Goal: Information Seeking & Learning: Check status

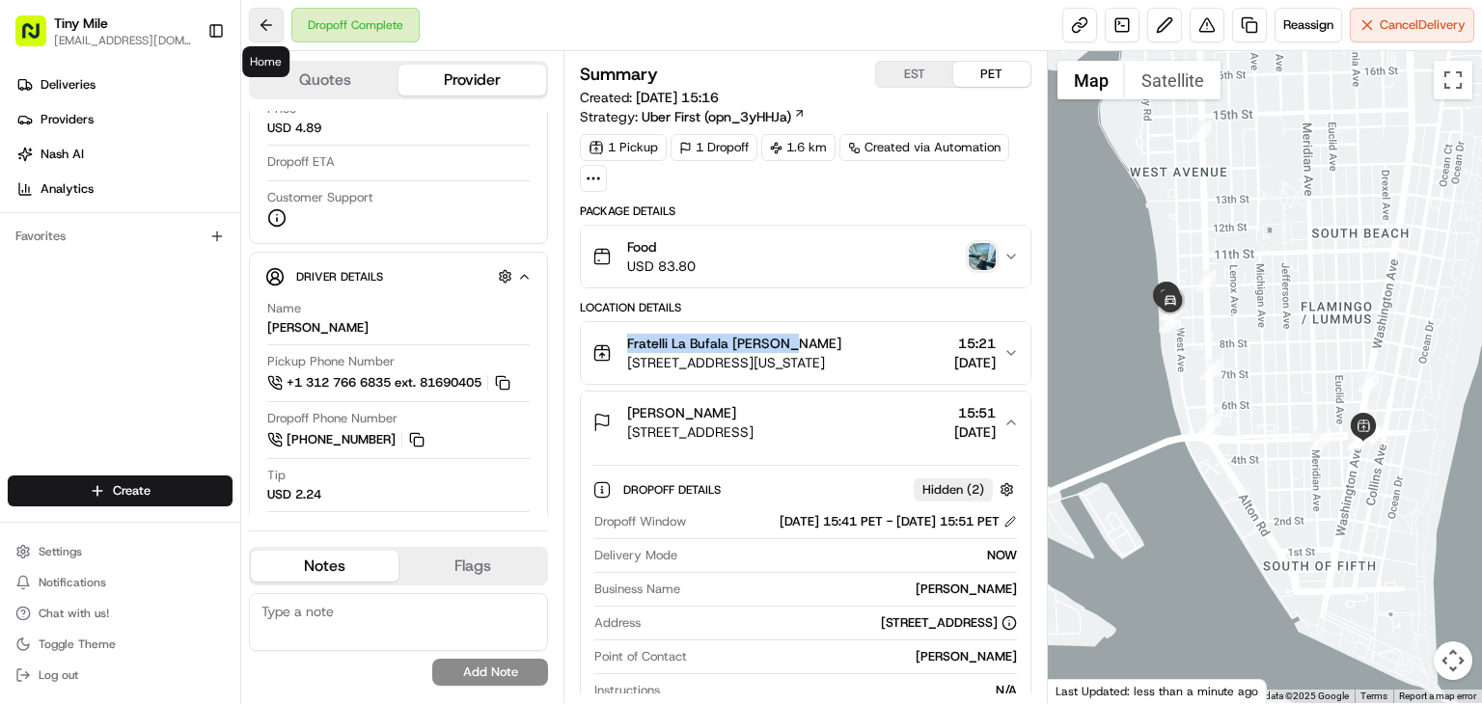
click at [274, 28] on button at bounding box center [266, 25] width 35 height 35
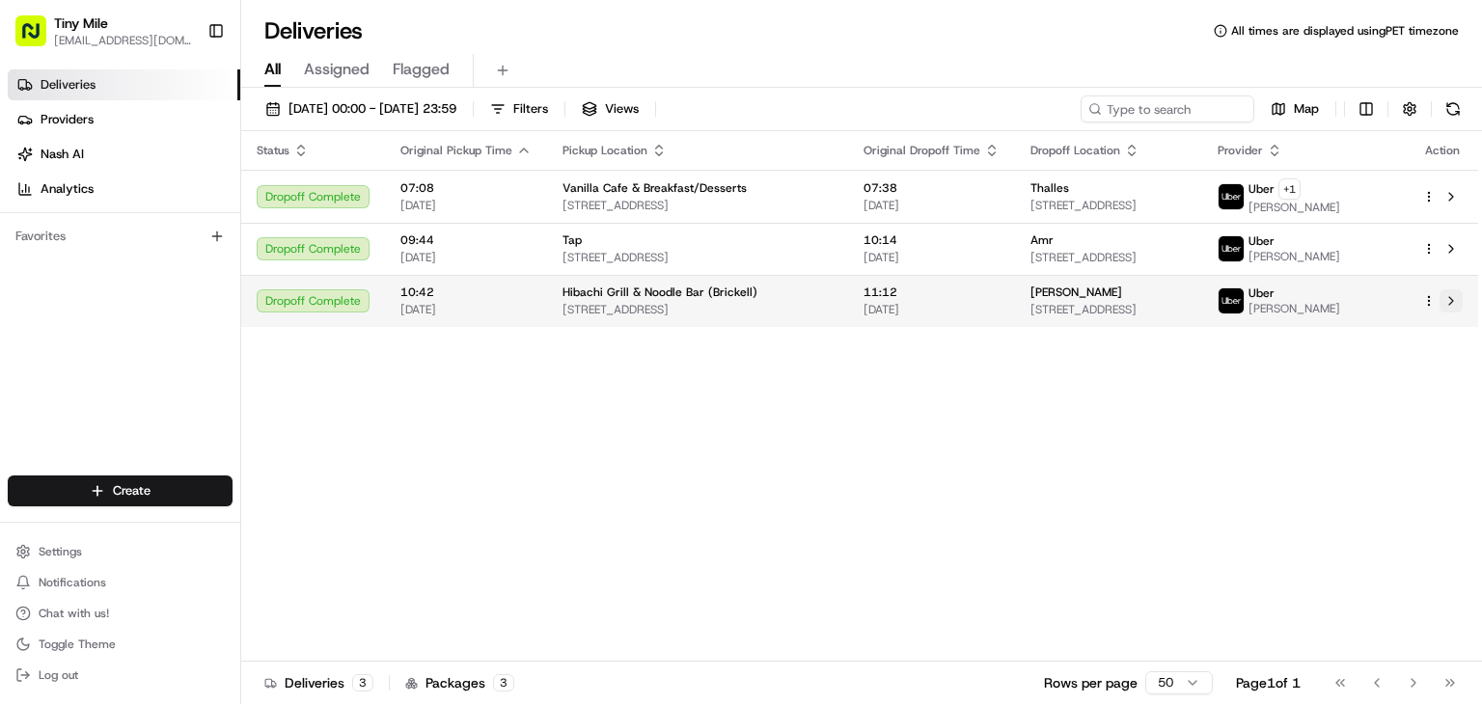
click at [1452, 302] on button at bounding box center [1451, 300] width 23 height 23
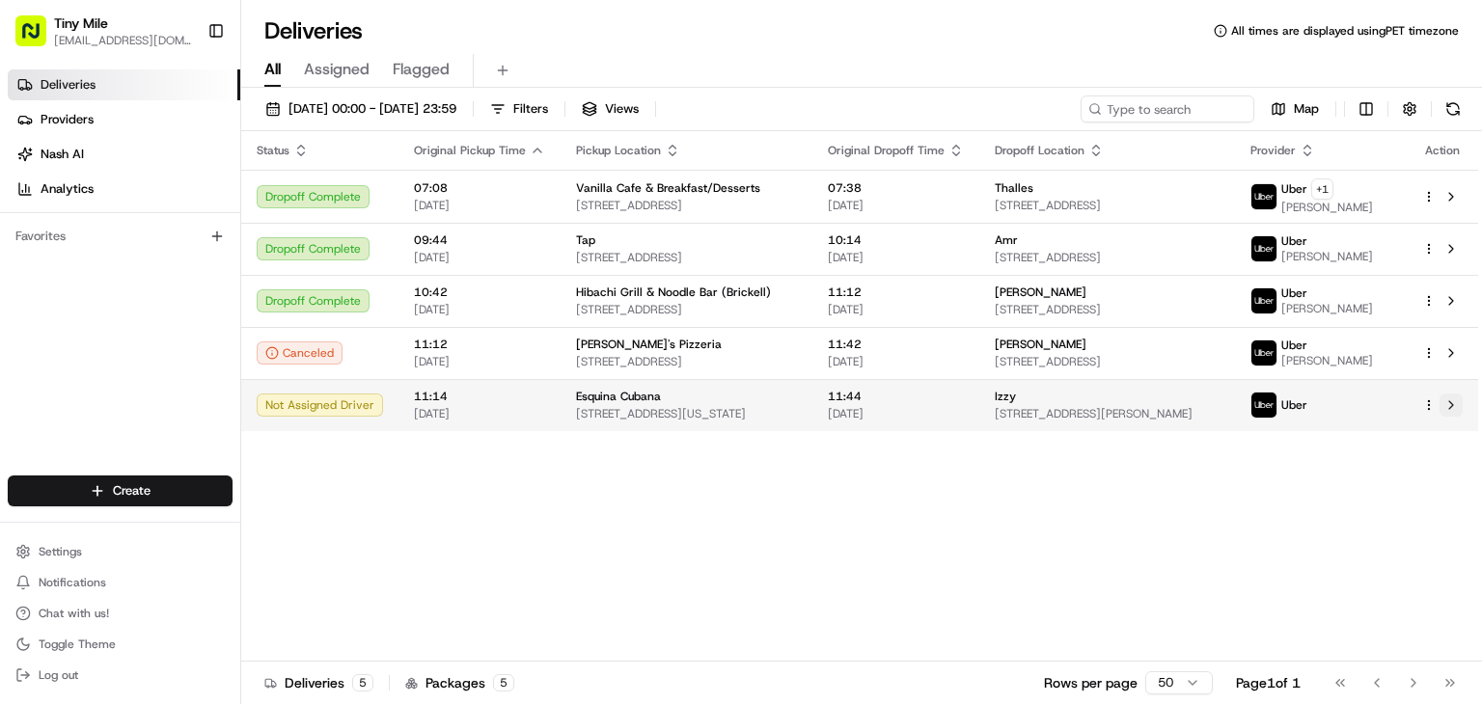
click at [1445, 417] on button at bounding box center [1451, 405] width 23 height 23
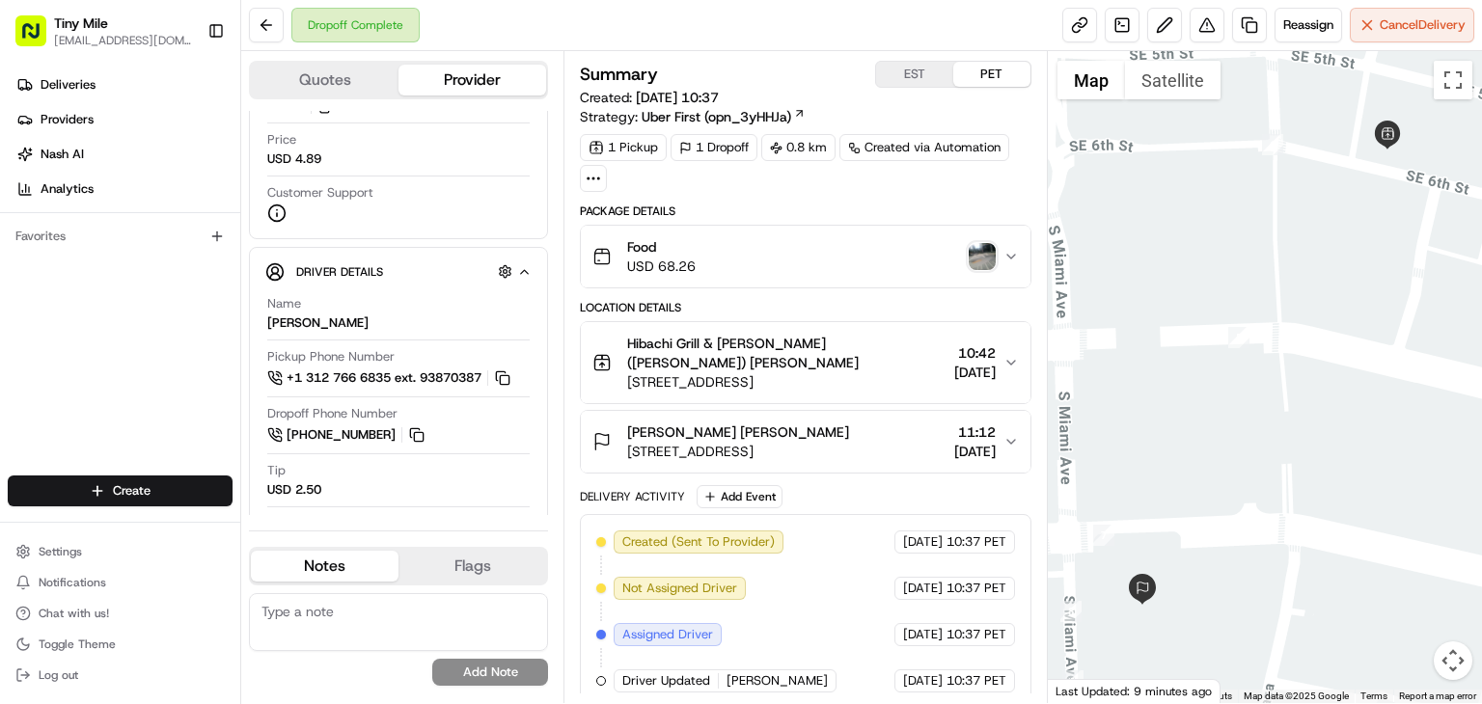
click at [987, 250] on img "button" at bounding box center [982, 256] width 27 height 27
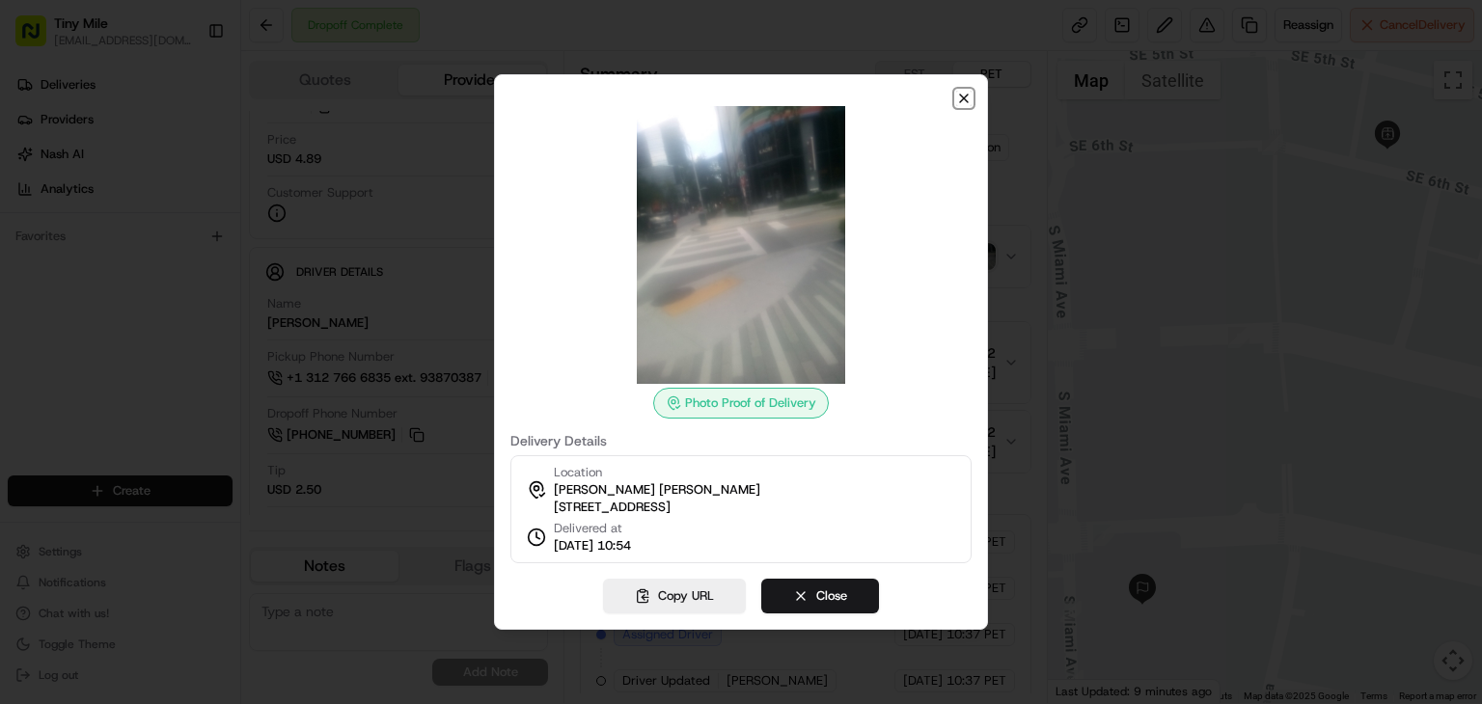
click at [965, 91] on icon "button" at bounding box center [963, 98] width 15 height 15
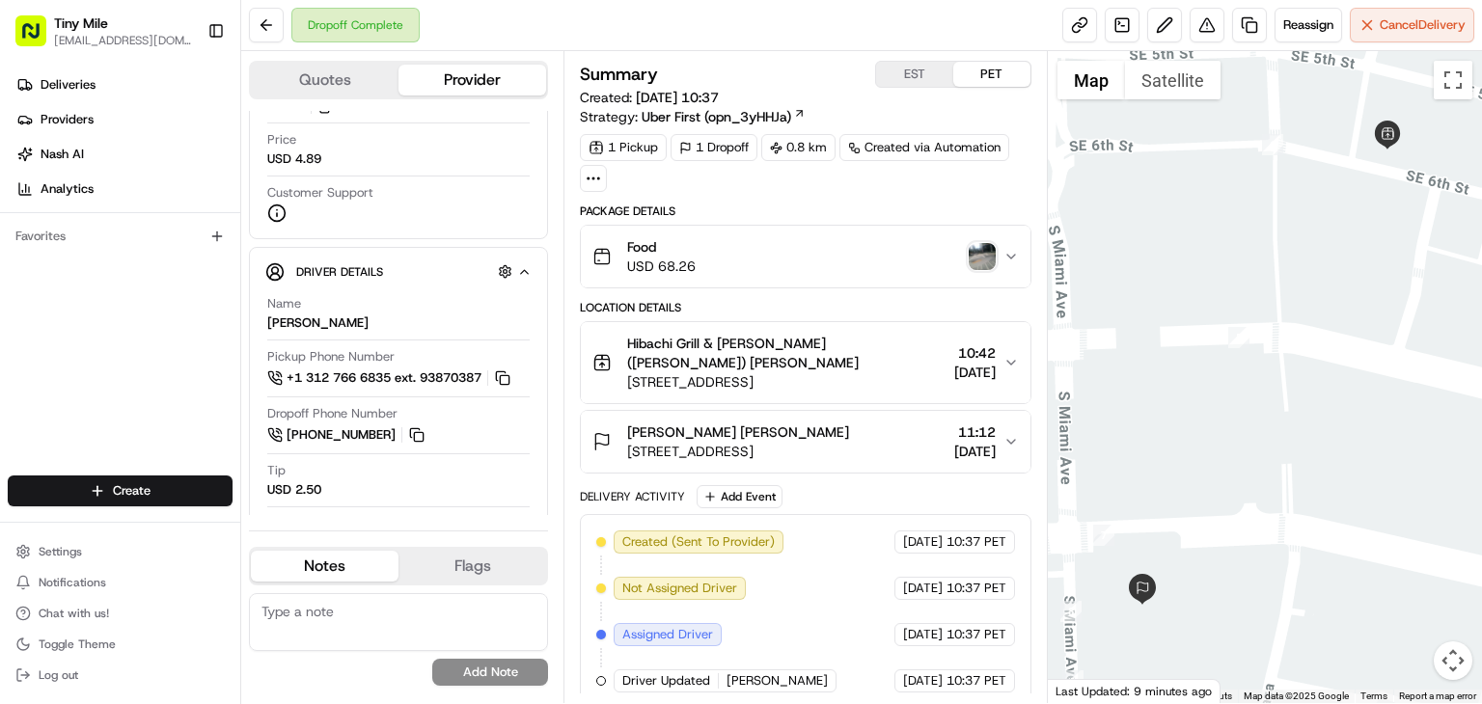
click at [1013, 252] on icon "button" at bounding box center [1010, 256] width 15 height 15
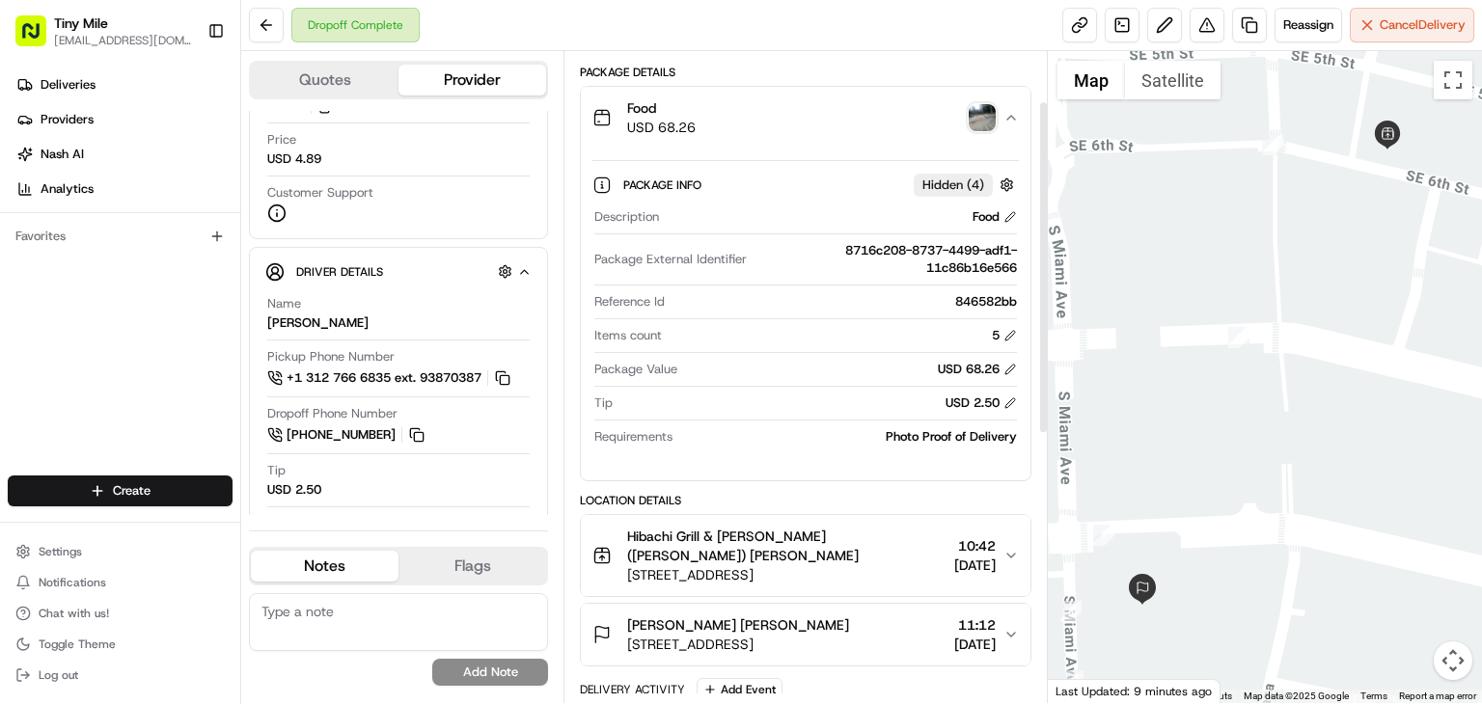
scroll to position [96, 0]
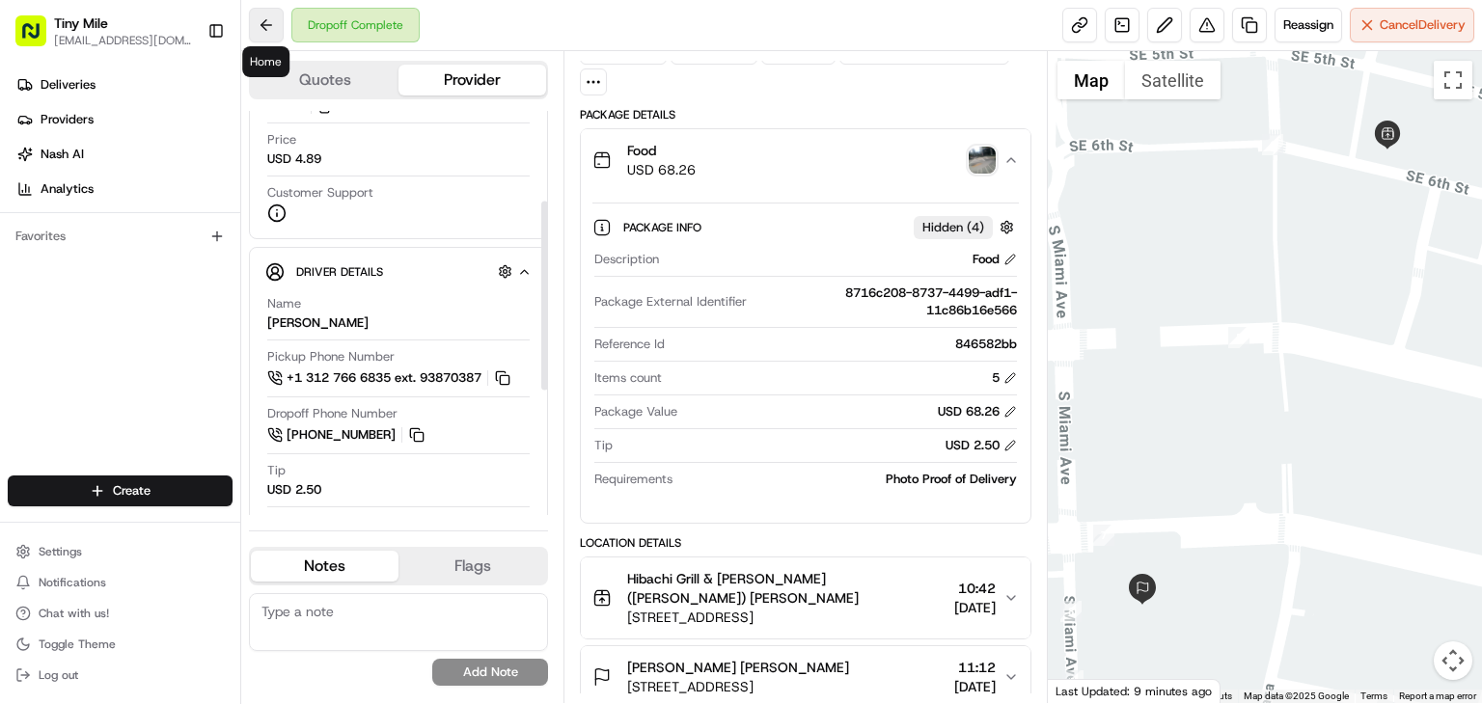
click at [259, 13] on button at bounding box center [266, 25] width 35 height 35
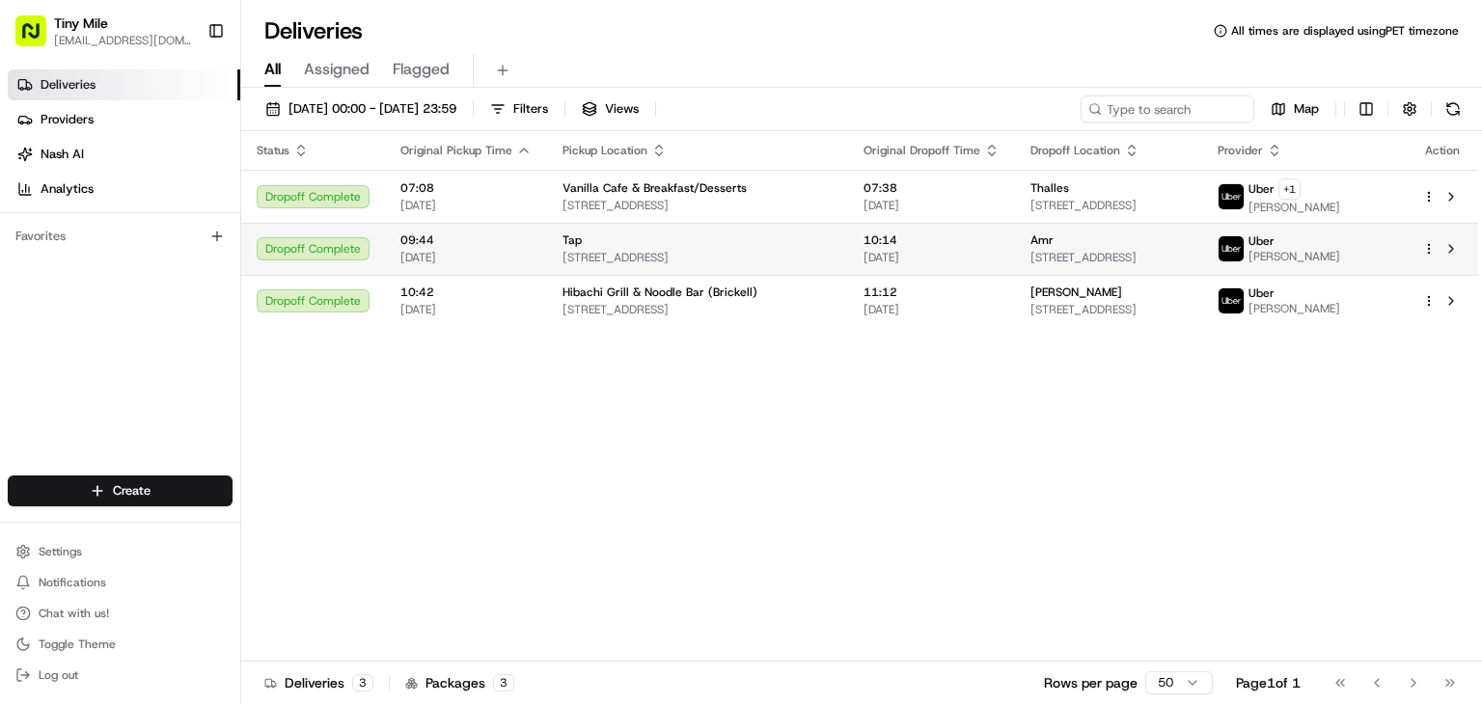
click at [1463, 250] on td at bounding box center [1442, 249] width 71 height 52
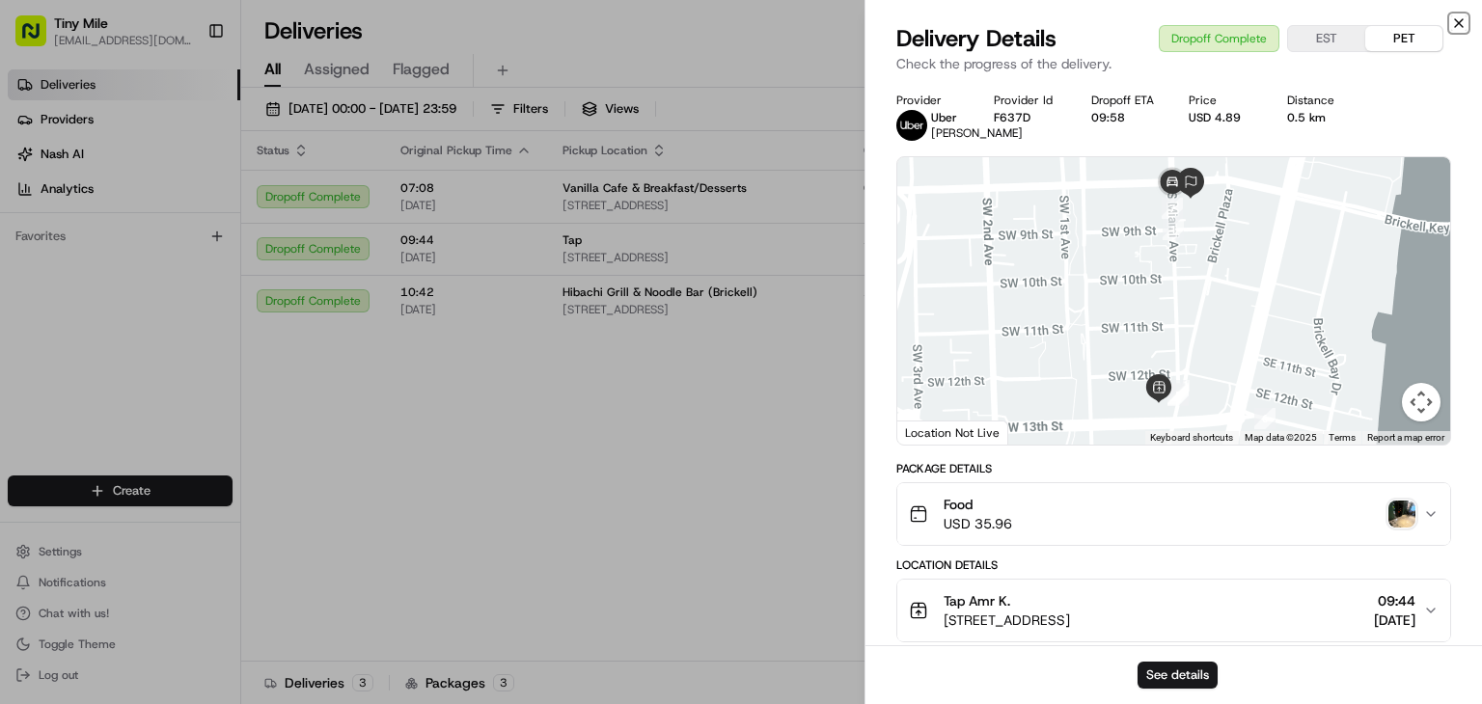
click at [1459, 17] on icon "button" at bounding box center [1458, 22] width 15 height 15
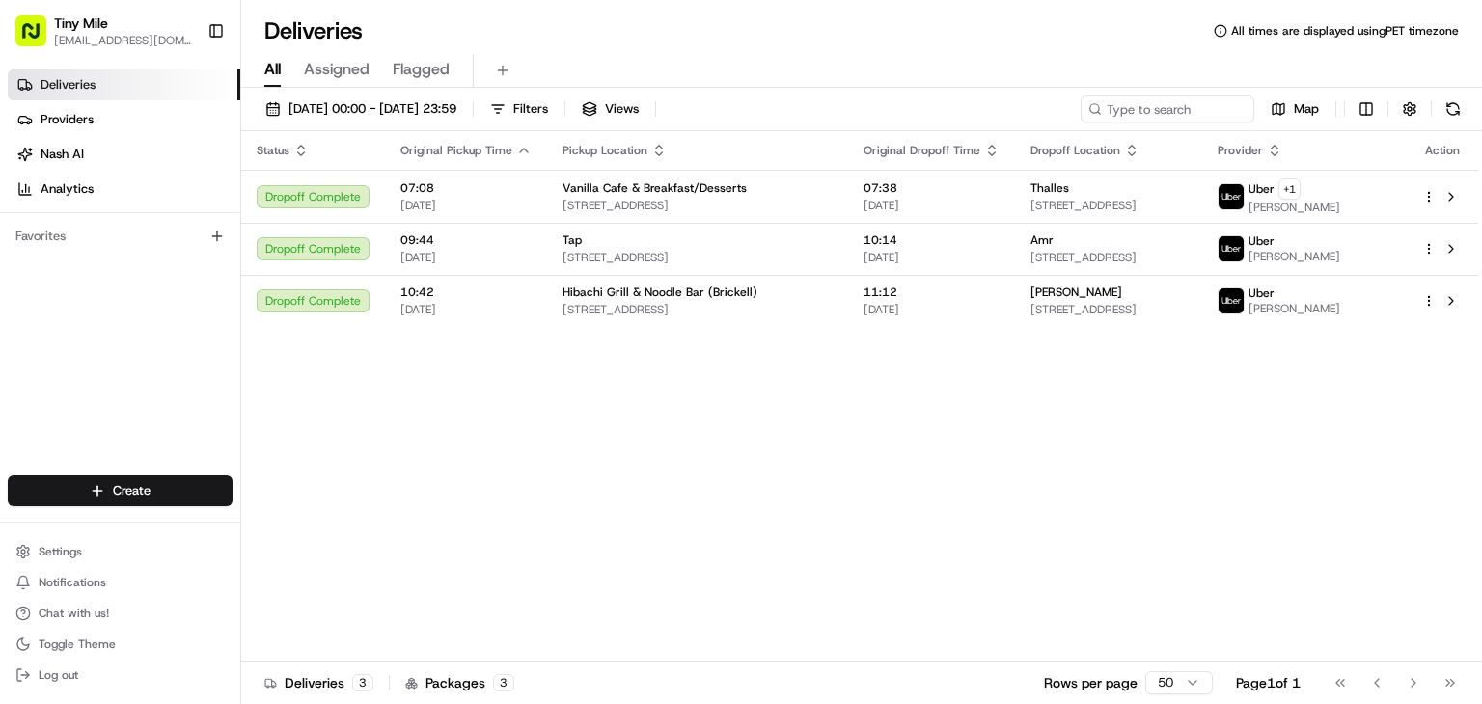
drag, startPoint x: 1450, startPoint y: 249, endPoint x: 1002, endPoint y: 373, distance: 464.7
click at [778, 500] on div "Status Original Pickup Time Pickup Location Original Dropoff Time Dropoff Locat…" at bounding box center [859, 396] width 1237 height 531
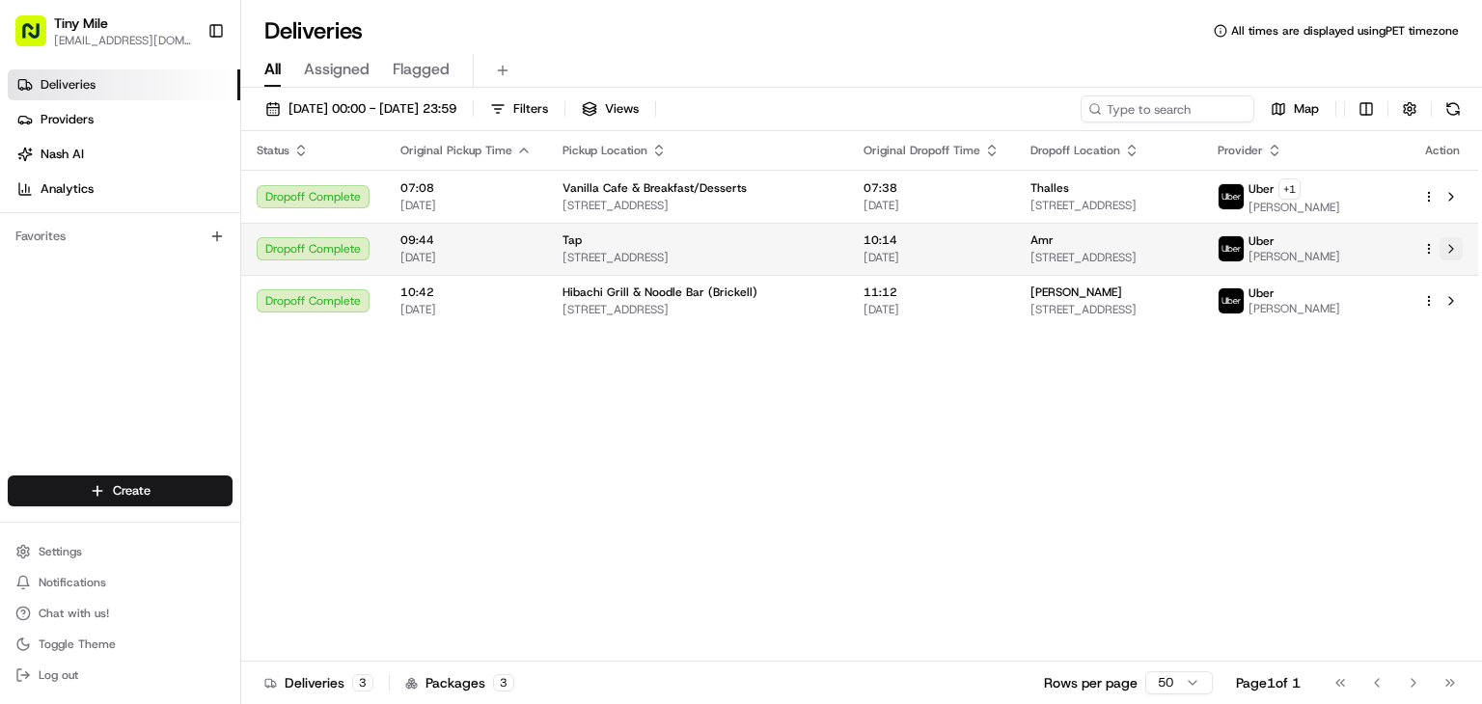
click at [1450, 248] on button at bounding box center [1451, 248] width 23 height 23
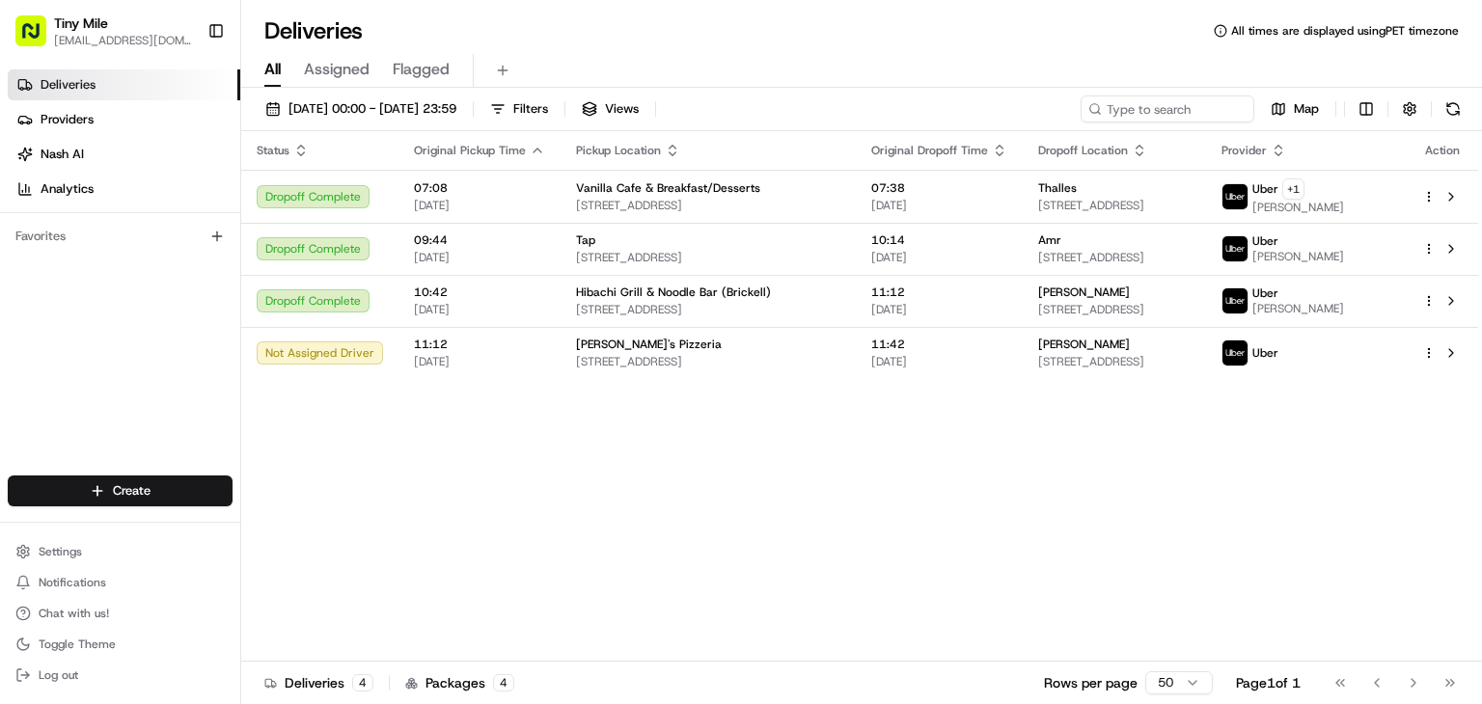
click at [530, 147] on icon "button" at bounding box center [537, 150] width 15 height 15
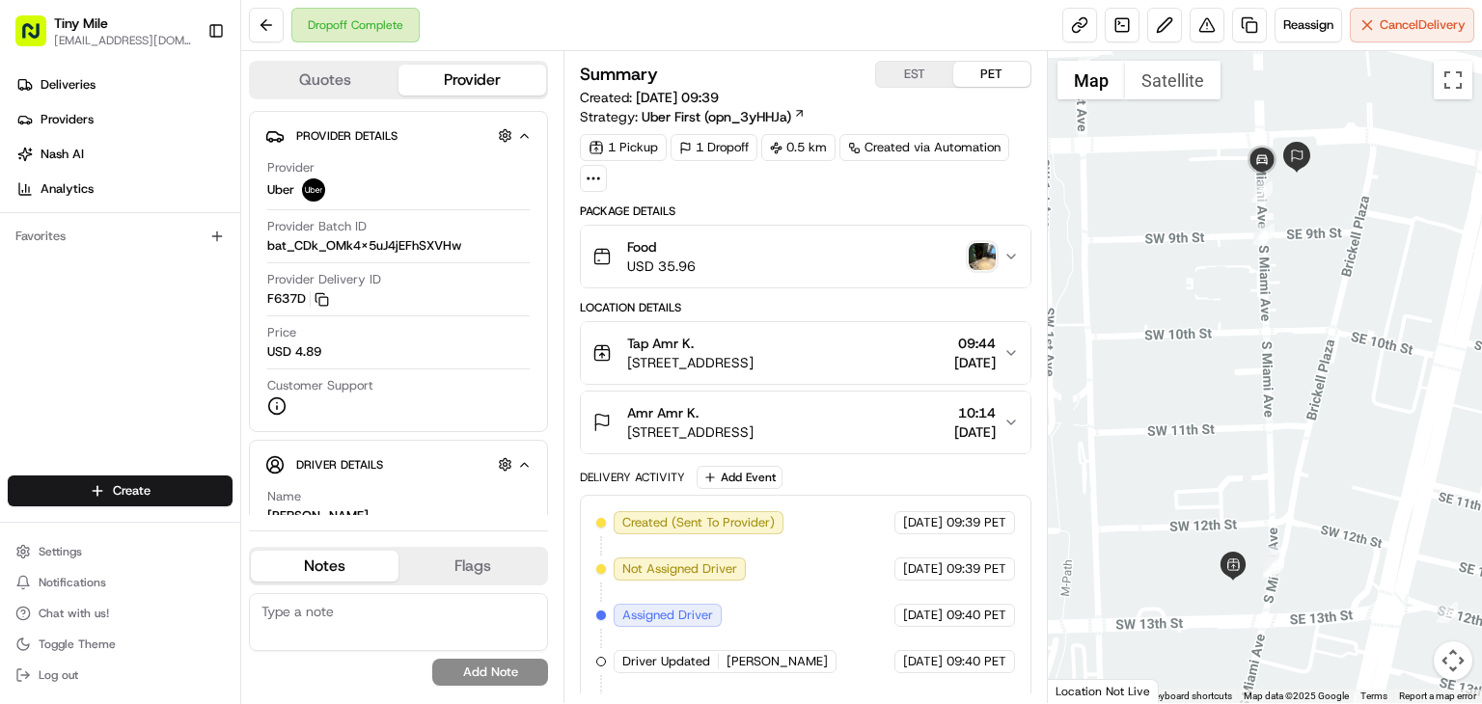
click at [1012, 256] on icon "button" at bounding box center [1011, 257] width 8 height 4
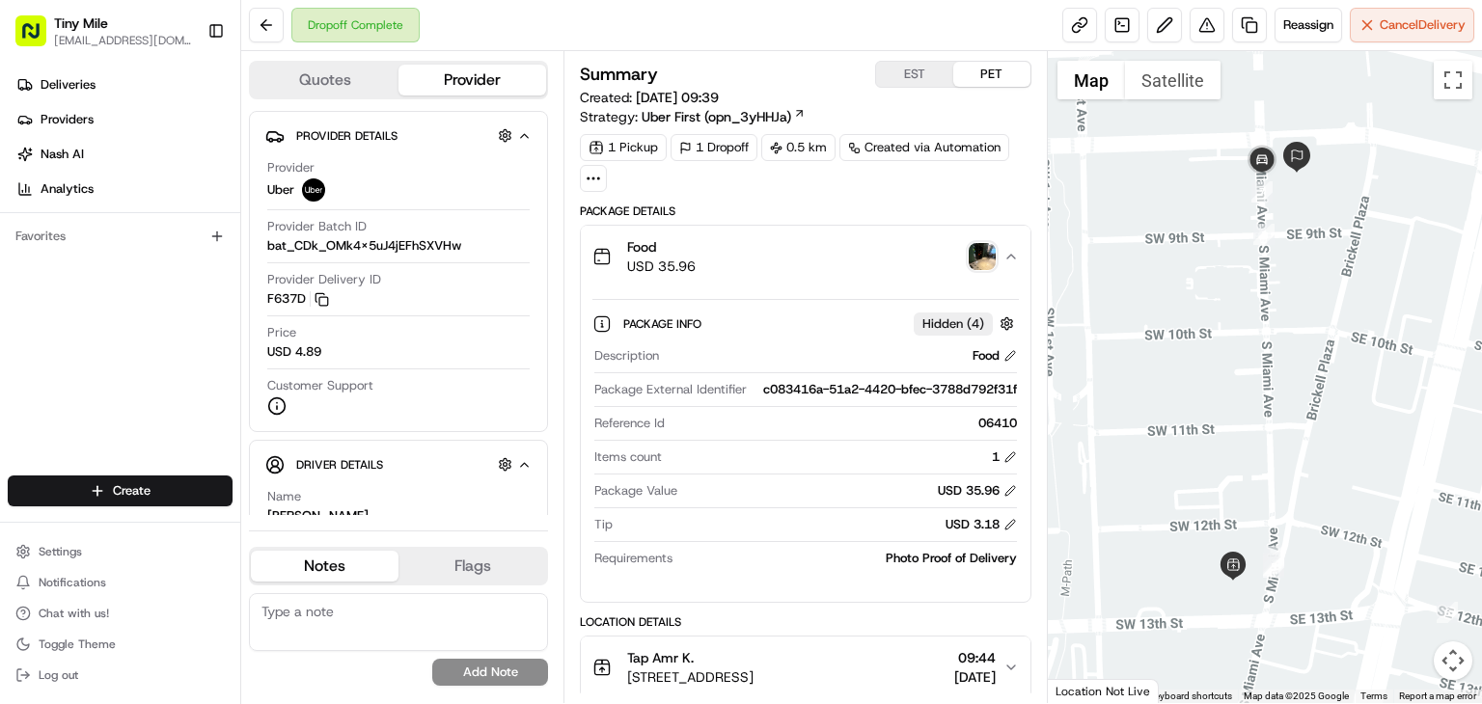
click at [986, 270] on div "Food USD 35.96" at bounding box center [797, 256] width 411 height 39
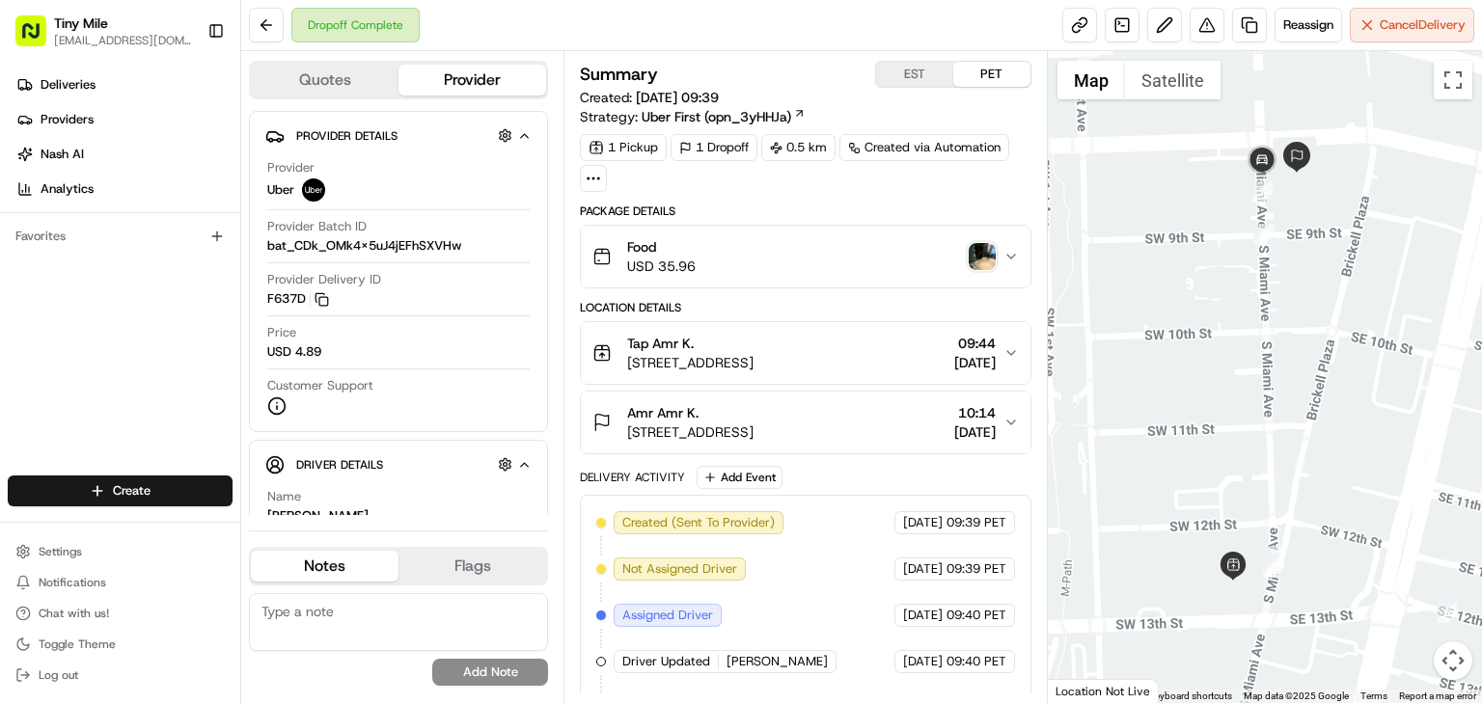
click at [984, 253] on img "button" at bounding box center [982, 256] width 27 height 27
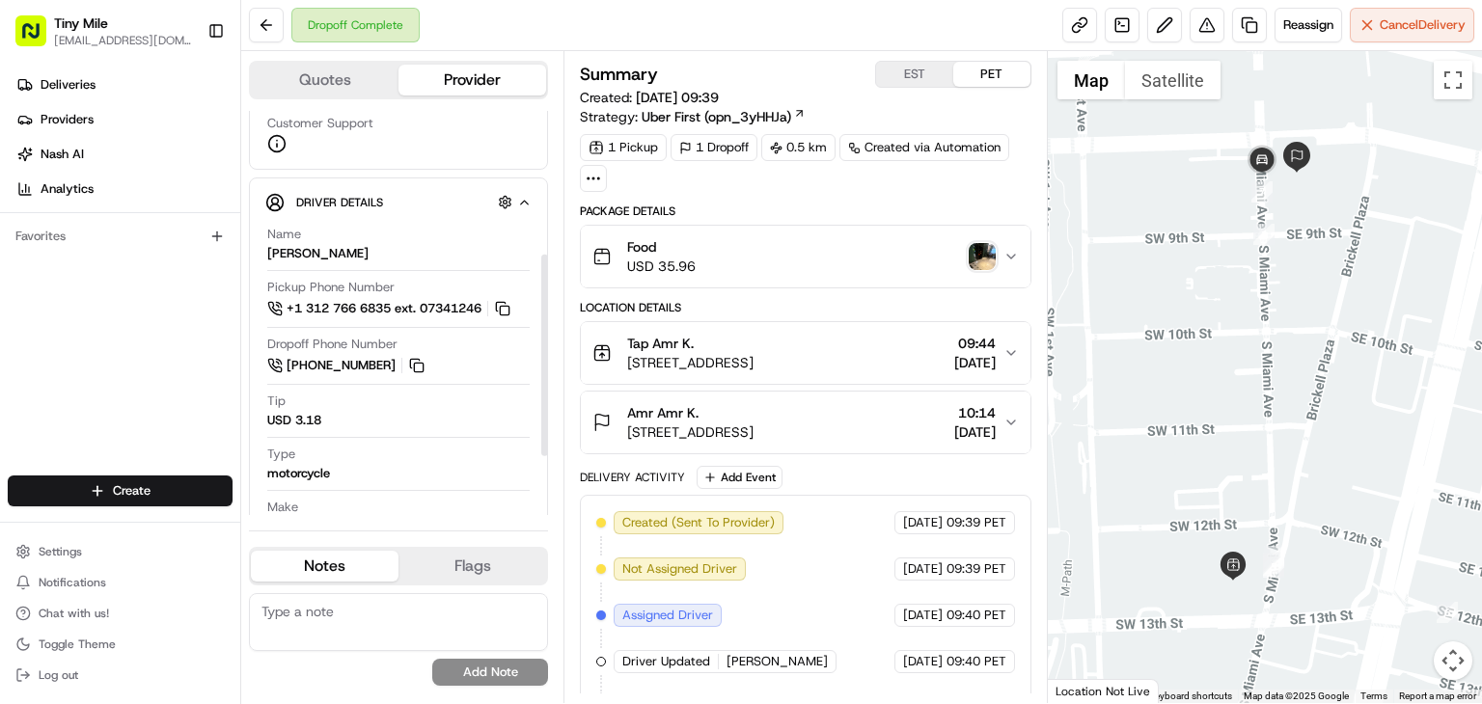
scroll to position [289, 0]
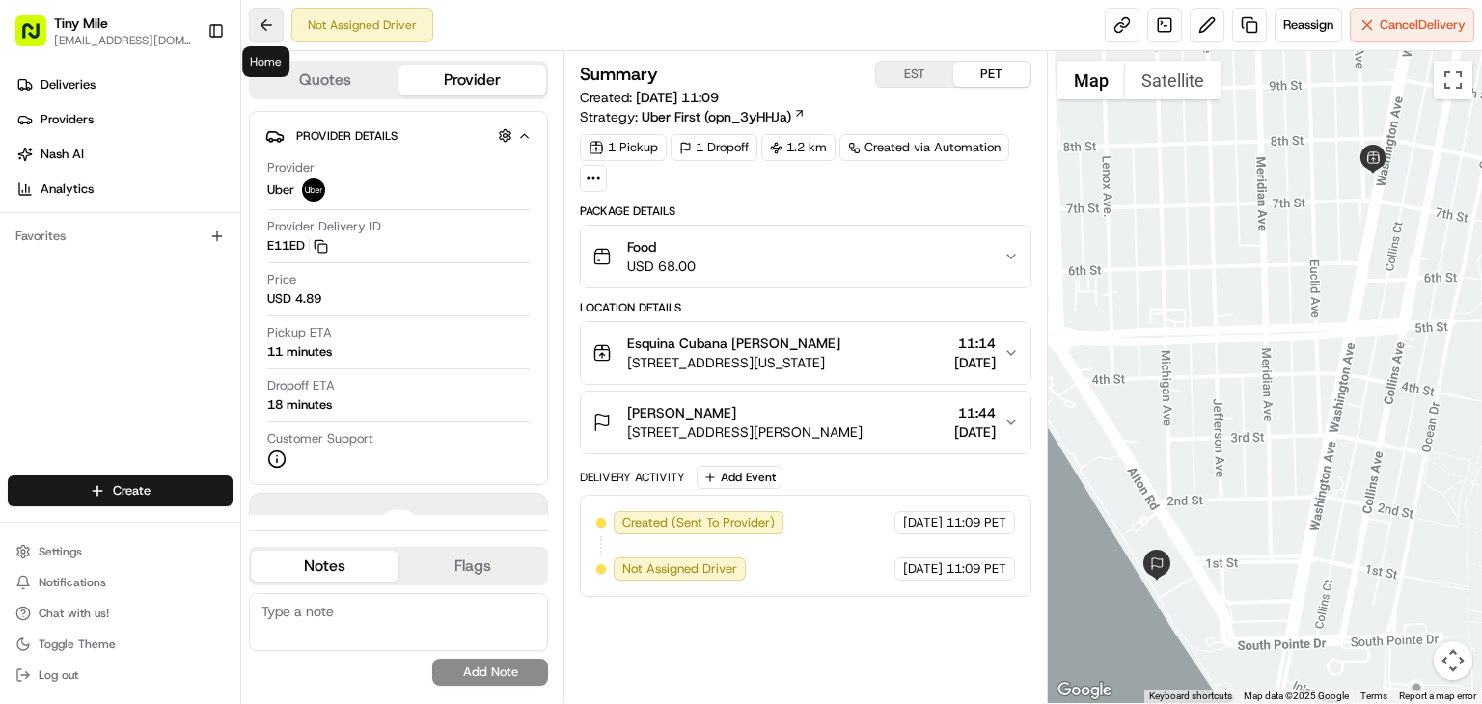
click at [273, 28] on button at bounding box center [266, 25] width 35 height 35
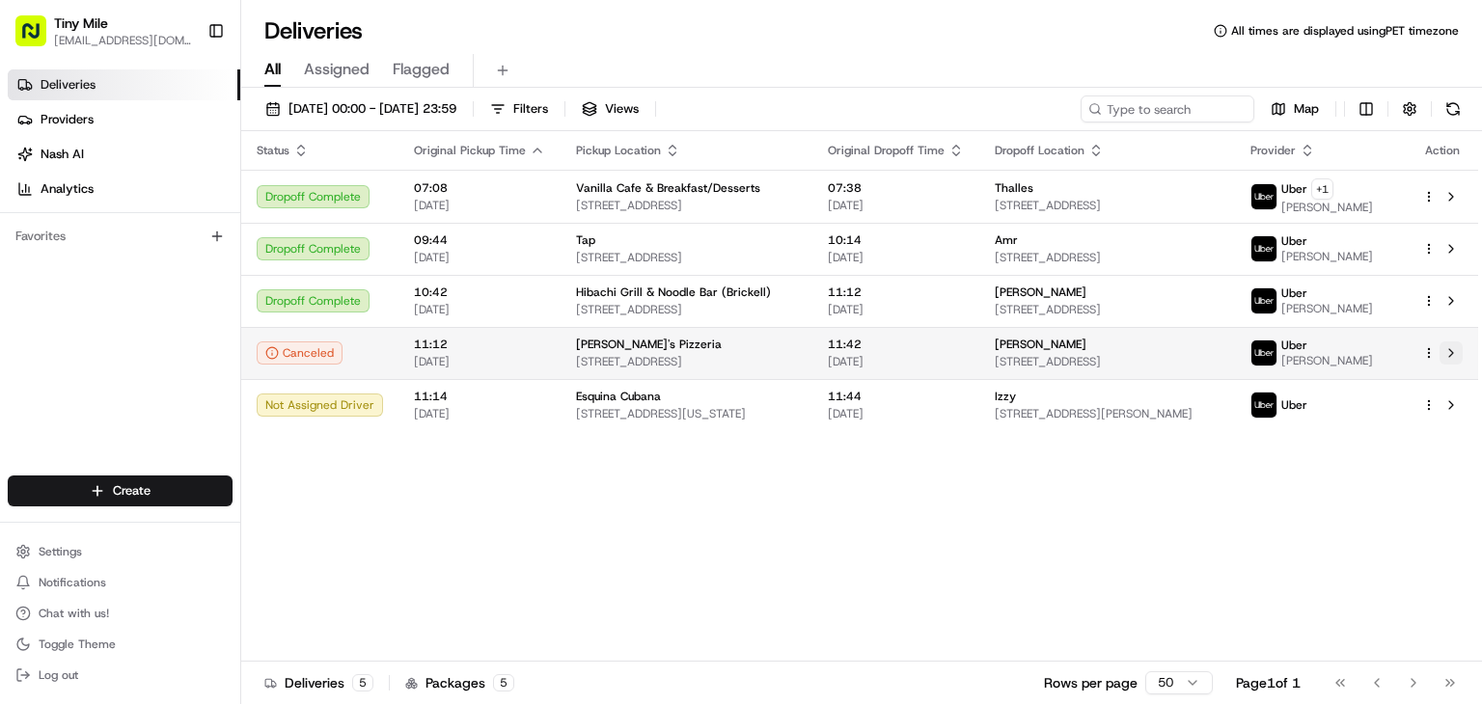
click at [1451, 354] on button at bounding box center [1451, 353] width 23 height 23
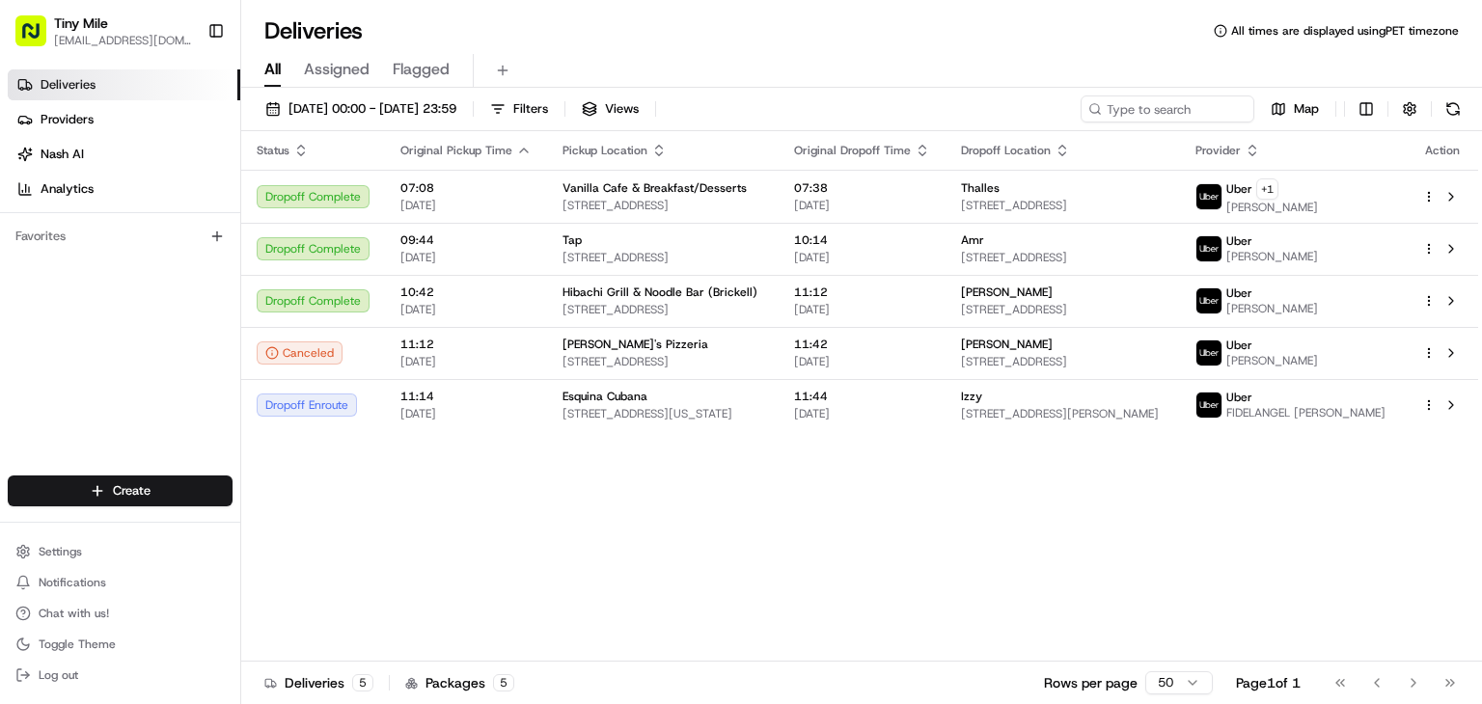
click at [518, 147] on icon "button" at bounding box center [523, 150] width 15 height 15
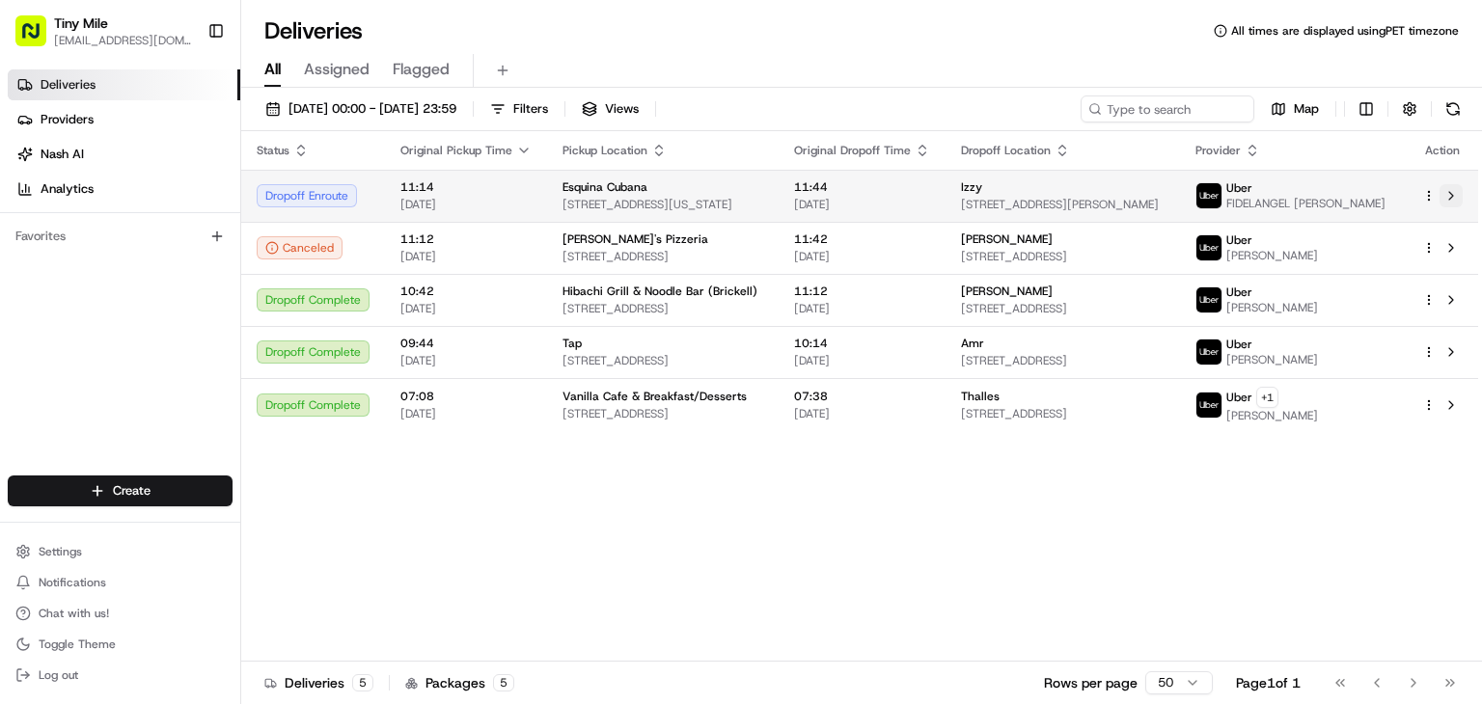
click at [1449, 202] on button at bounding box center [1451, 195] width 23 height 23
click at [1440, 195] on button at bounding box center [1451, 195] width 23 height 23
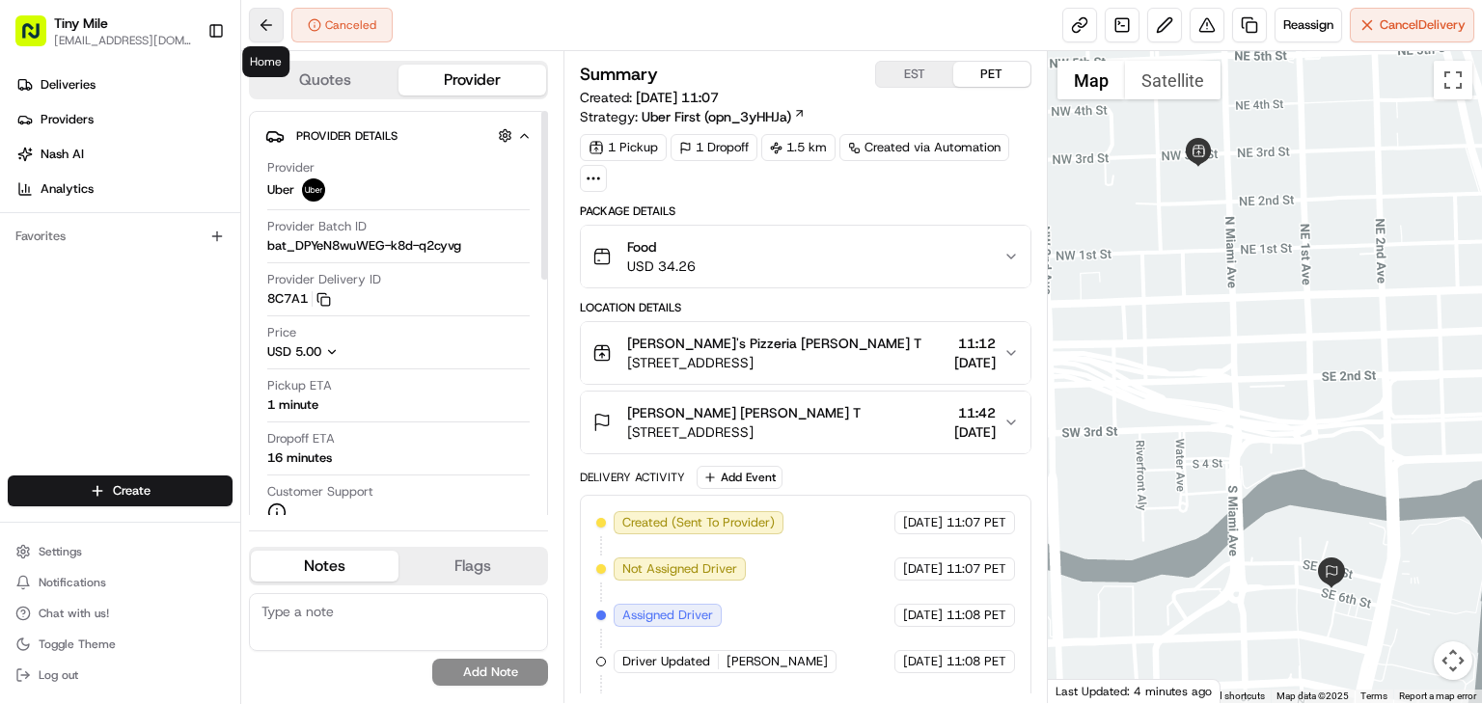
click at [262, 21] on button at bounding box center [266, 25] width 35 height 35
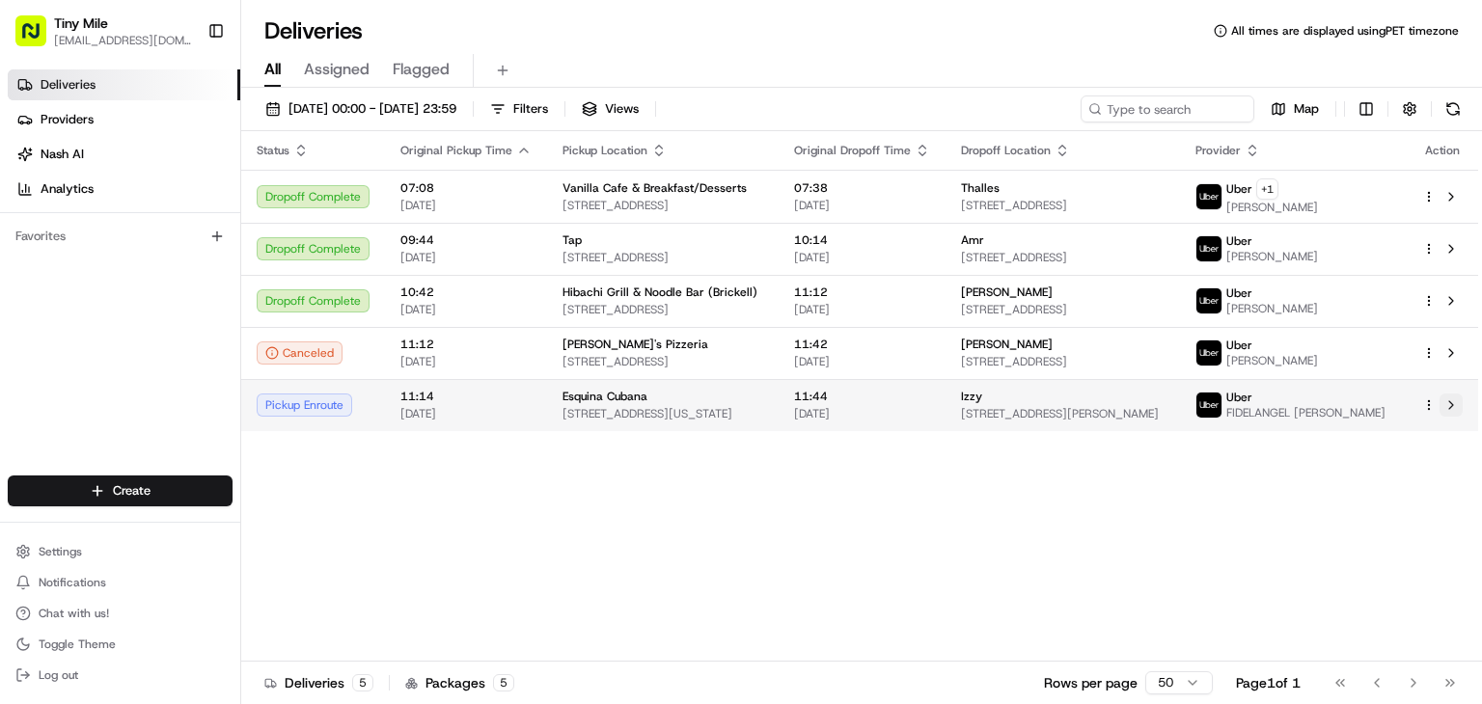
click at [1459, 402] on button at bounding box center [1451, 405] width 23 height 23
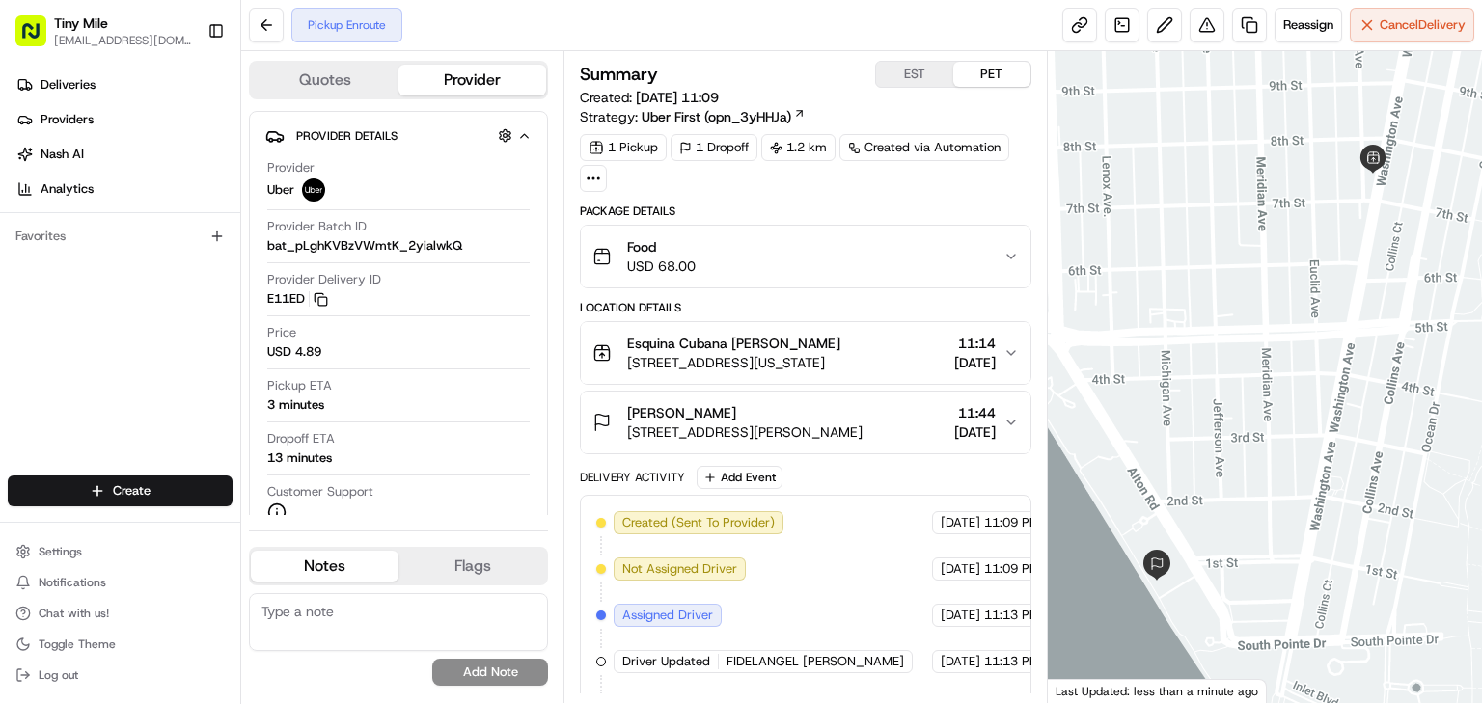
scroll to position [39, 0]
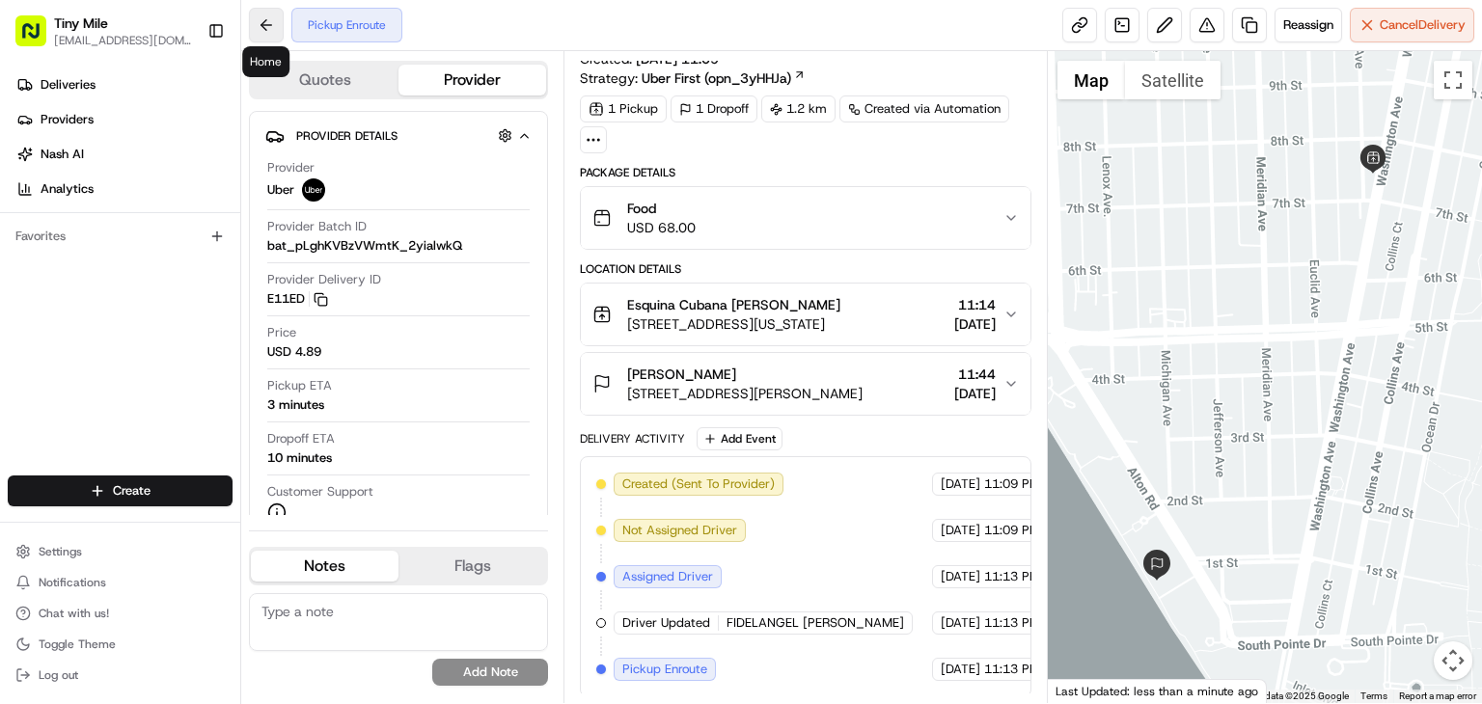
click at [259, 32] on button at bounding box center [266, 25] width 35 height 35
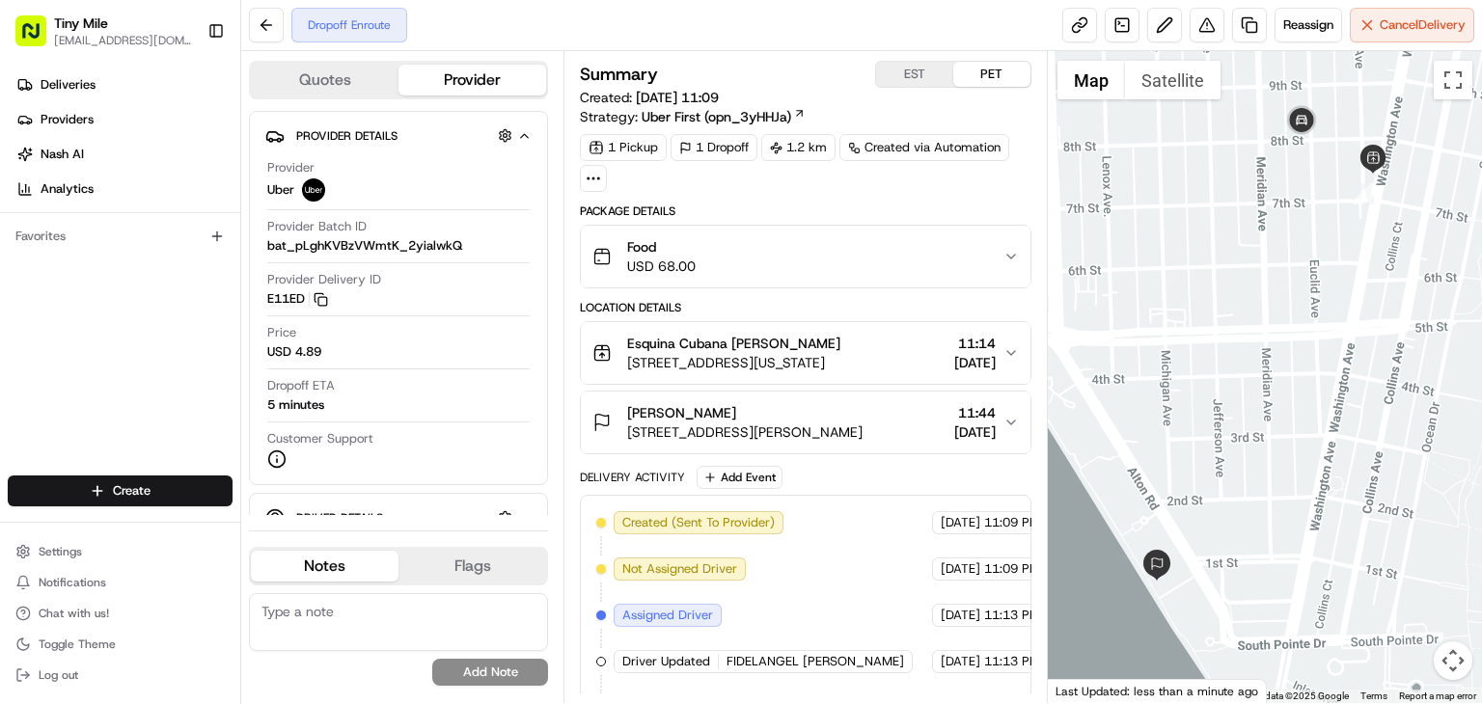
click at [652, 246] on span "Food" at bounding box center [661, 246] width 69 height 19
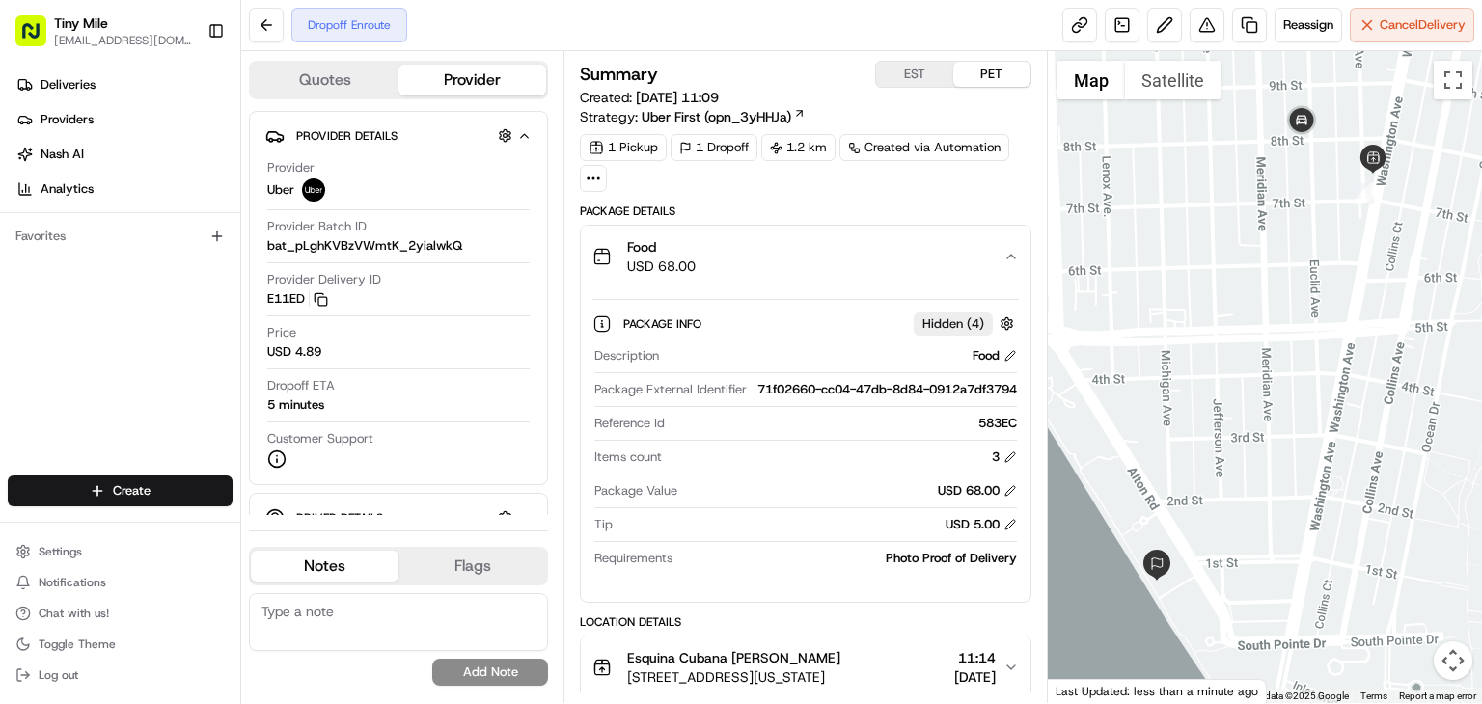
click at [652, 246] on span "Food" at bounding box center [661, 246] width 69 height 19
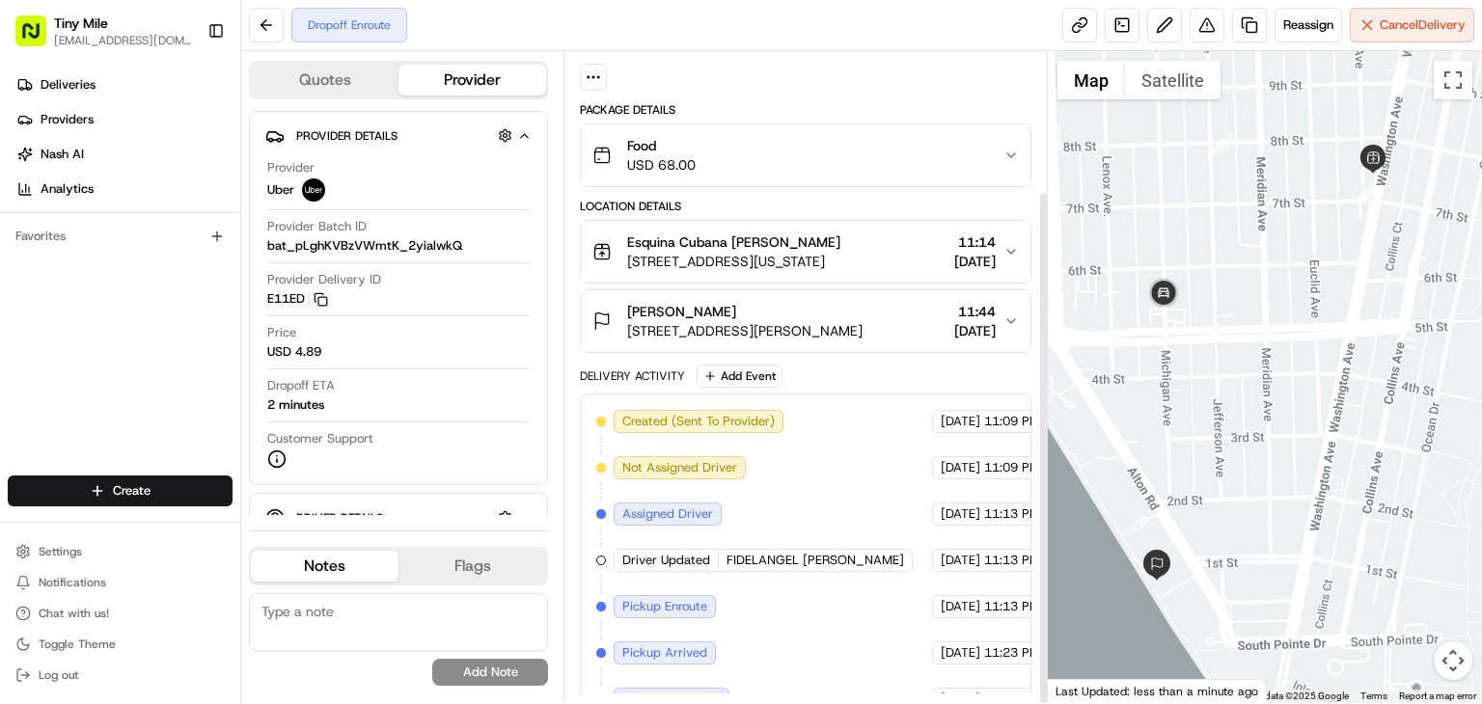
scroll to position [176, 0]
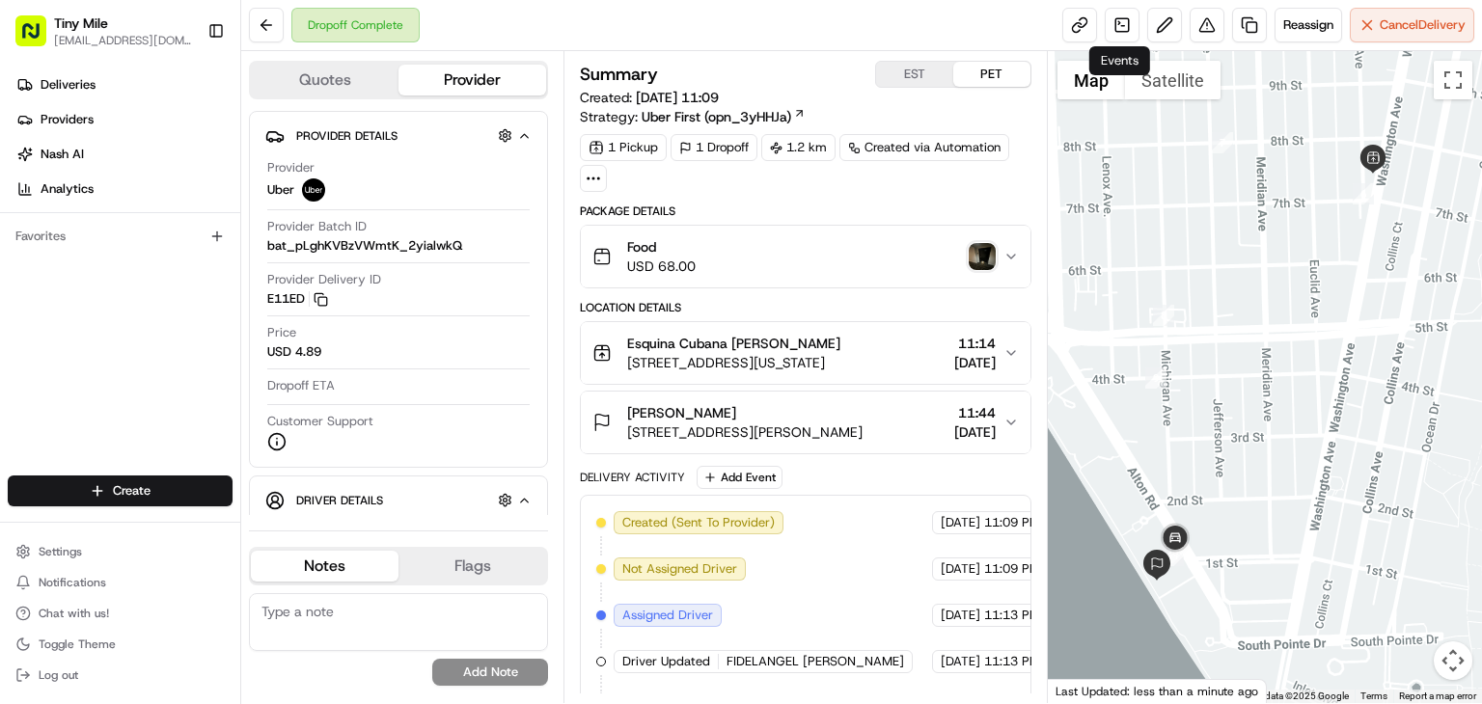
click at [1001, 260] on div "Food USD 68.00" at bounding box center [797, 256] width 411 height 39
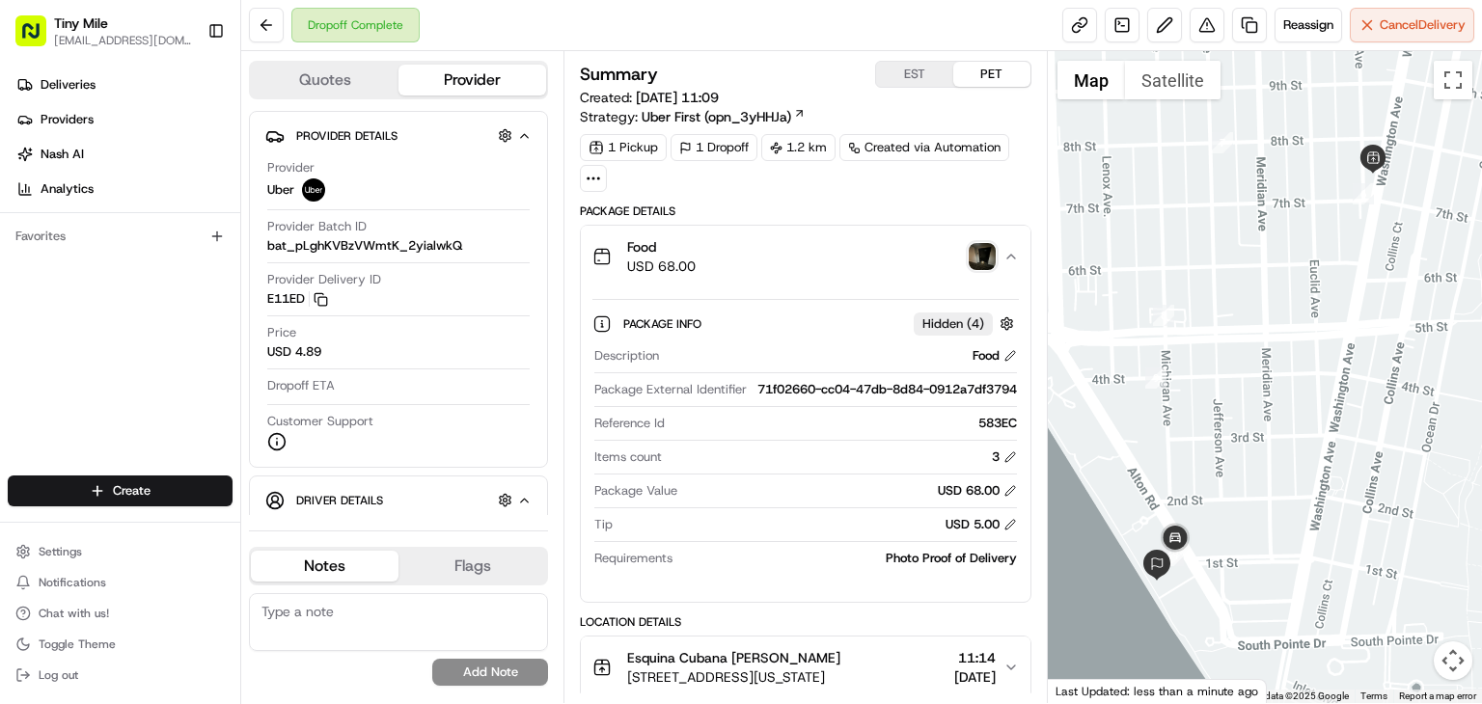
click at [976, 259] on img "button" at bounding box center [982, 256] width 27 height 27
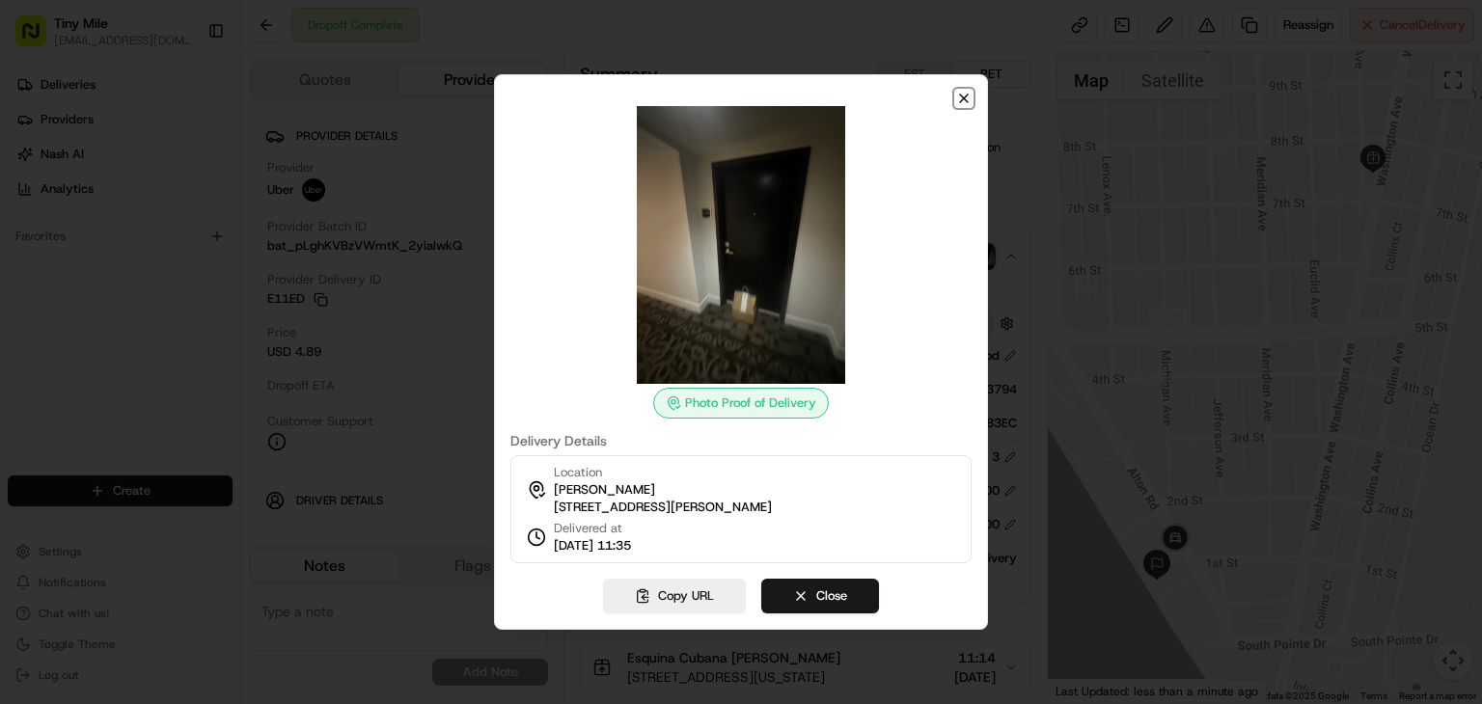
click at [958, 91] on icon "button" at bounding box center [963, 98] width 15 height 15
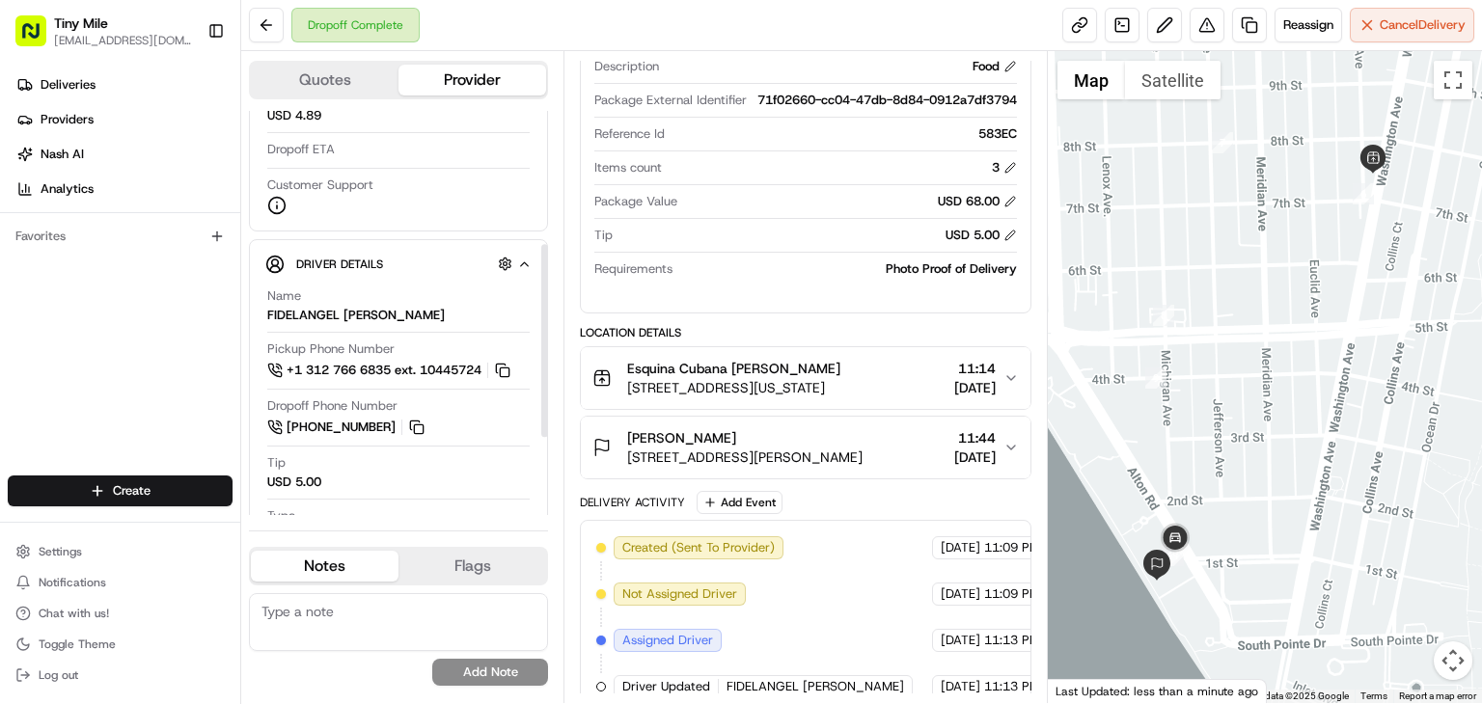
scroll to position [289, 0]
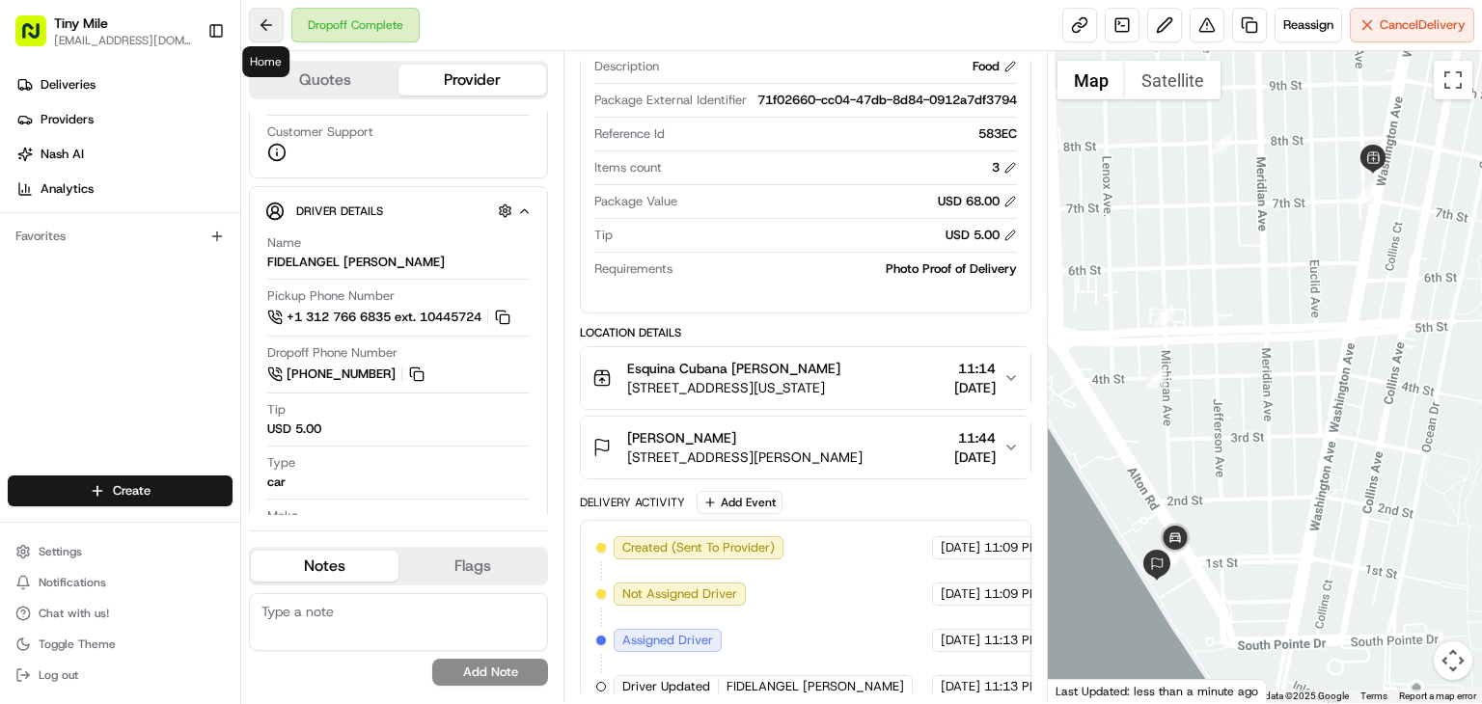
click at [259, 23] on button at bounding box center [266, 25] width 35 height 35
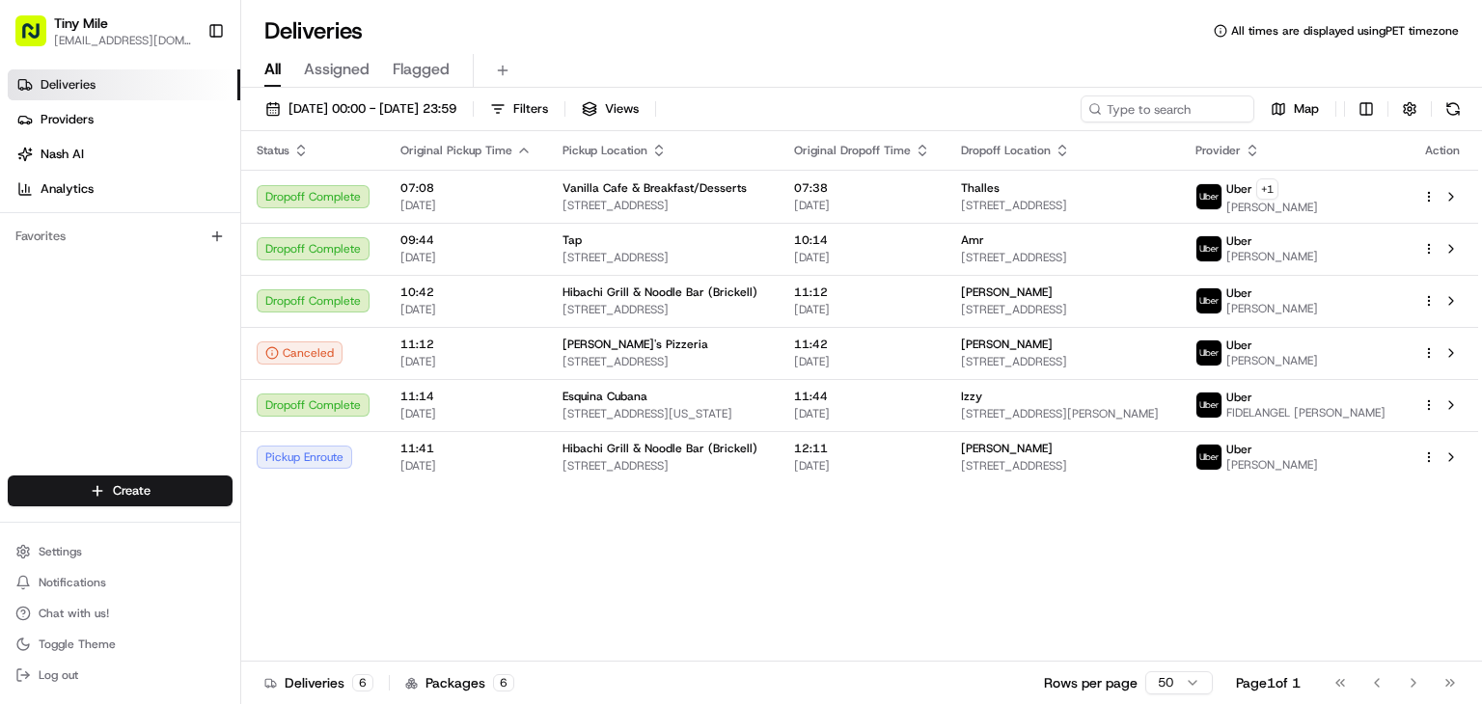
click at [524, 149] on icon "button" at bounding box center [523, 150] width 15 height 15
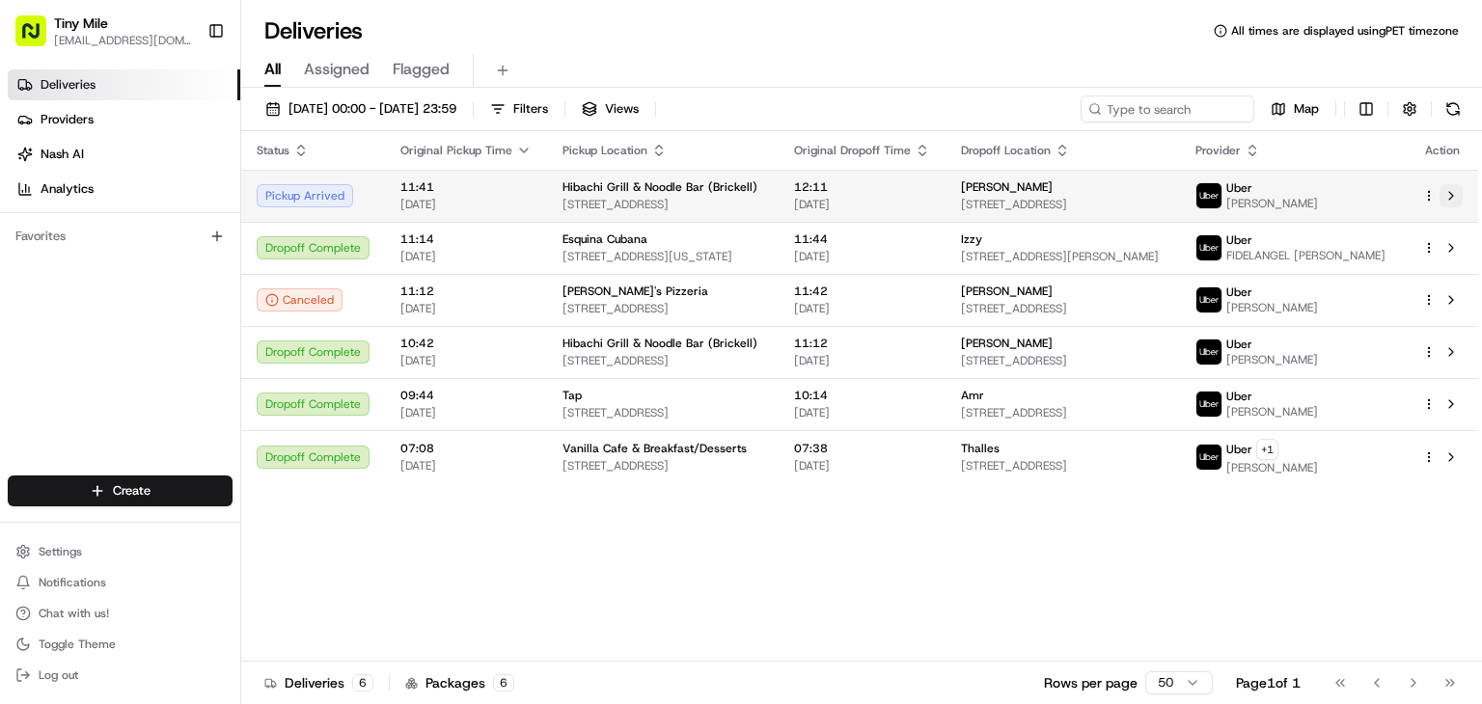
click at [1456, 194] on button at bounding box center [1451, 195] width 23 height 23
click at [1454, 198] on button at bounding box center [1451, 195] width 23 height 23
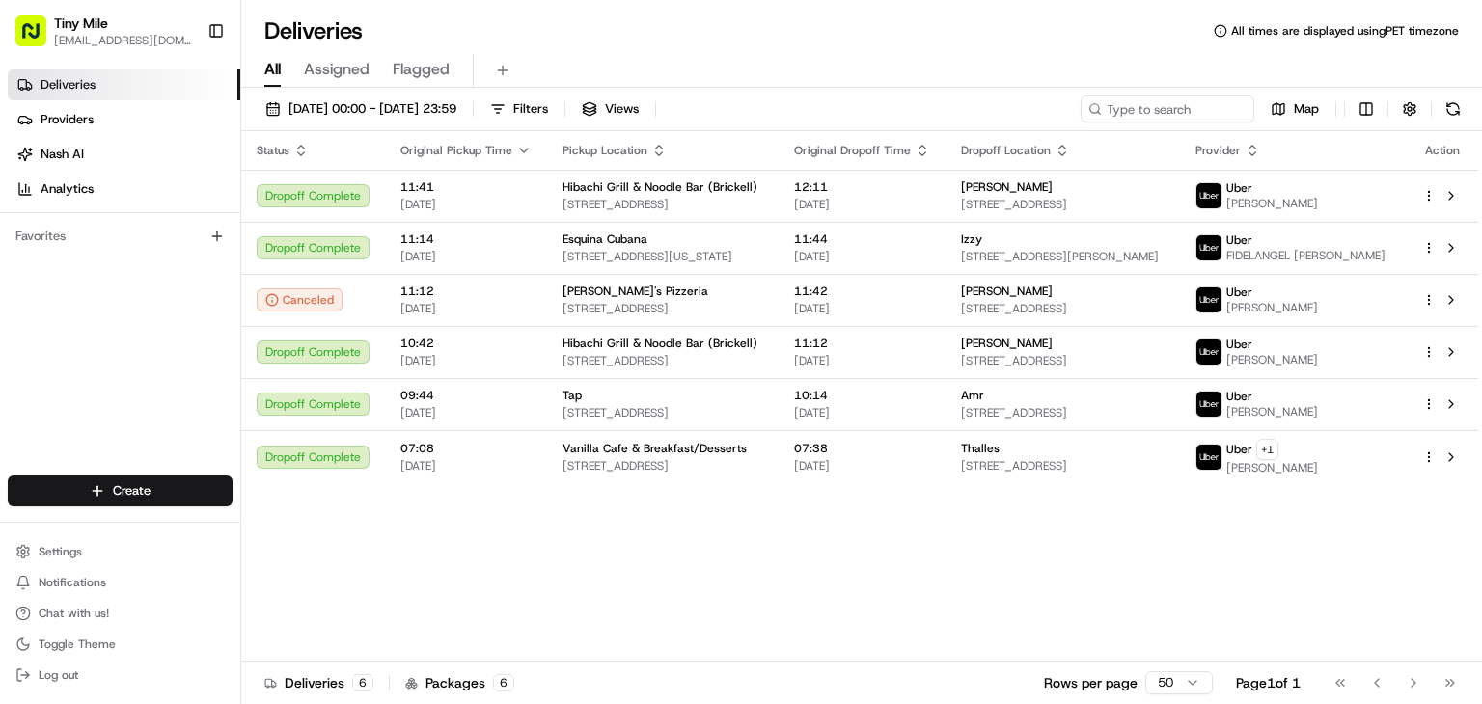
click at [749, 621] on div "Status Original Pickup Time Pickup Location Original Dropoff Time Dropoff Locat…" at bounding box center [859, 396] width 1237 height 531
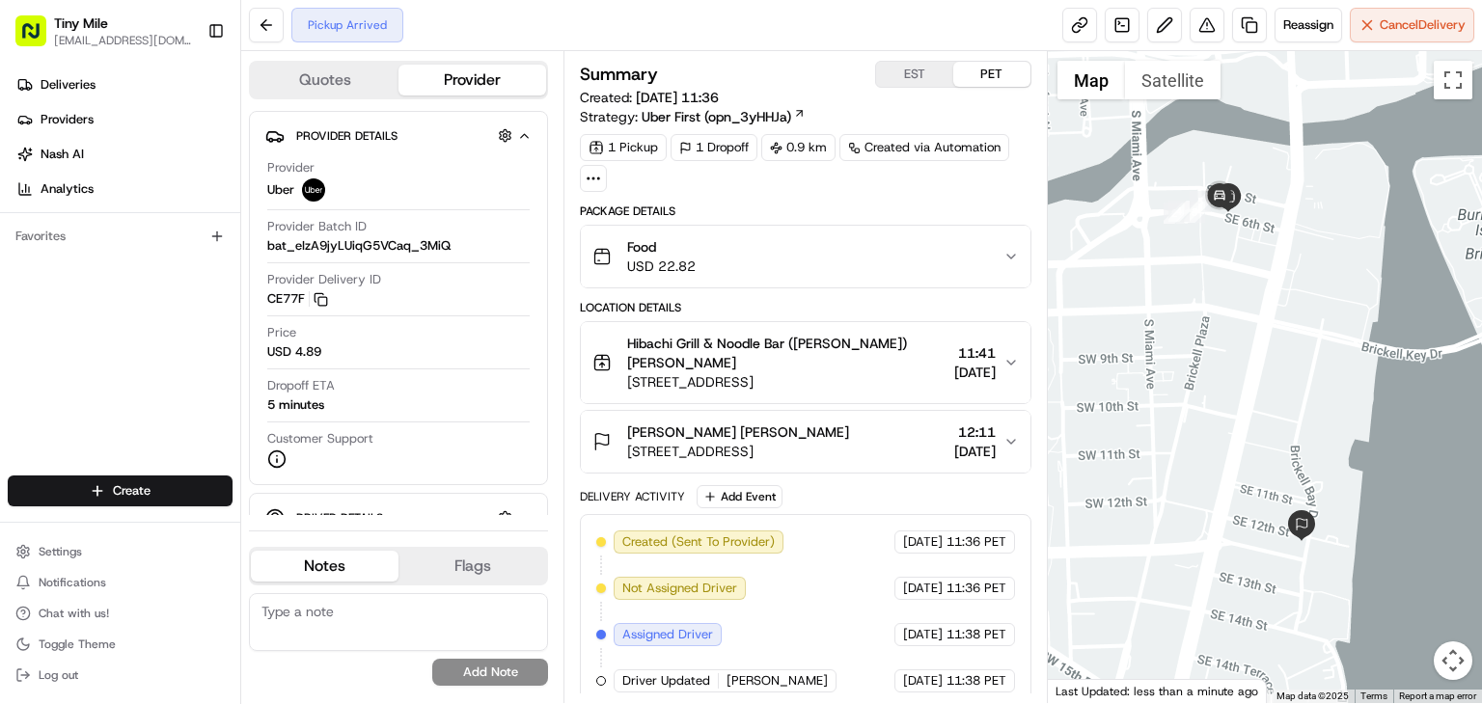
scroll to position [103, 0]
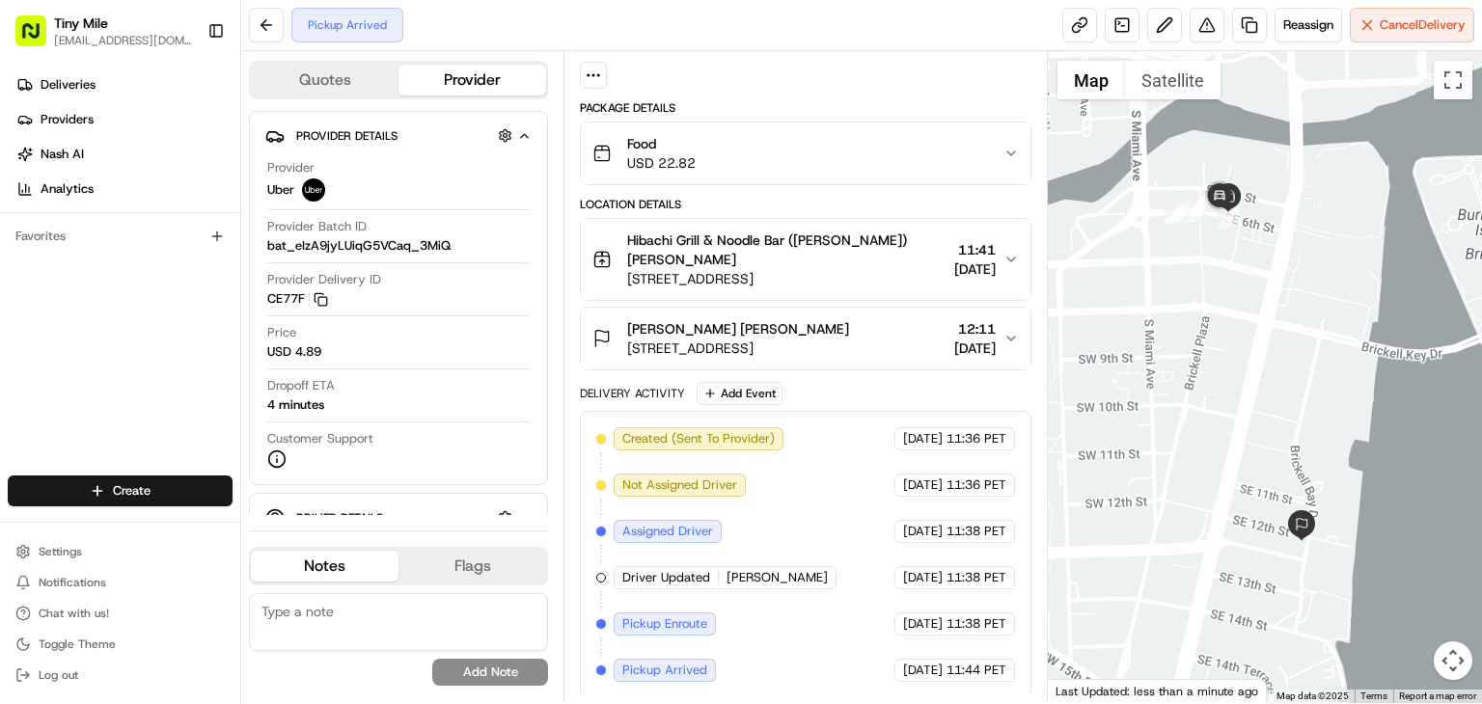
click at [903, 662] on span "[DATE]" at bounding box center [923, 670] width 40 height 17
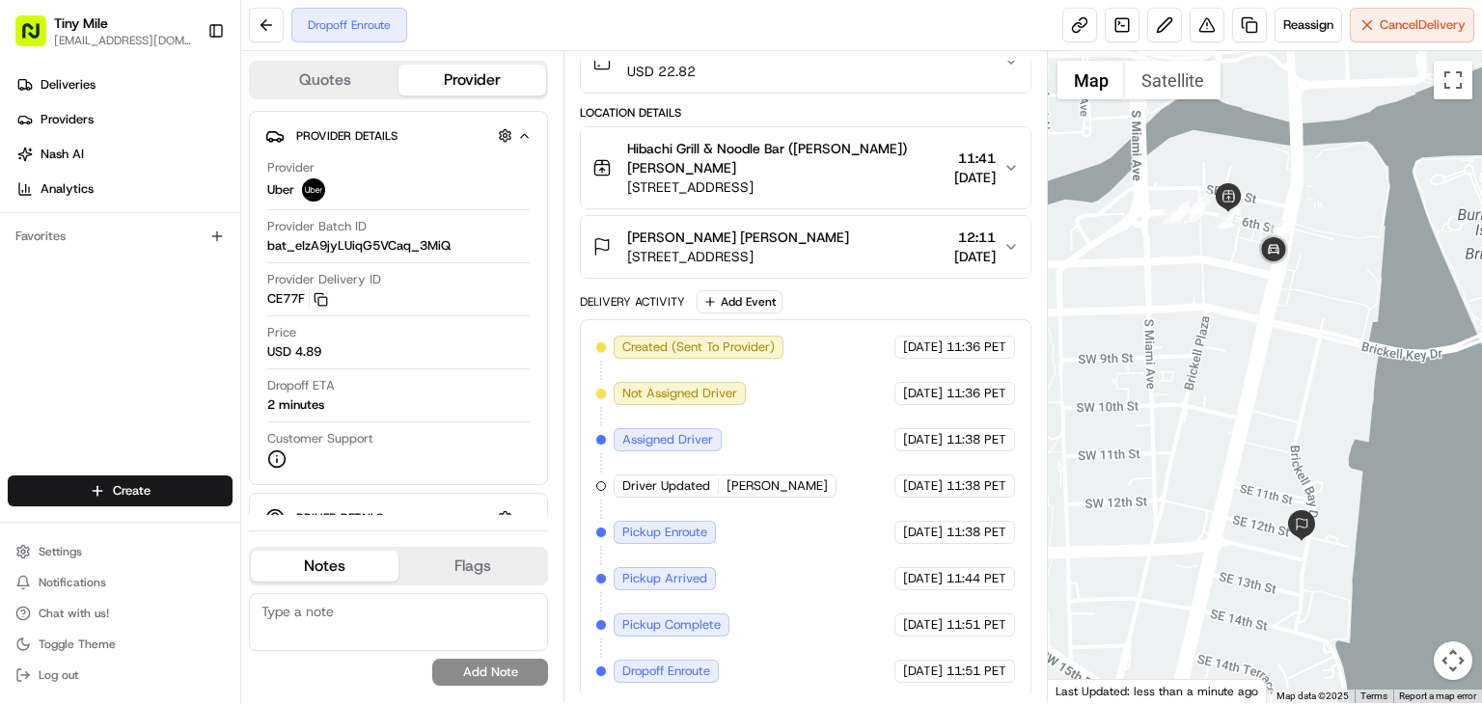
click at [737, 422] on div "Created (Sent To Provider) Uber [DATE] 11:36 PET Not Assigned Driver Uber [DATE…" at bounding box center [805, 509] width 419 height 347
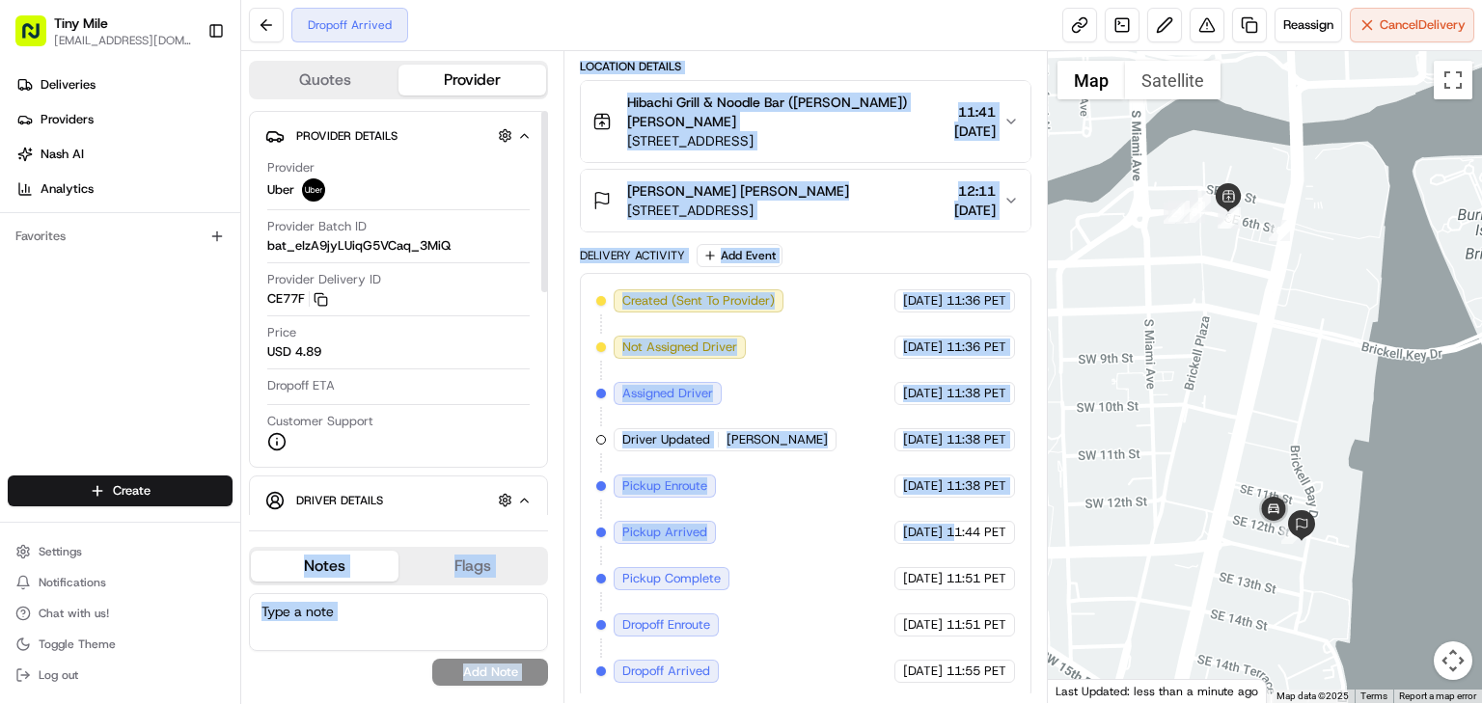
scroll to position [328, 0]
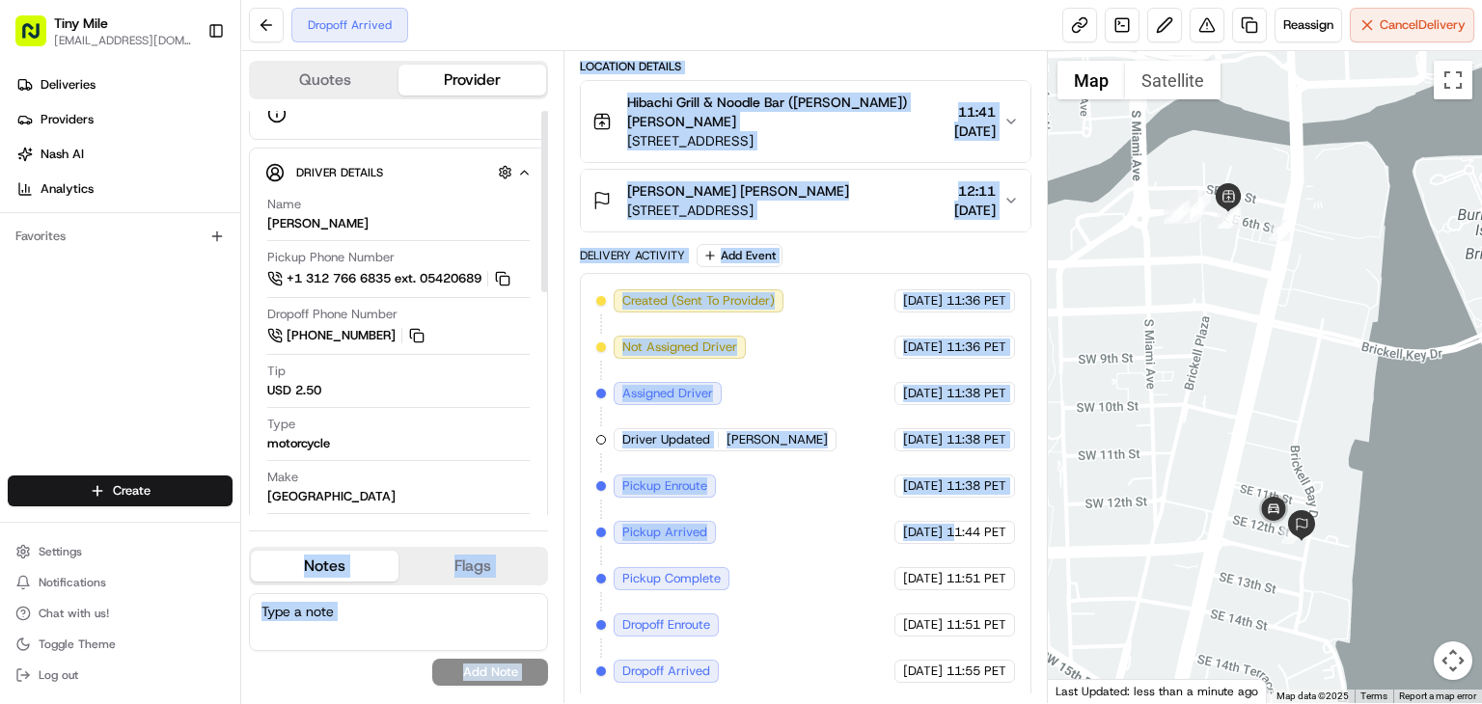
click at [548, 348] on div at bounding box center [544, 313] width 8 height 404
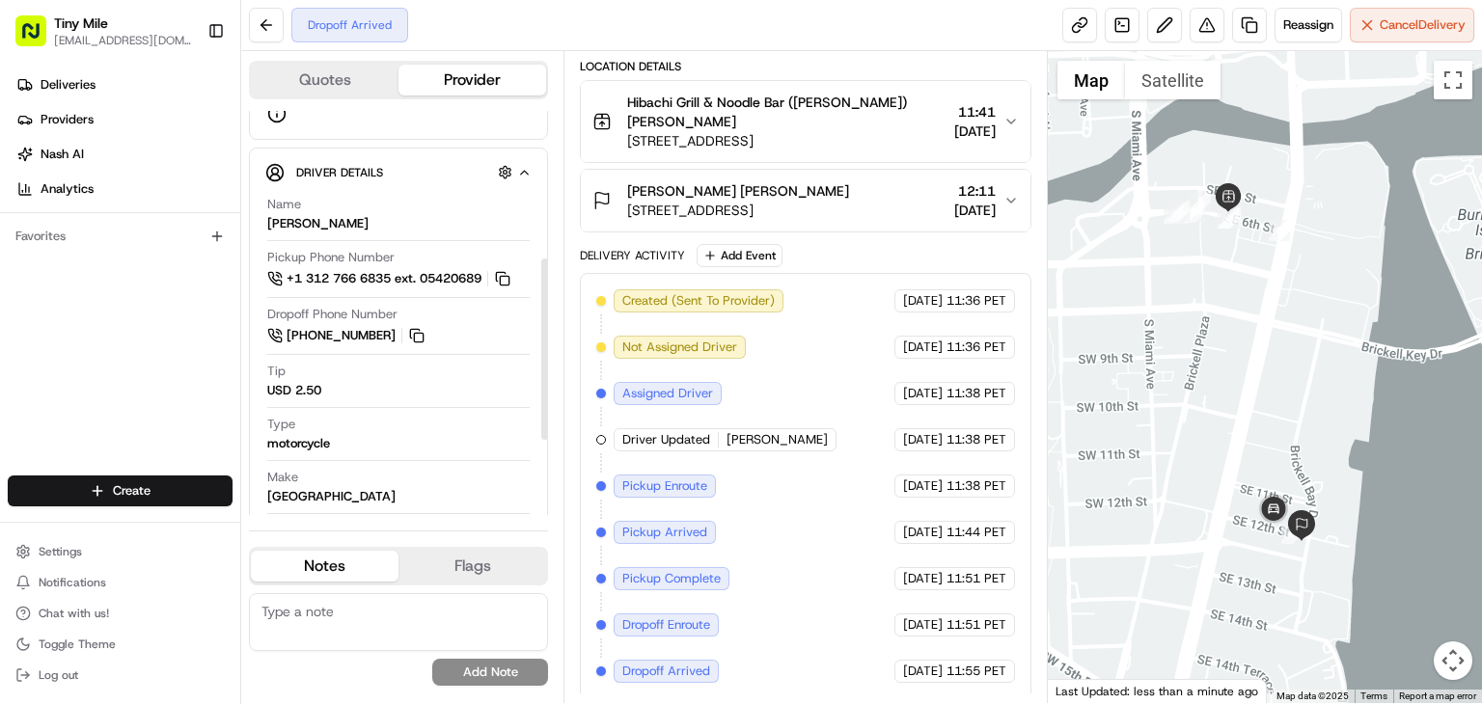
click at [556, 332] on div "Quotes Provider Provider Details Hidden ( 2 ) Provider Uber Provider Batch ID b…" at bounding box center [402, 377] width 322 height 652
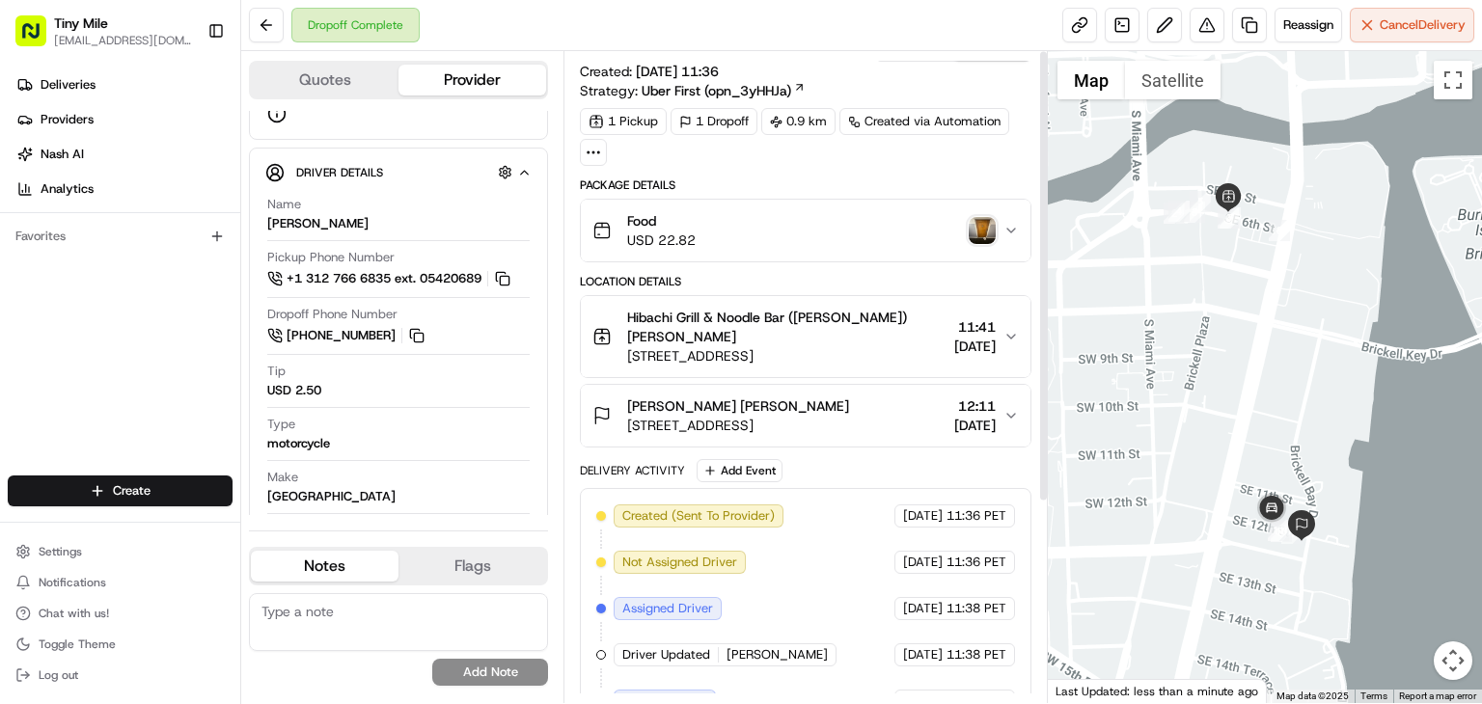
scroll to position [0, 0]
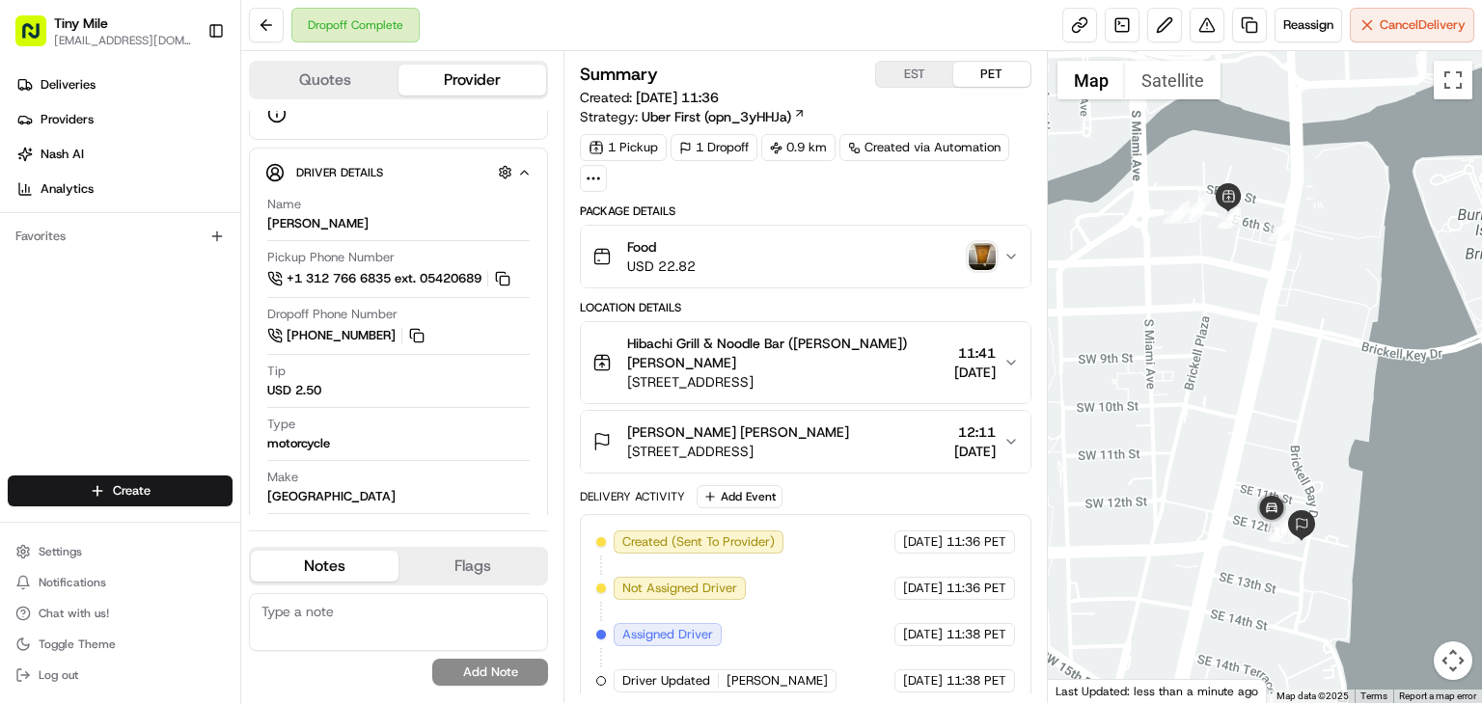
click at [993, 253] on img "button" at bounding box center [982, 256] width 27 height 27
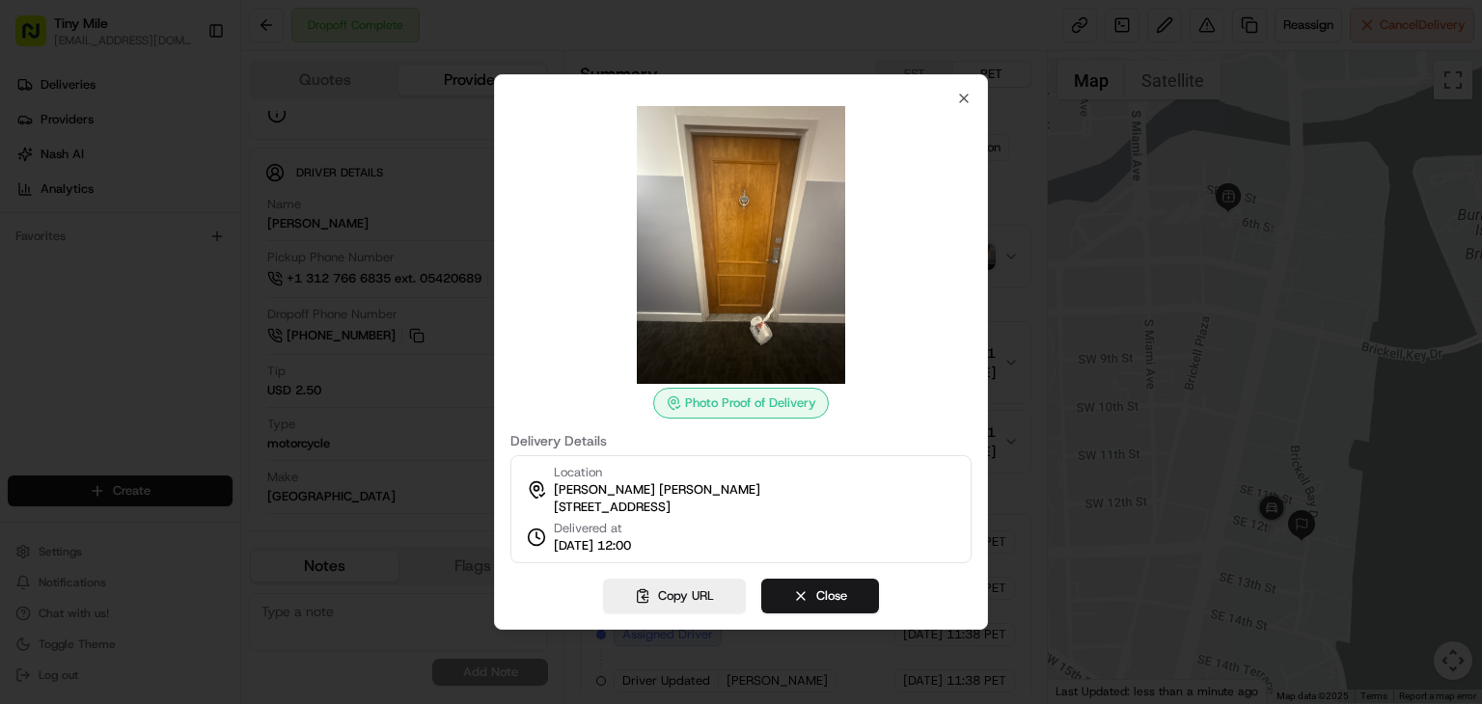
click at [733, 191] on img at bounding box center [741, 245] width 278 height 278
click at [961, 94] on icon "button" at bounding box center [963, 98] width 15 height 15
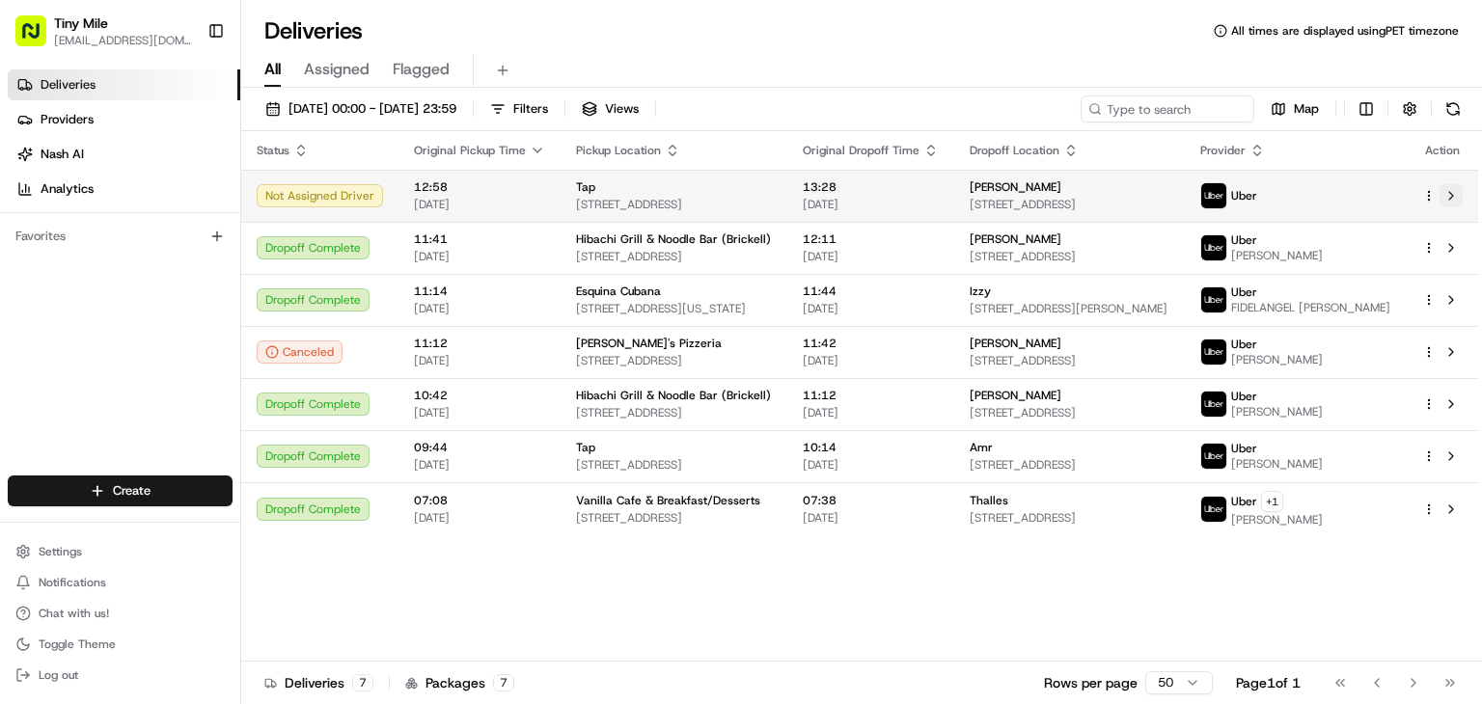
click at [1456, 192] on button at bounding box center [1451, 195] width 23 height 23
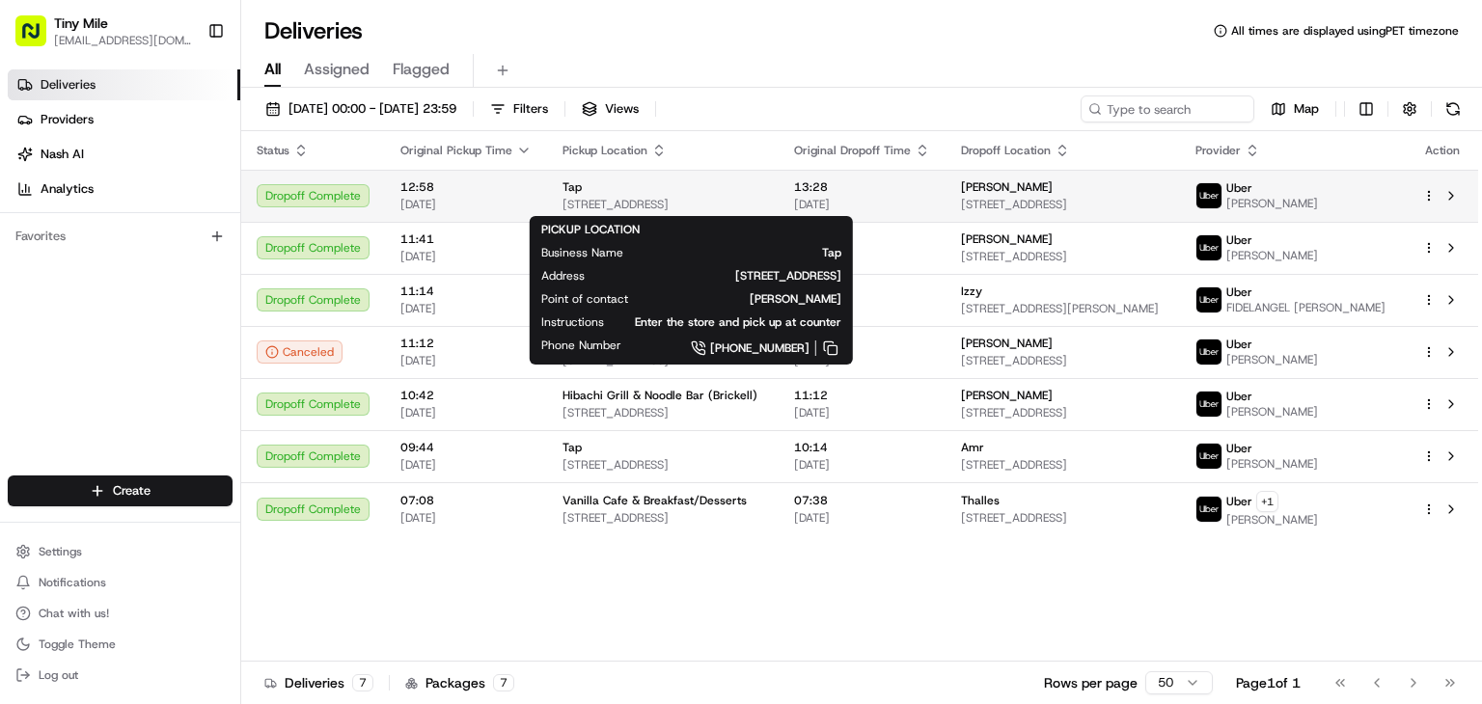
click at [578, 188] on div "Tap" at bounding box center [663, 186] width 201 height 15
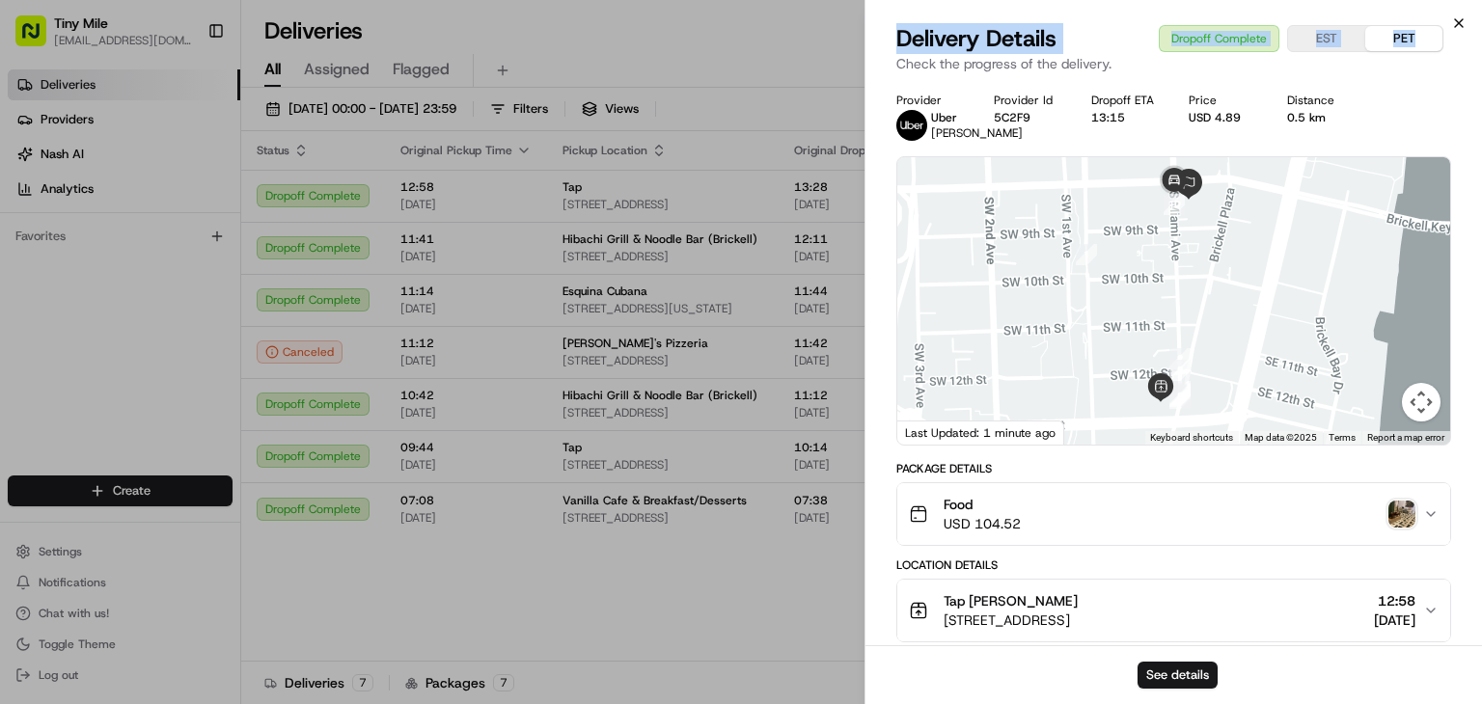
click at [1463, 21] on div "Close Delivery Details Dropoff Complete EST PET Check the progress of the deliv…" at bounding box center [1174, 352] width 618 height 704
click at [1463, 21] on icon "button" at bounding box center [1458, 22] width 15 height 15
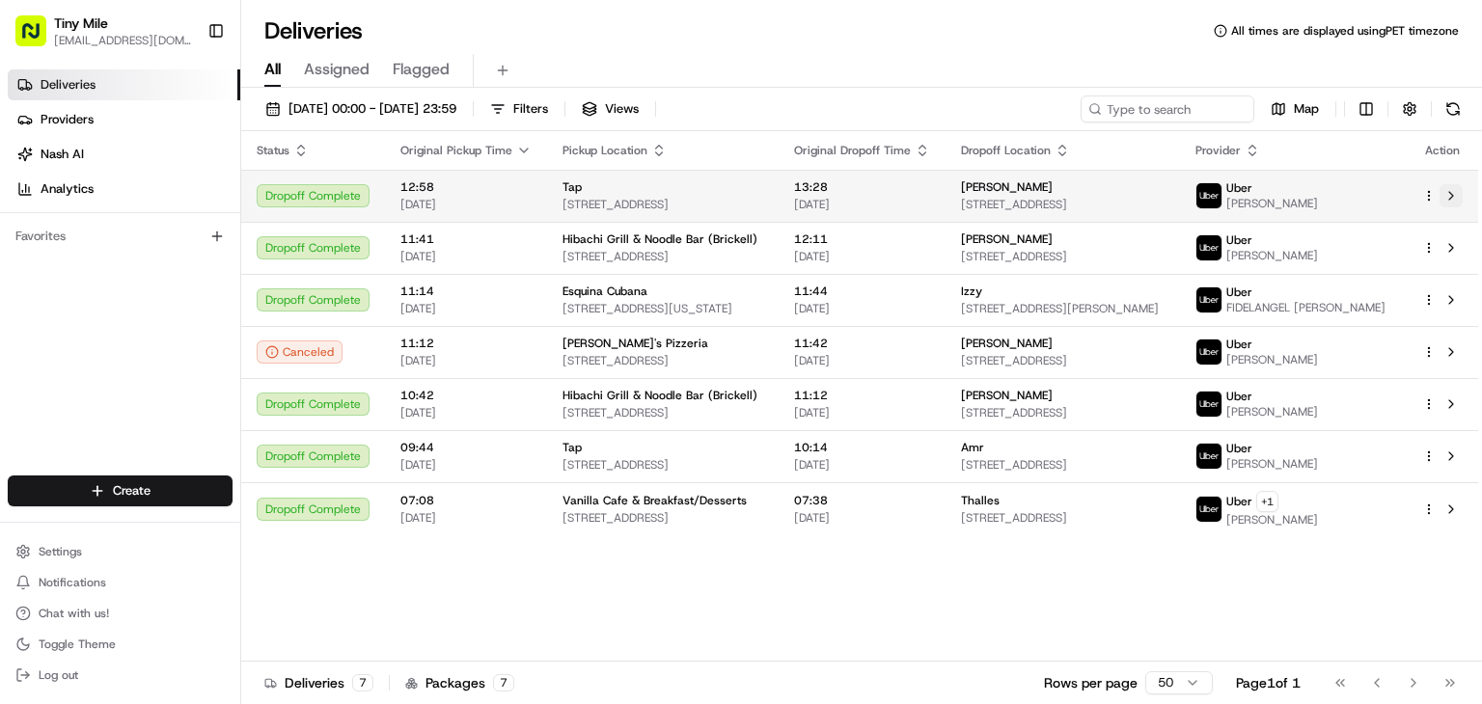
click at [1449, 192] on button at bounding box center [1451, 195] width 23 height 23
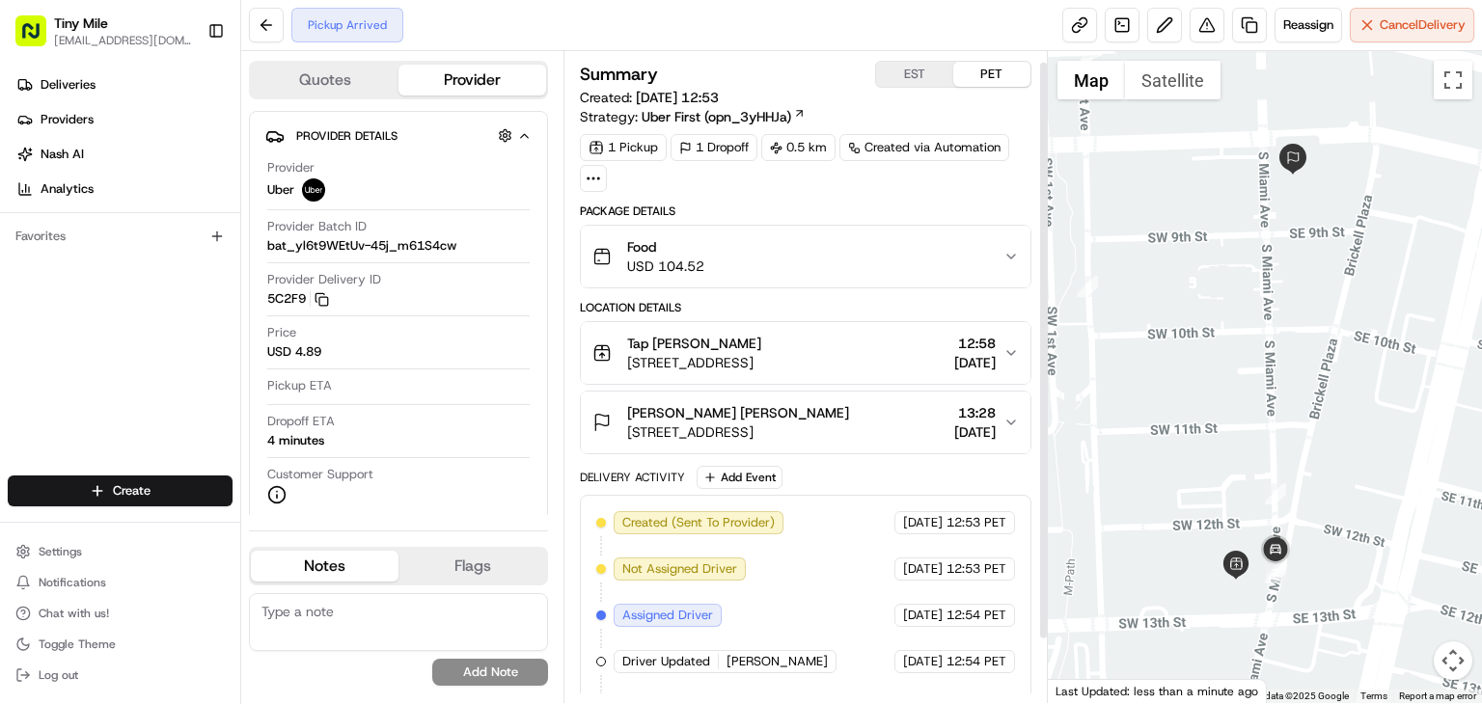
scroll to position [84, 0]
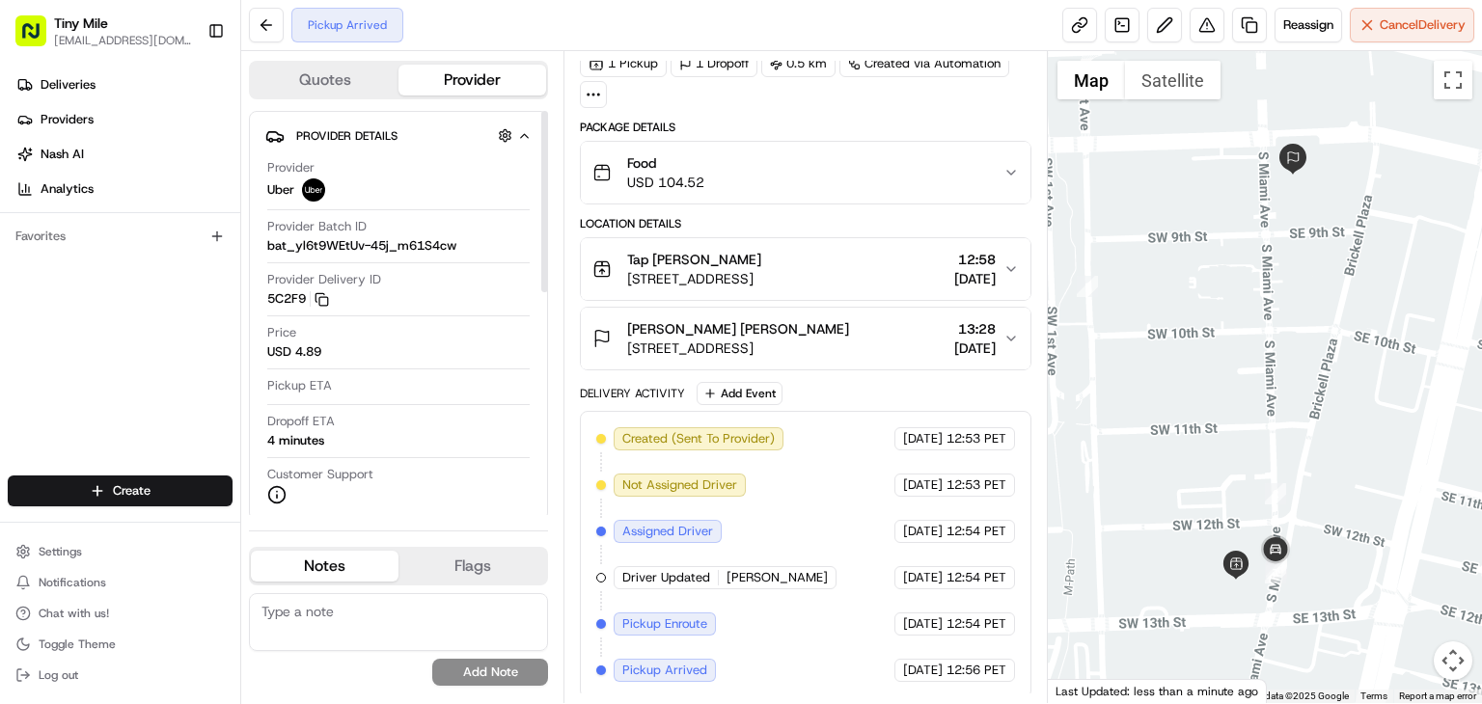
click at [313, 81] on button "Quotes" at bounding box center [325, 80] width 148 height 31
click at [445, 85] on button "Provider" at bounding box center [472, 80] width 148 height 31
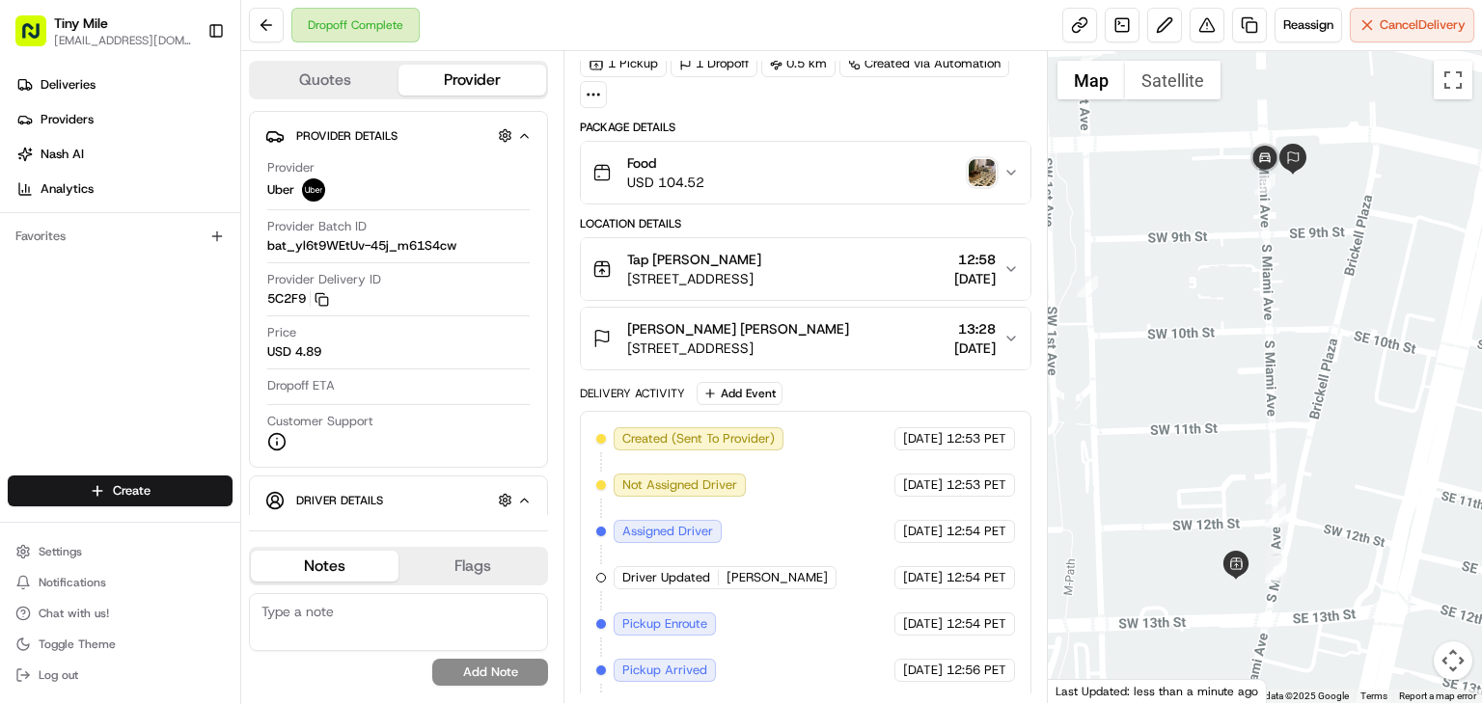
click at [984, 170] on img "button" at bounding box center [982, 172] width 27 height 27
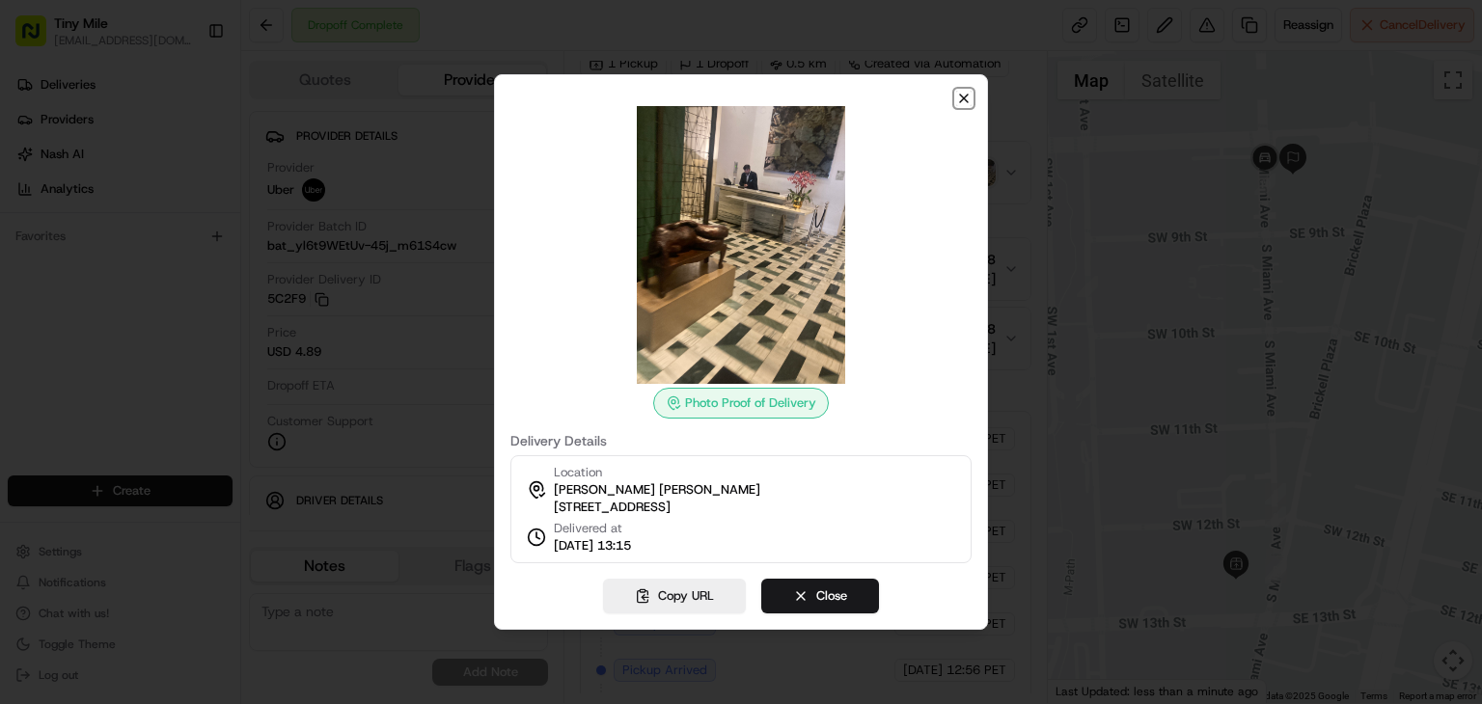
click at [968, 91] on icon "button" at bounding box center [963, 98] width 15 height 15
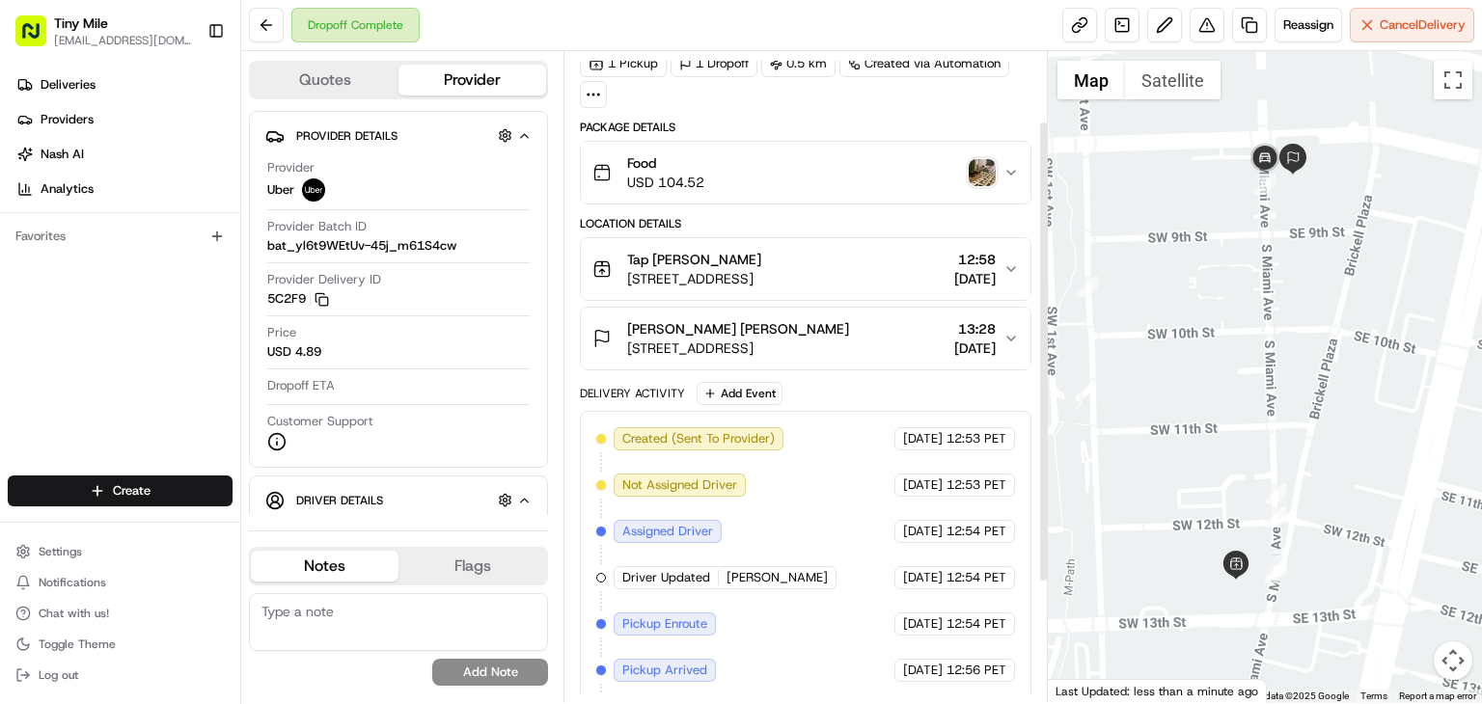
scroll to position [267, 0]
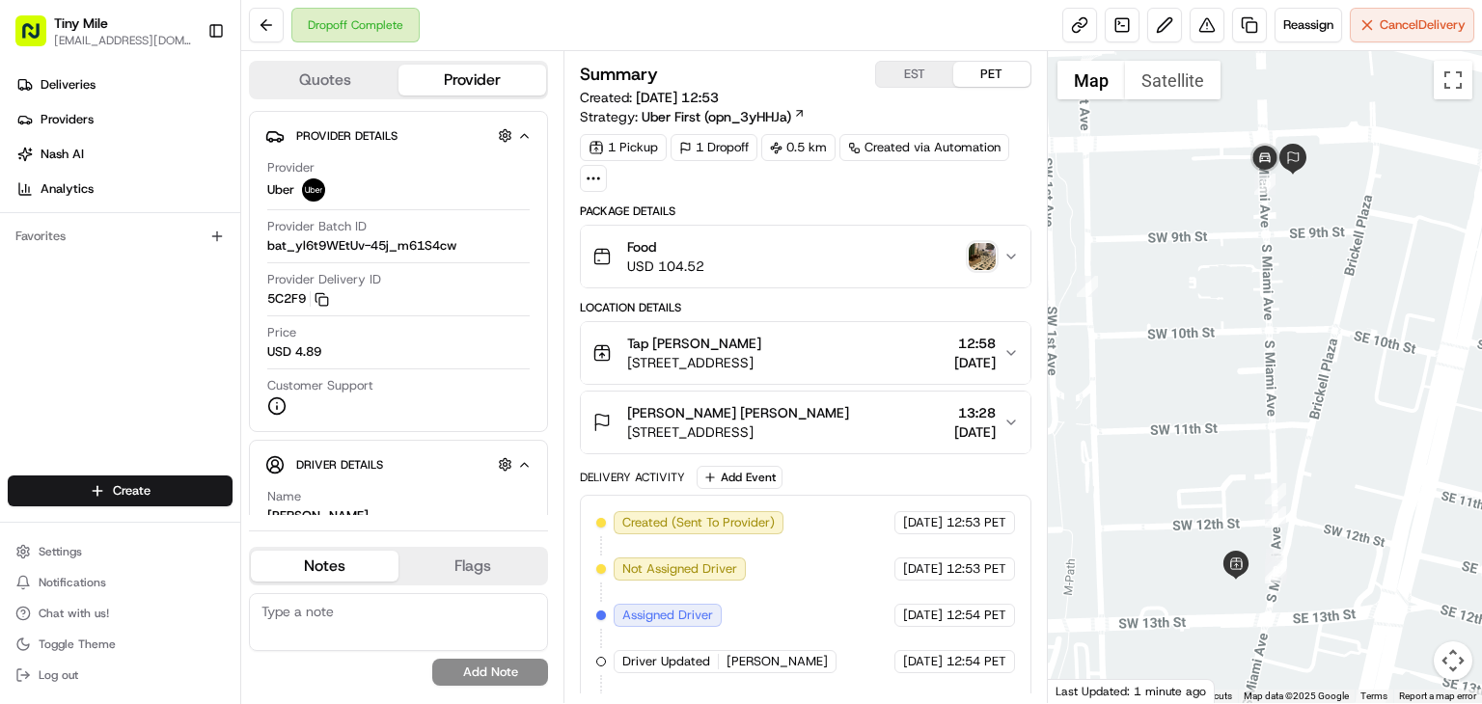
click at [1002, 257] on div "Food USD 104.52" at bounding box center [797, 256] width 411 height 39
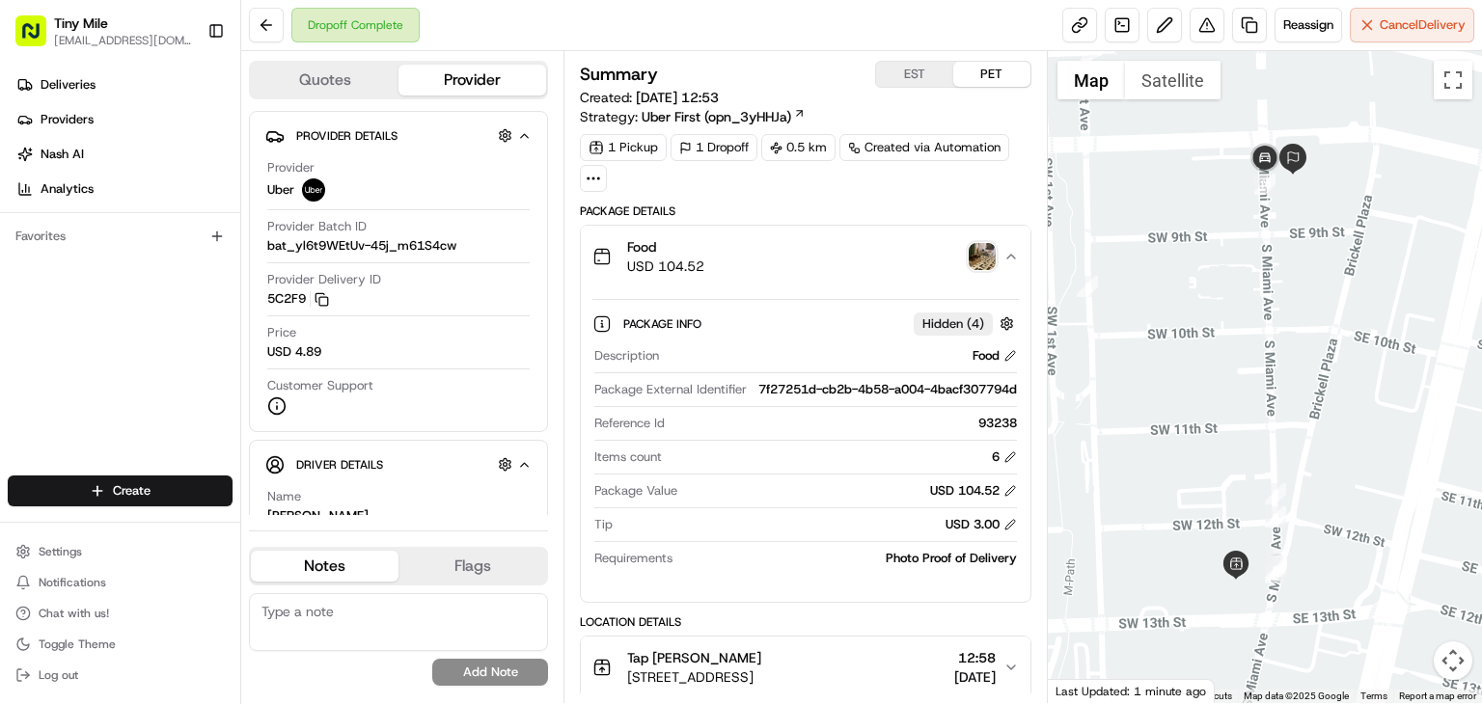
click at [992, 252] on img "button" at bounding box center [982, 256] width 27 height 27
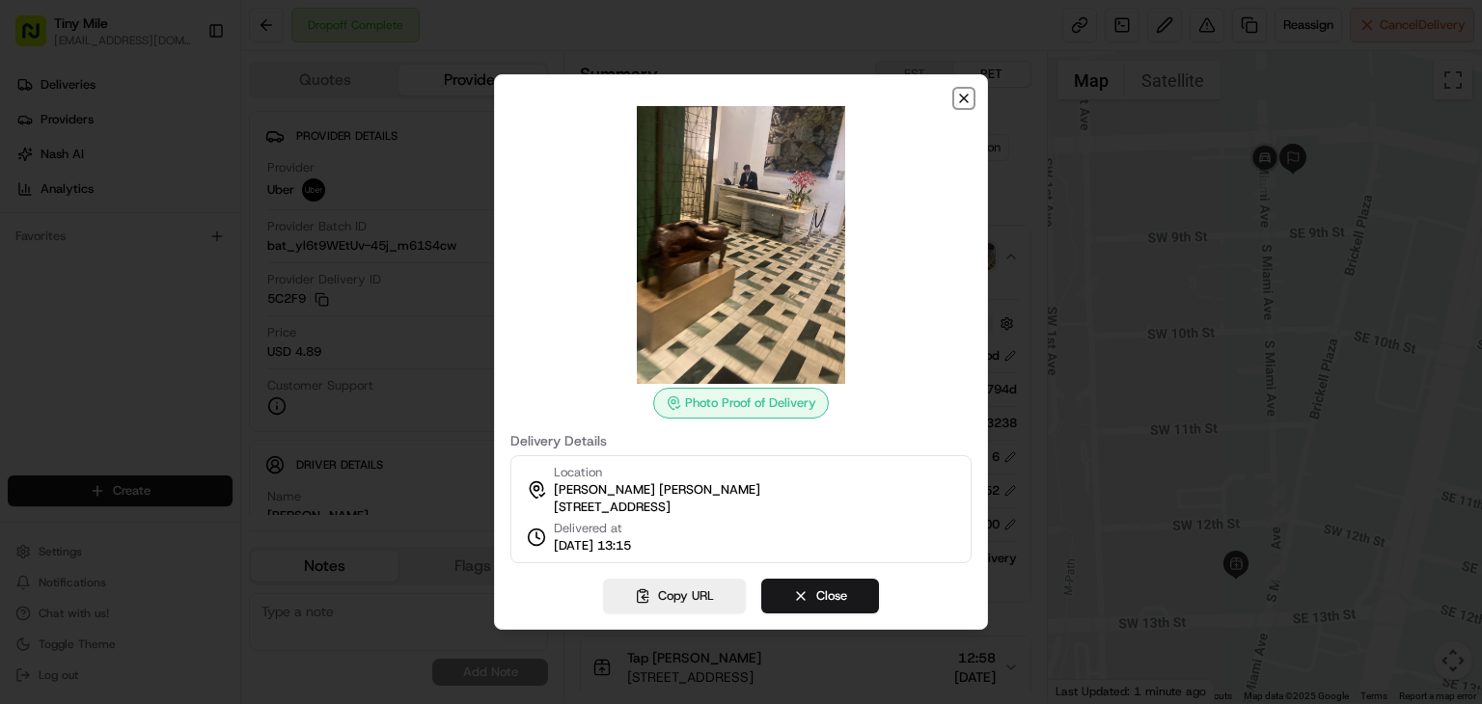
click at [961, 91] on icon "button" at bounding box center [963, 98] width 15 height 15
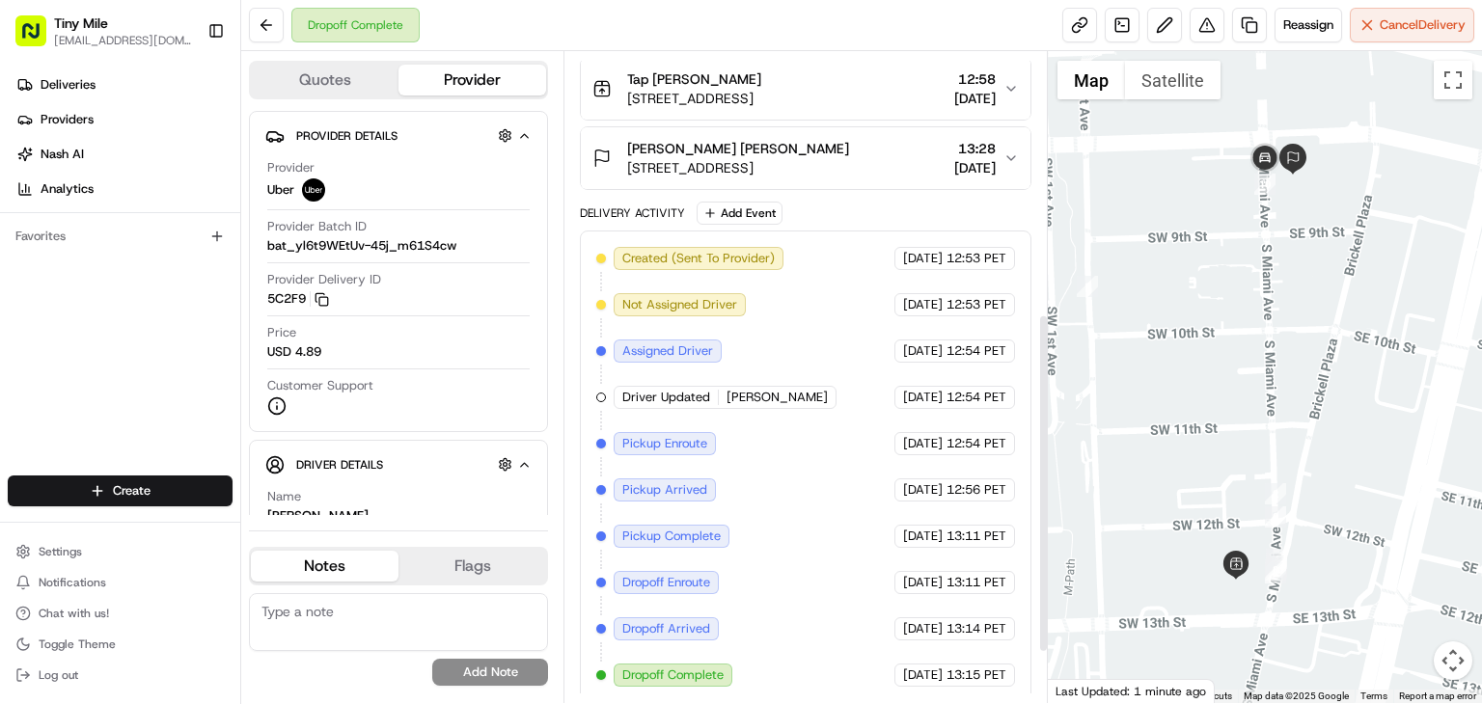
scroll to position [598, 0]
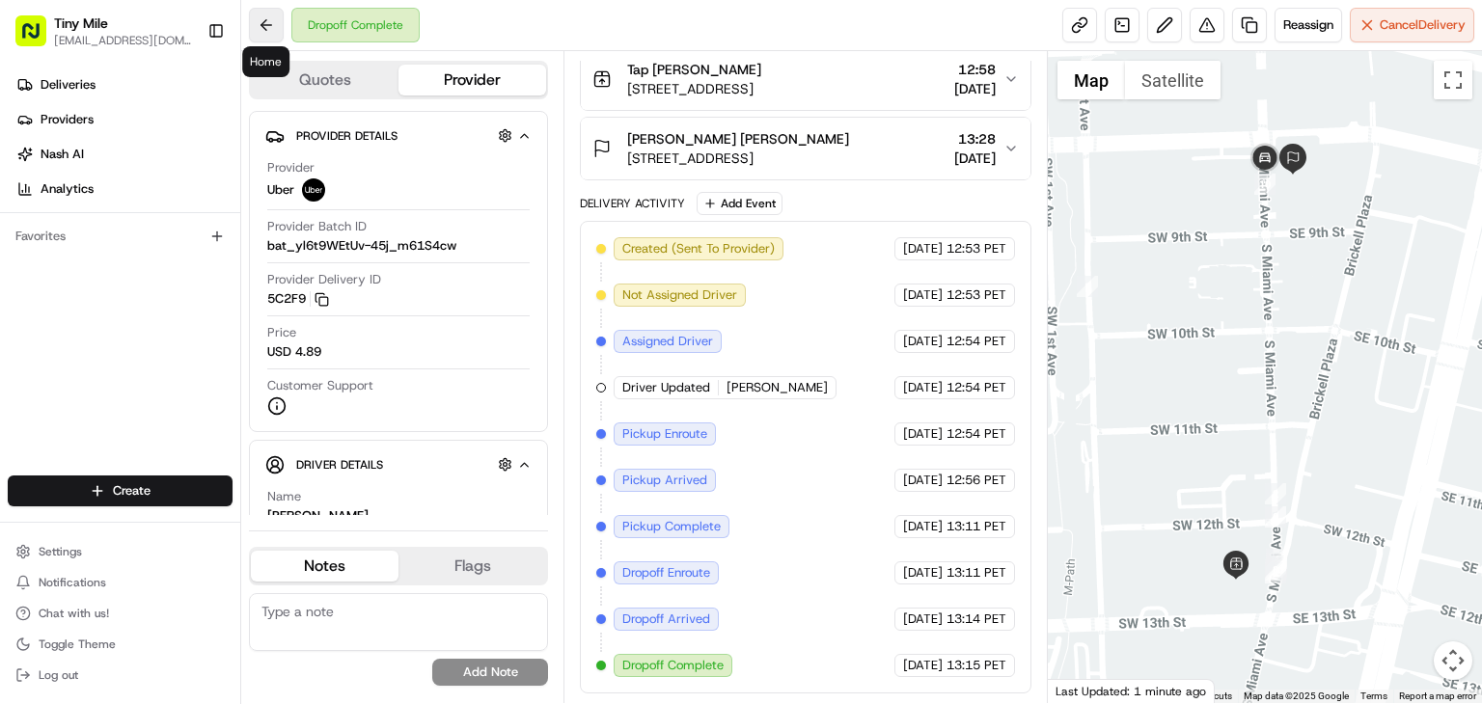
click at [262, 21] on button at bounding box center [266, 25] width 35 height 35
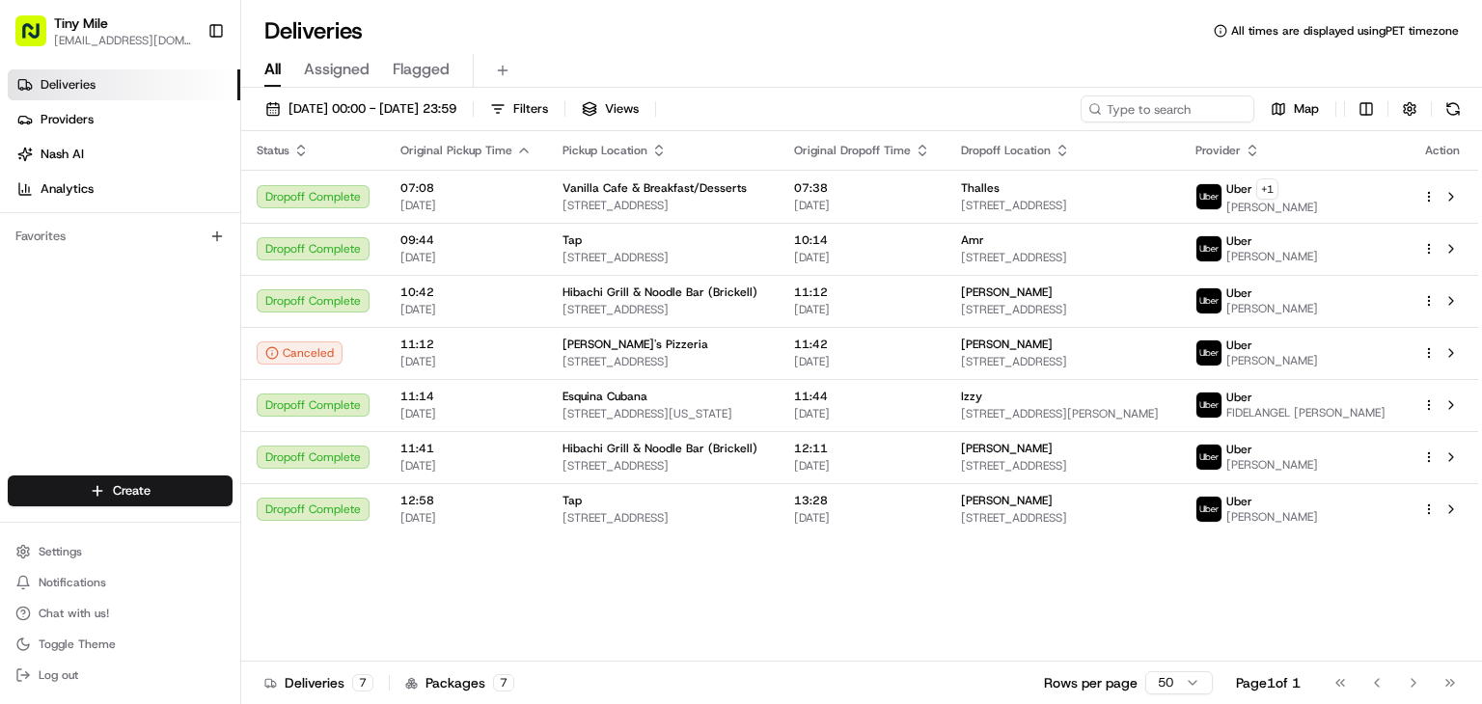
click at [516, 147] on icon "button" at bounding box center [523, 150] width 15 height 15
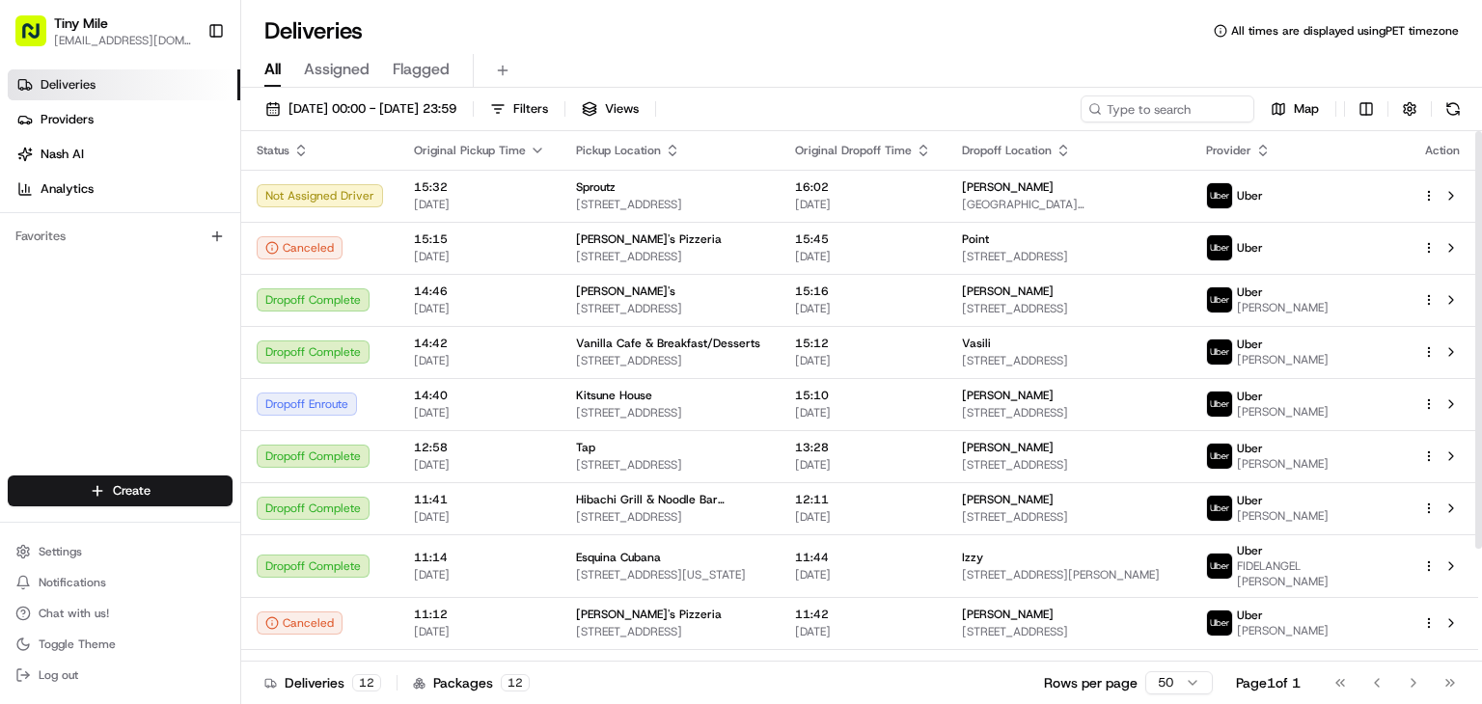
click at [980, 68] on div "All Assigned Flagged" at bounding box center [861, 71] width 1241 height 34
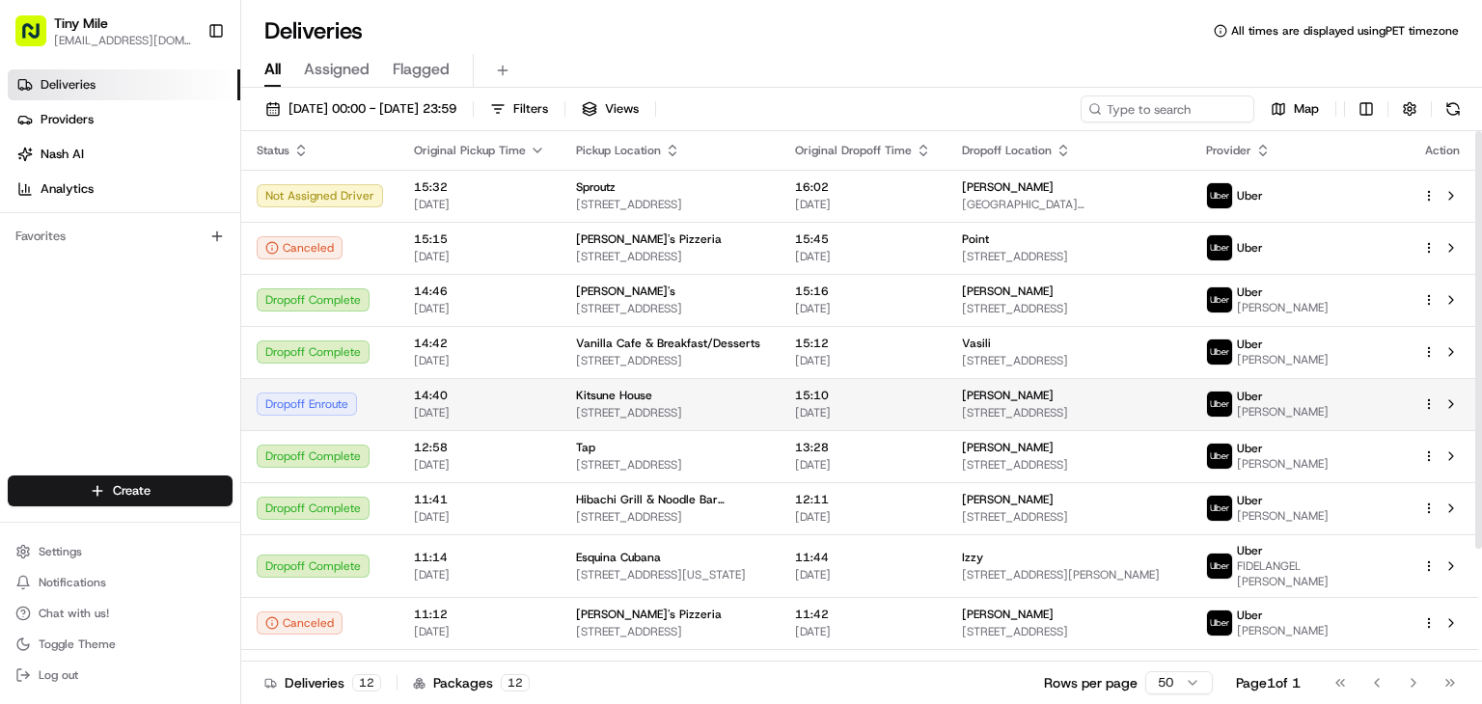
click at [1453, 415] on td at bounding box center [1442, 404] width 71 height 52
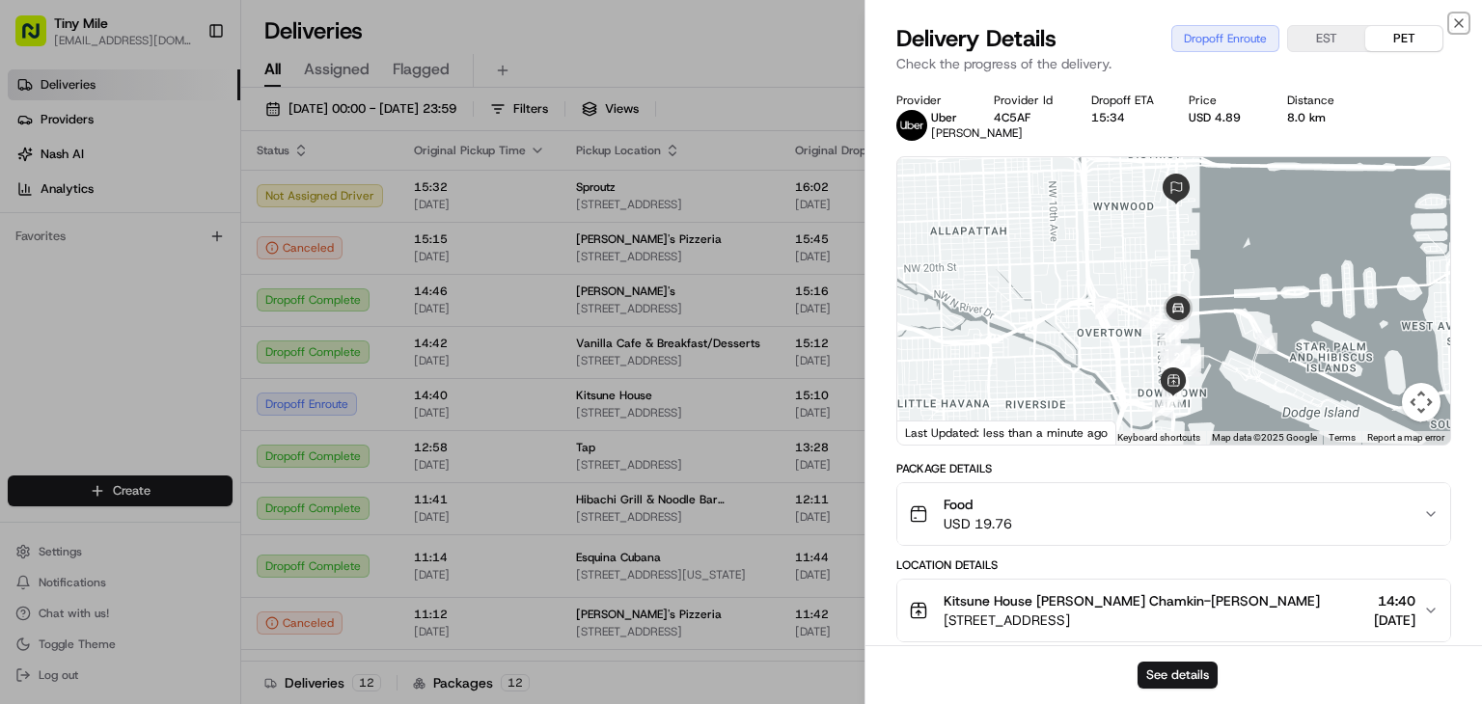
click at [1454, 19] on icon "button" at bounding box center [1458, 22] width 15 height 15
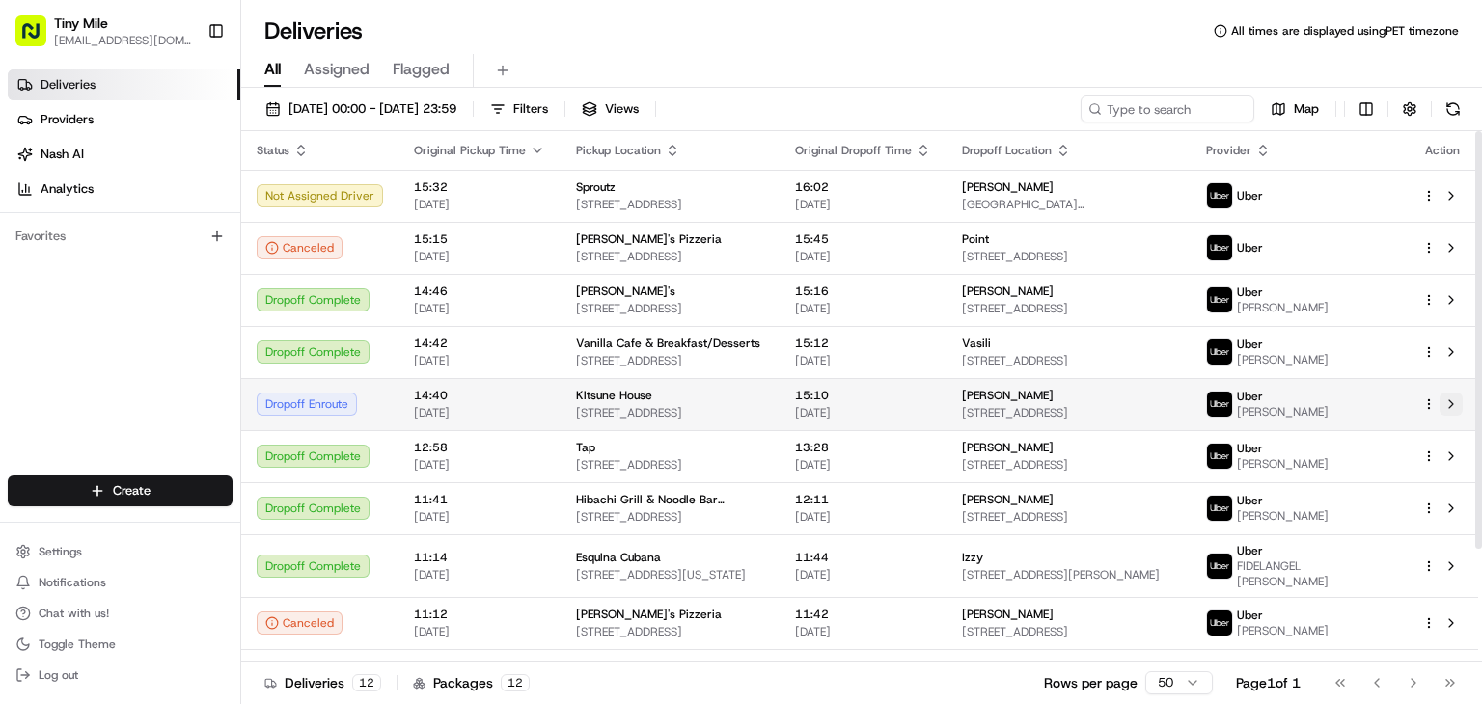
click at [1459, 404] on button at bounding box center [1451, 404] width 23 height 23
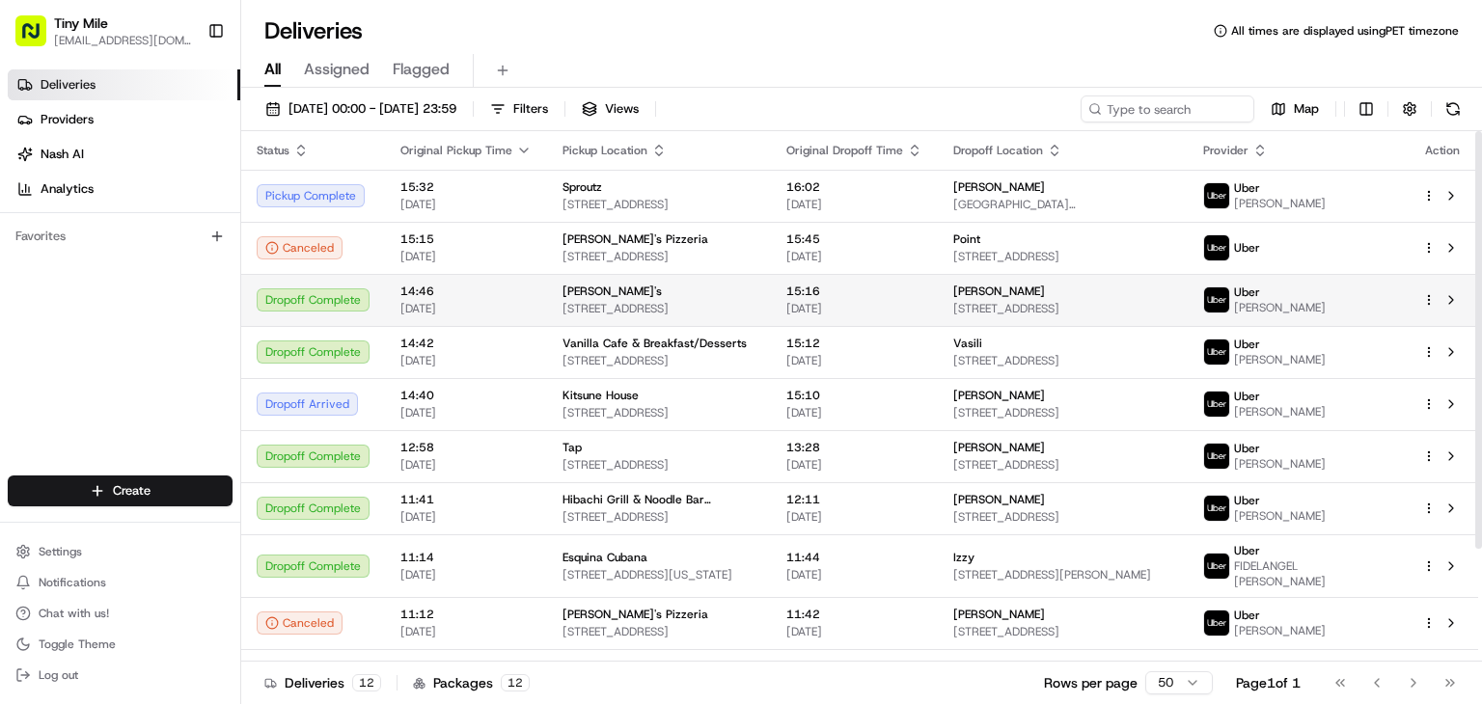
click at [1326, 303] on span "ANTHONY L." at bounding box center [1280, 307] width 92 height 15
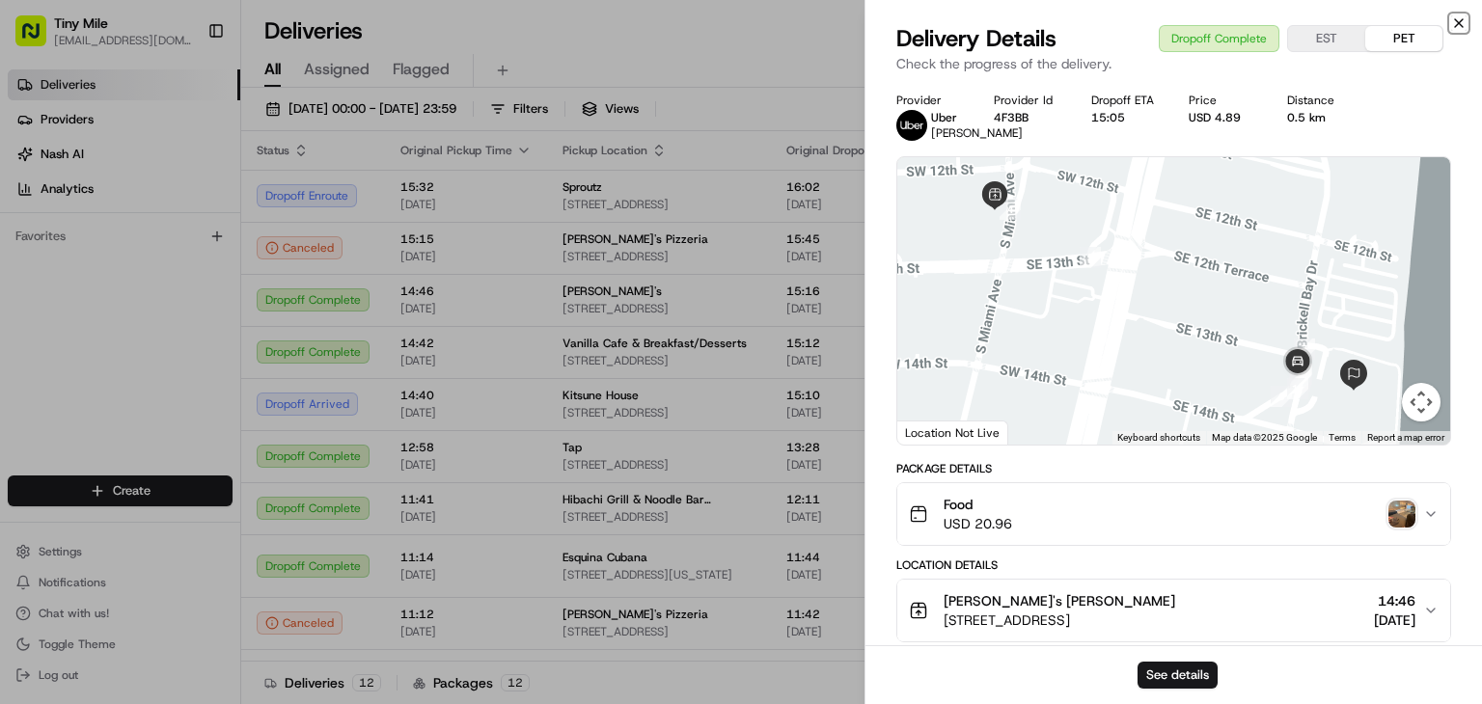
click at [1455, 22] on icon "button" at bounding box center [1458, 22] width 15 height 15
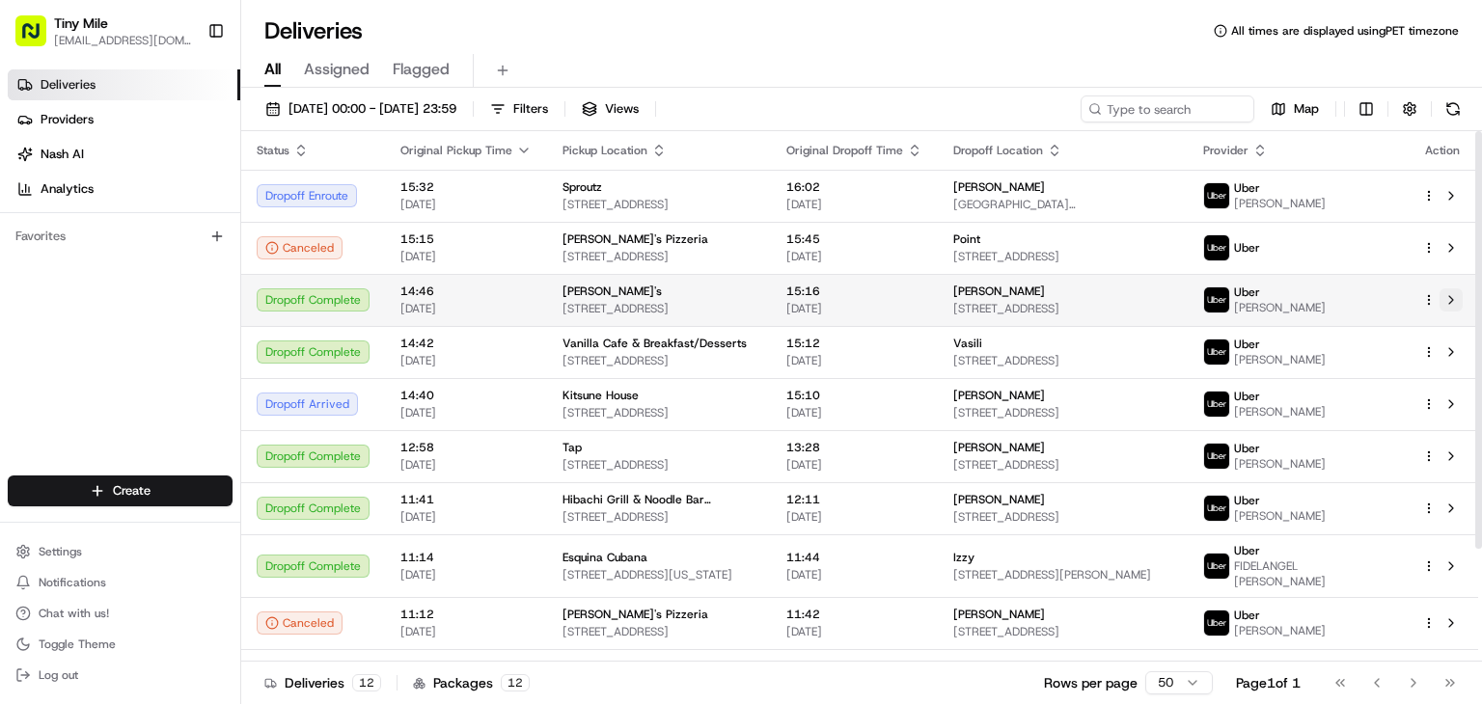
click at [1449, 300] on button at bounding box center [1451, 299] width 23 height 23
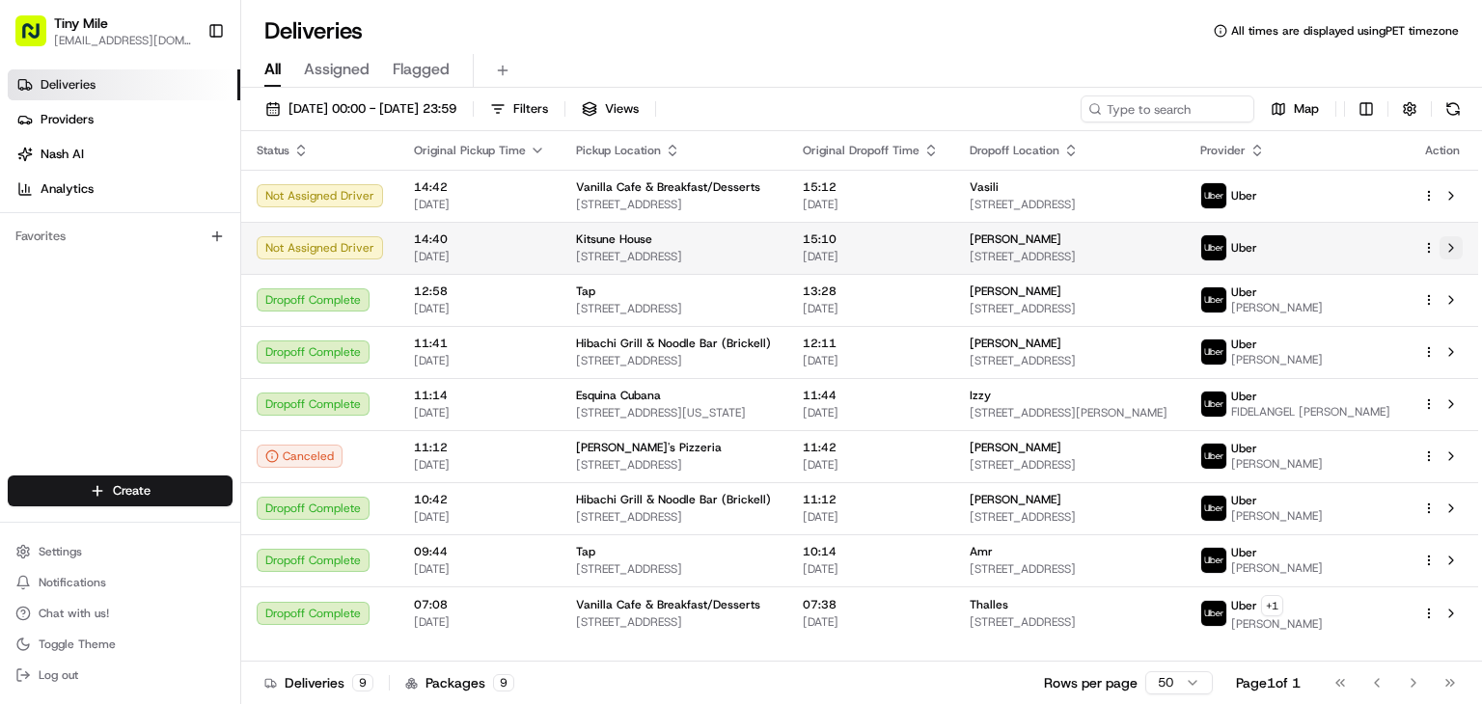
click at [1459, 248] on button at bounding box center [1451, 247] width 23 height 23
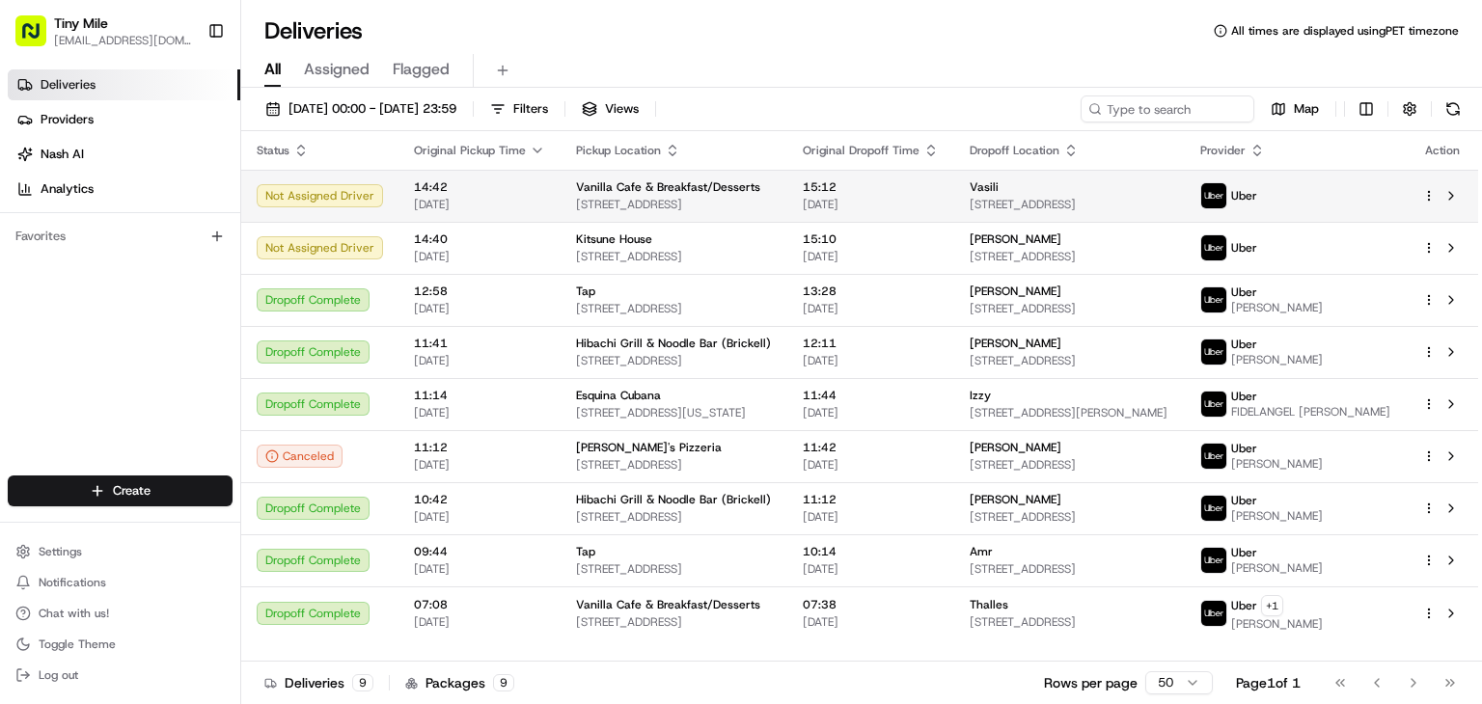
click at [1470, 189] on td at bounding box center [1442, 196] width 71 height 52
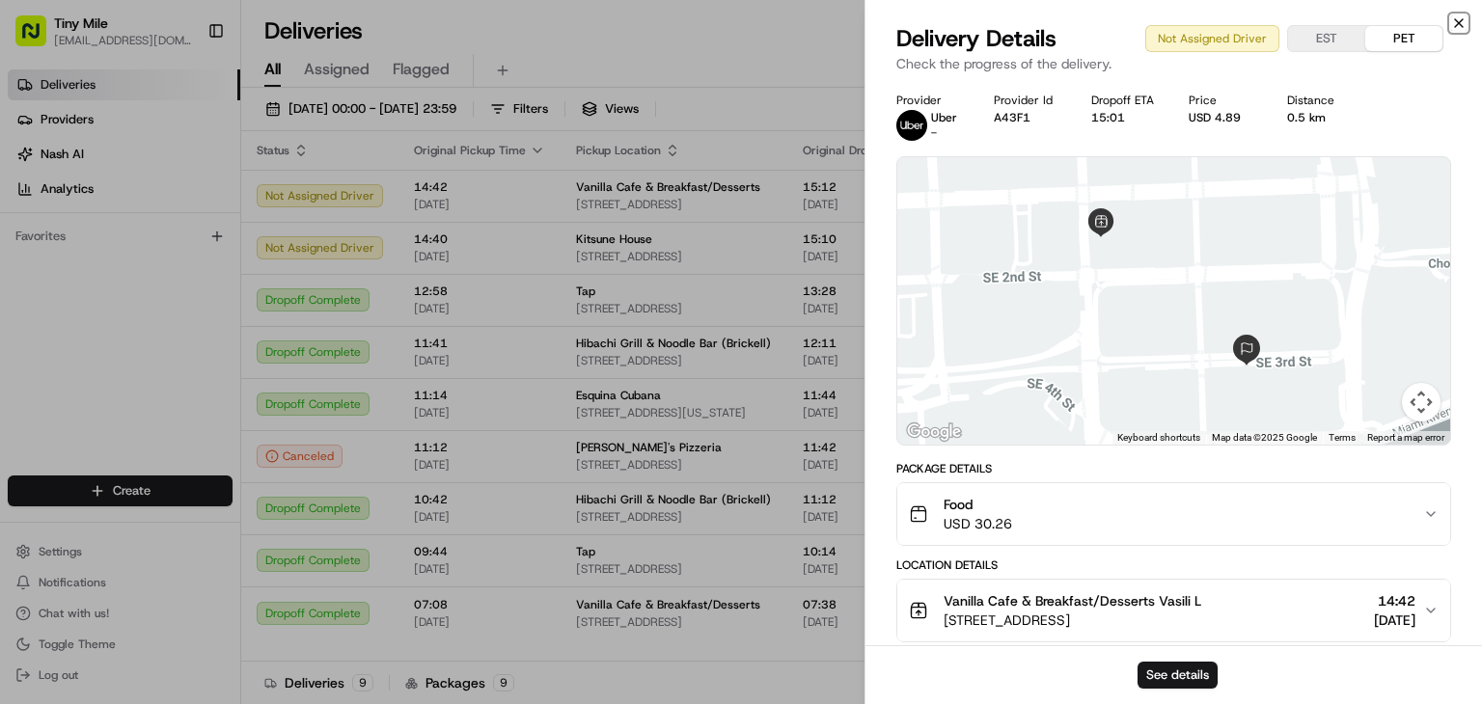
click at [1458, 19] on icon "button" at bounding box center [1458, 22] width 15 height 15
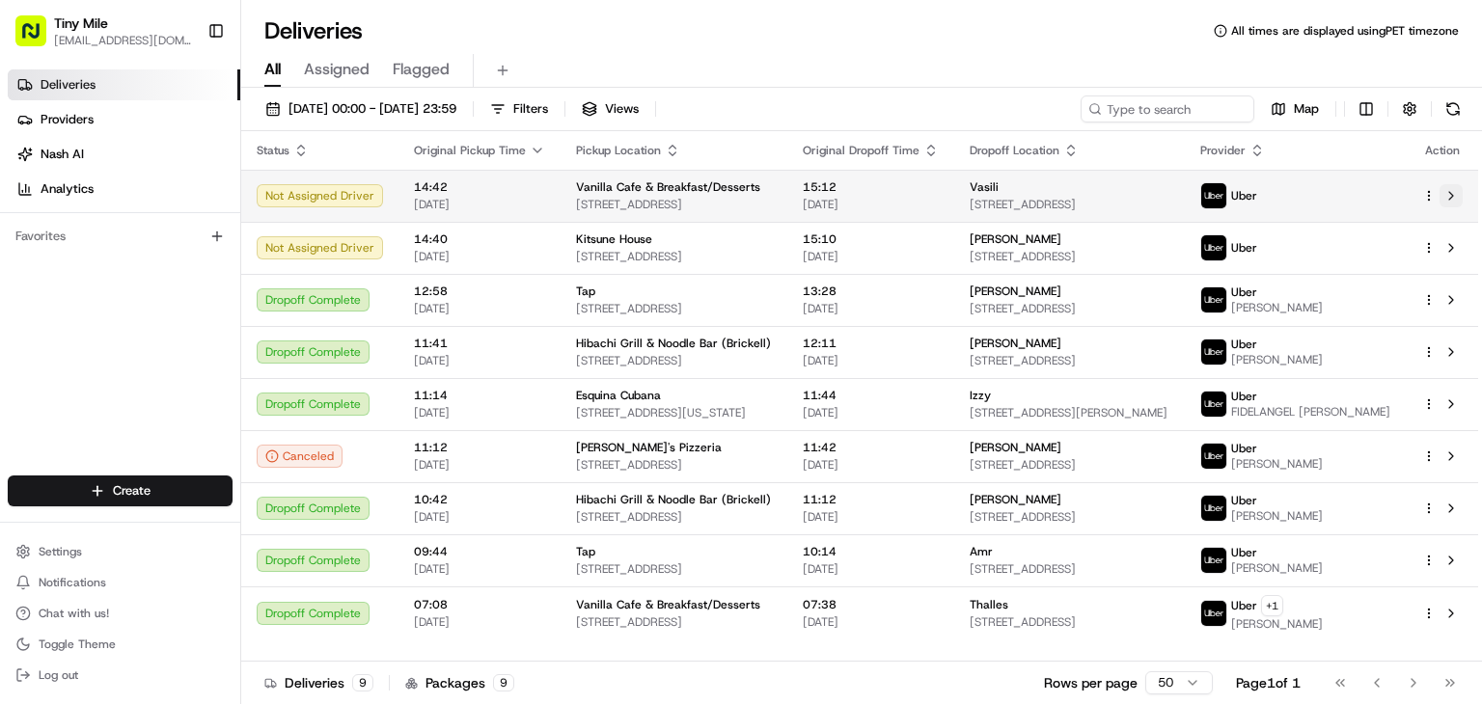
click at [1452, 190] on button at bounding box center [1451, 195] width 23 height 23
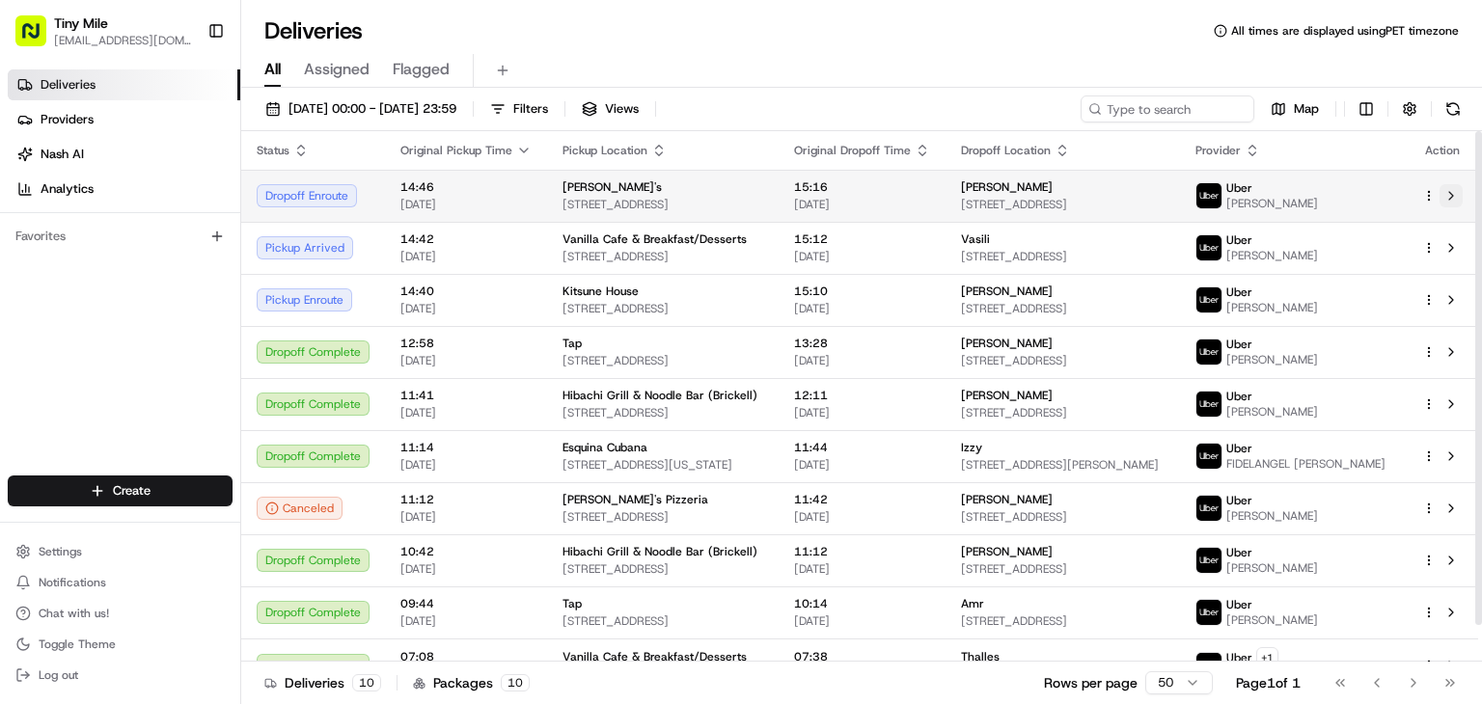
click at [1458, 202] on button at bounding box center [1451, 195] width 23 height 23
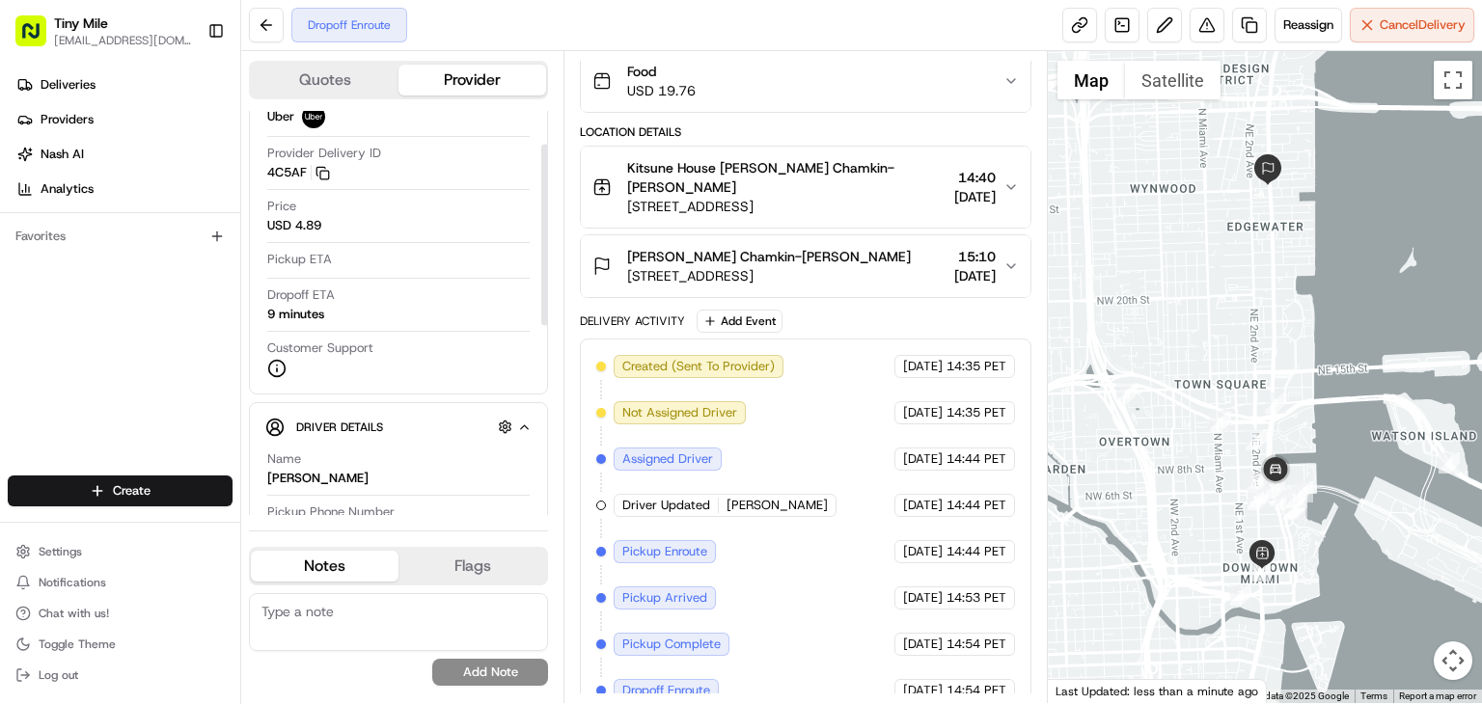
scroll to position [13, 0]
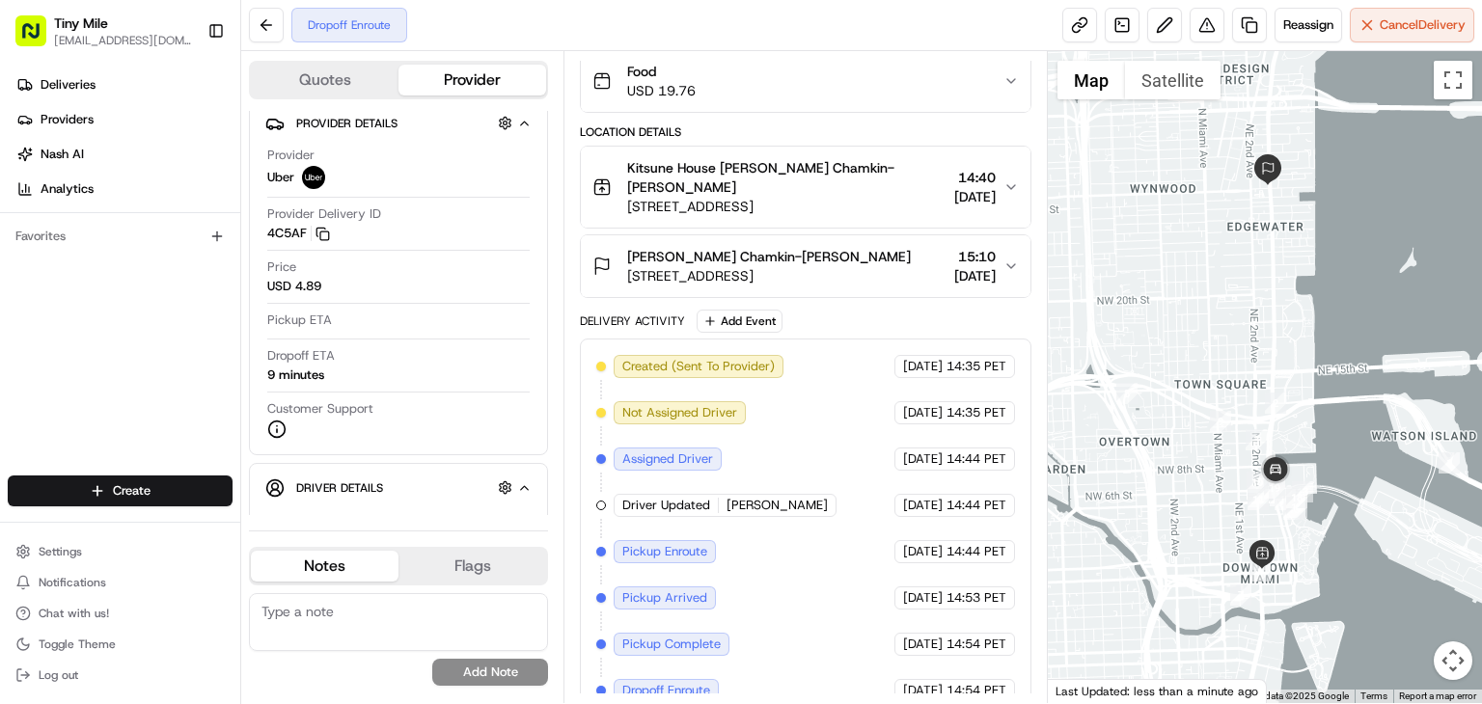
click at [839, 553] on div "Created (Sent To Provider) Uber [DATE] 14:35 PET Not Assigned Driver Uber [DATE…" at bounding box center [805, 528] width 419 height 347
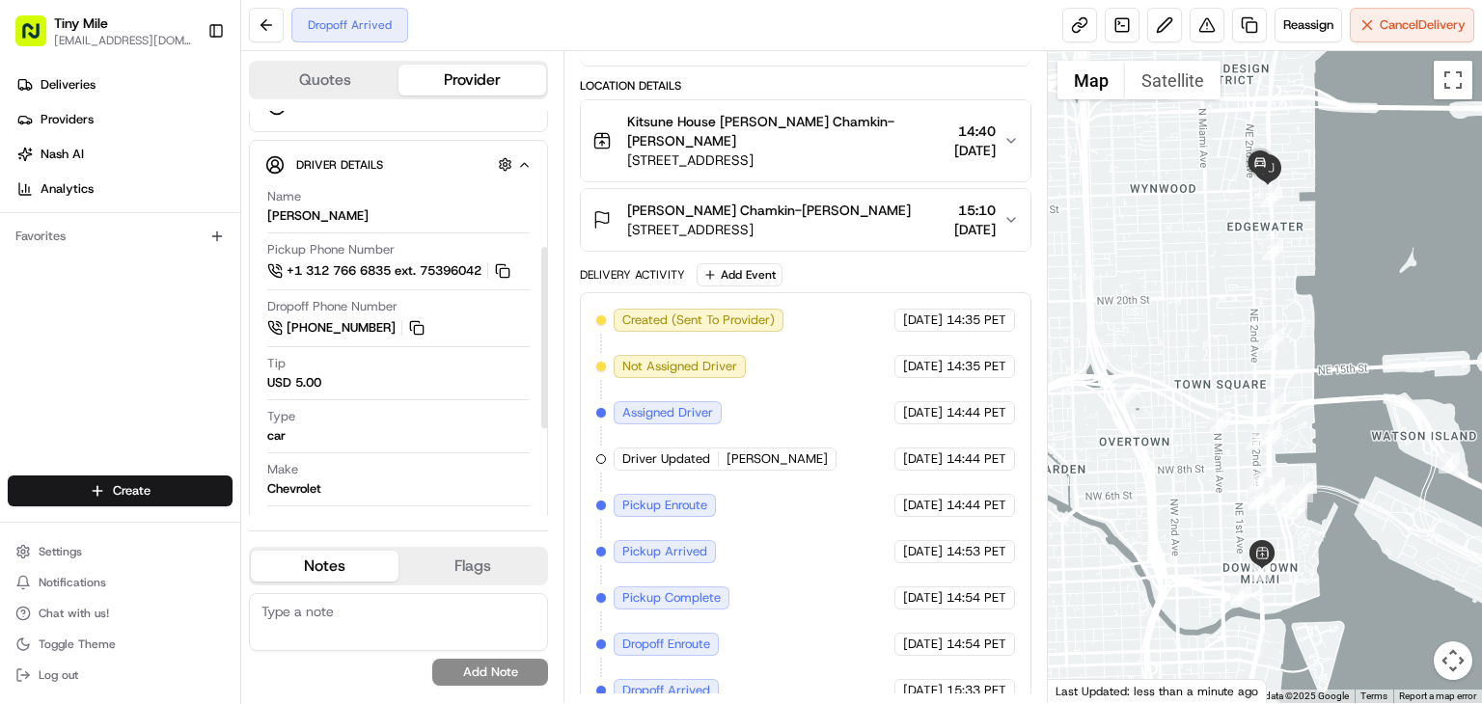
scroll to position [302, 0]
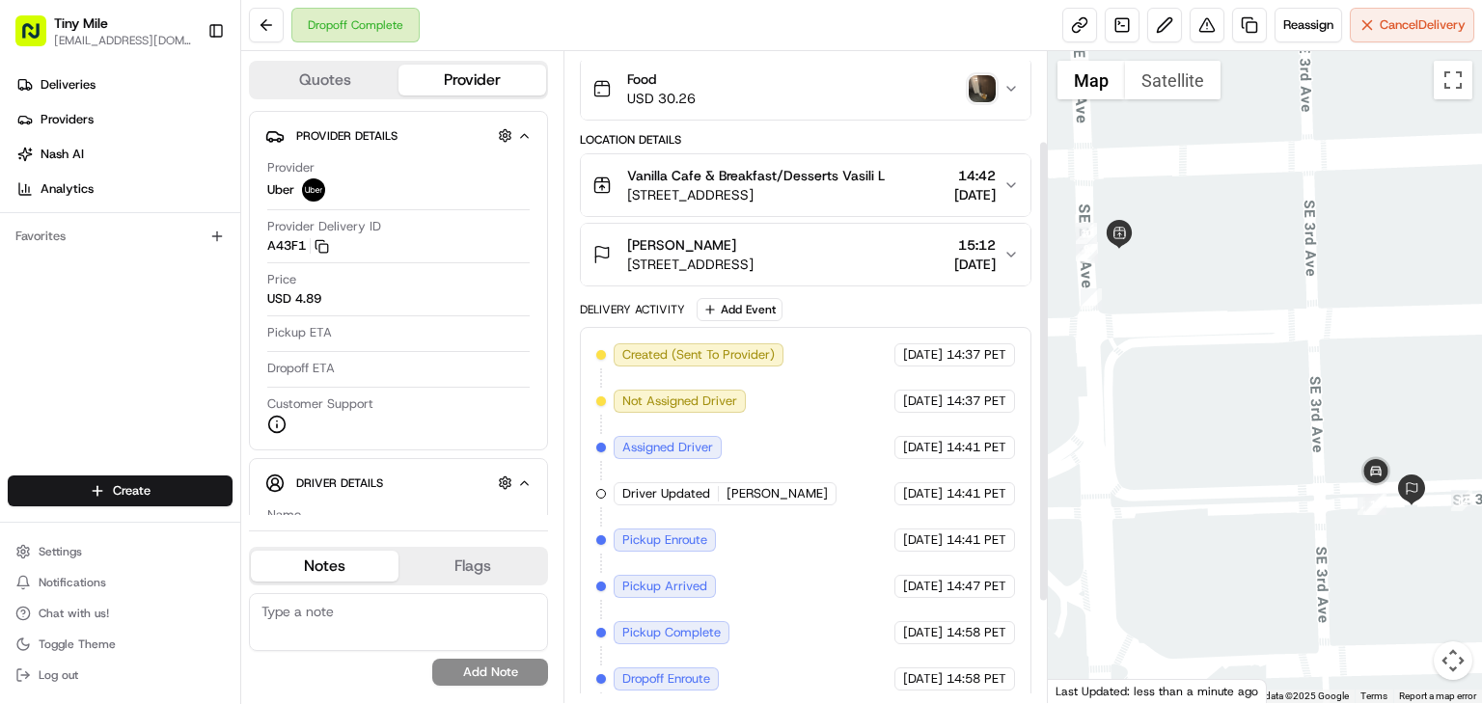
scroll to position [125, 0]
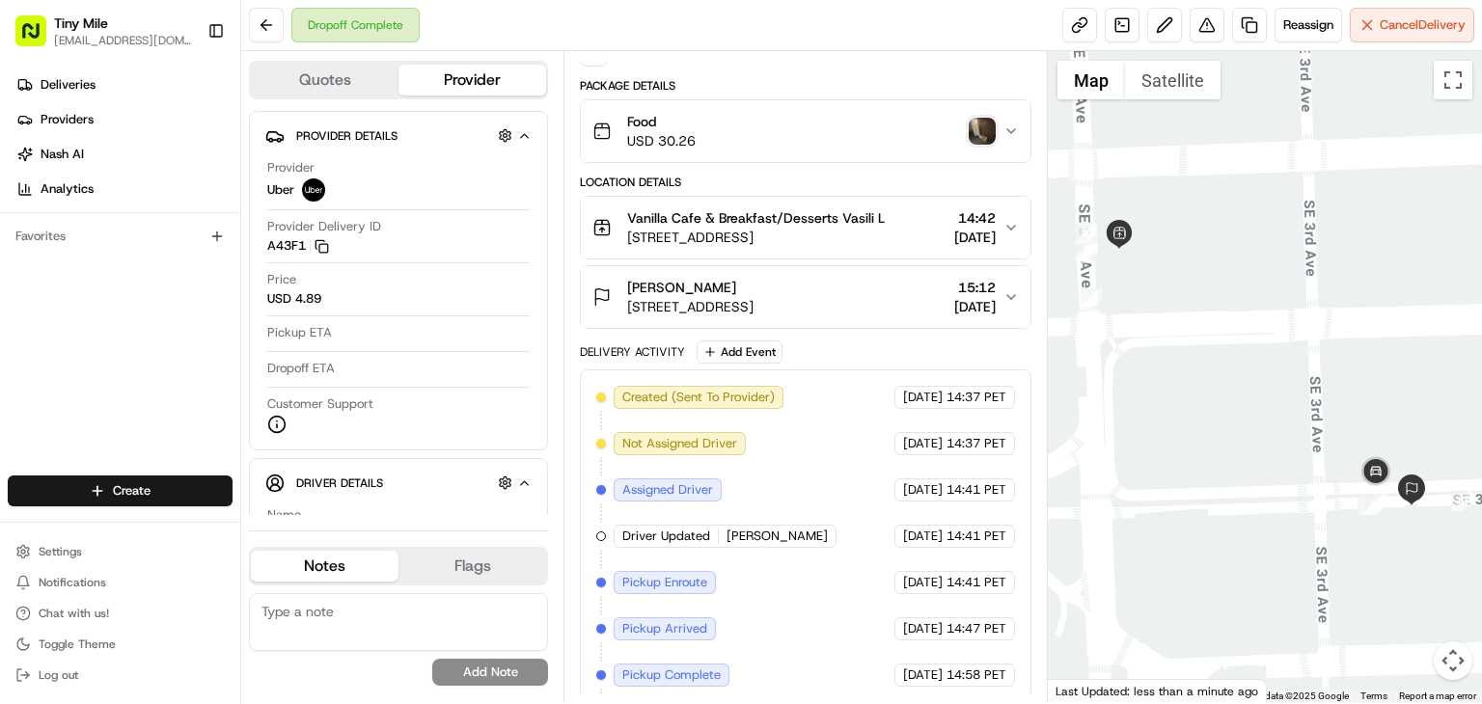
click at [990, 140] on img "button" at bounding box center [982, 131] width 27 height 27
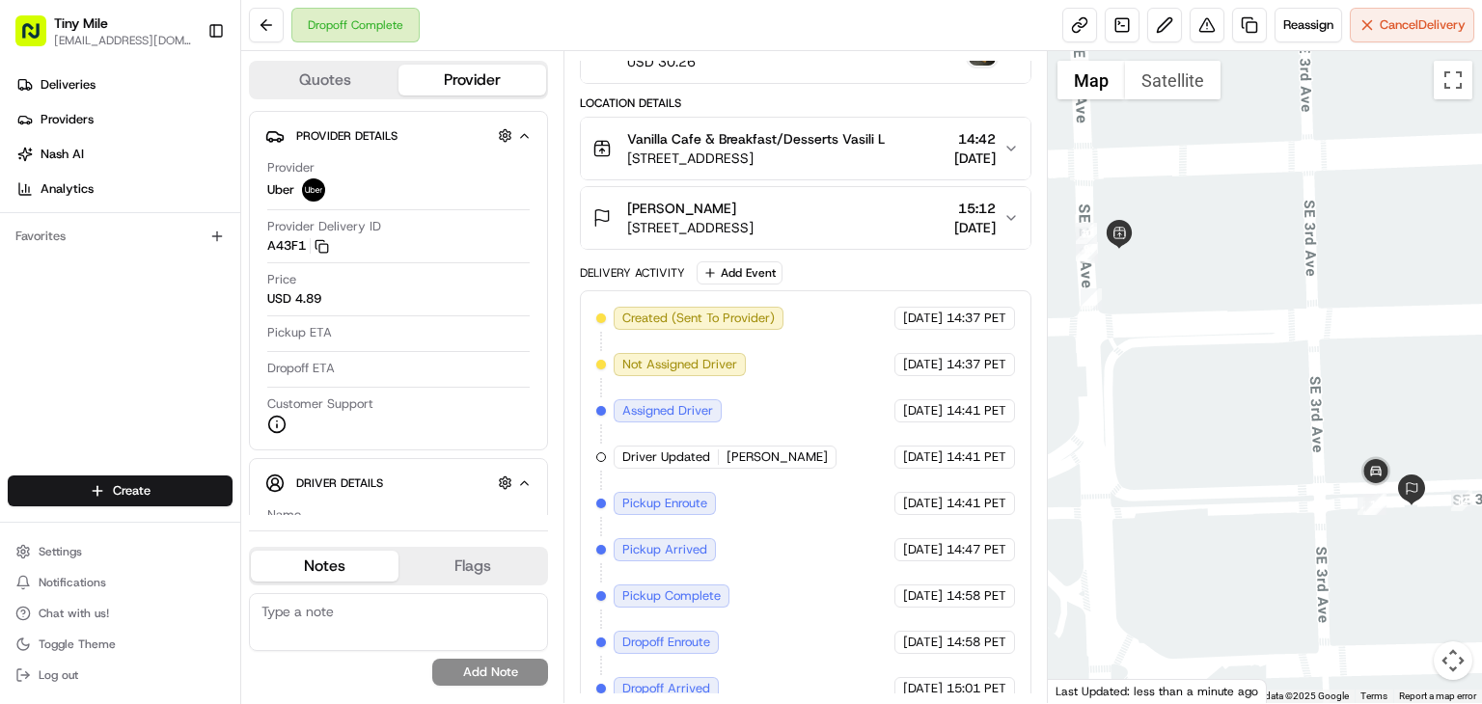
scroll to position [267, 0]
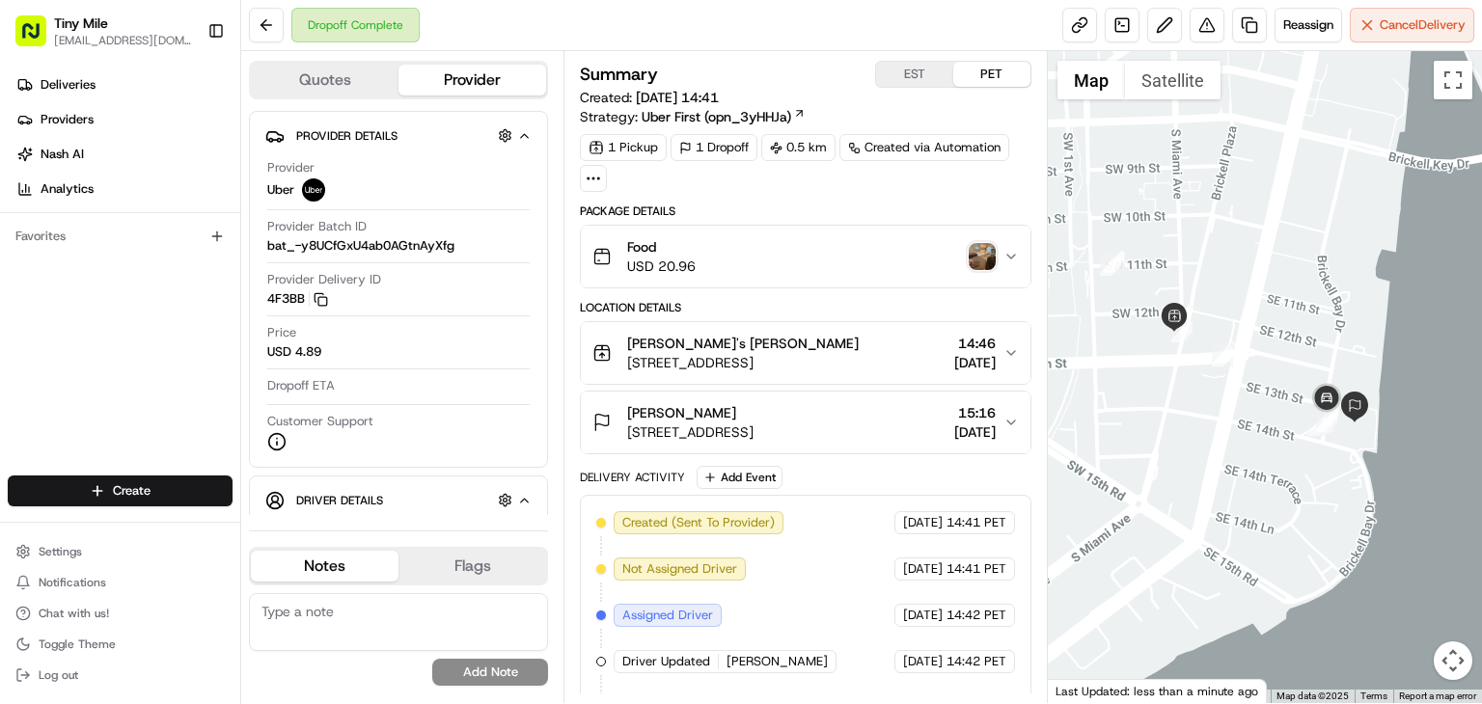
click at [987, 259] on img "button" at bounding box center [982, 256] width 27 height 27
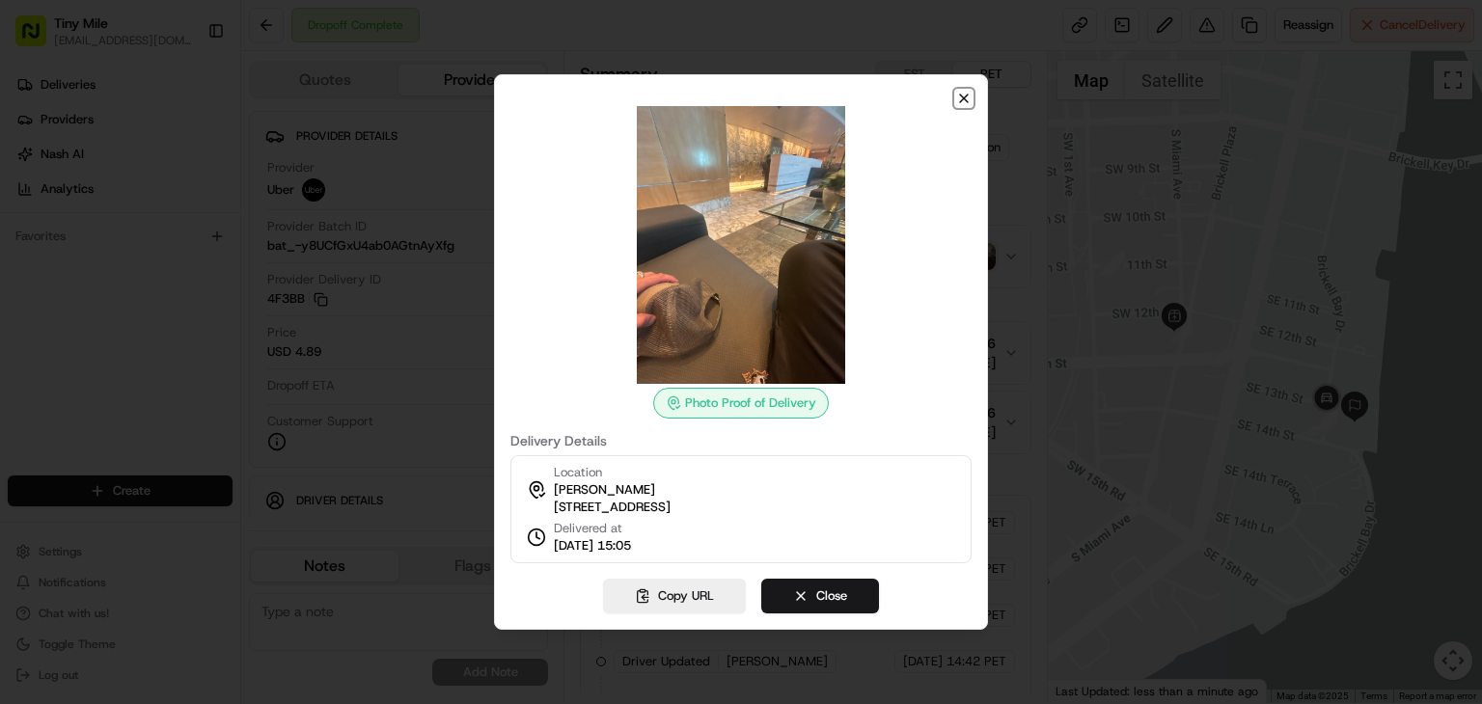
click at [965, 95] on icon "button" at bounding box center [964, 99] width 8 height 8
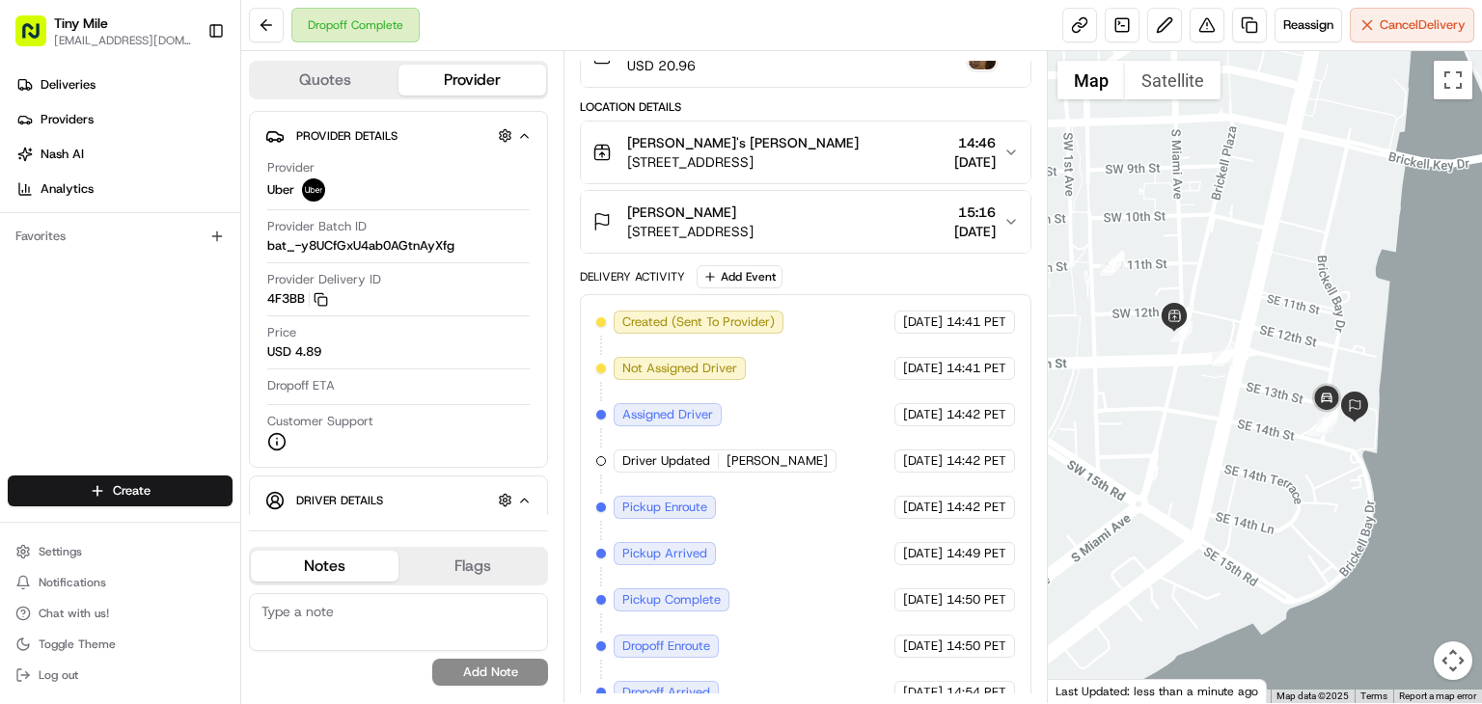
scroll to position [267, 0]
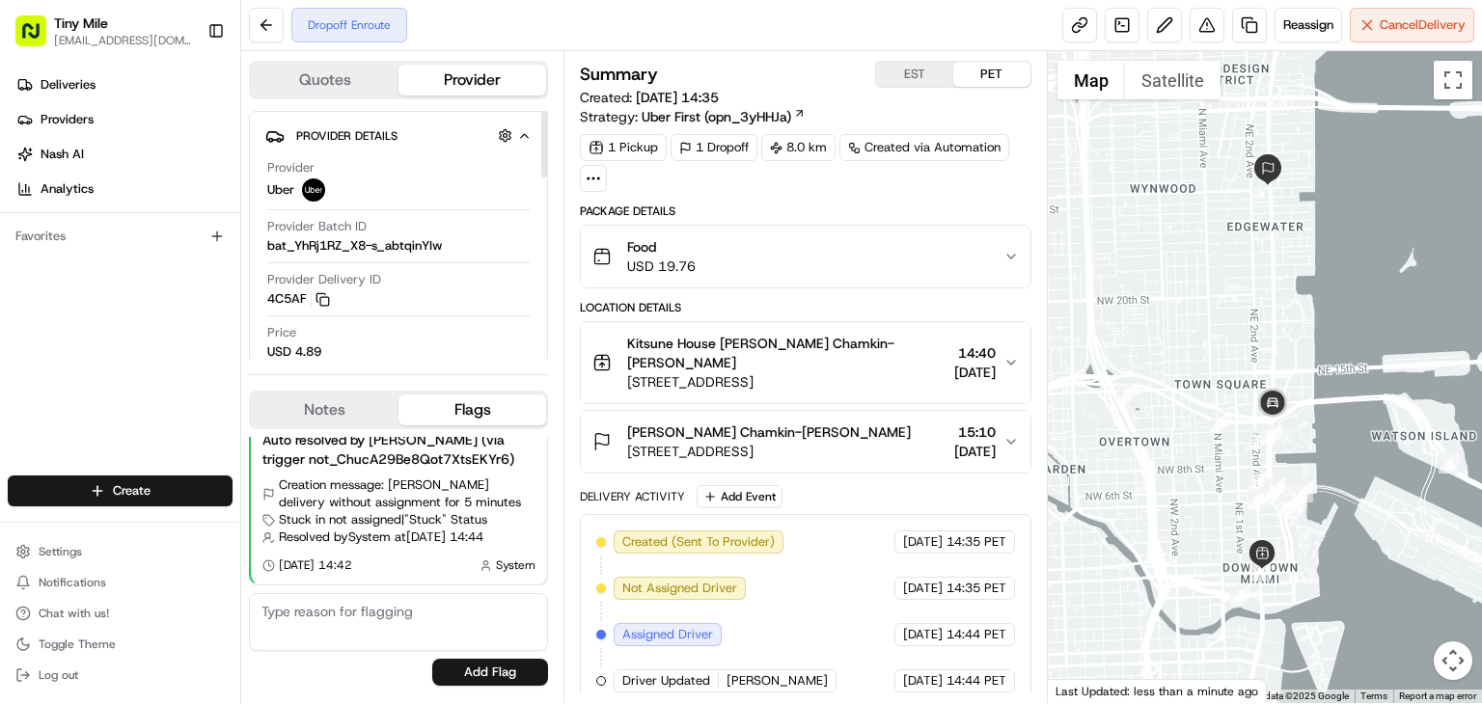
scroll to position [176, 0]
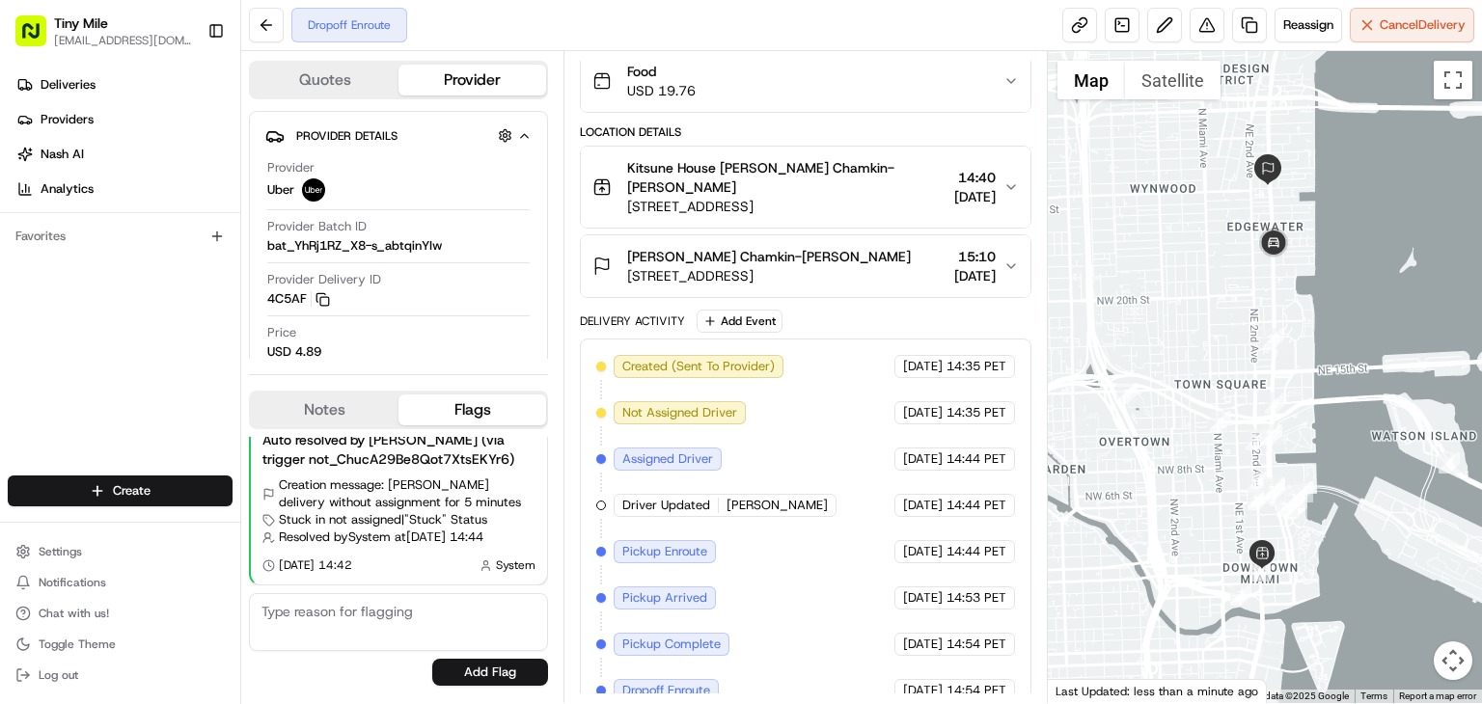
click at [1023, 310] on div "Delivery Activity Add Event" at bounding box center [806, 321] width 452 height 23
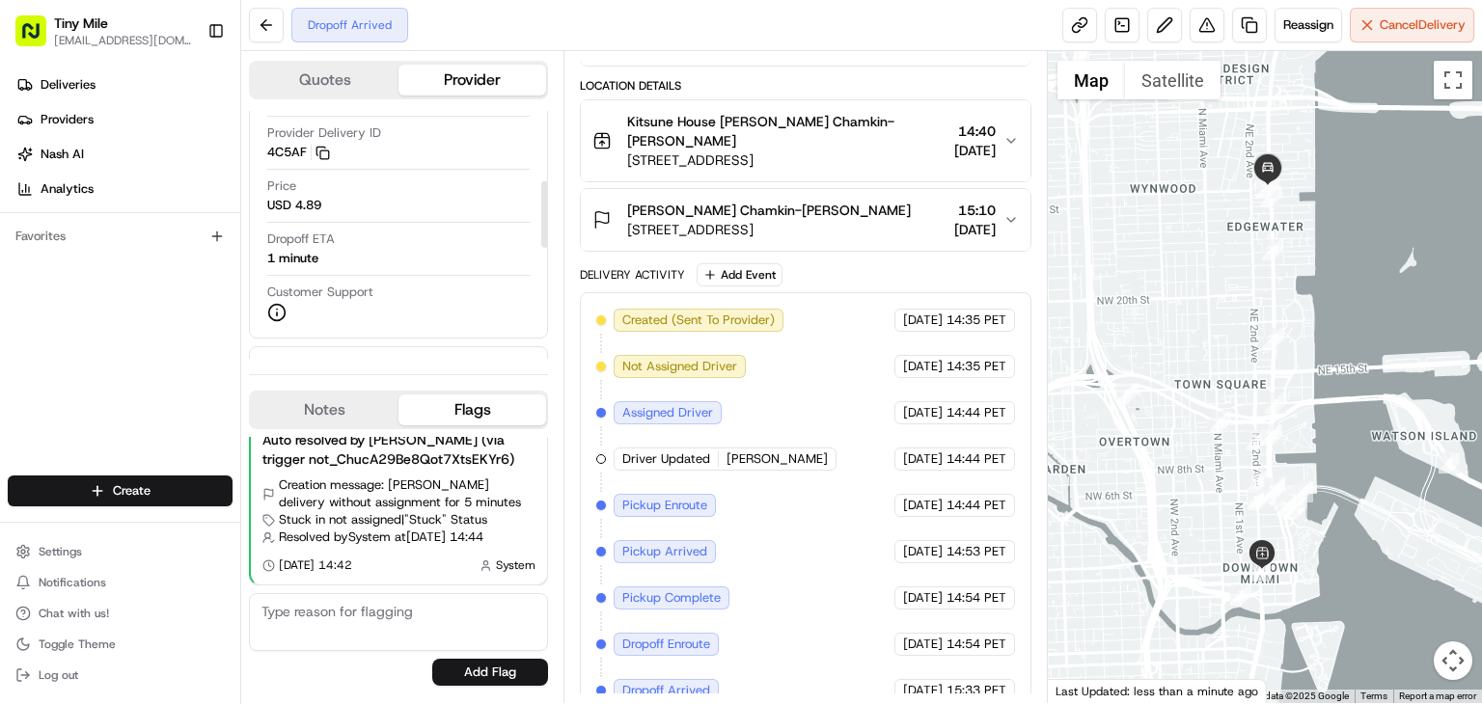
scroll to position [96, 0]
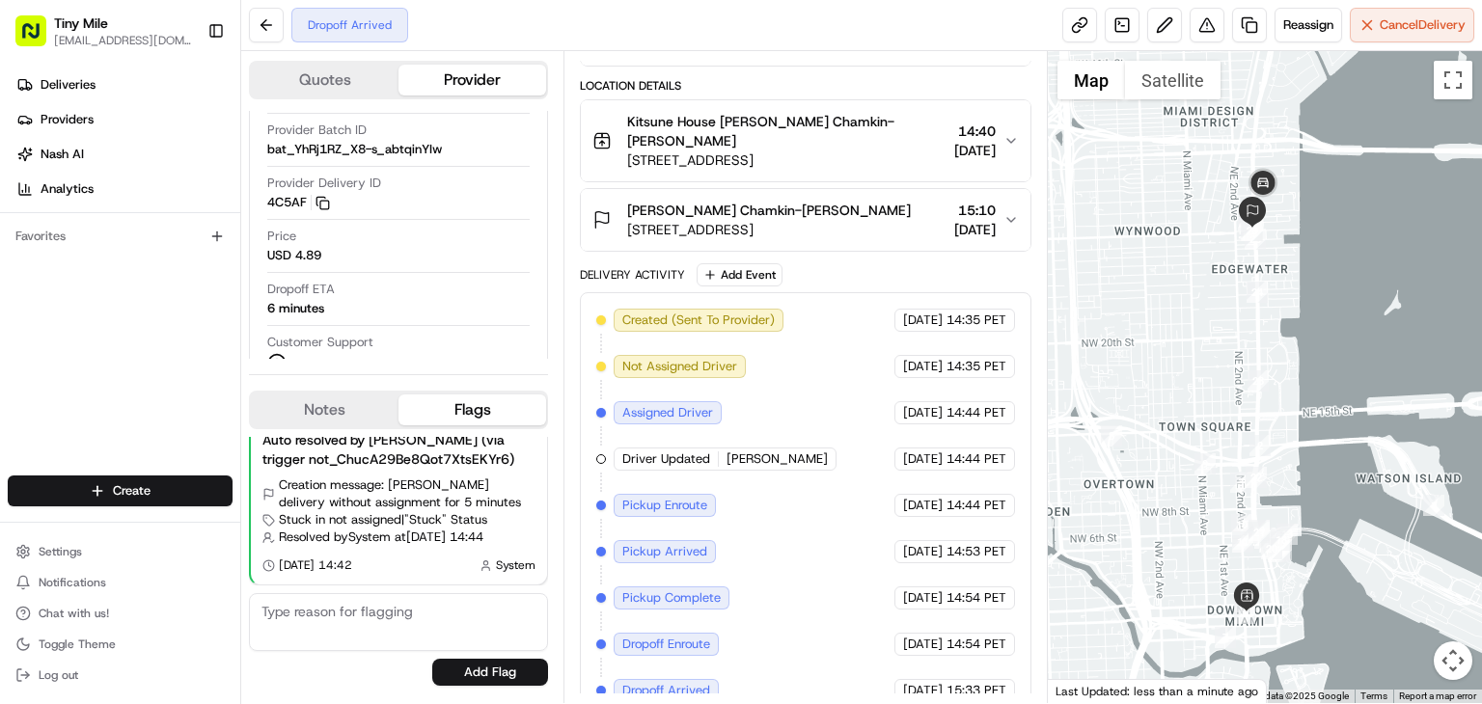
drag, startPoint x: 1203, startPoint y: 325, endPoint x: 1196, endPoint y: 347, distance: 23.2
click at [1196, 347] on div at bounding box center [1265, 377] width 434 height 652
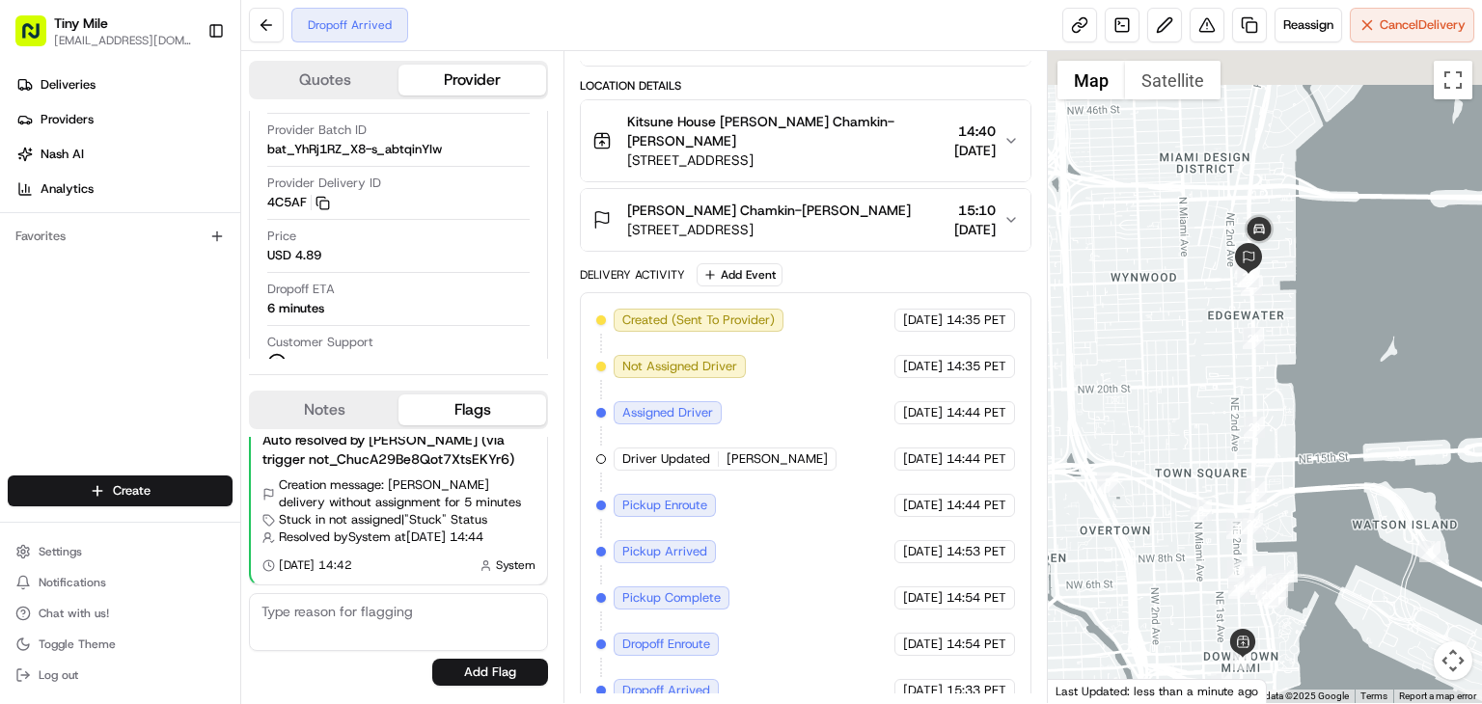
drag, startPoint x: 1166, startPoint y: 325, endPoint x: 1159, endPoint y: 398, distance: 72.7
click at [1159, 398] on div at bounding box center [1265, 377] width 434 height 652
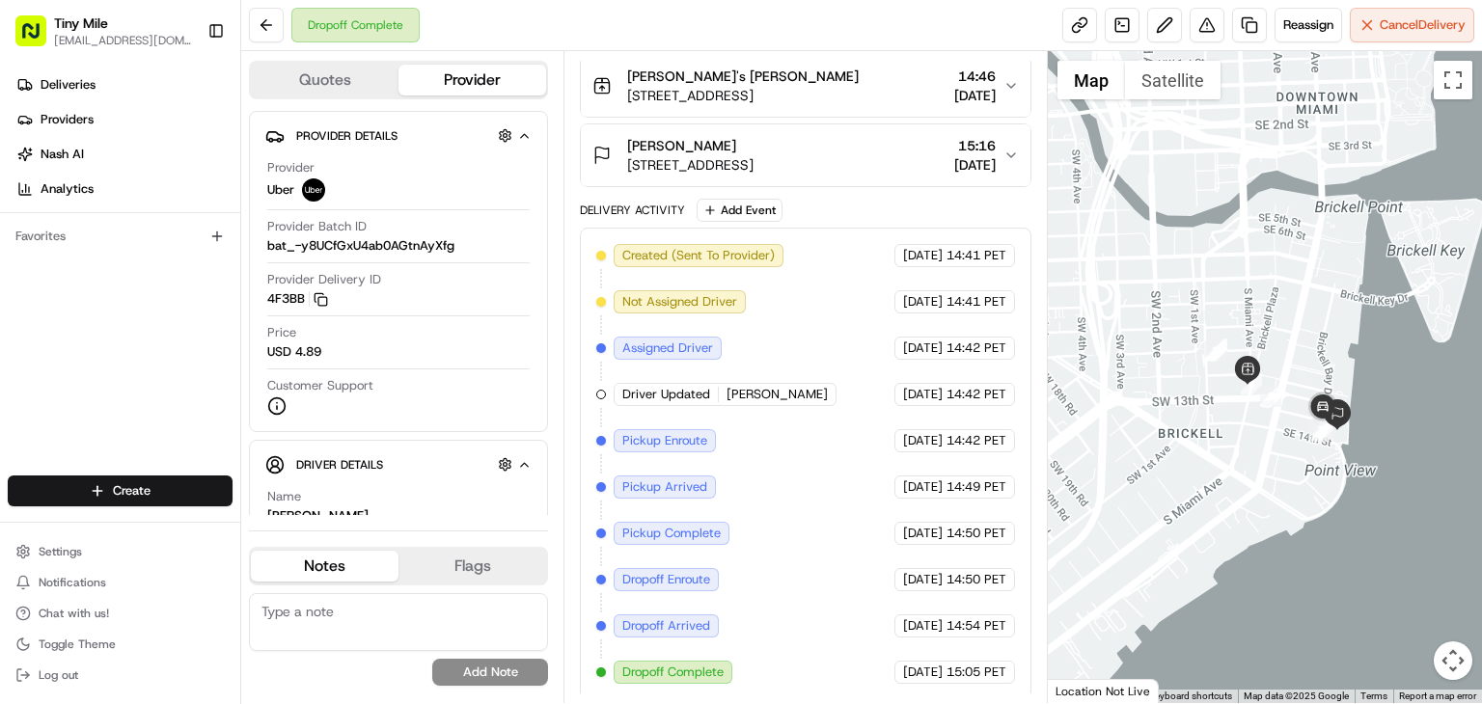
drag, startPoint x: 1342, startPoint y: 288, endPoint x: 1316, endPoint y: 283, distance: 26.7
click at [1316, 283] on div at bounding box center [1265, 377] width 434 height 652
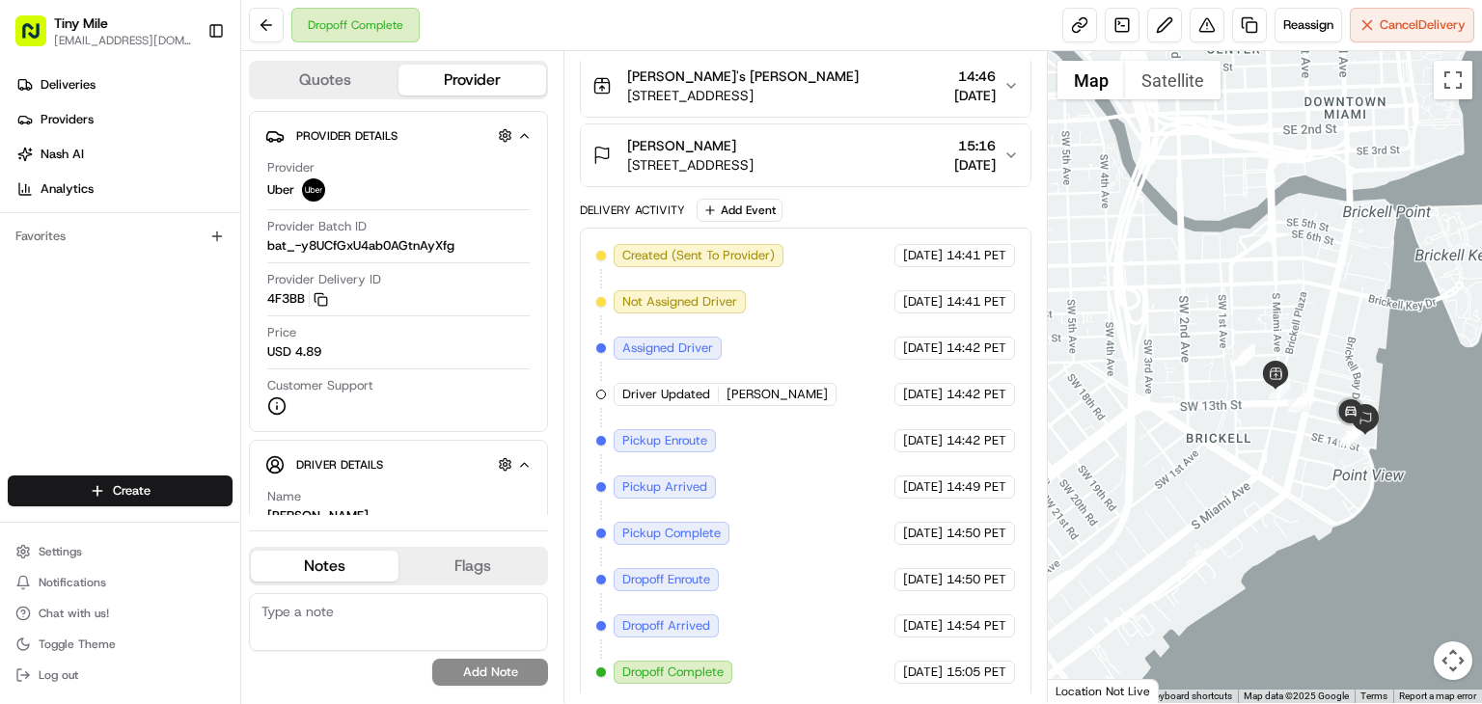
drag, startPoint x: 1204, startPoint y: 452, endPoint x: 1225, endPoint y: 453, distance: 21.2
click at [1225, 453] on div at bounding box center [1265, 377] width 434 height 652
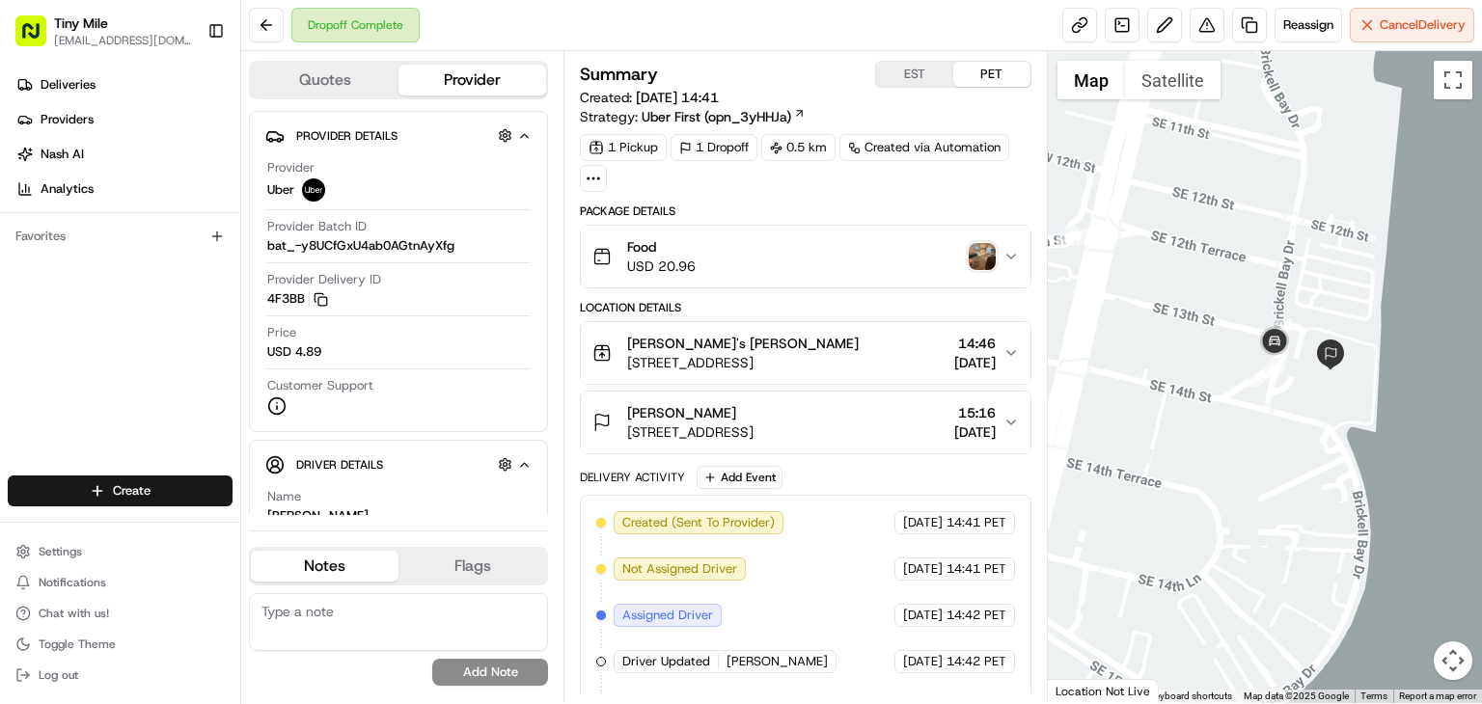
click at [983, 255] on img "button" at bounding box center [982, 256] width 27 height 27
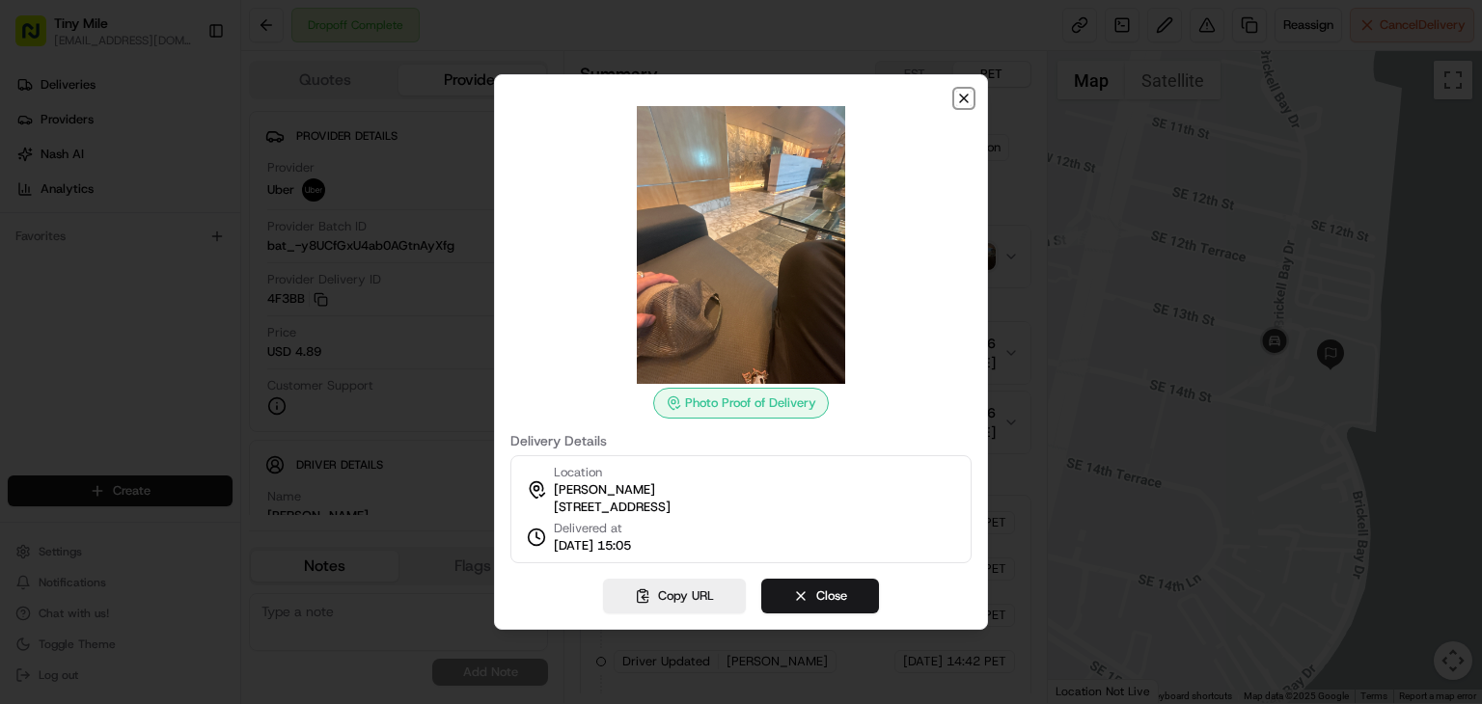
click at [967, 95] on icon "button" at bounding box center [963, 98] width 15 height 15
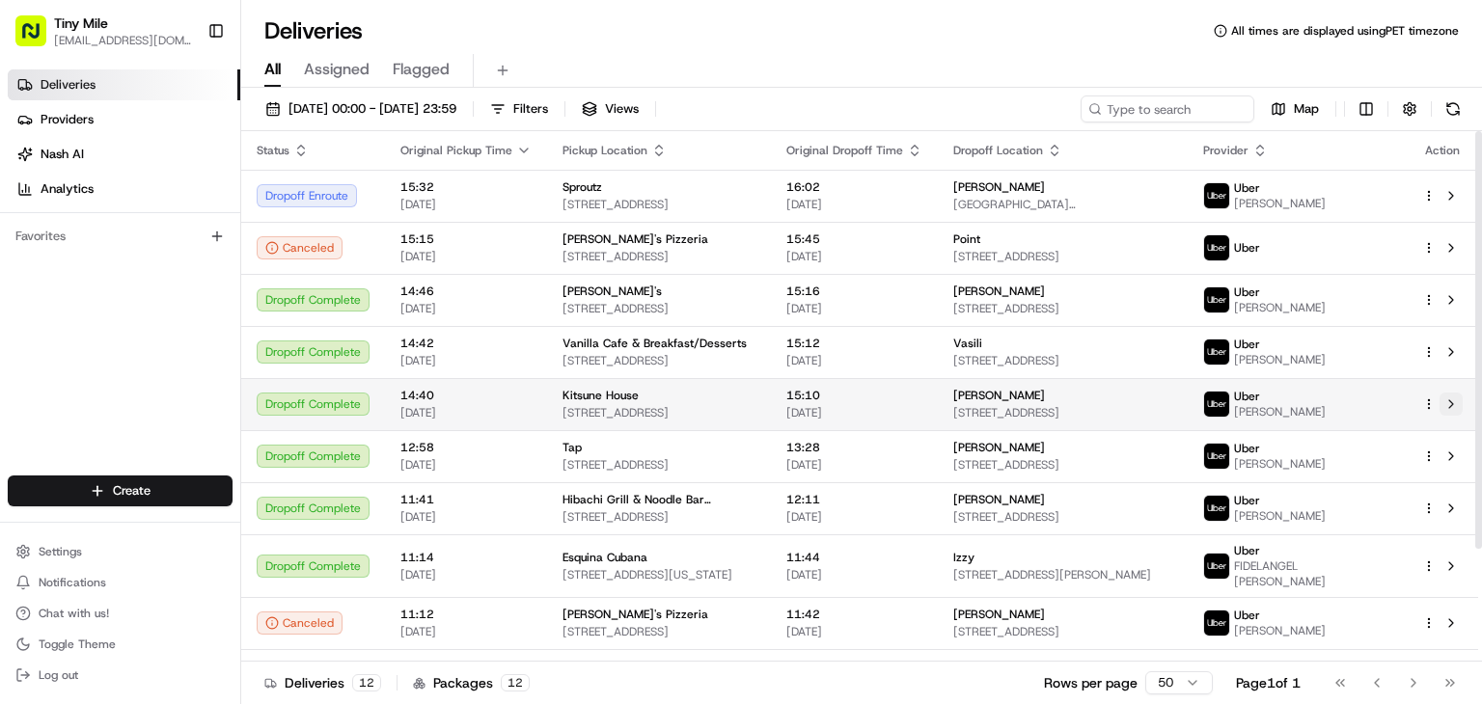
click at [1451, 395] on button at bounding box center [1451, 404] width 23 height 23
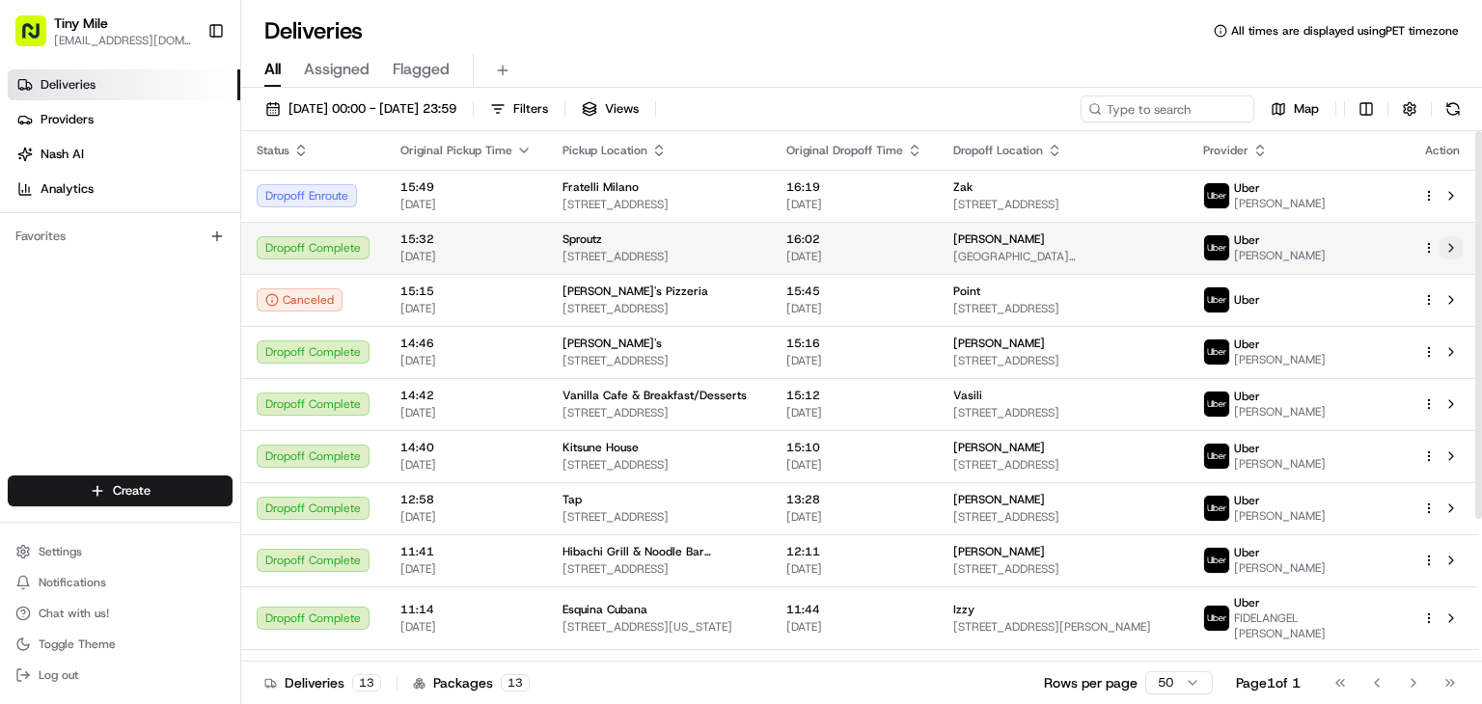
click at [1445, 248] on button at bounding box center [1451, 247] width 23 height 23
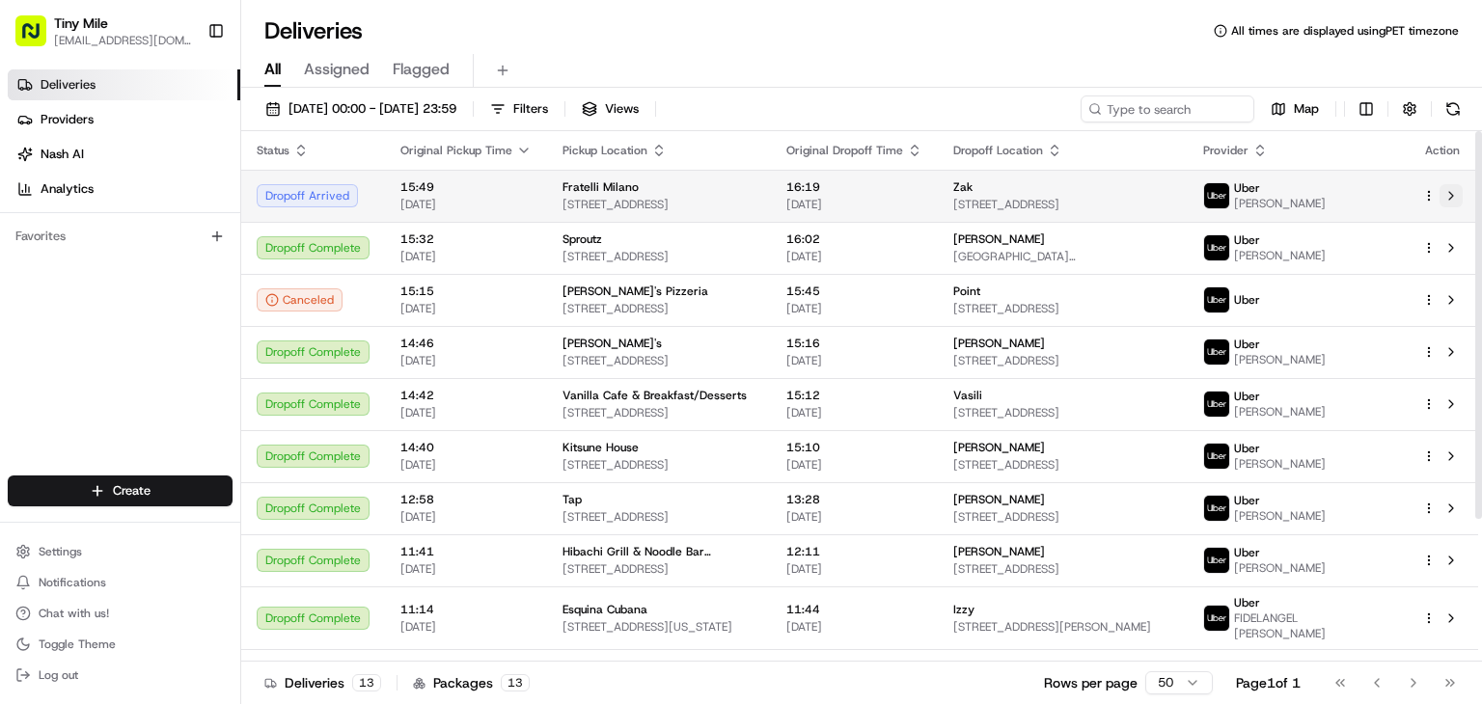
click at [1457, 195] on button at bounding box center [1451, 195] width 23 height 23
click at [1456, 195] on button at bounding box center [1451, 195] width 23 height 23
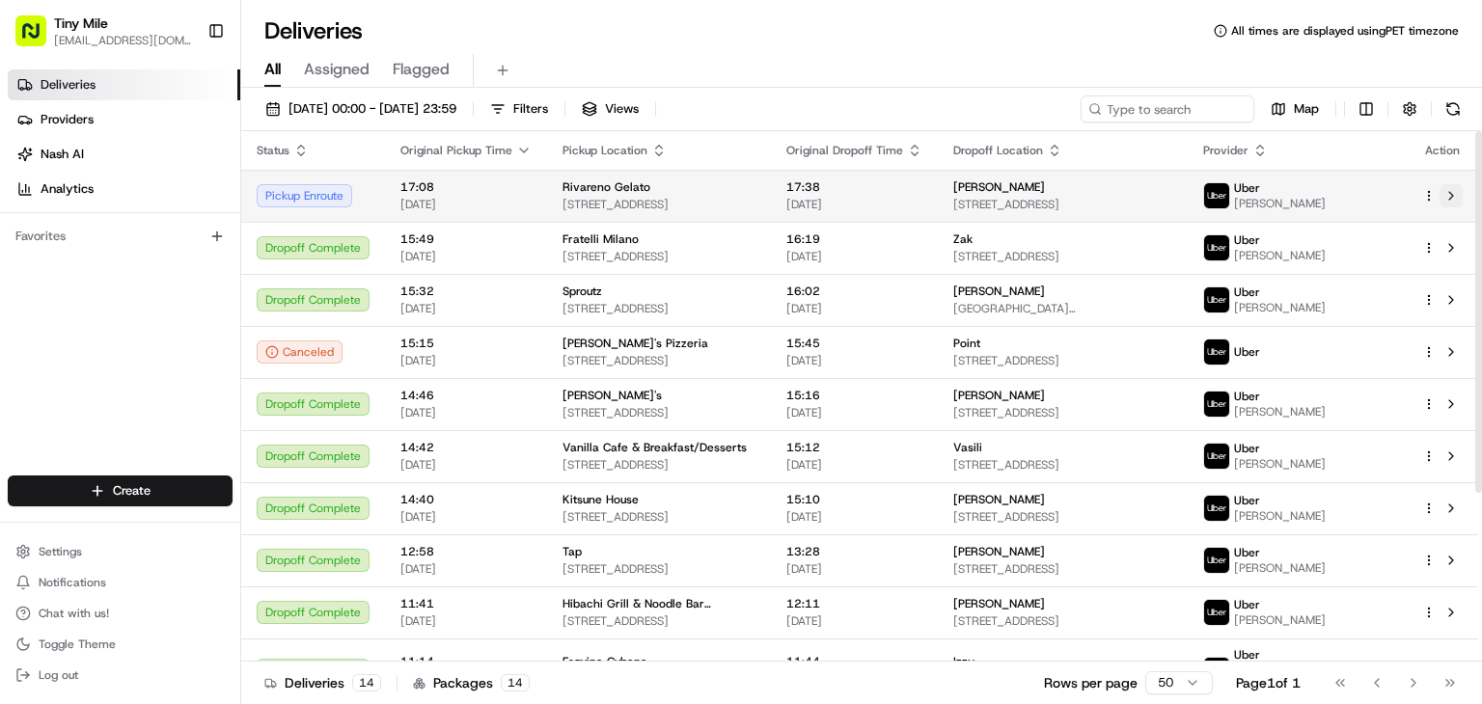
click at [1456, 190] on button at bounding box center [1451, 195] width 23 height 23
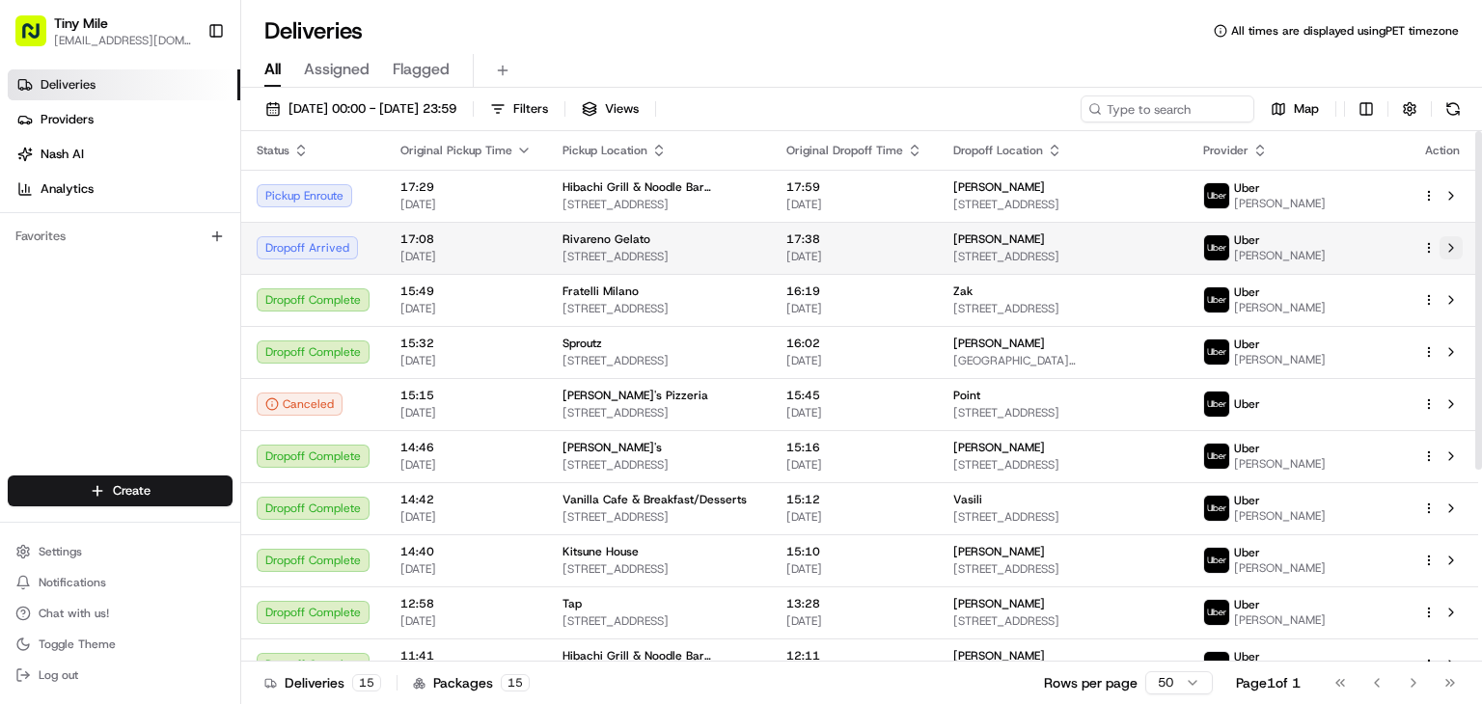
click at [1441, 240] on button at bounding box center [1451, 247] width 23 height 23
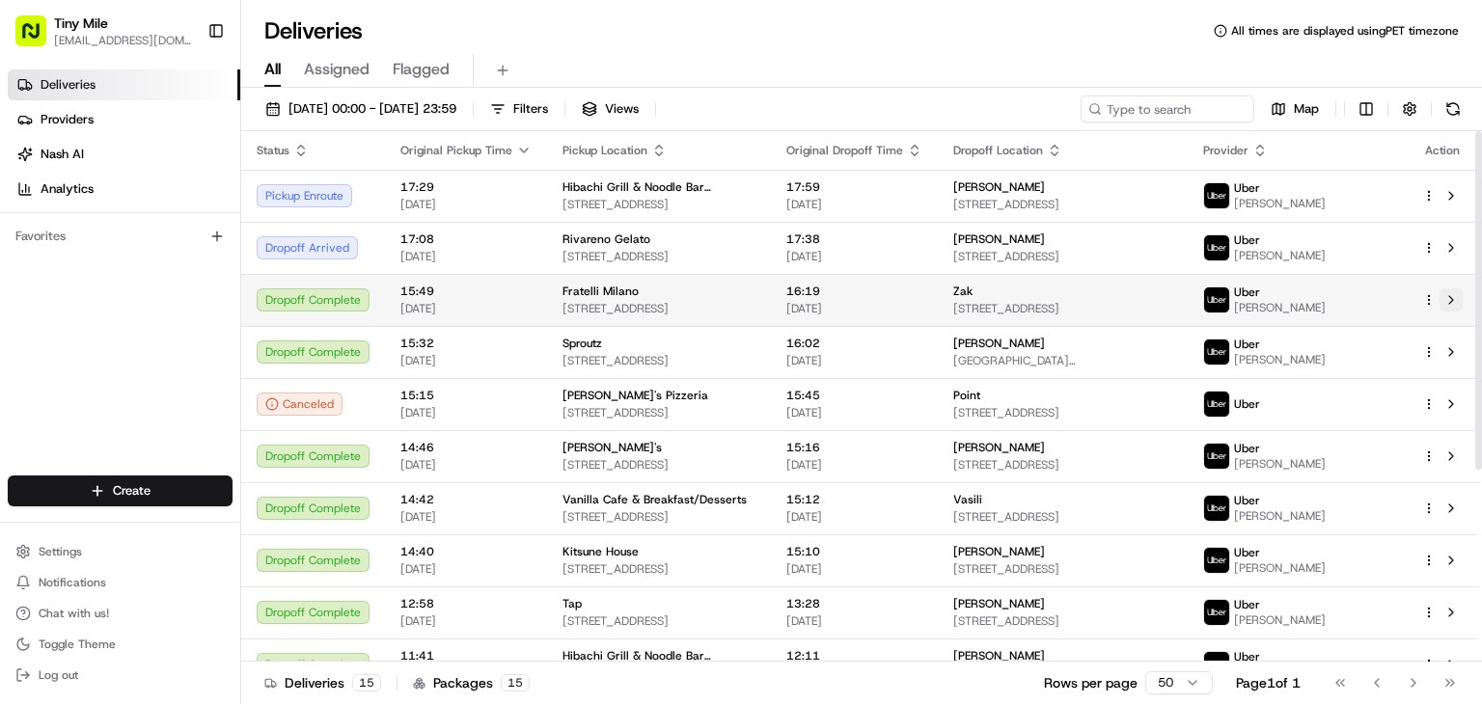
click at [1448, 294] on button at bounding box center [1451, 299] width 23 height 23
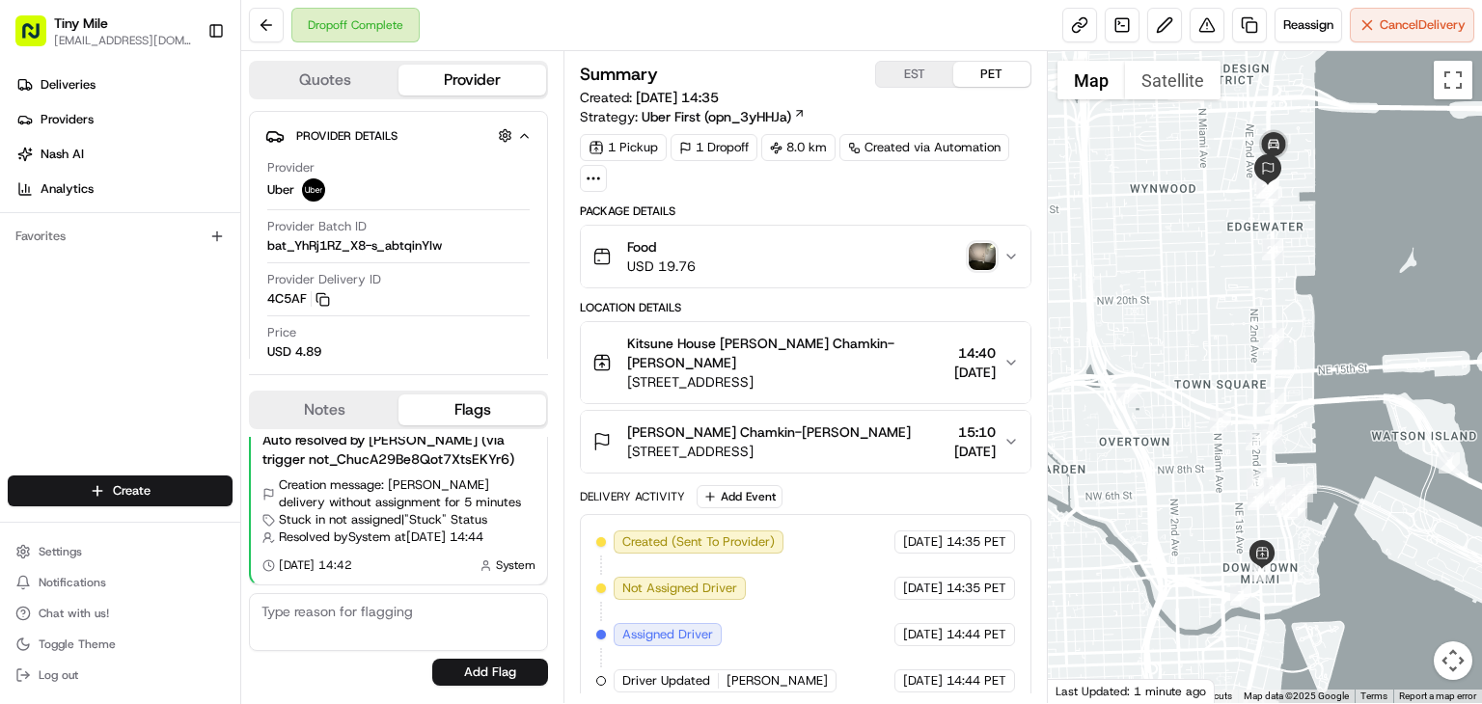
click at [984, 246] on img "button" at bounding box center [982, 256] width 27 height 27
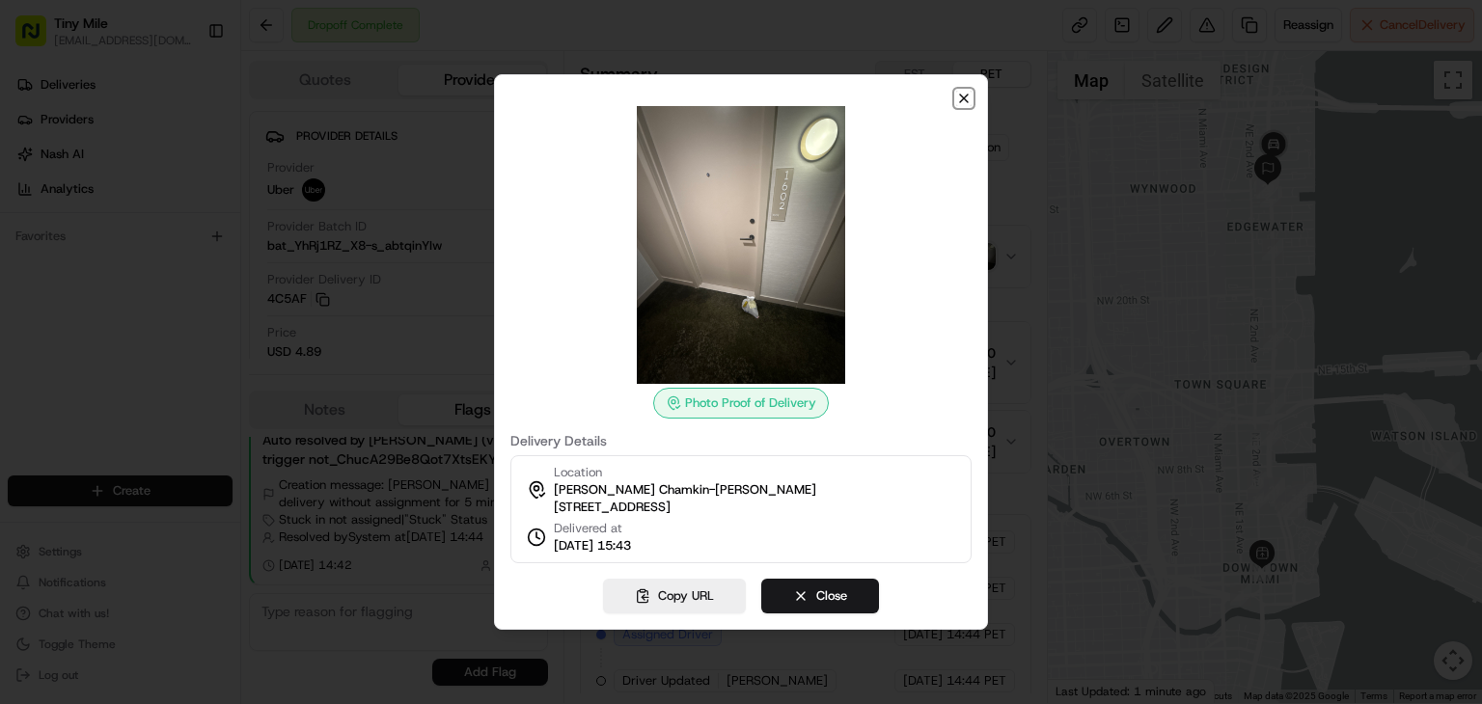
click at [960, 91] on icon "button" at bounding box center [963, 98] width 15 height 15
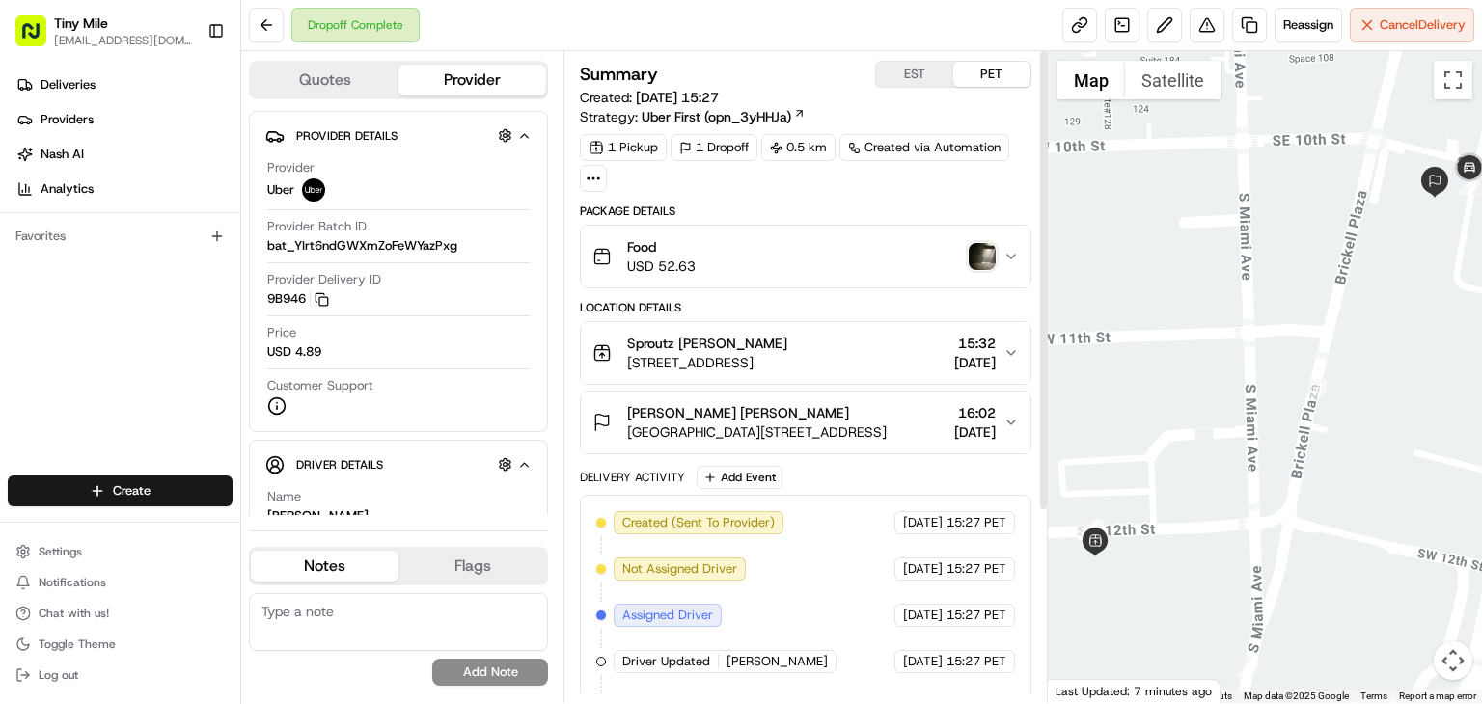
click at [974, 255] on img "button" at bounding box center [982, 256] width 27 height 27
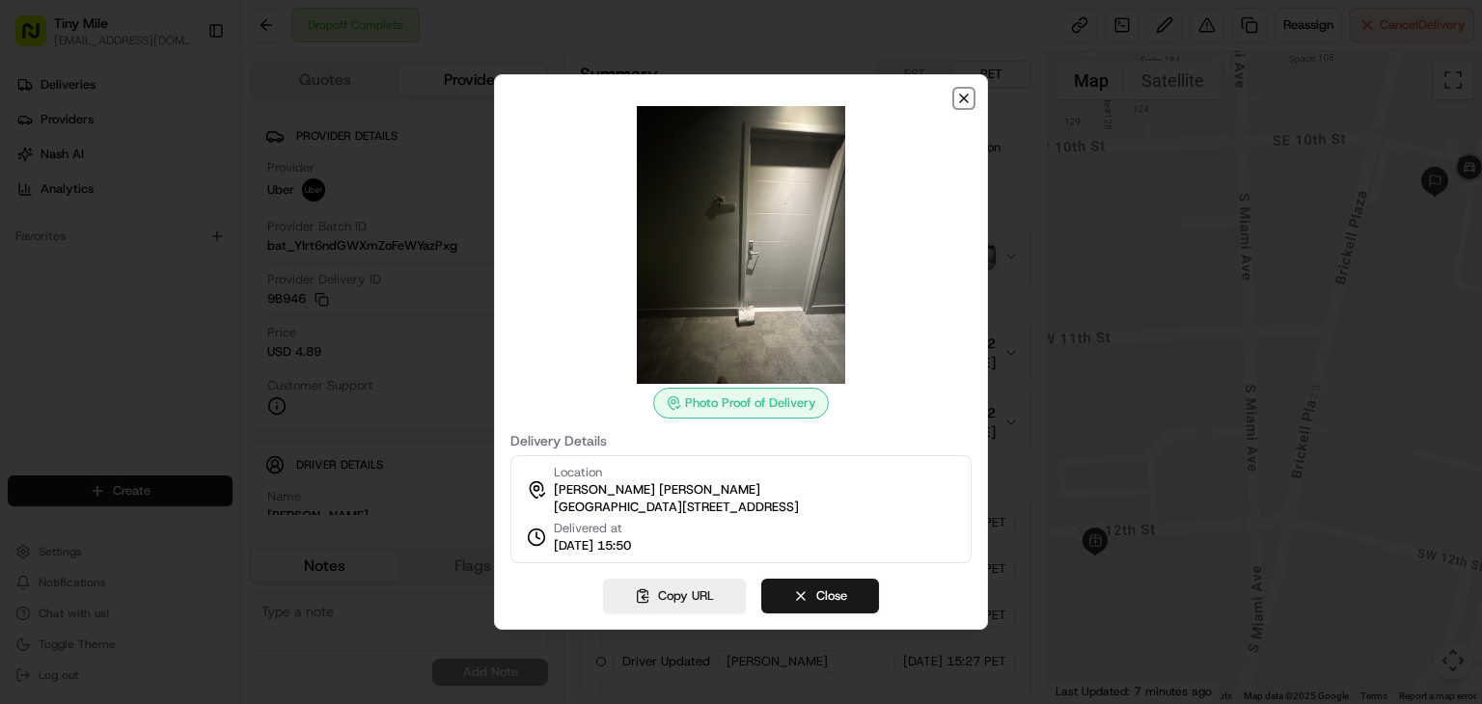
click at [970, 94] on icon "button" at bounding box center [963, 98] width 15 height 15
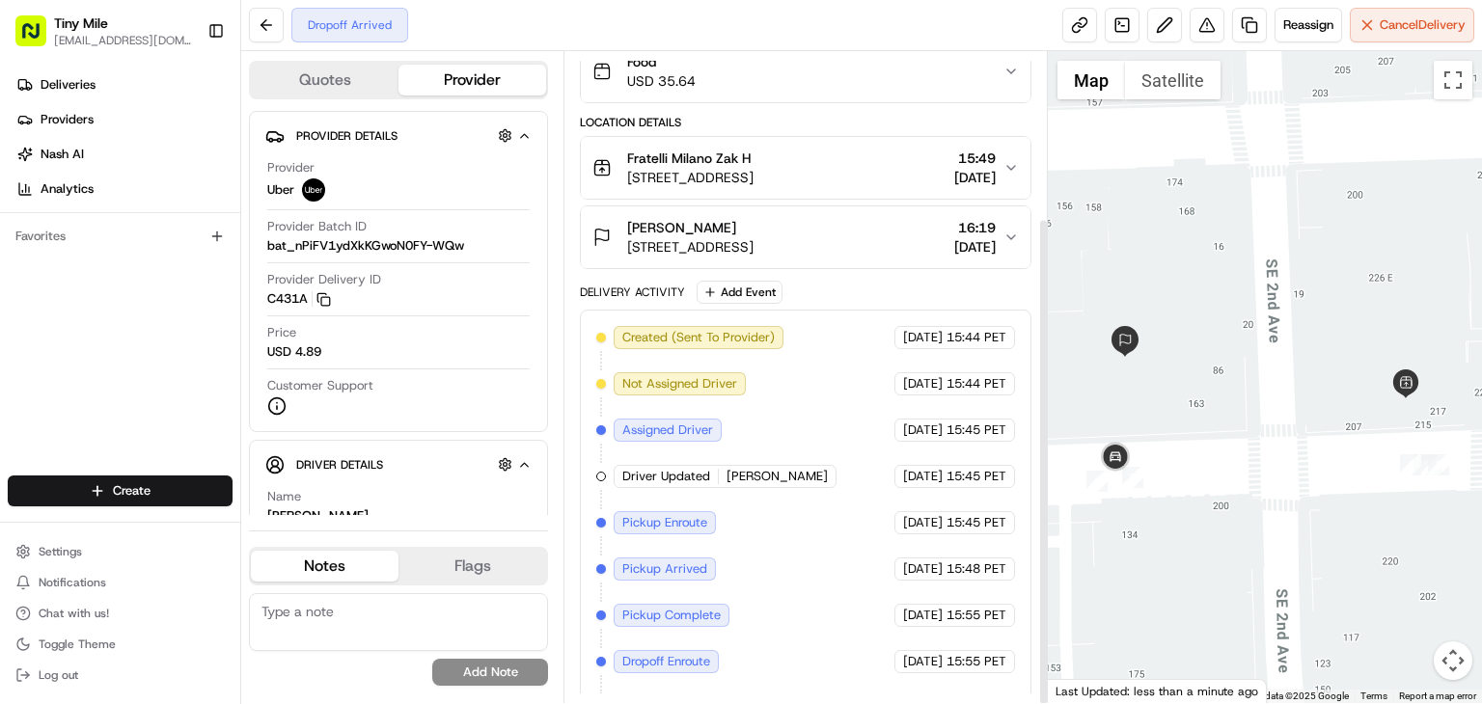
scroll to position [222, 0]
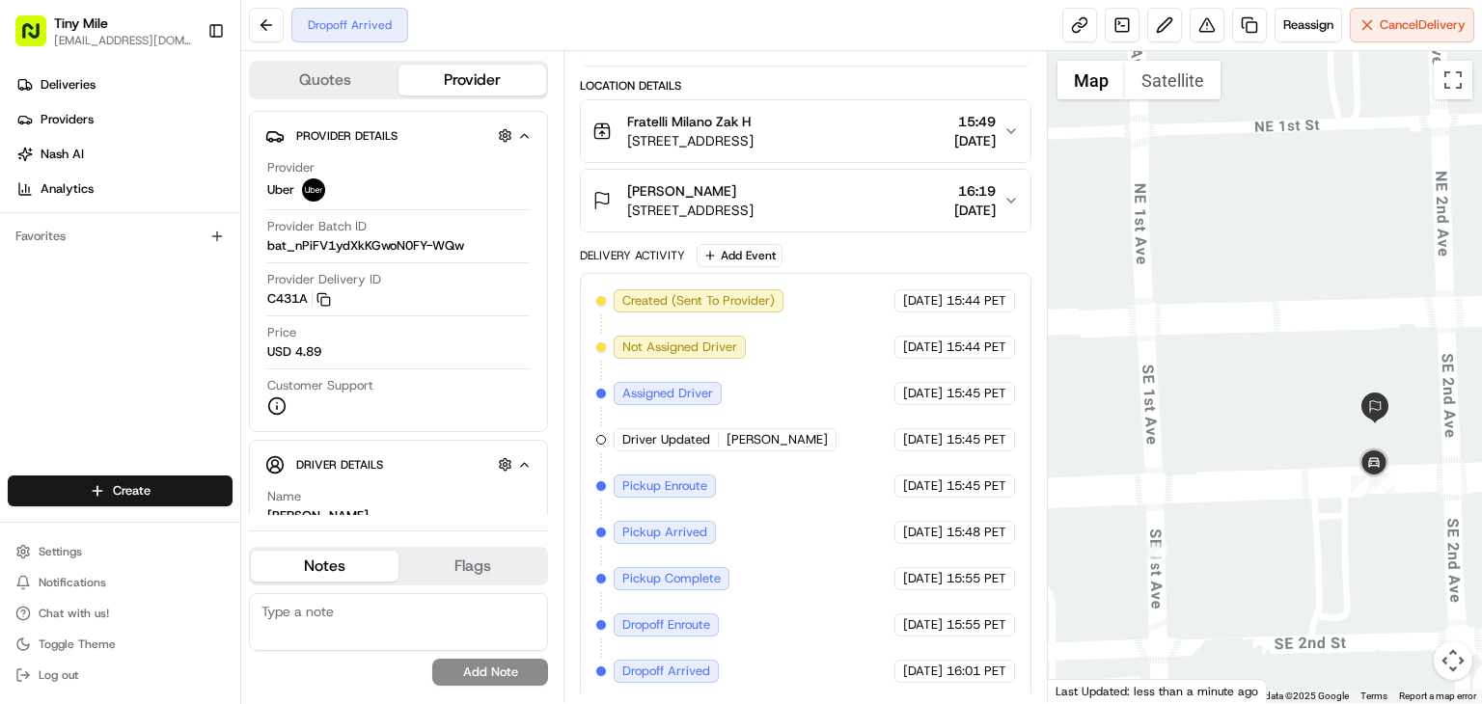
drag, startPoint x: 1265, startPoint y: 409, endPoint x: 1192, endPoint y: 408, distance: 73.3
click at [1193, 408] on div at bounding box center [1265, 377] width 434 height 652
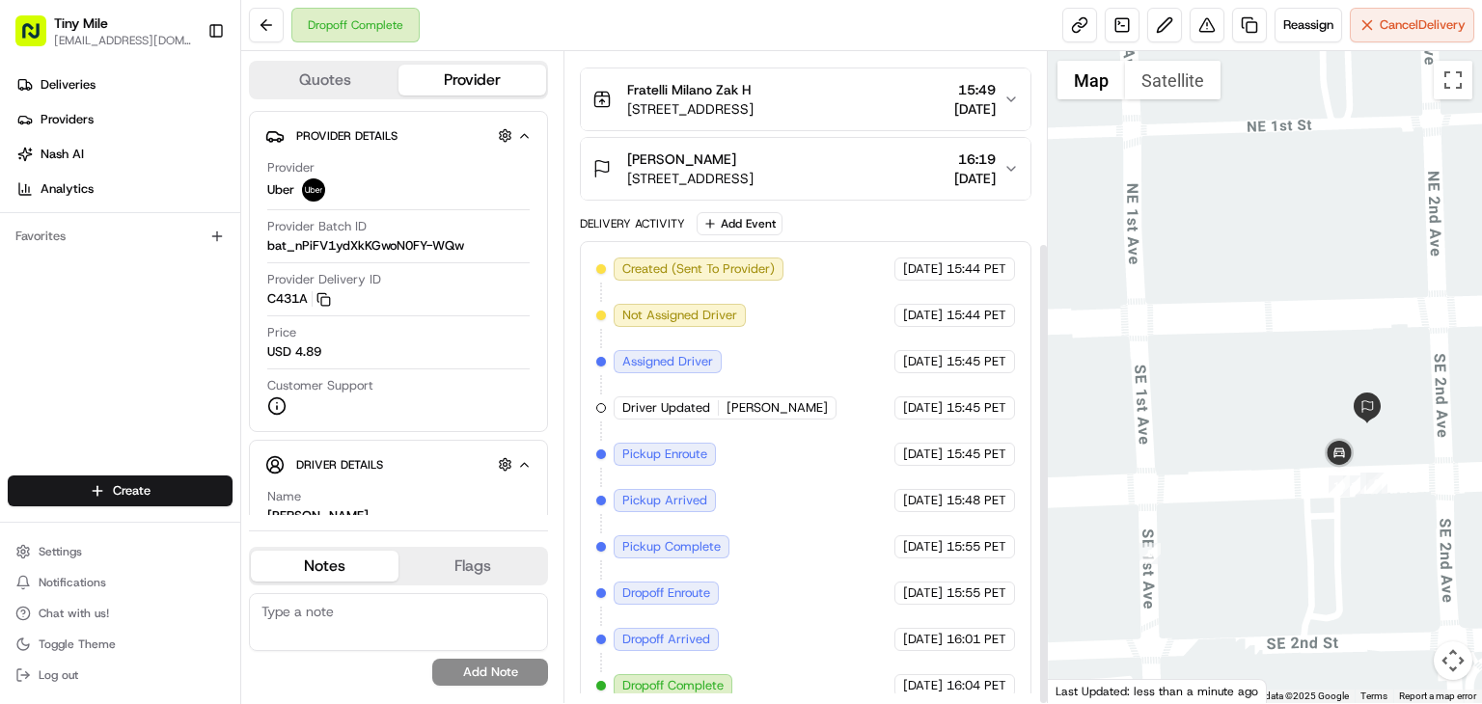
scroll to position [267, 0]
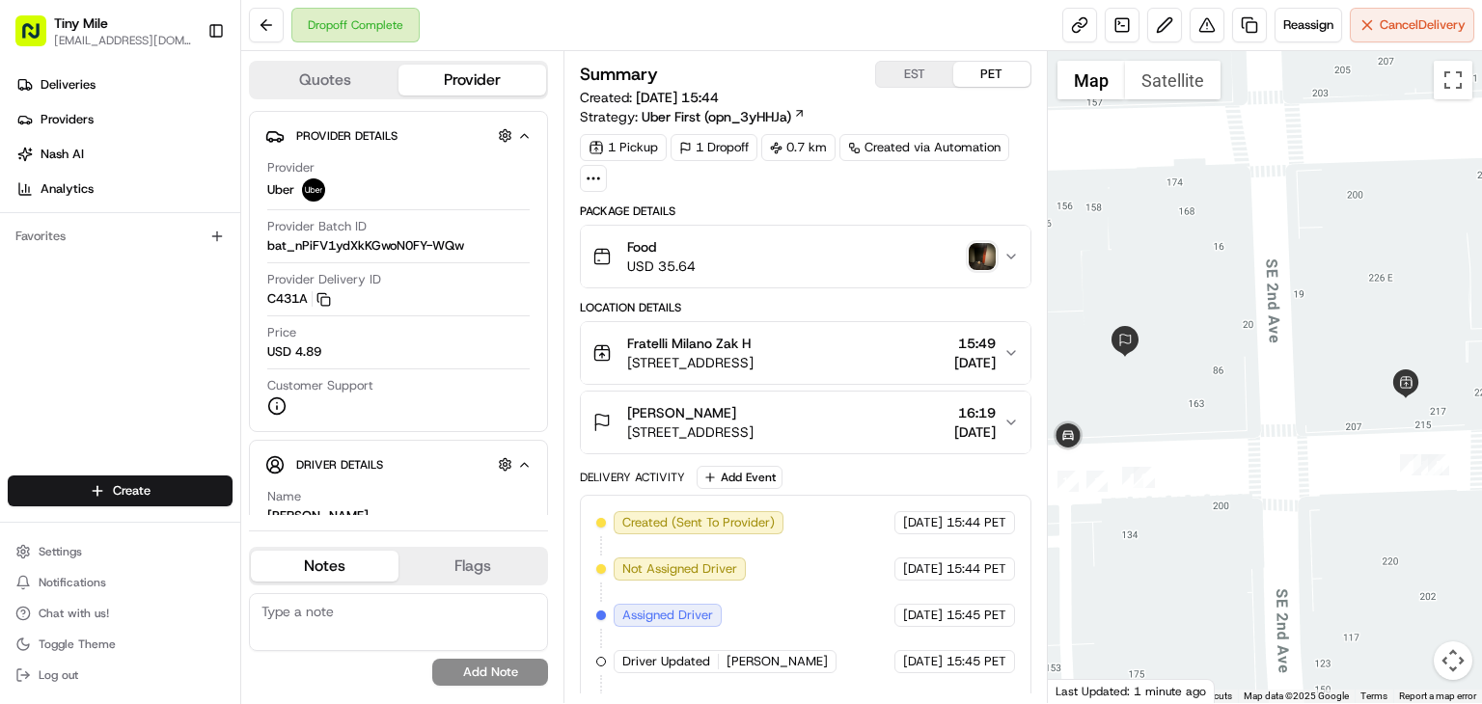
click at [969, 264] on img "button" at bounding box center [982, 256] width 27 height 27
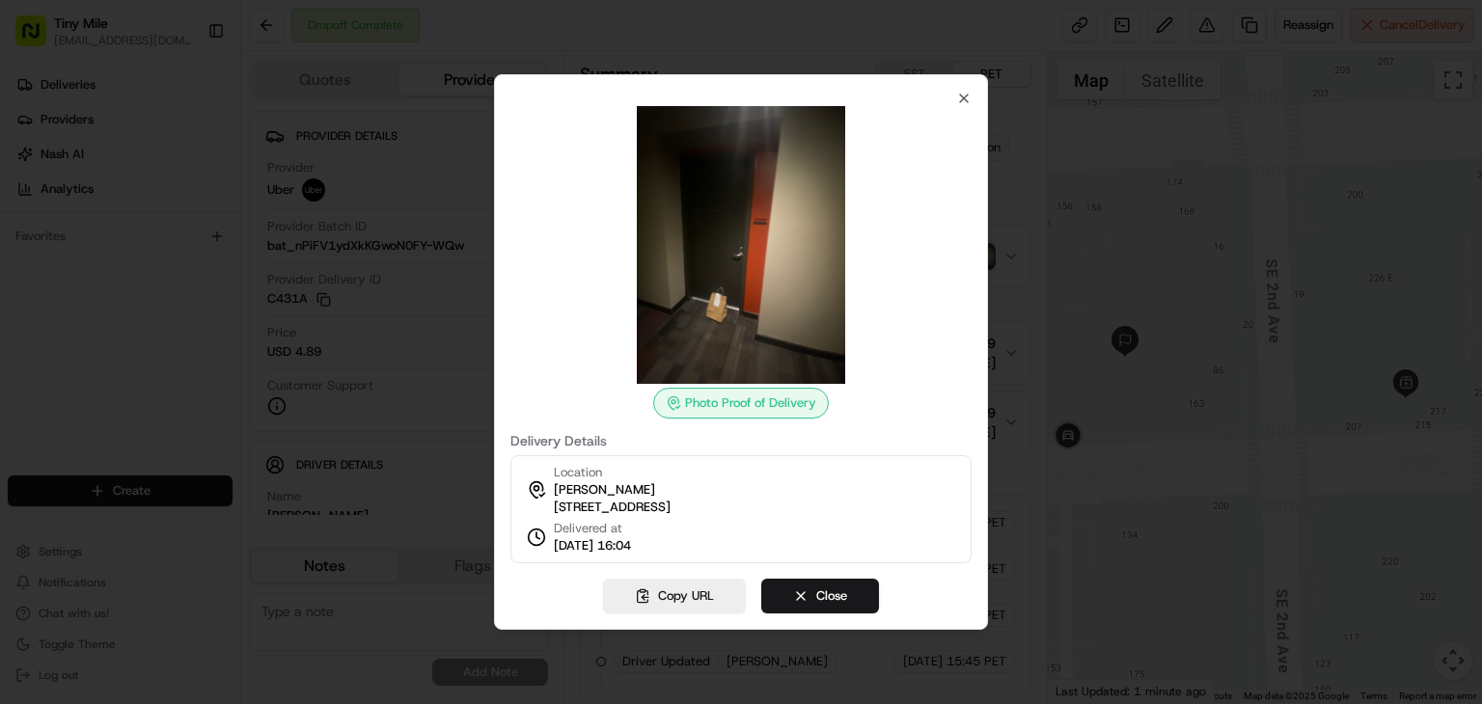
click at [805, 265] on img at bounding box center [741, 245] width 278 height 278
click at [956, 94] on icon "button" at bounding box center [963, 98] width 15 height 15
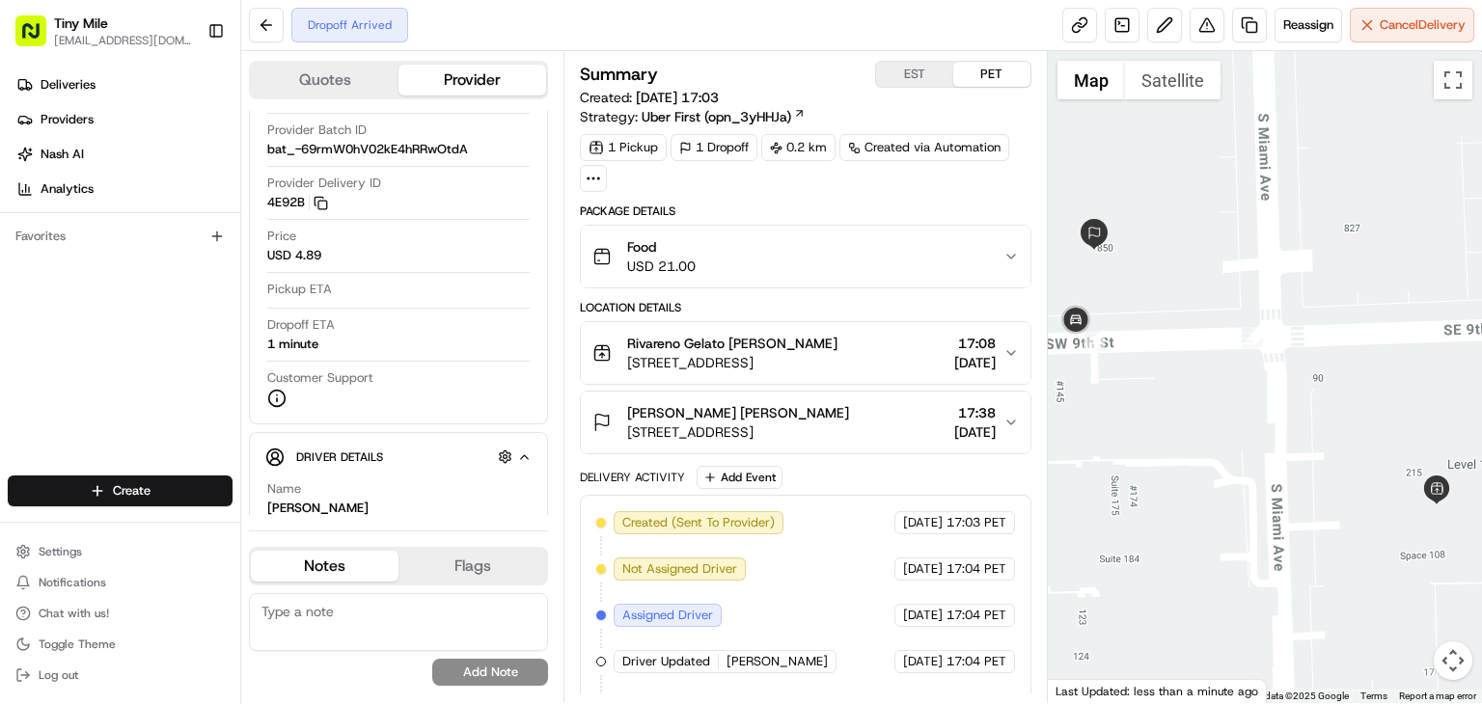
click at [798, 259] on div "Food USD 21.00" at bounding box center [797, 256] width 411 height 39
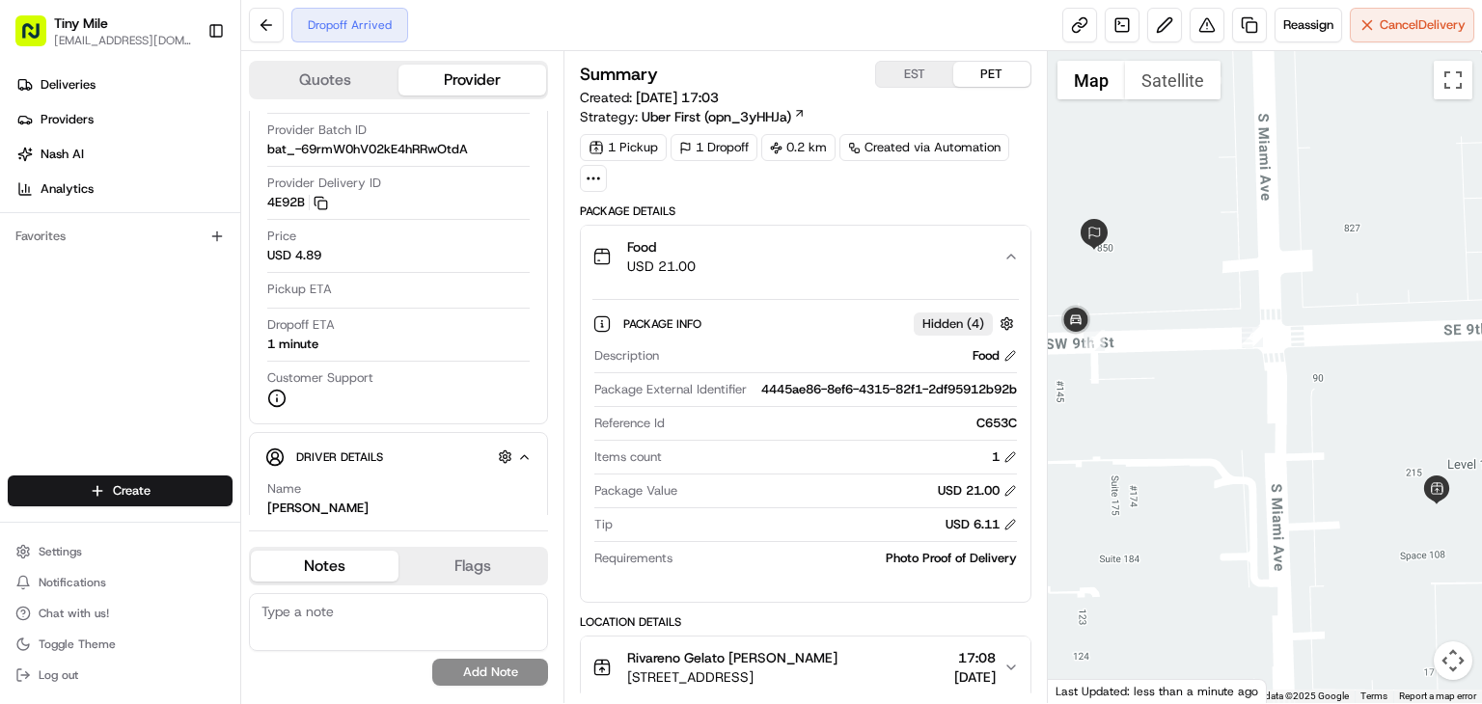
click at [1002, 249] on div "Food USD 21.00" at bounding box center [797, 256] width 411 height 39
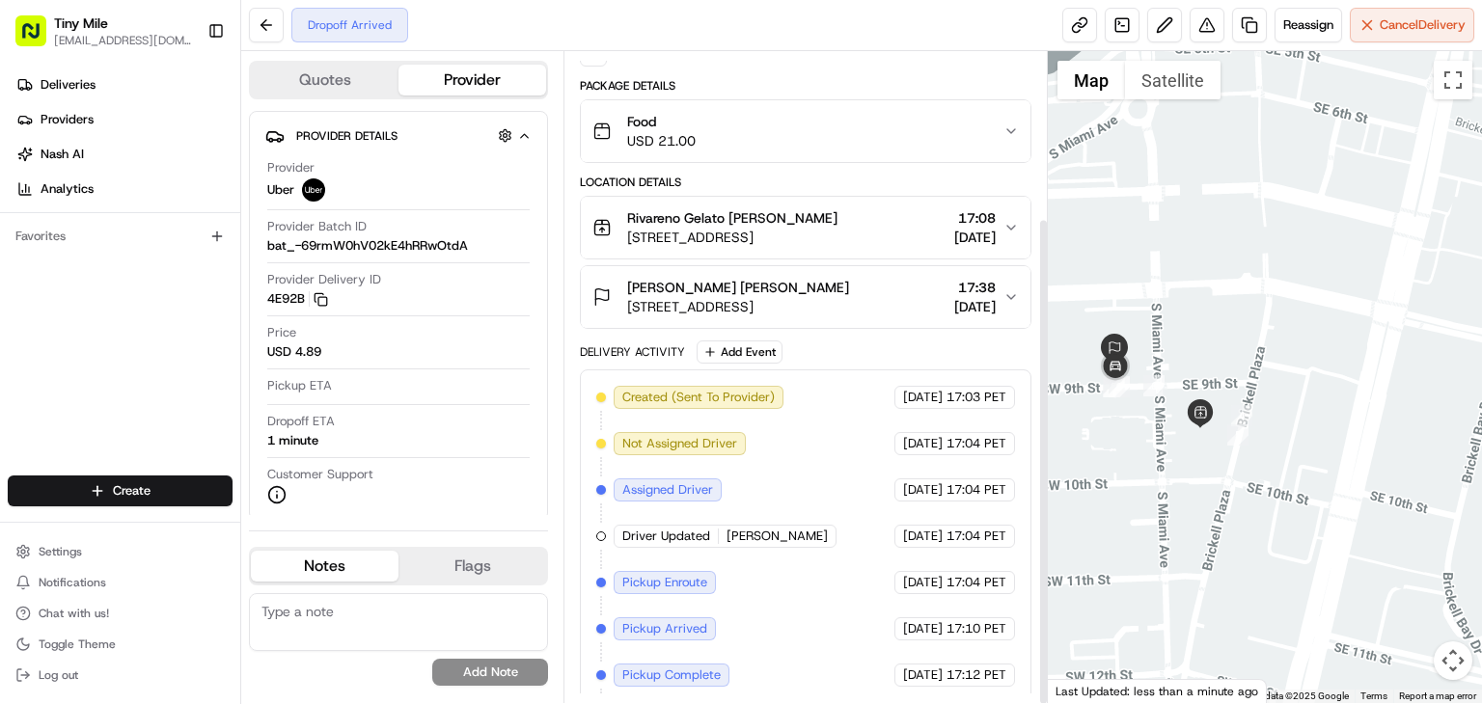
scroll to position [222, 0]
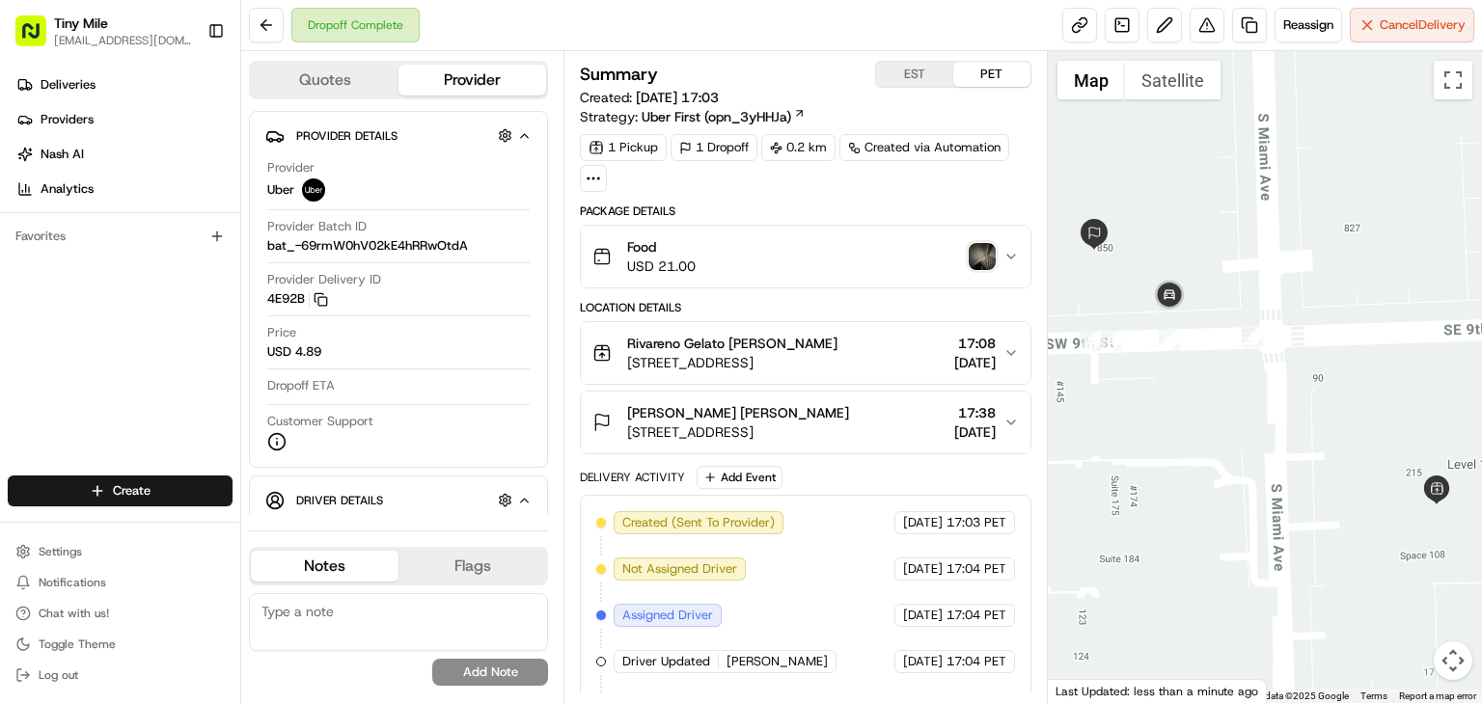
click at [974, 263] on img "button" at bounding box center [982, 256] width 27 height 27
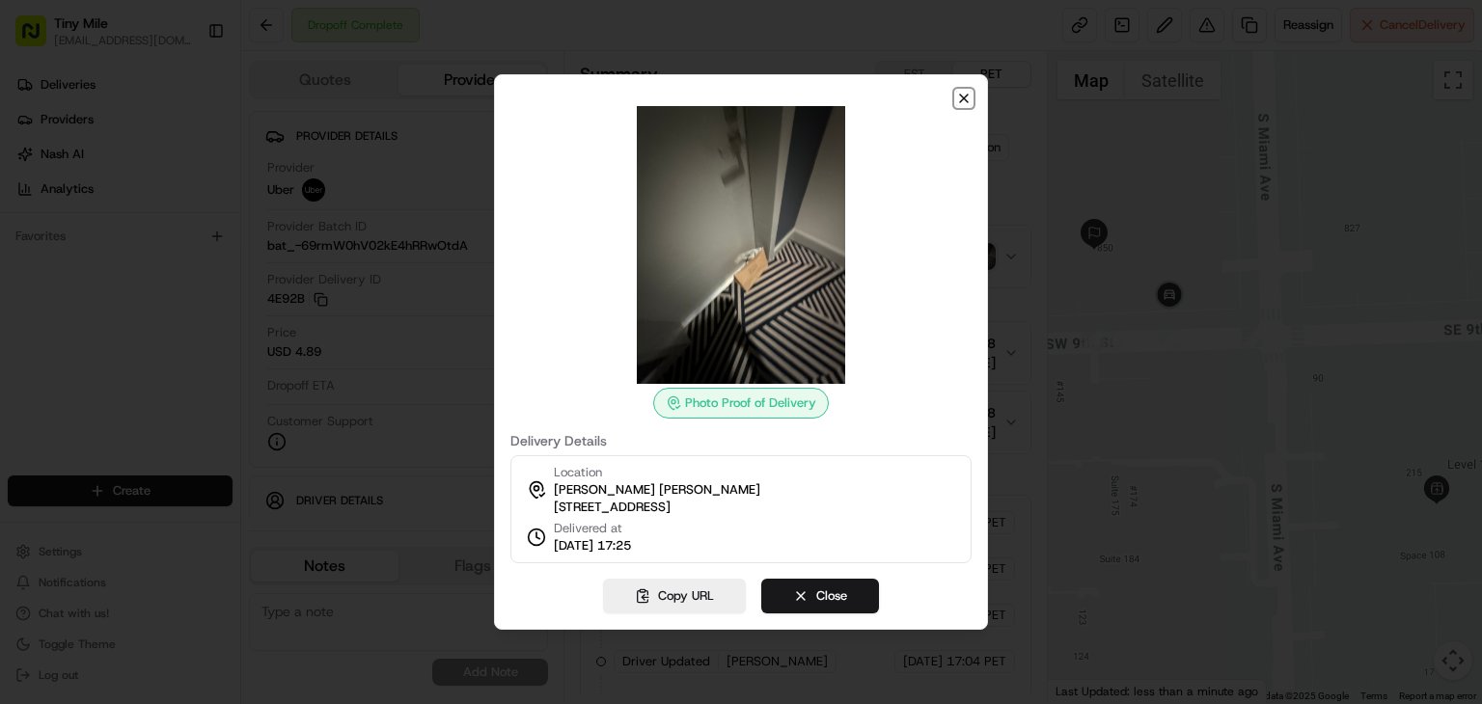
click at [967, 91] on icon "button" at bounding box center [963, 98] width 15 height 15
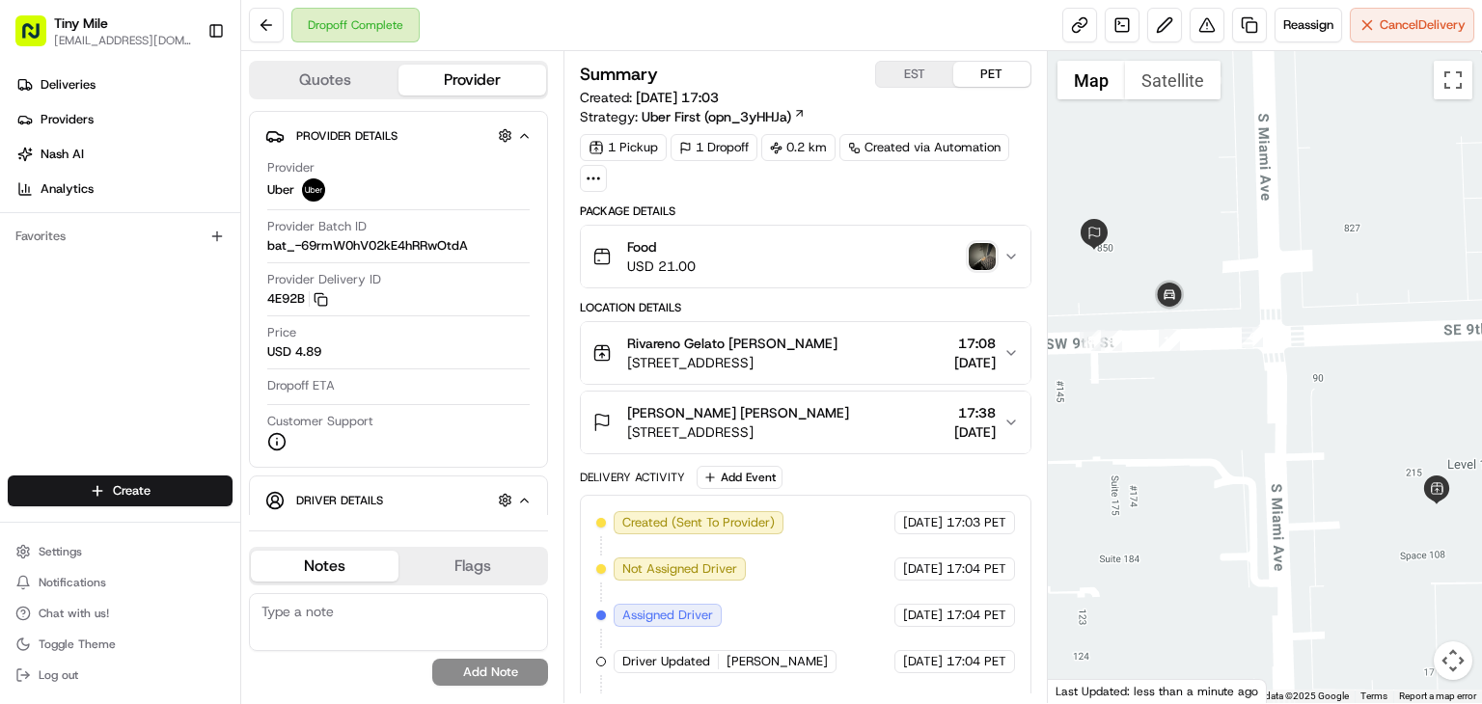
scroll to position [267, 0]
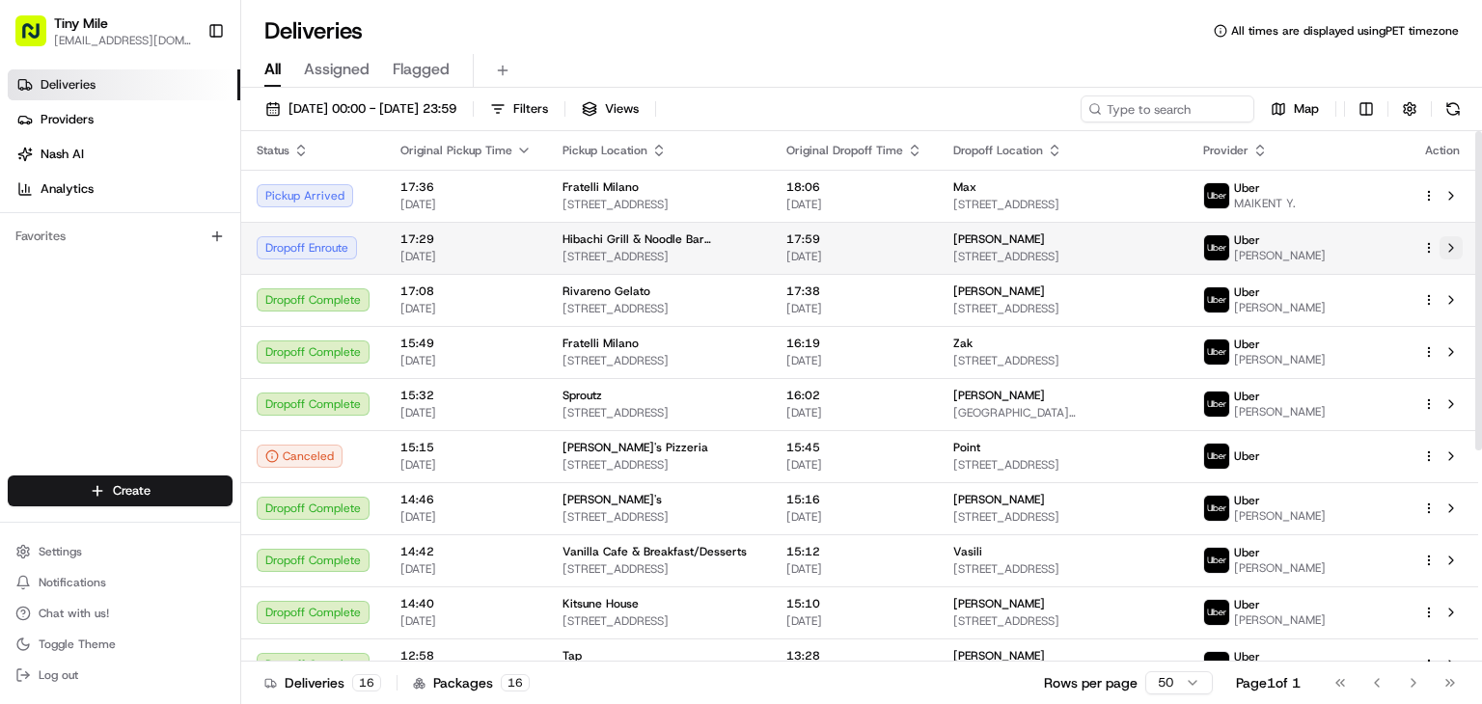
click at [1453, 250] on button at bounding box center [1451, 247] width 23 height 23
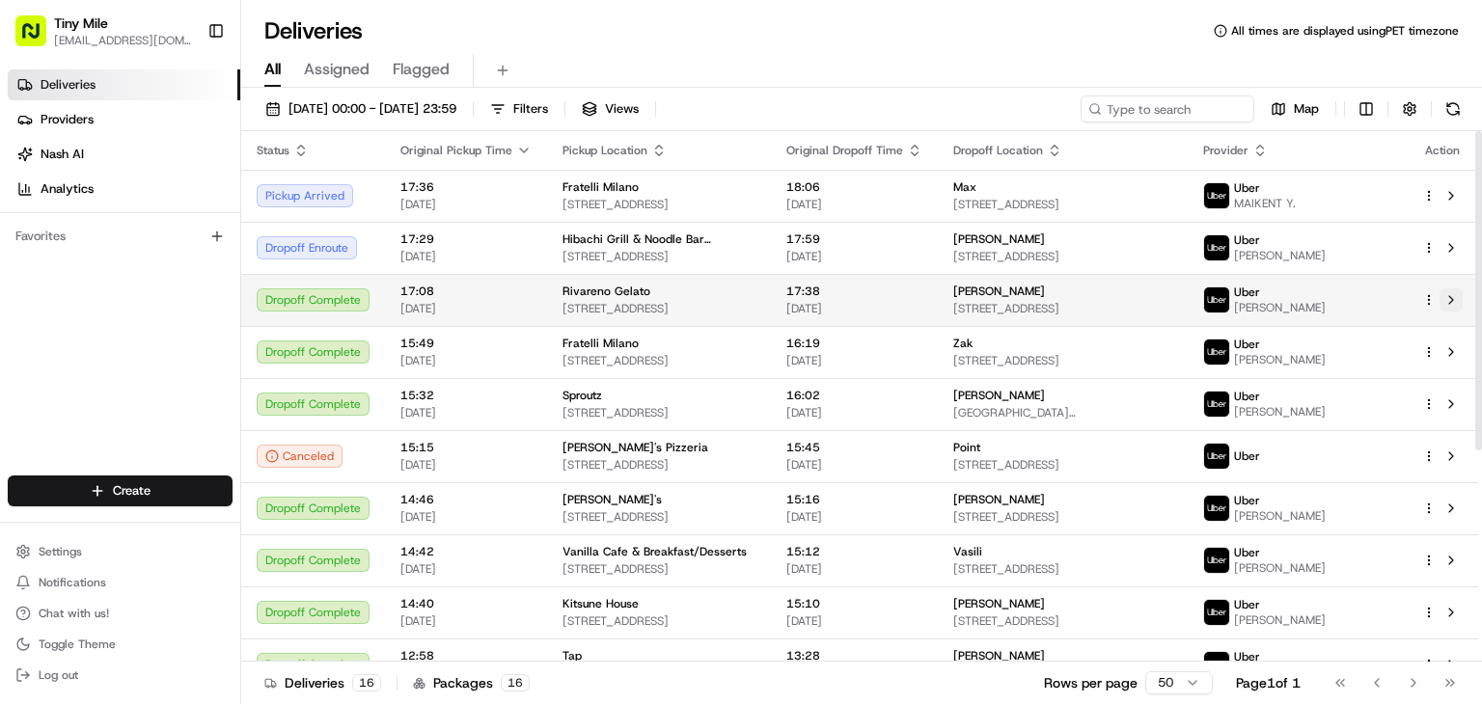
click at [1461, 302] on button at bounding box center [1451, 299] width 23 height 23
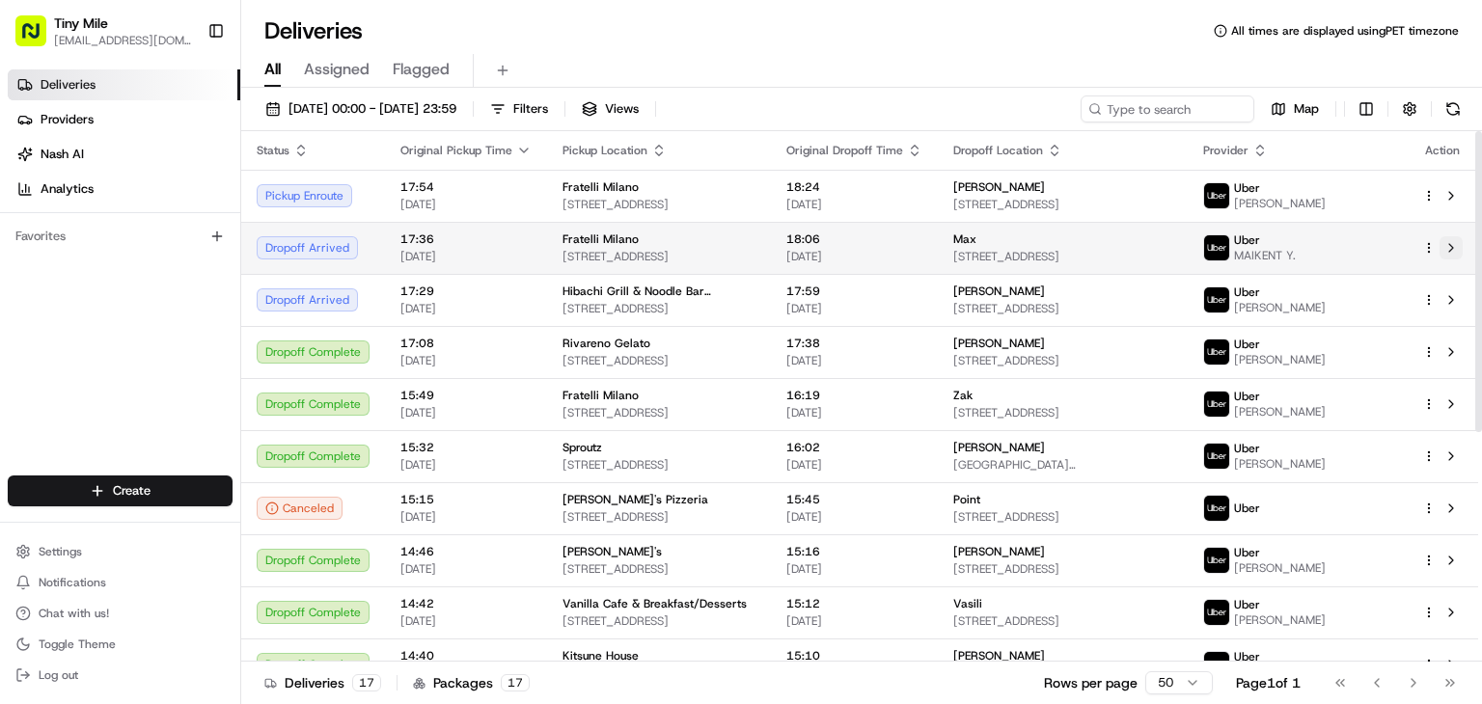
click at [1457, 250] on button at bounding box center [1451, 247] width 23 height 23
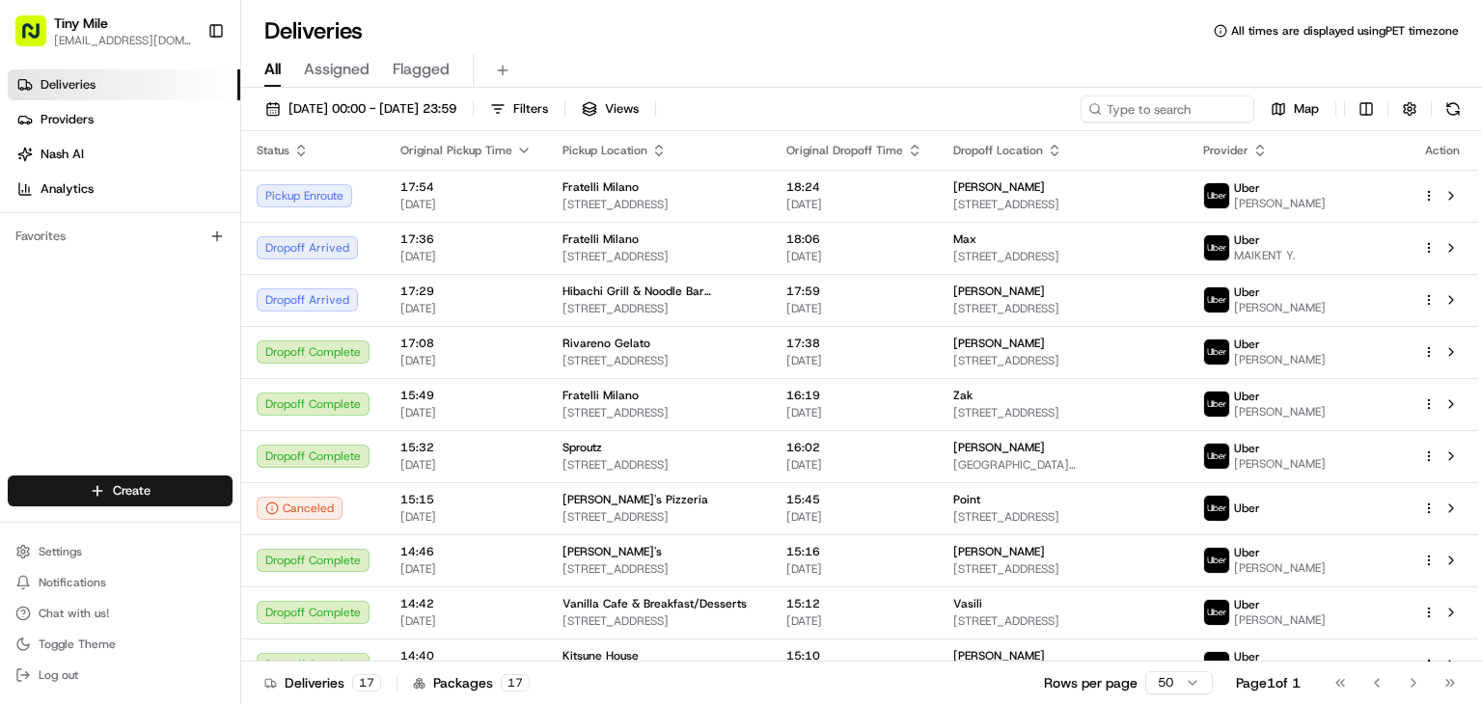
click at [1339, 39] on div "Deliveries All times are displayed using PET timezone" at bounding box center [861, 30] width 1241 height 31
click at [1431, 40] on div "Deliveries All times are displayed using PET timezone" at bounding box center [861, 30] width 1241 height 31
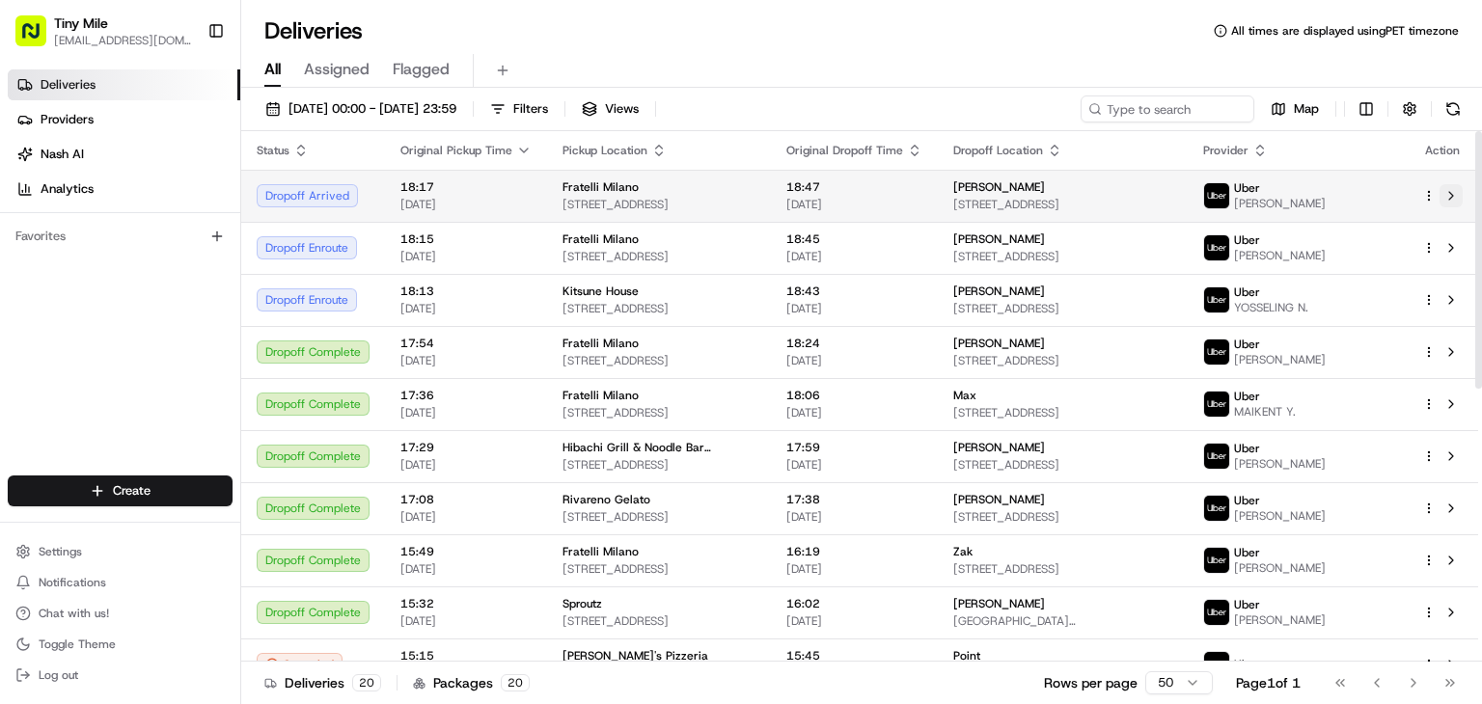
click at [1445, 195] on button at bounding box center [1451, 195] width 23 height 23
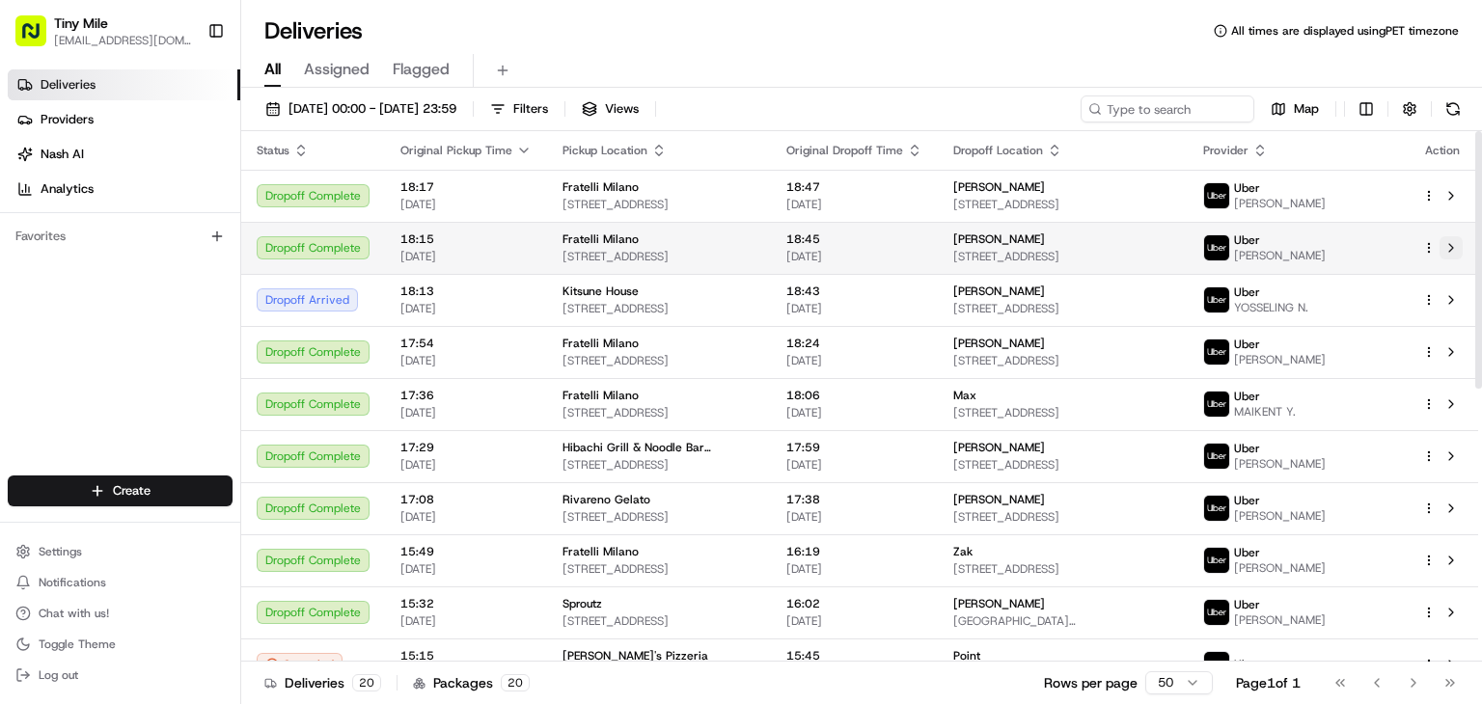
click at [1441, 244] on button at bounding box center [1451, 247] width 23 height 23
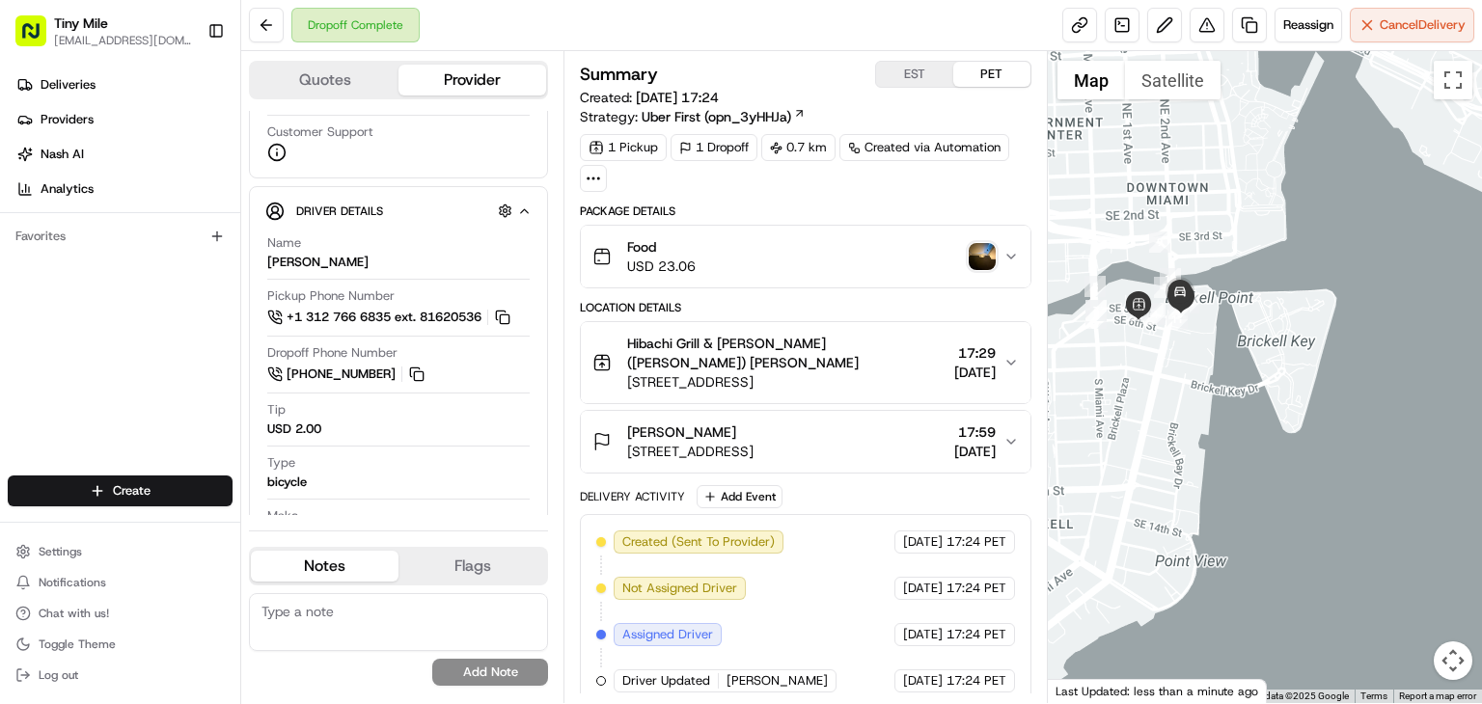
click at [984, 247] on img "button" at bounding box center [982, 256] width 27 height 27
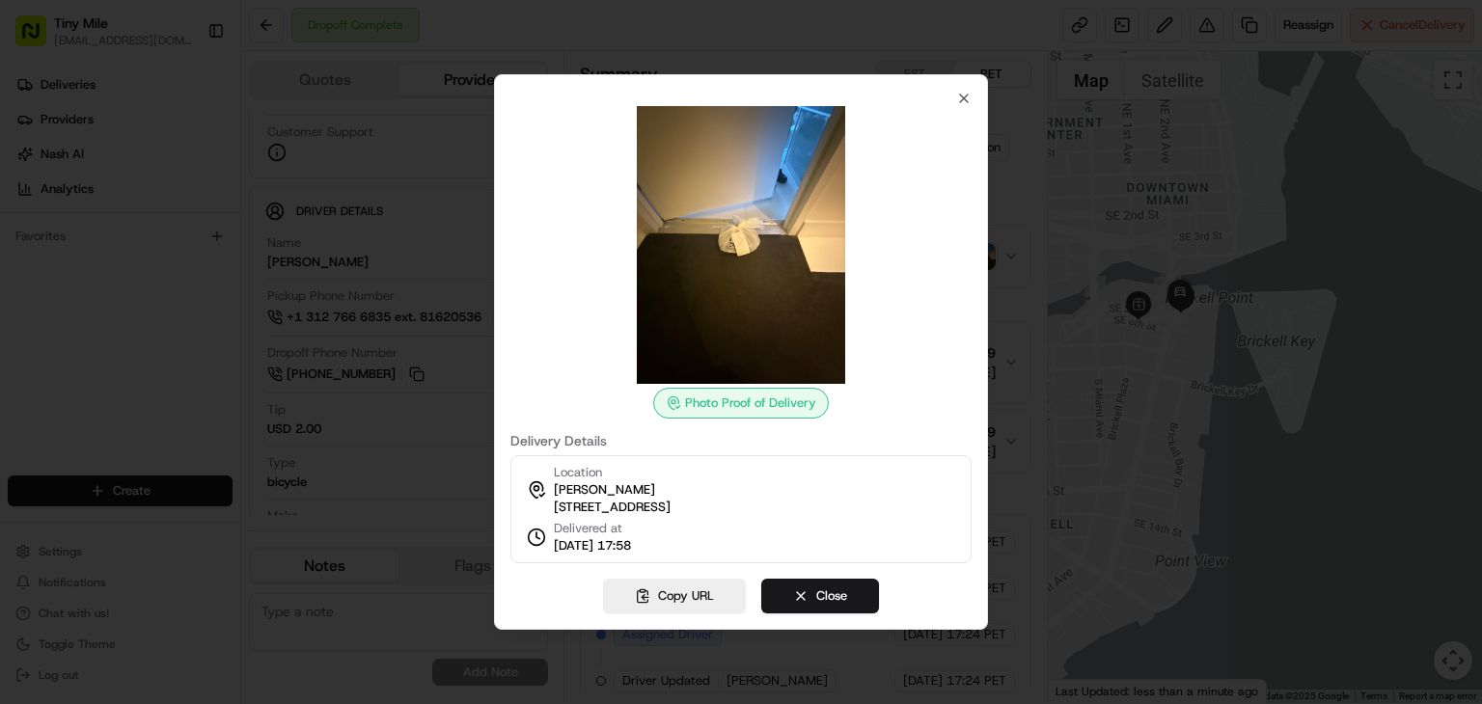
click at [729, 106] on img at bounding box center [741, 245] width 278 height 278
click at [962, 91] on icon "button" at bounding box center [963, 98] width 15 height 15
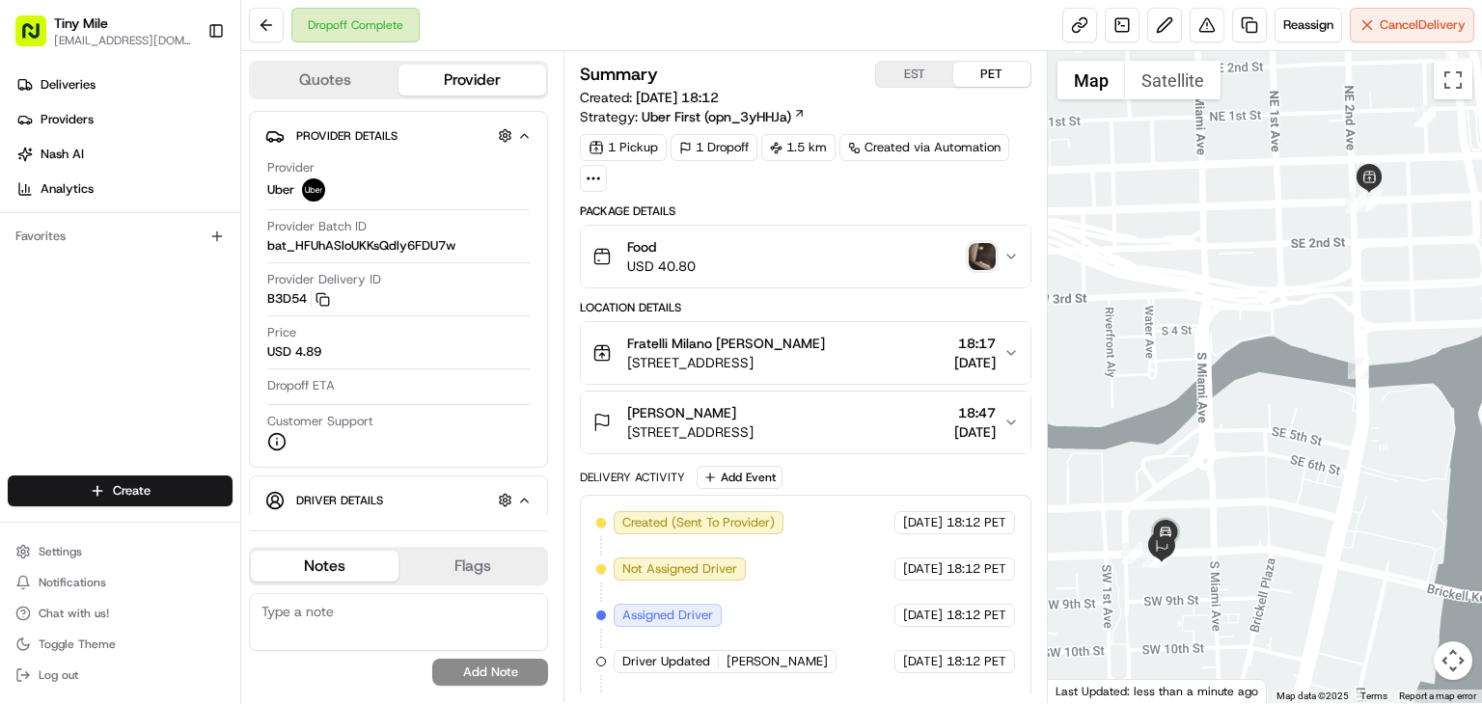
click at [988, 261] on img "button" at bounding box center [982, 256] width 27 height 27
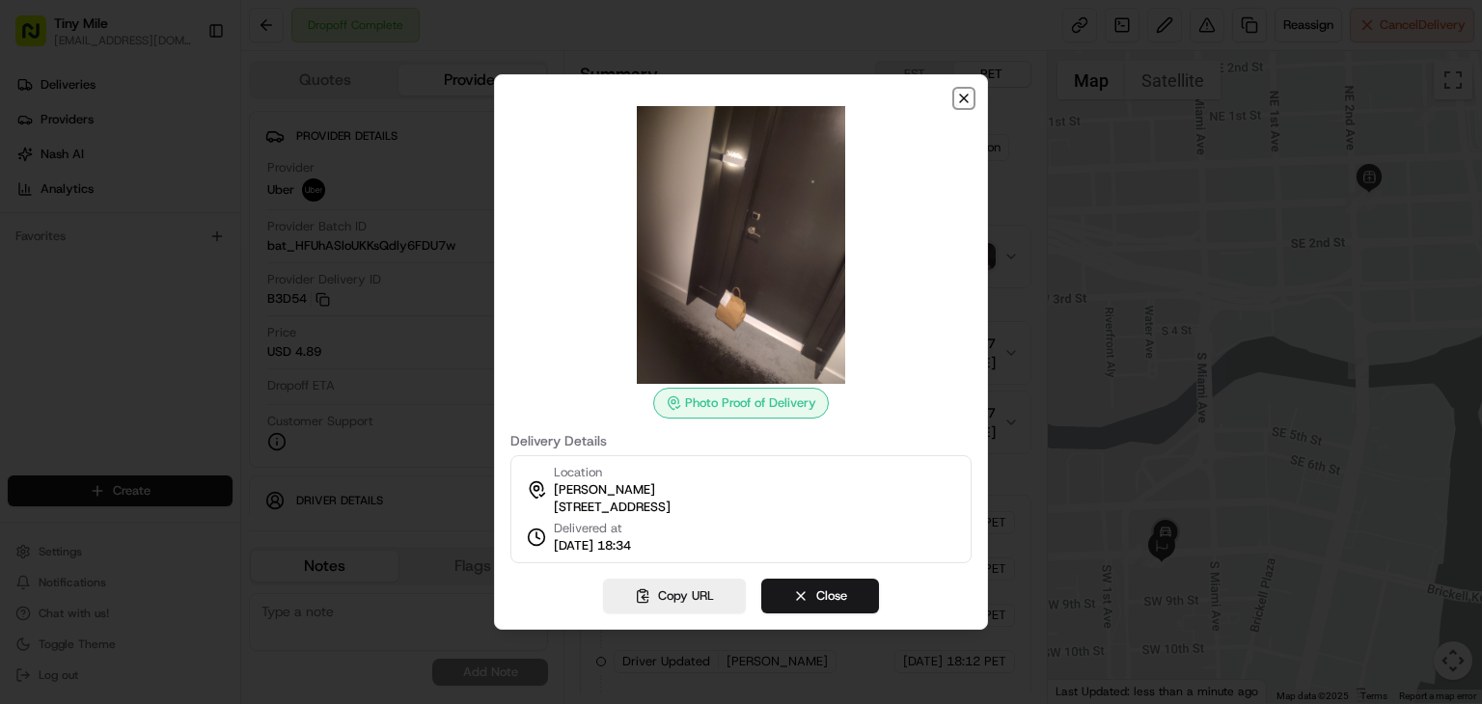
click at [966, 96] on icon "button" at bounding box center [963, 98] width 15 height 15
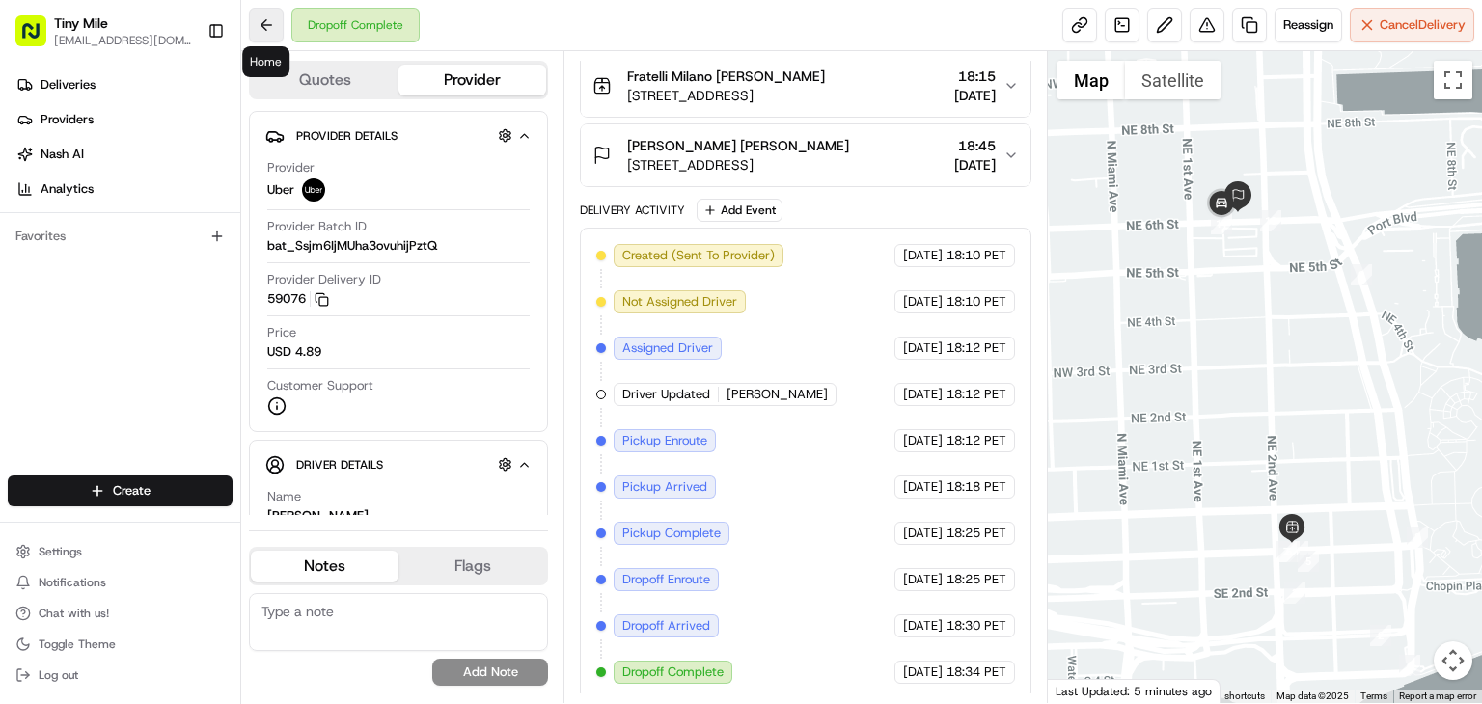
click at [259, 13] on button at bounding box center [266, 25] width 35 height 35
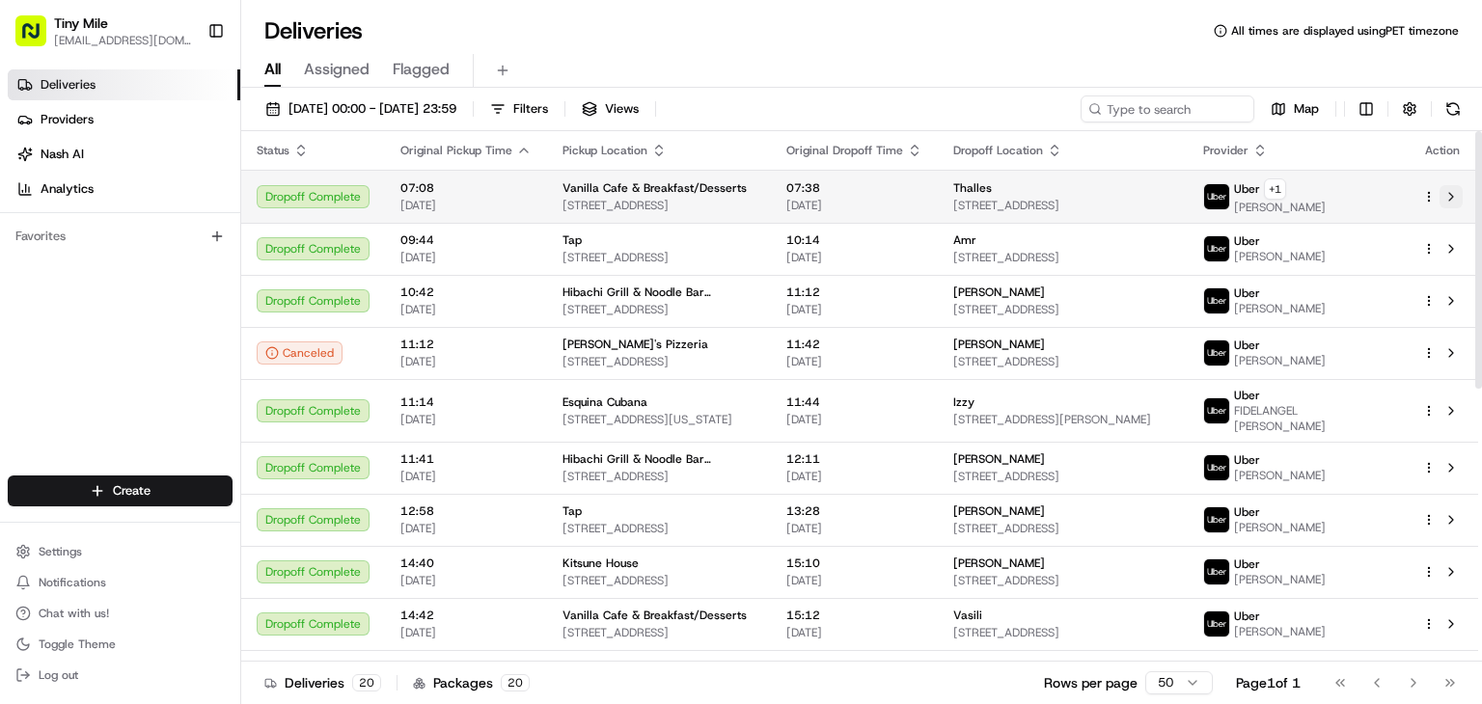
click at [1447, 191] on button at bounding box center [1451, 196] width 23 height 23
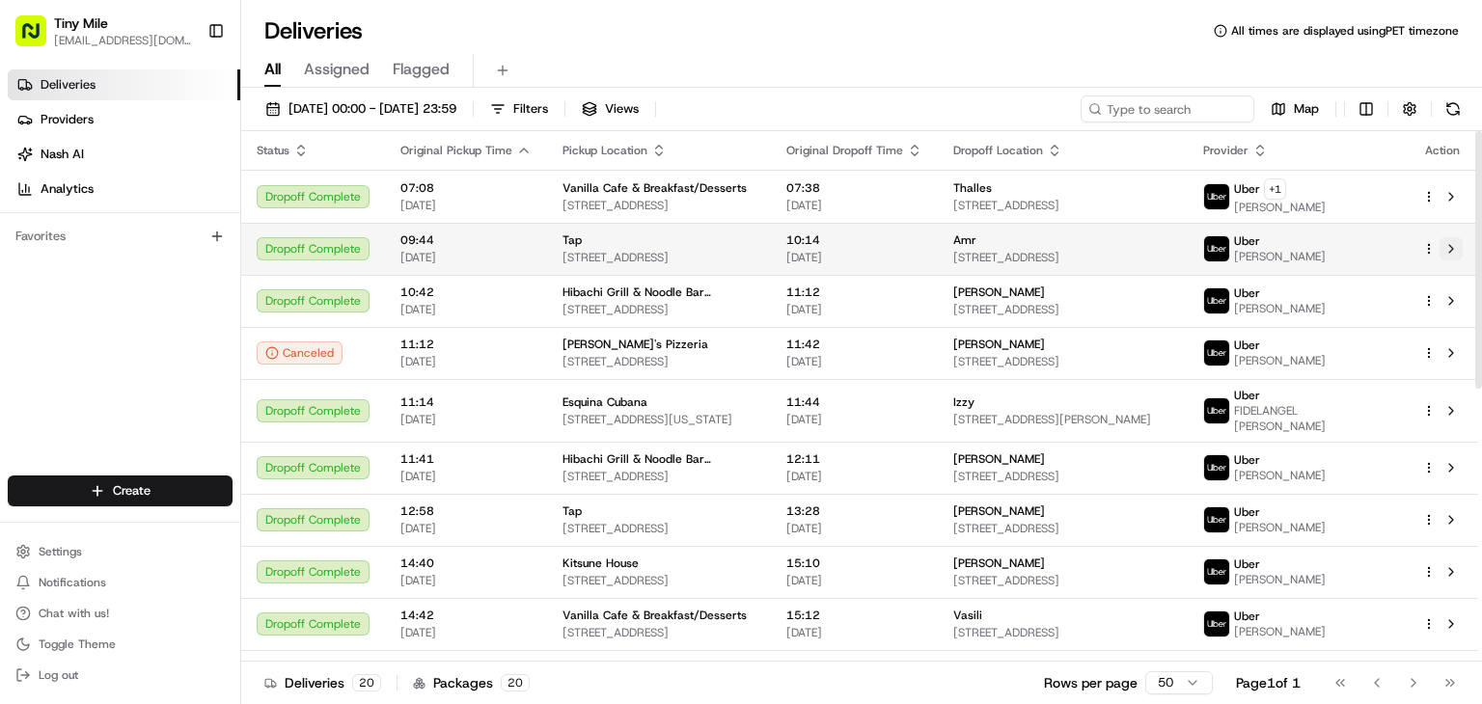
click at [1454, 247] on button at bounding box center [1451, 248] width 23 height 23
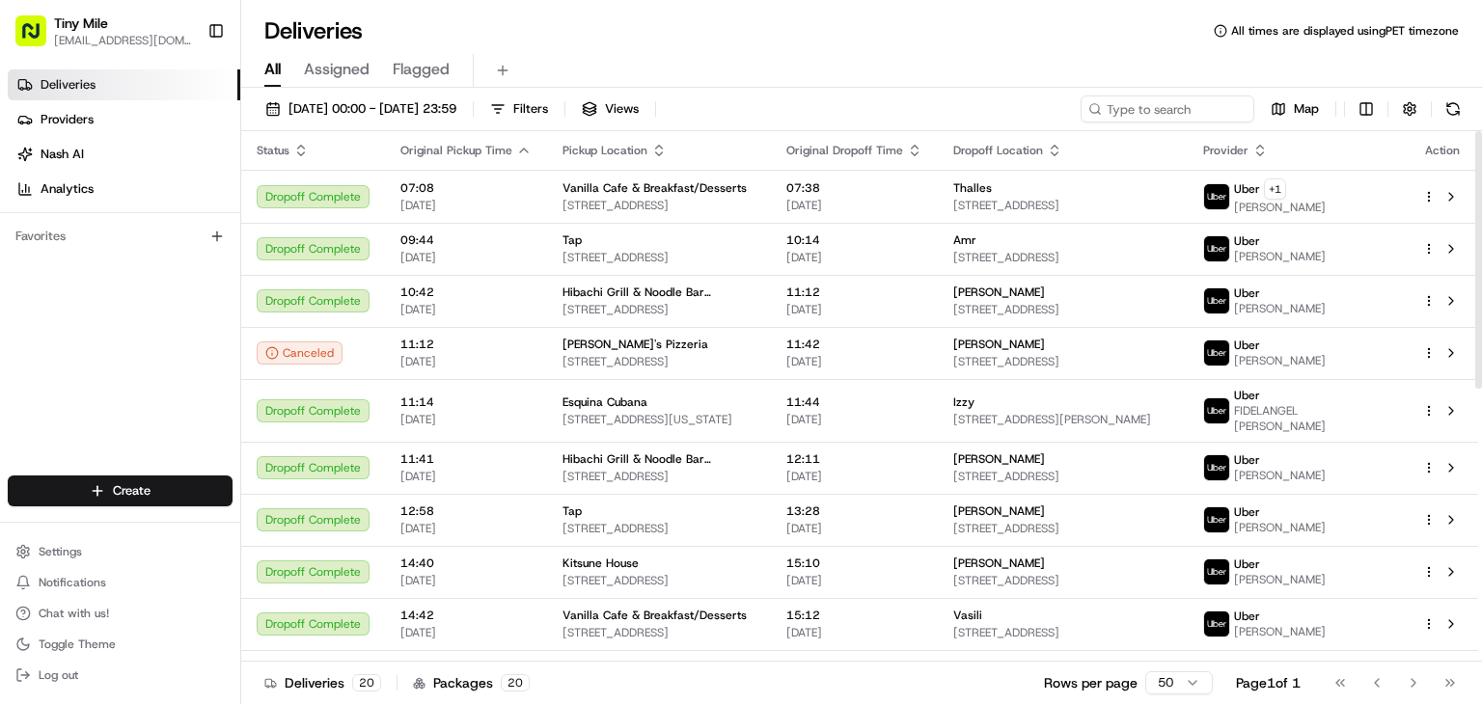
click at [519, 150] on icon "button" at bounding box center [523, 150] width 15 height 15
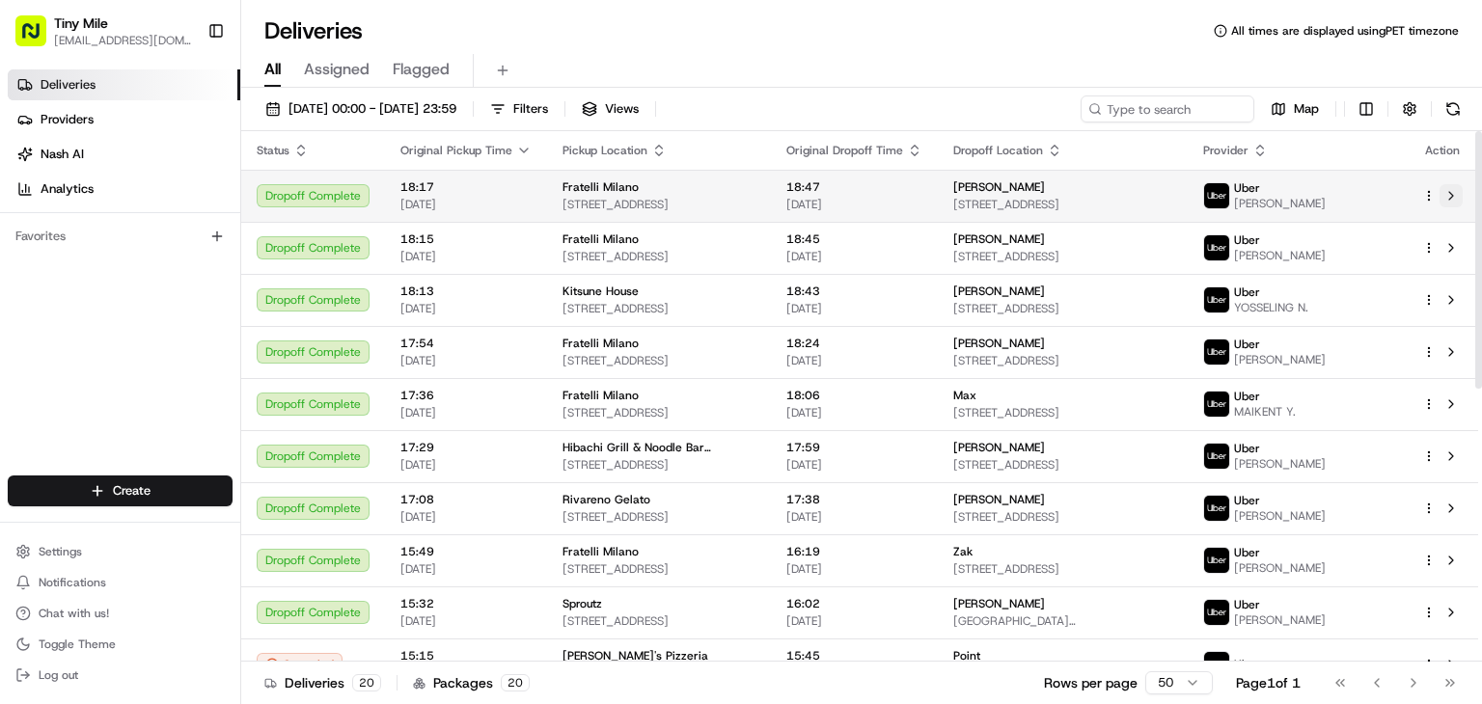
click at [1449, 191] on button at bounding box center [1451, 195] width 23 height 23
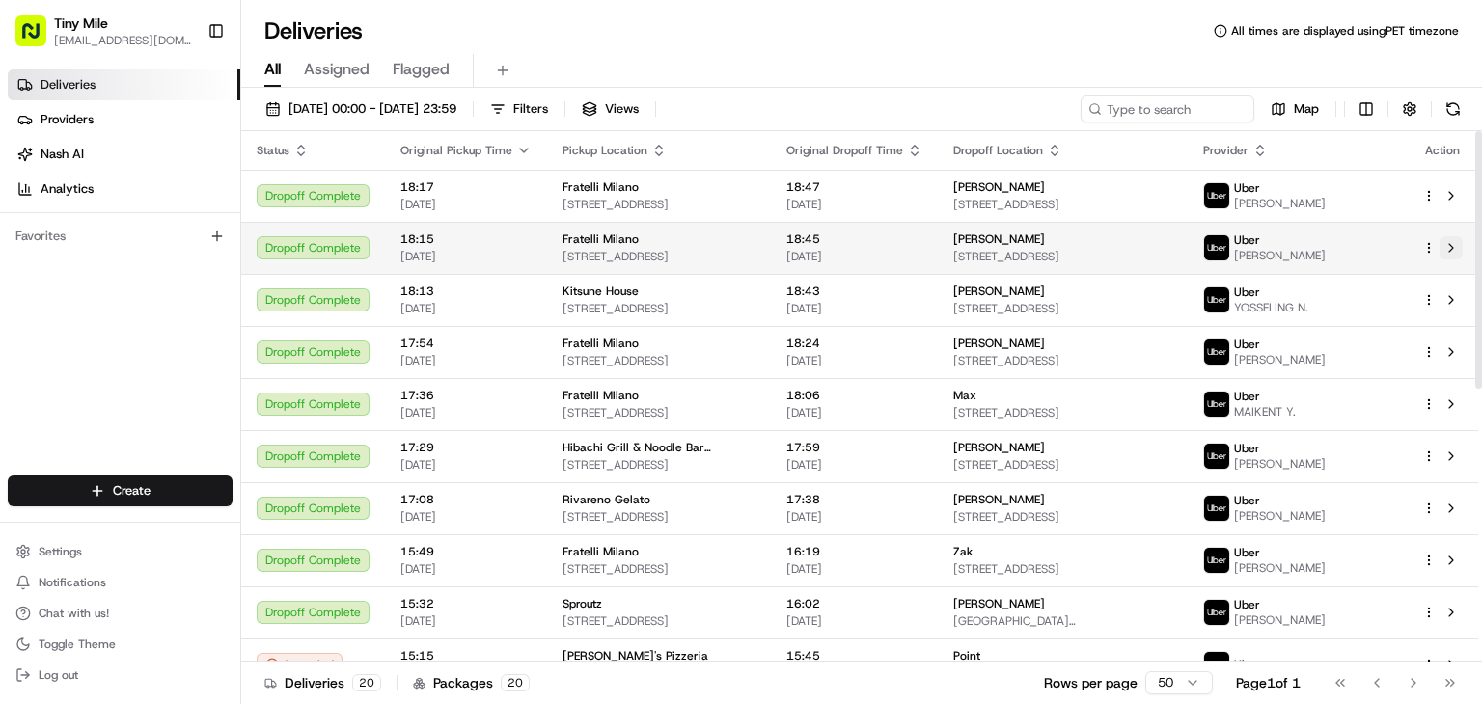
click at [1448, 244] on button at bounding box center [1451, 247] width 23 height 23
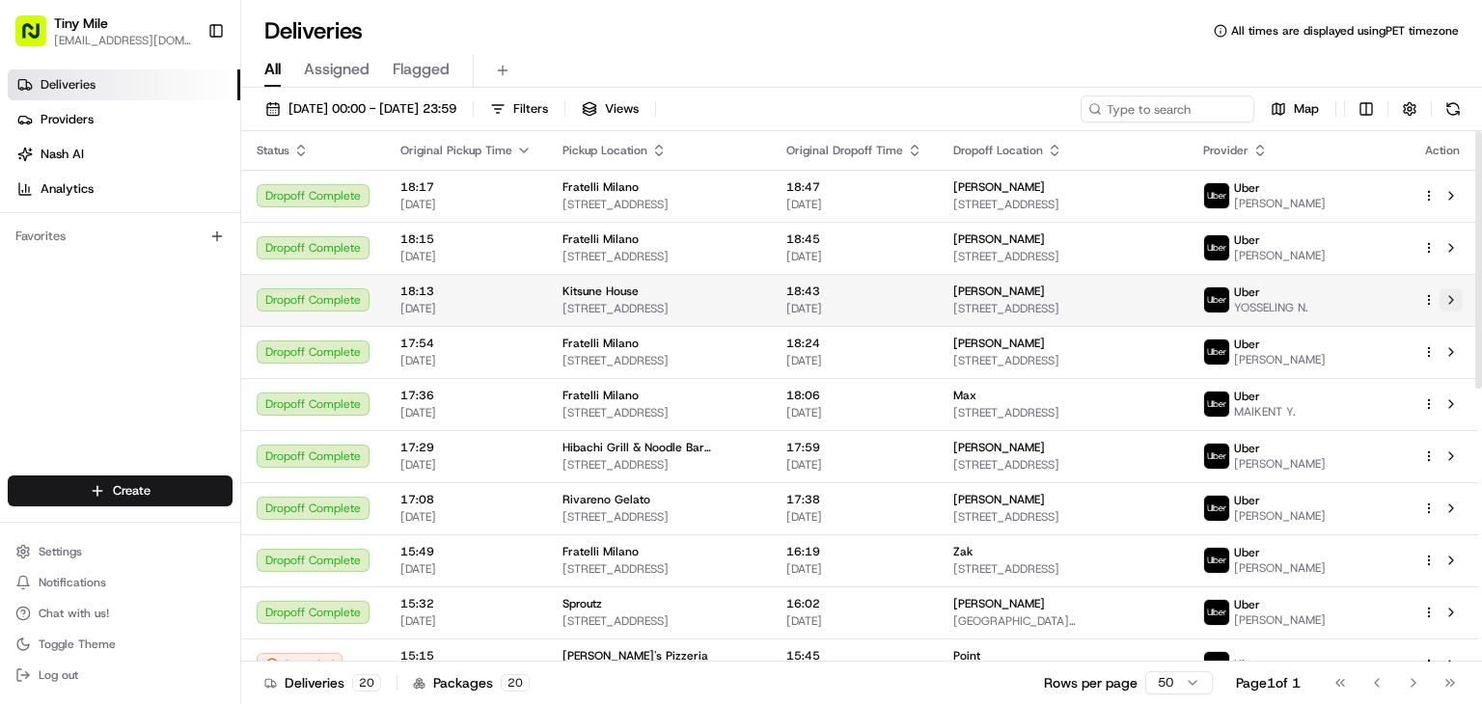
click at [1458, 293] on button at bounding box center [1451, 299] width 23 height 23
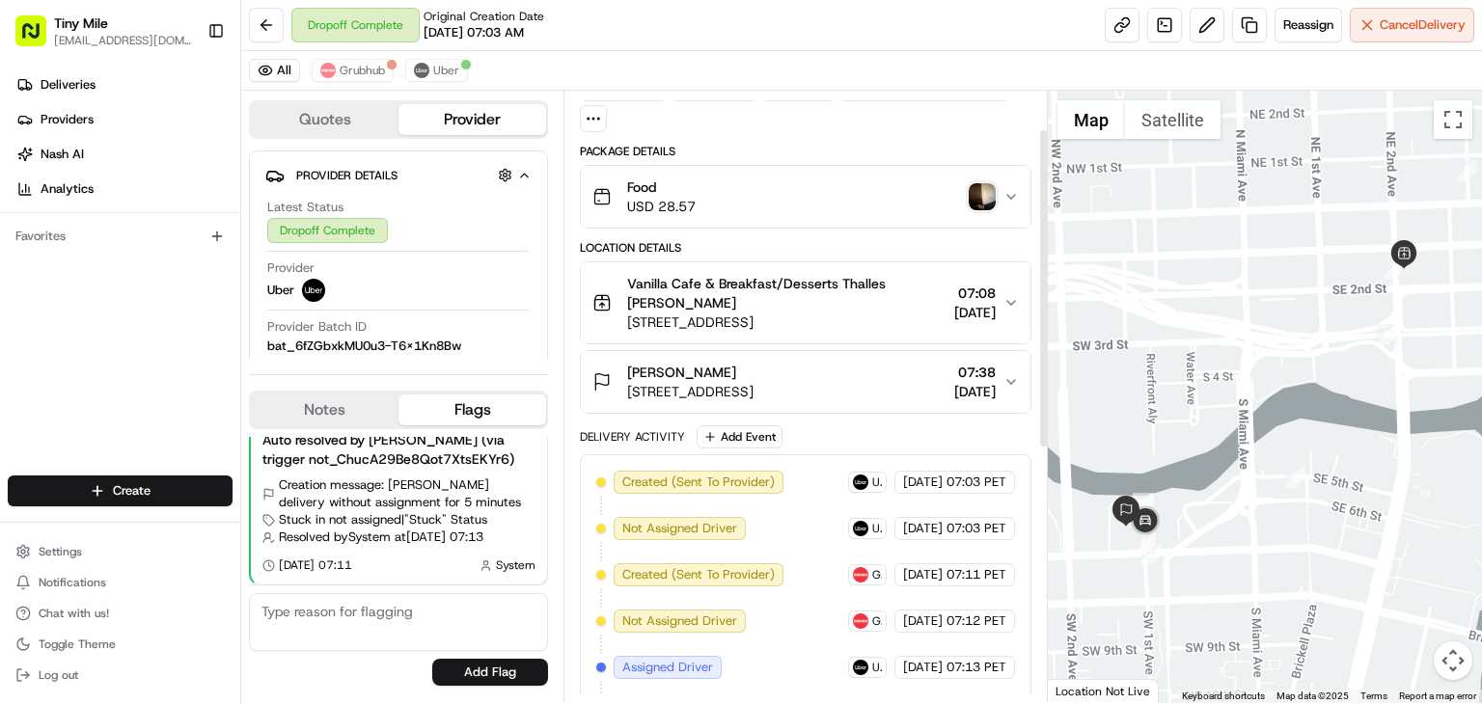
scroll to position [73, 0]
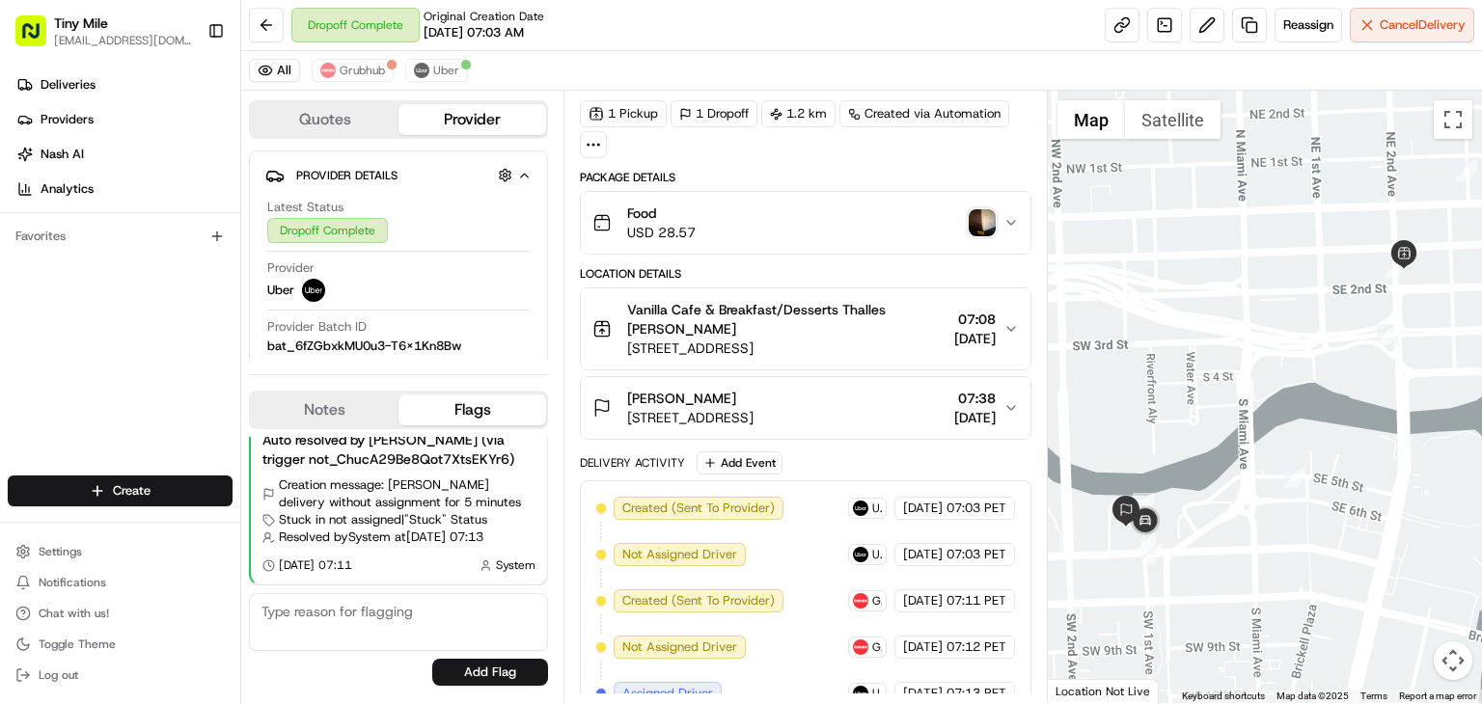
click at [981, 224] on img "button" at bounding box center [982, 222] width 27 height 27
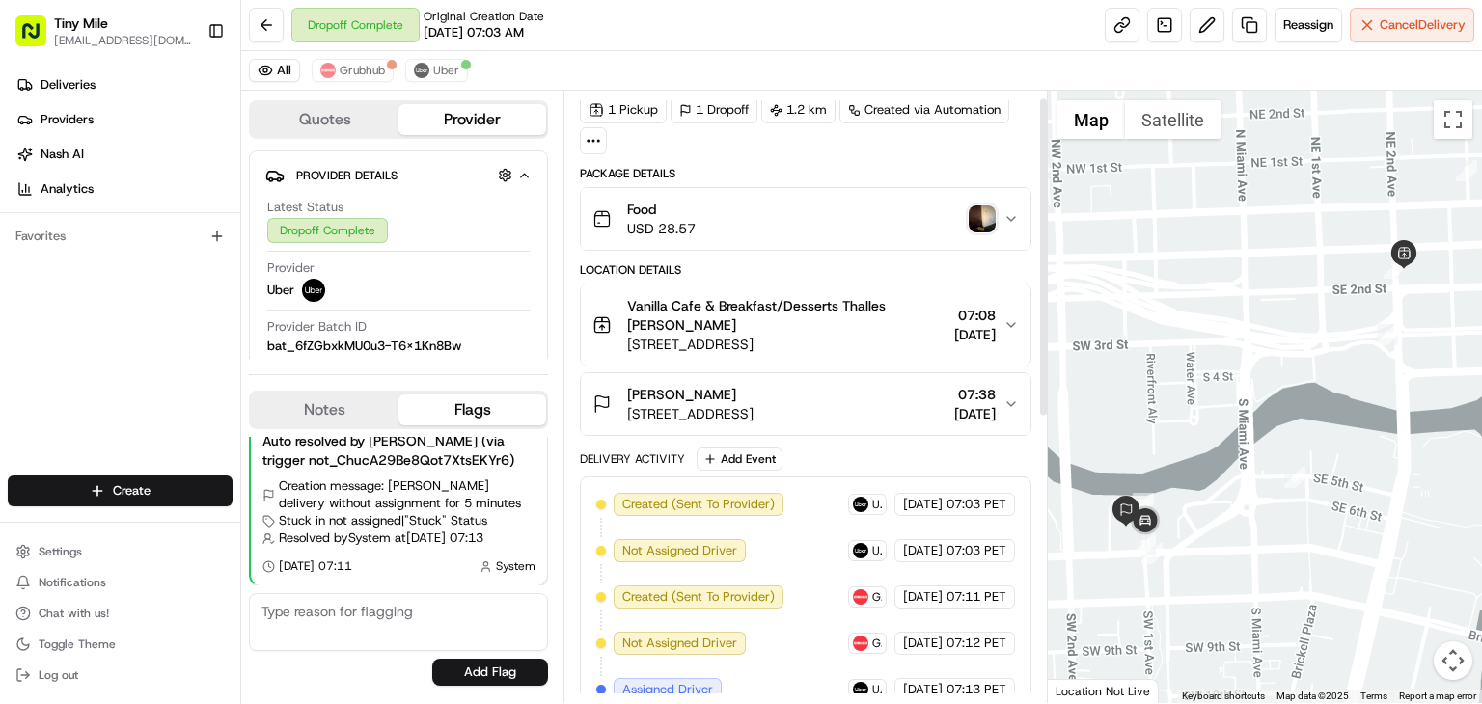
scroll to position [0, 0]
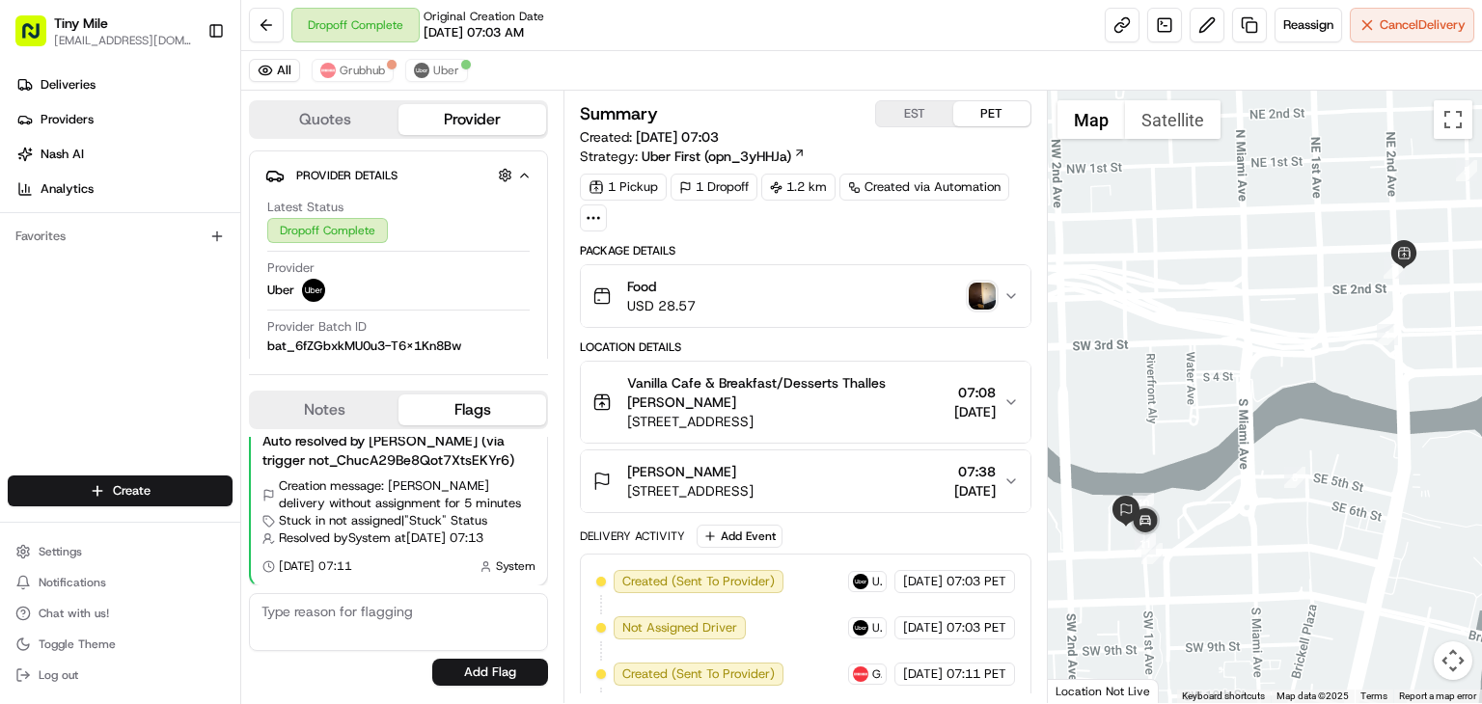
click at [986, 288] on img "button" at bounding box center [982, 296] width 27 height 27
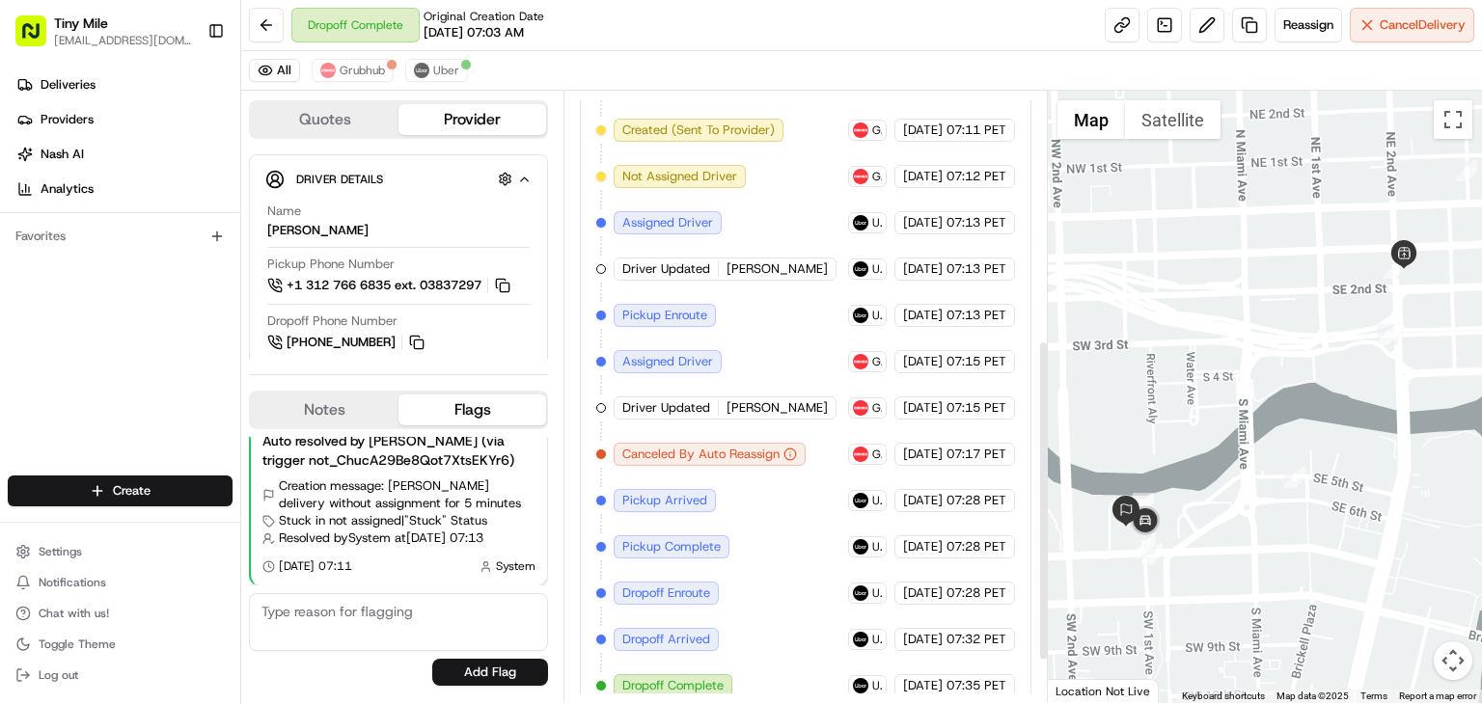
scroll to position [556, 0]
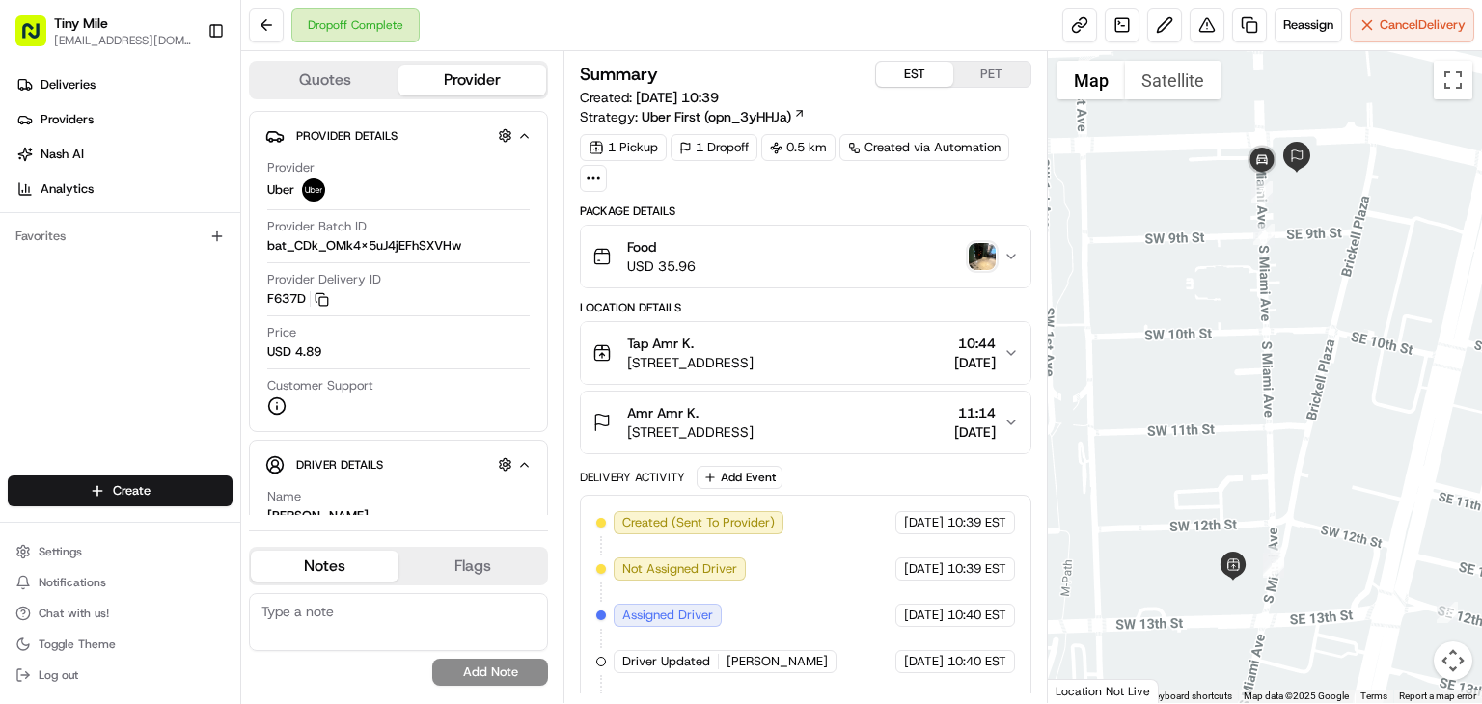
click at [899, 67] on button "EST" at bounding box center [914, 74] width 77 height 25
click at [971, 86] on div "EST PET" at bounding box center [953, 74] width 156 height 27
click at [973, 77] on button "PET" at bounding box center [991, 74] width 77 height 25
click at [992, 266] on img "button" at bounding box center [982, 256] width 27 height 27
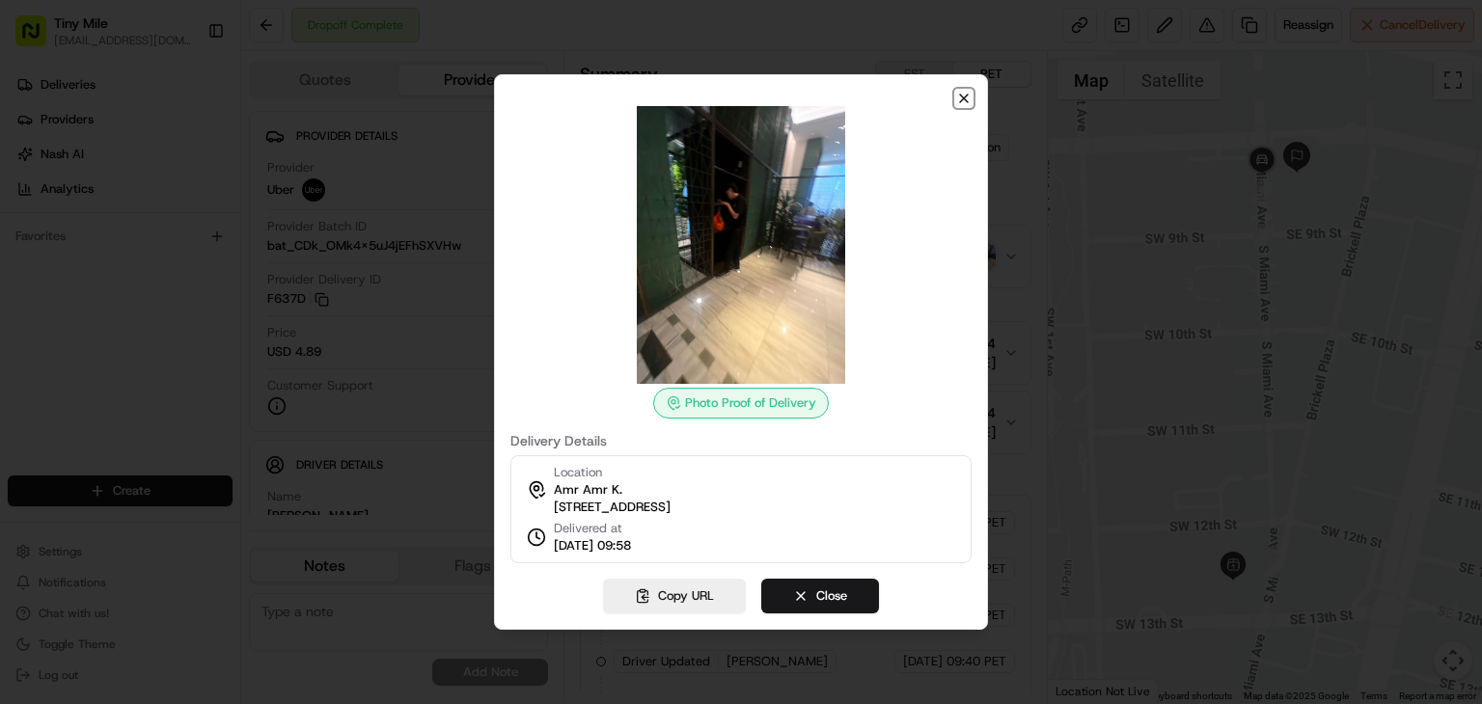
click at [960, 95] on icon "button" at bounding box center [964, 99] width 8 height 8
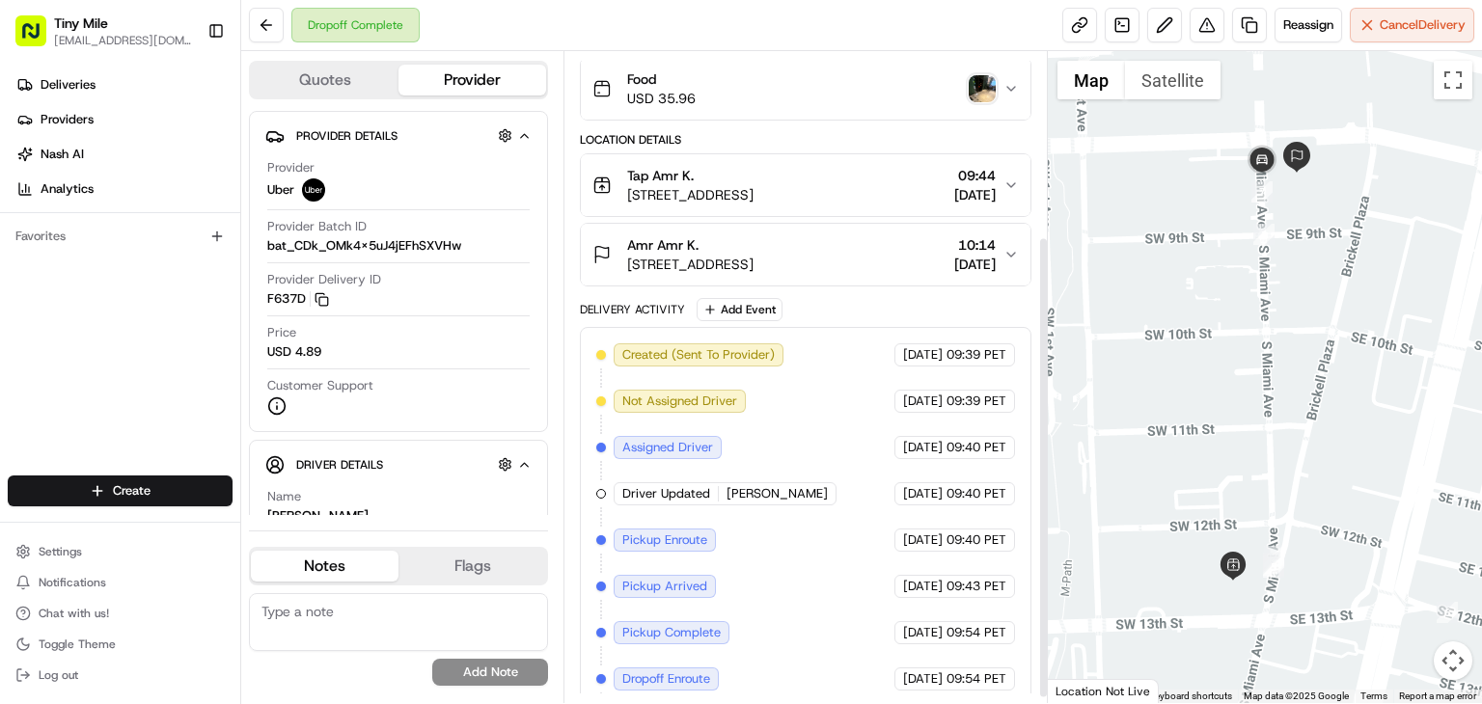
scroll to position [267, 0]
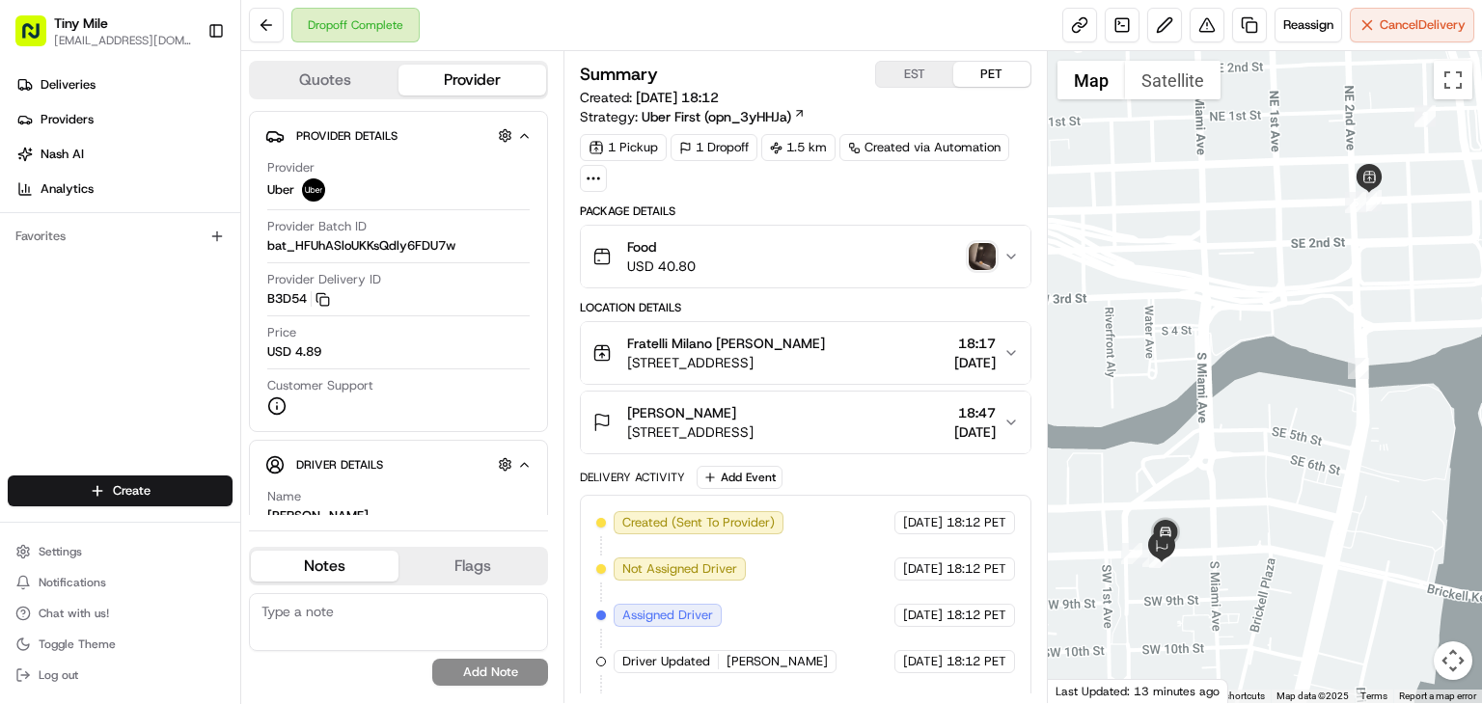
scroll to position [267, 0]
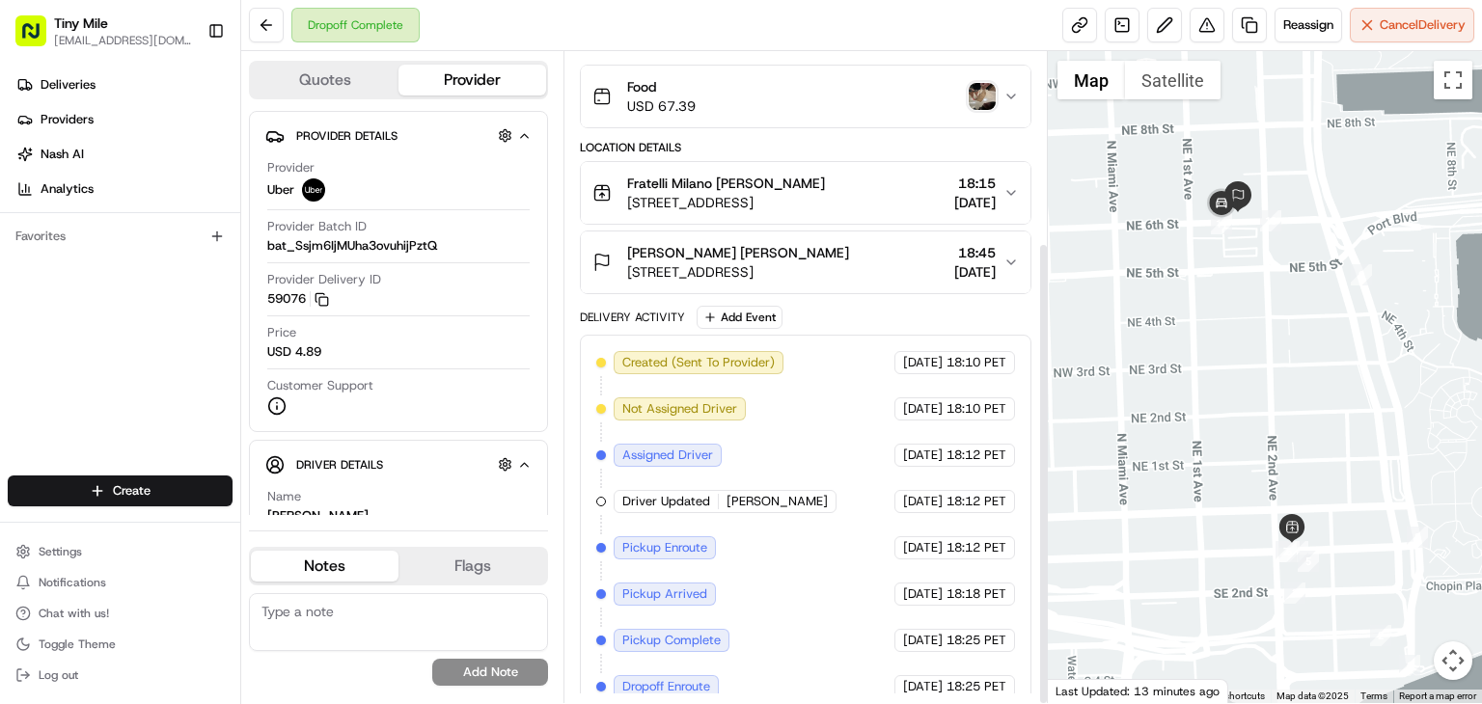
scroll to position [267, 0]
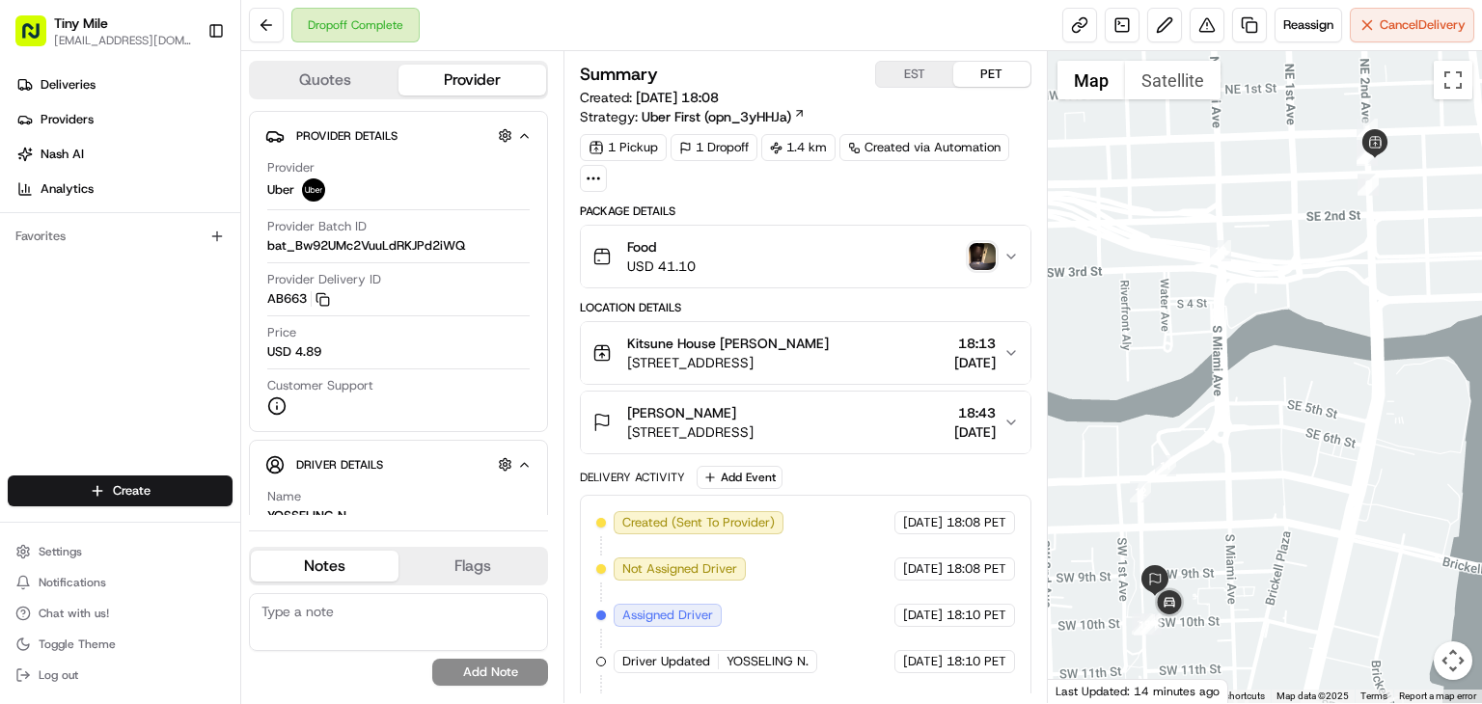
click at [978, 264] on img "button" at bounding box center [982, 256] width 27 height 27
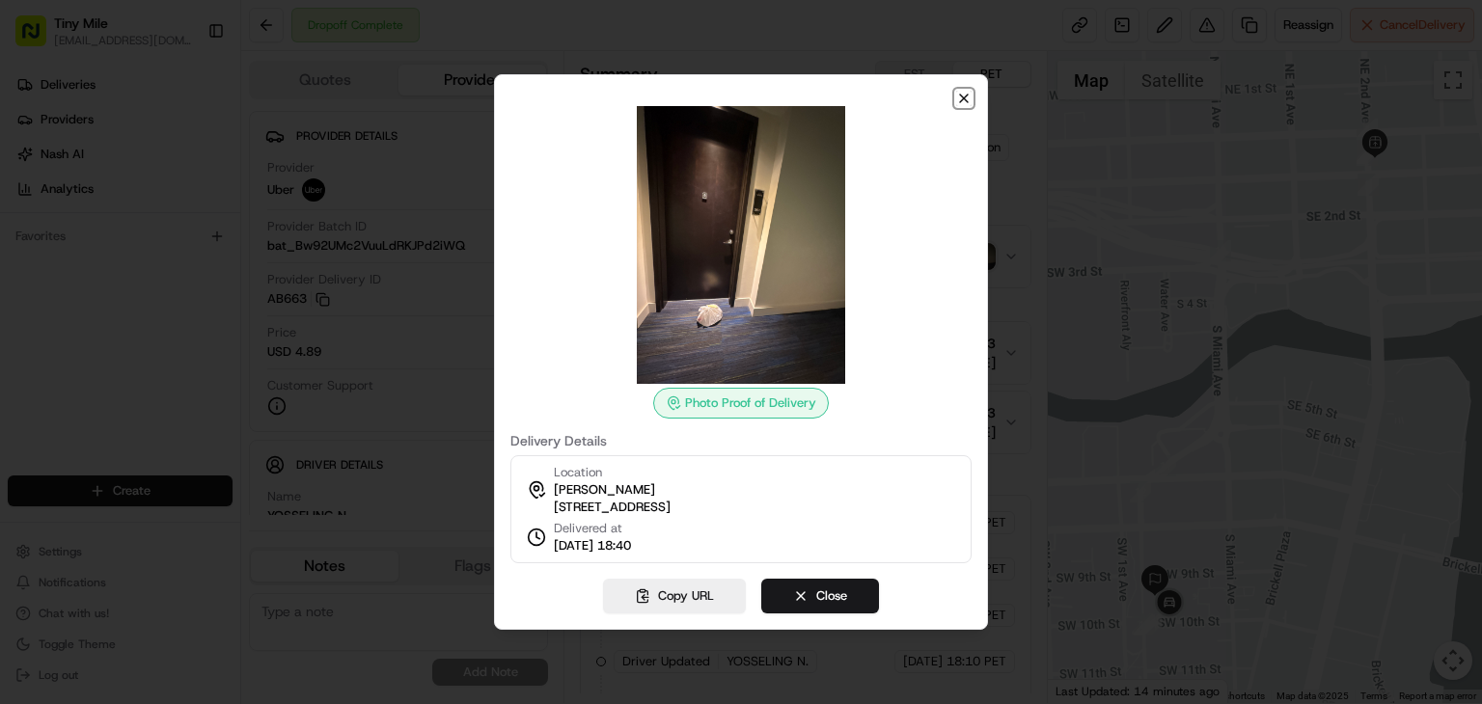
click at [957, 91] on icon "button" at bounding box center [963, 98] width 15 height 15
